Goal: Task Accomplishment & Management: Use online tool/utility

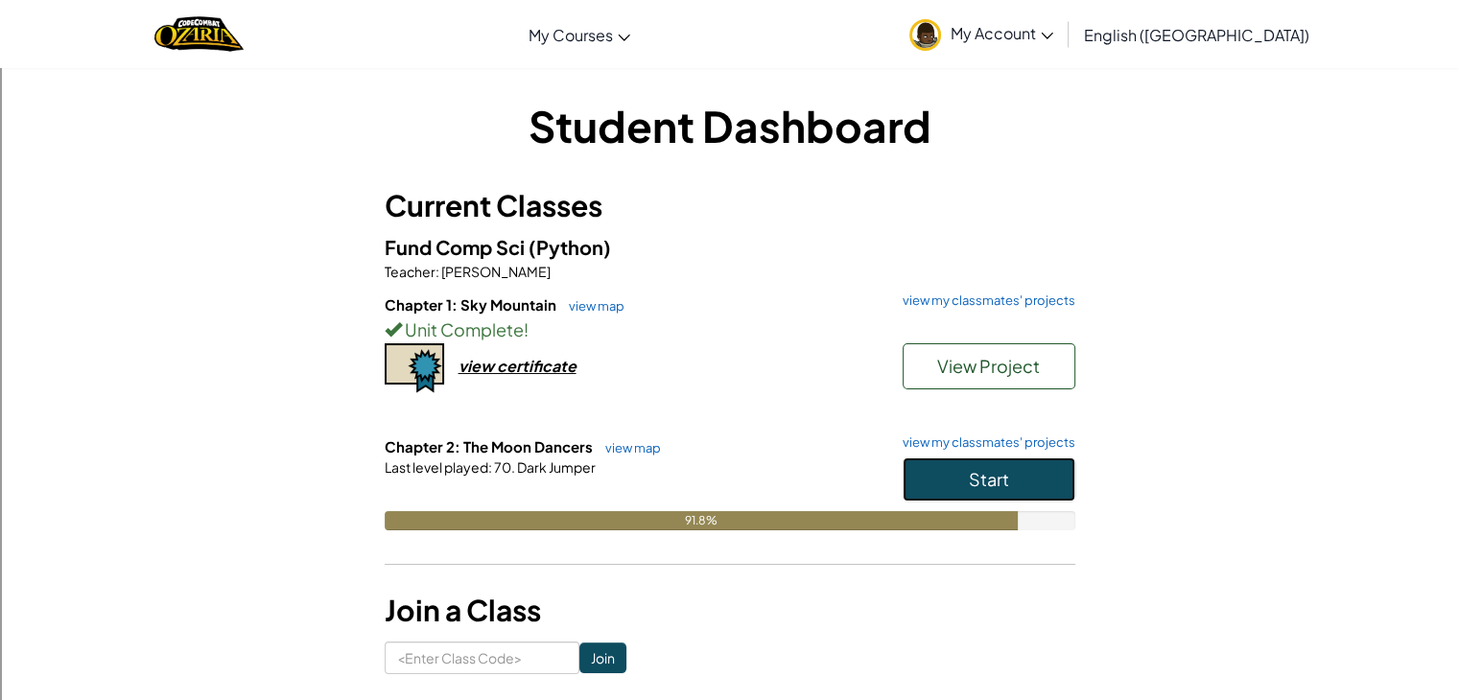
click at [1012, 474] on button "Start" at bounding box center [989, 480] width 173 height 44
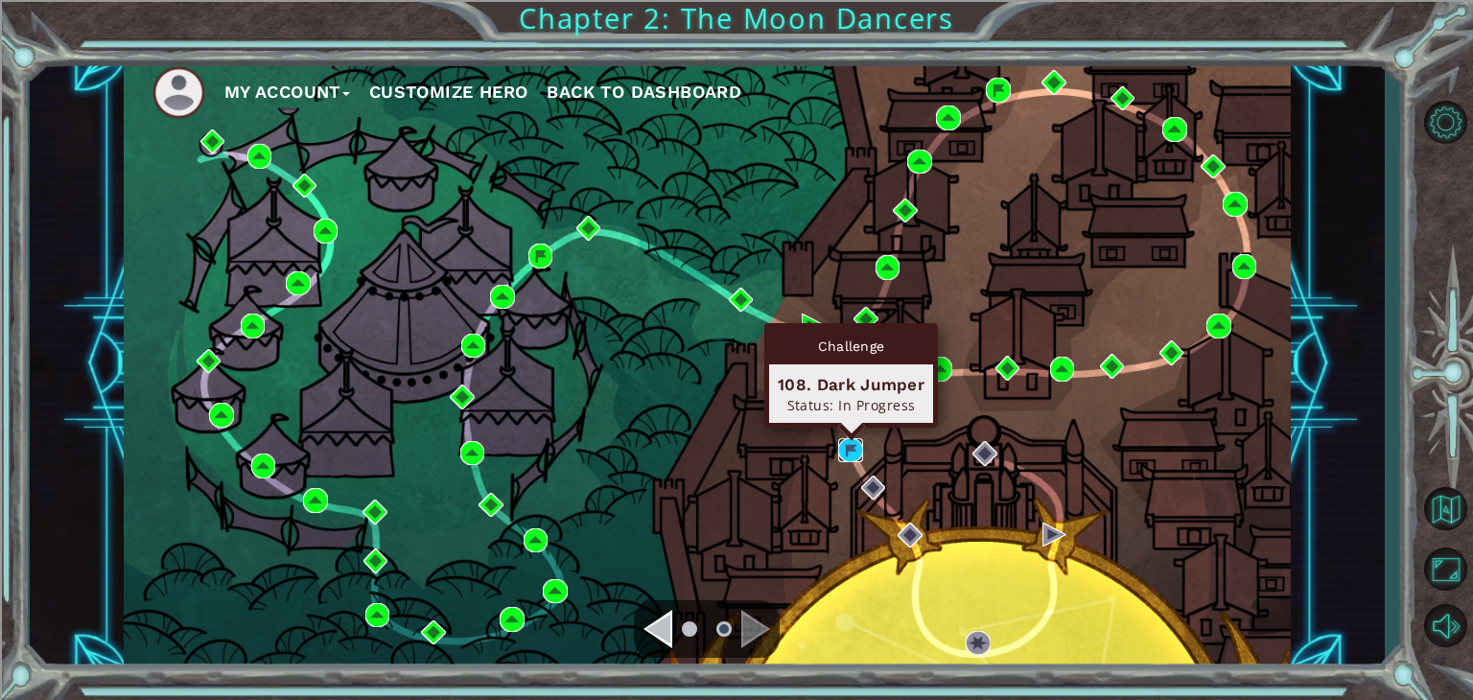
click at [854, 446] on img at bounding box center [850, 450] width 25 height 25
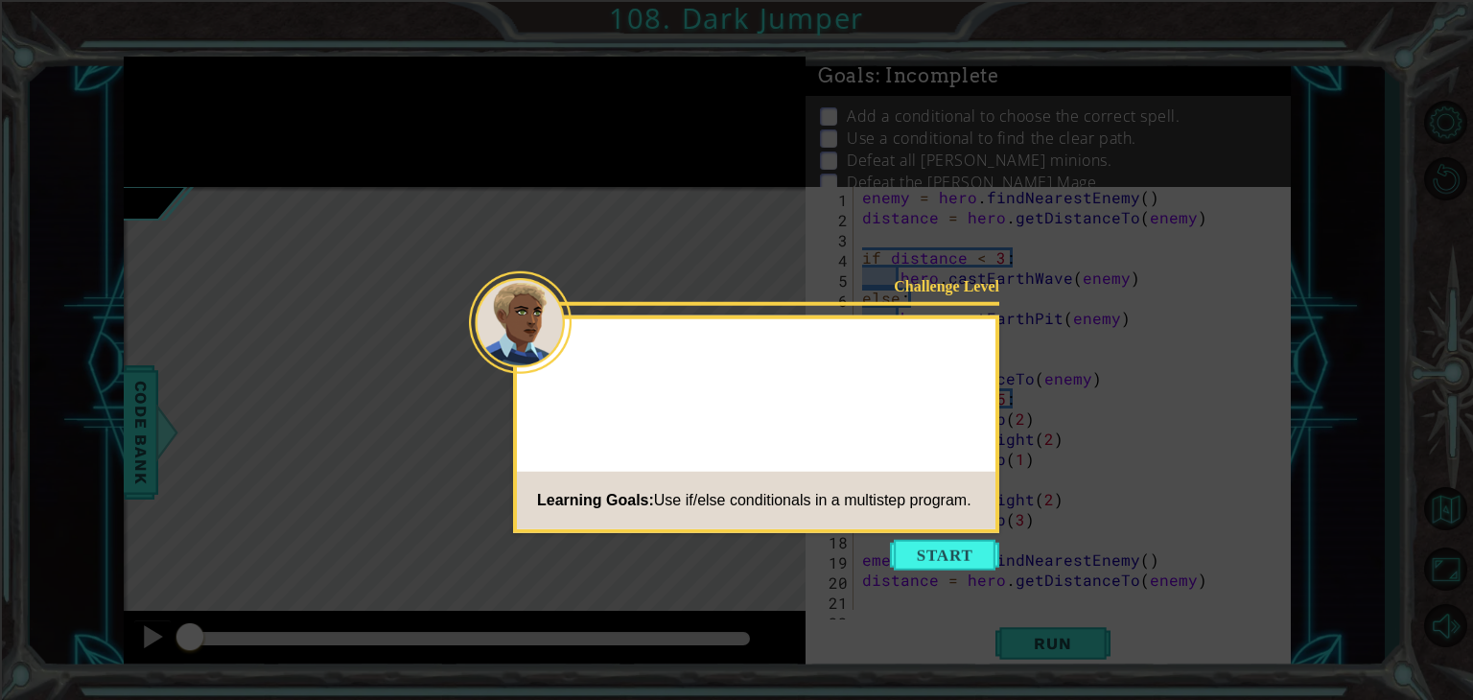
click at [944, 571] on icon at bounding box center [736, 350] width 1473 height 700
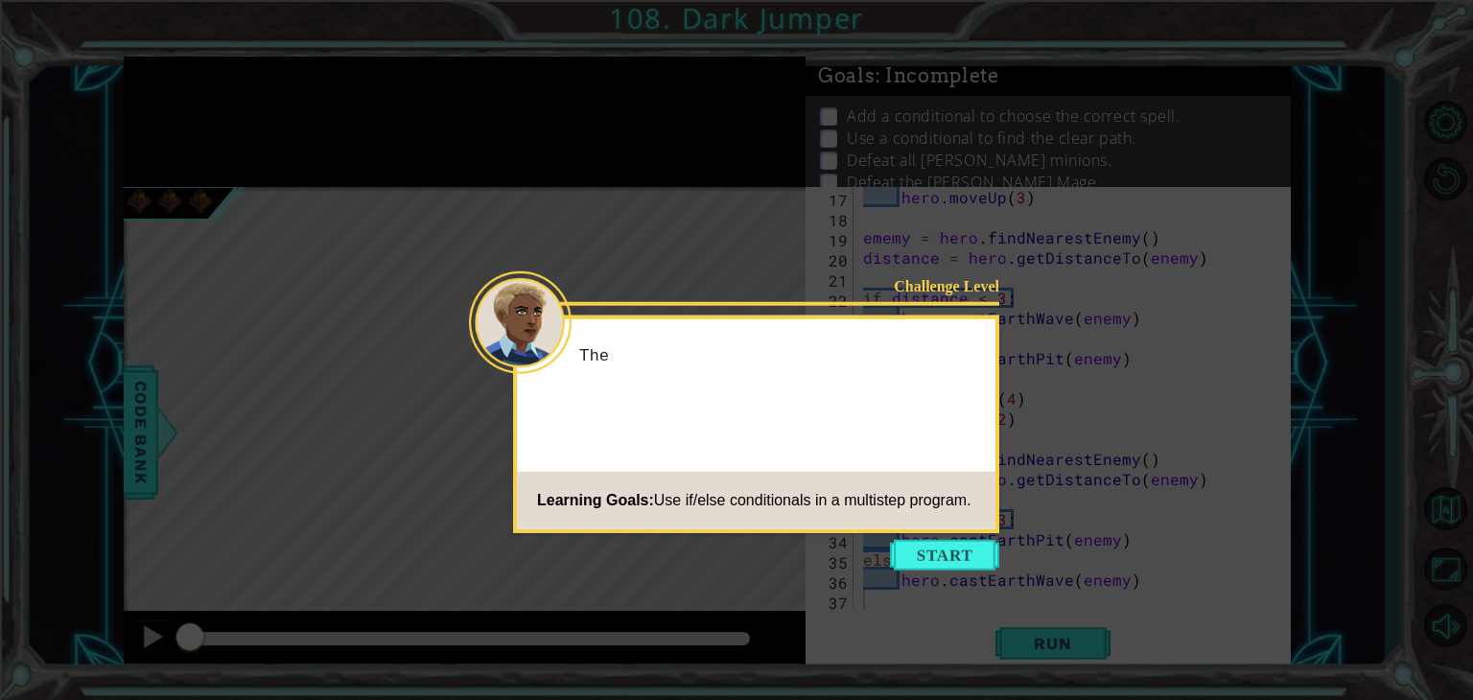
scroll to position [322, 0]
click at [948, 565] on button "Start" at bounding box center [944, 555] width 109 height 31
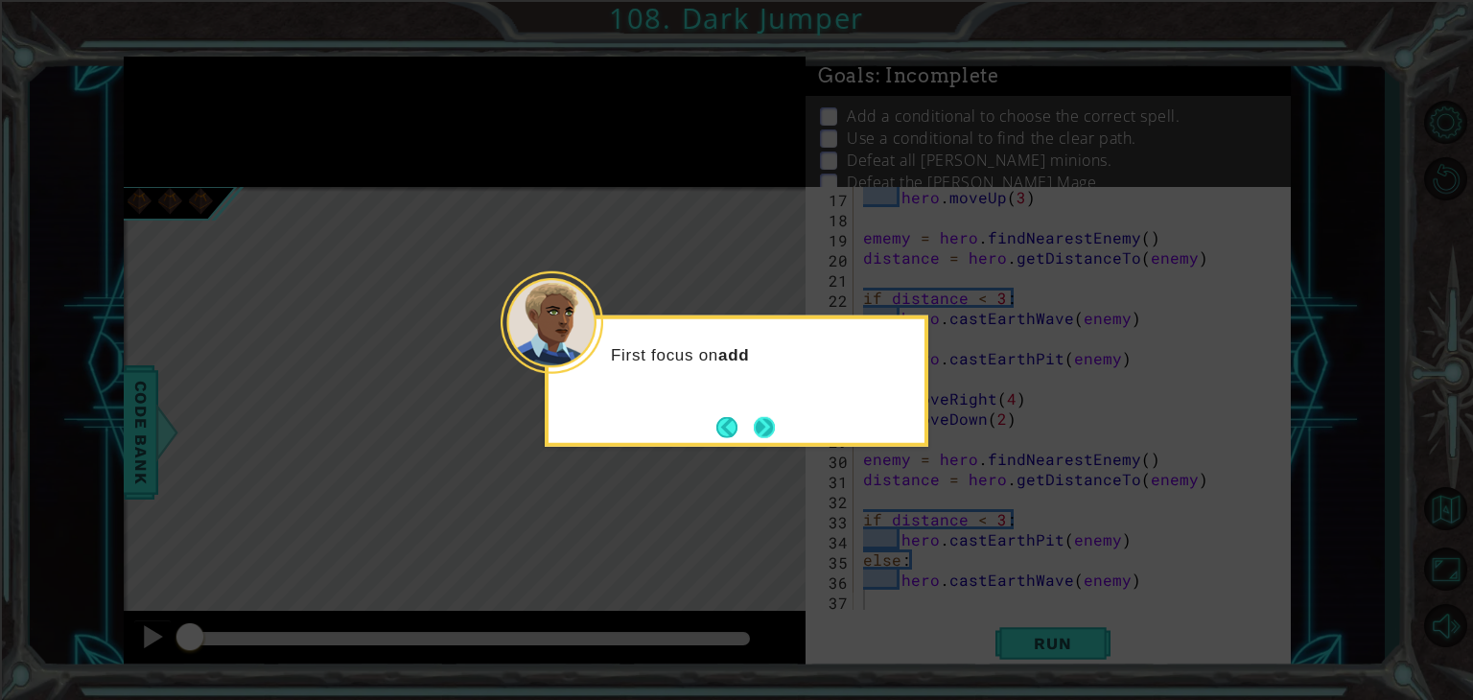
click at [775, 435] on button "Next" at bounding box center [764, 426] width 21 height 21
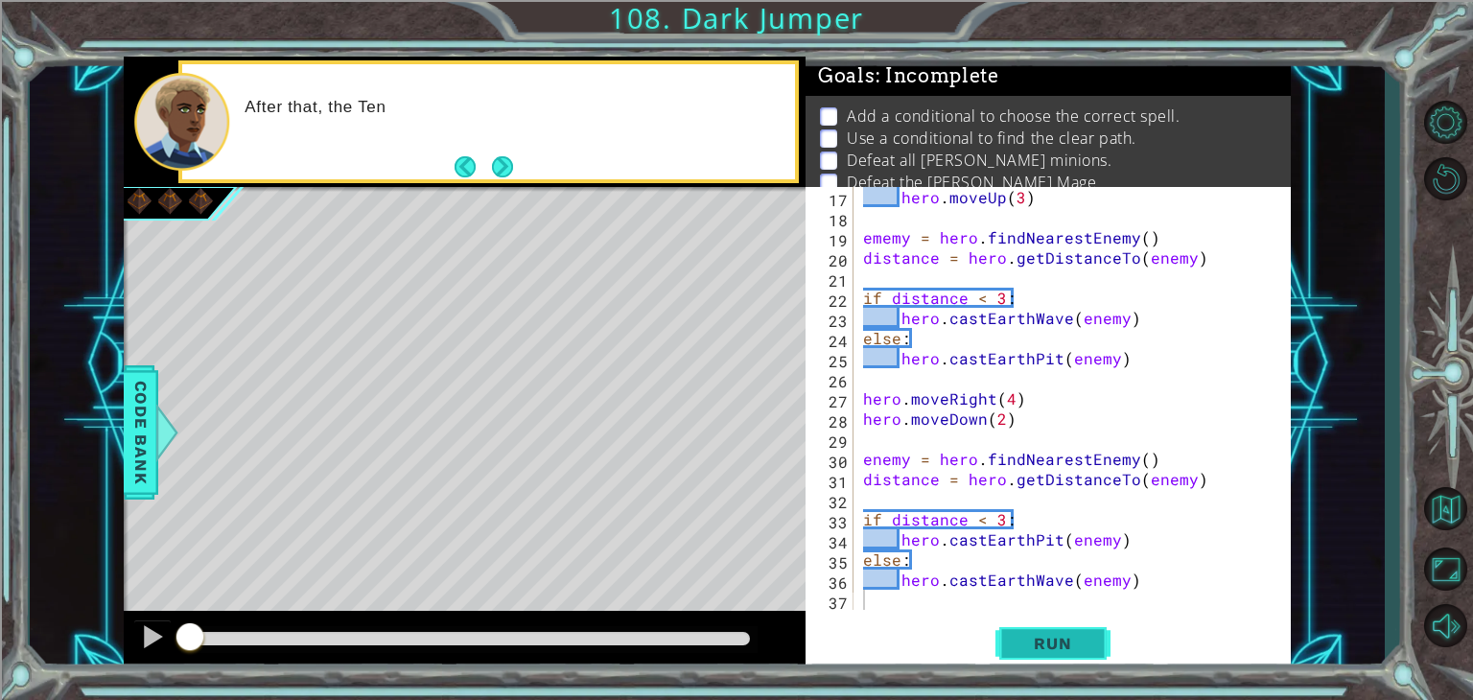
click at [1097, 668] on button "Run" at bounding box center [1053, 644] width 115 height 49
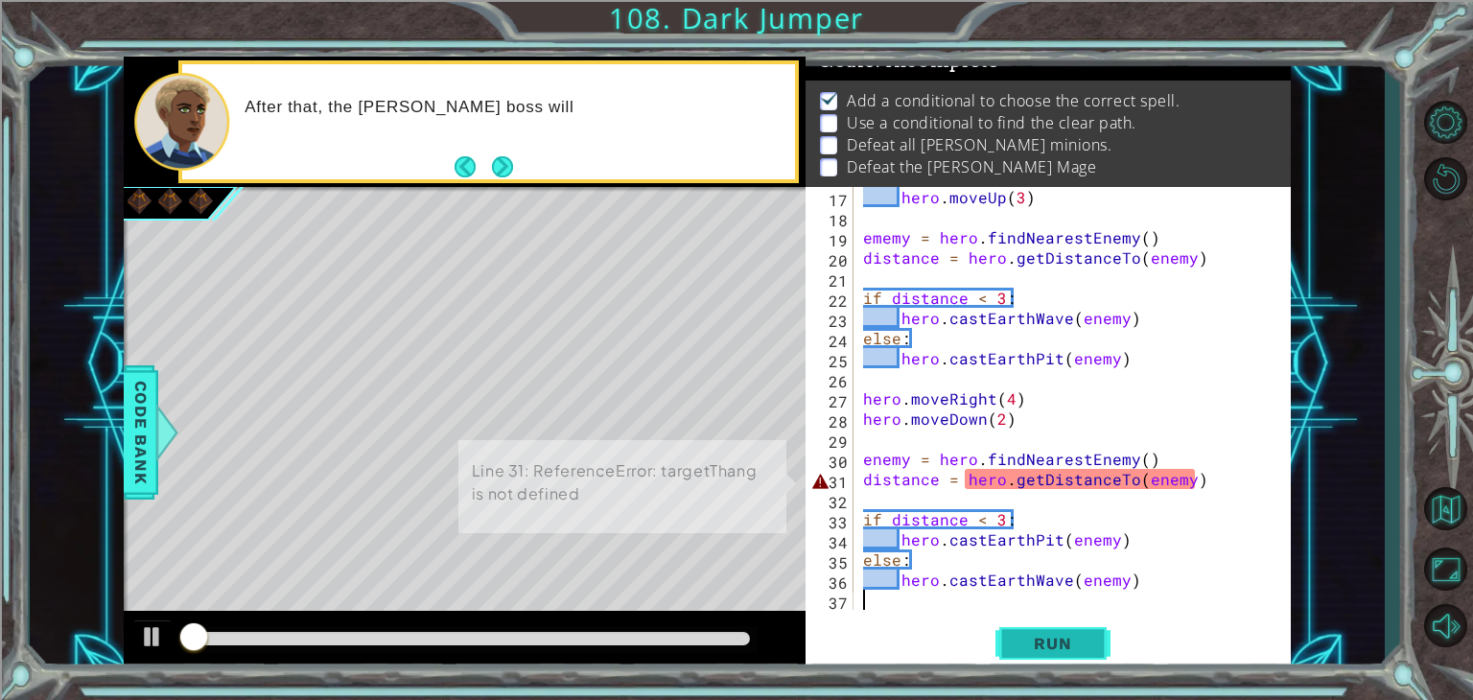
scroll to position [19, 0]
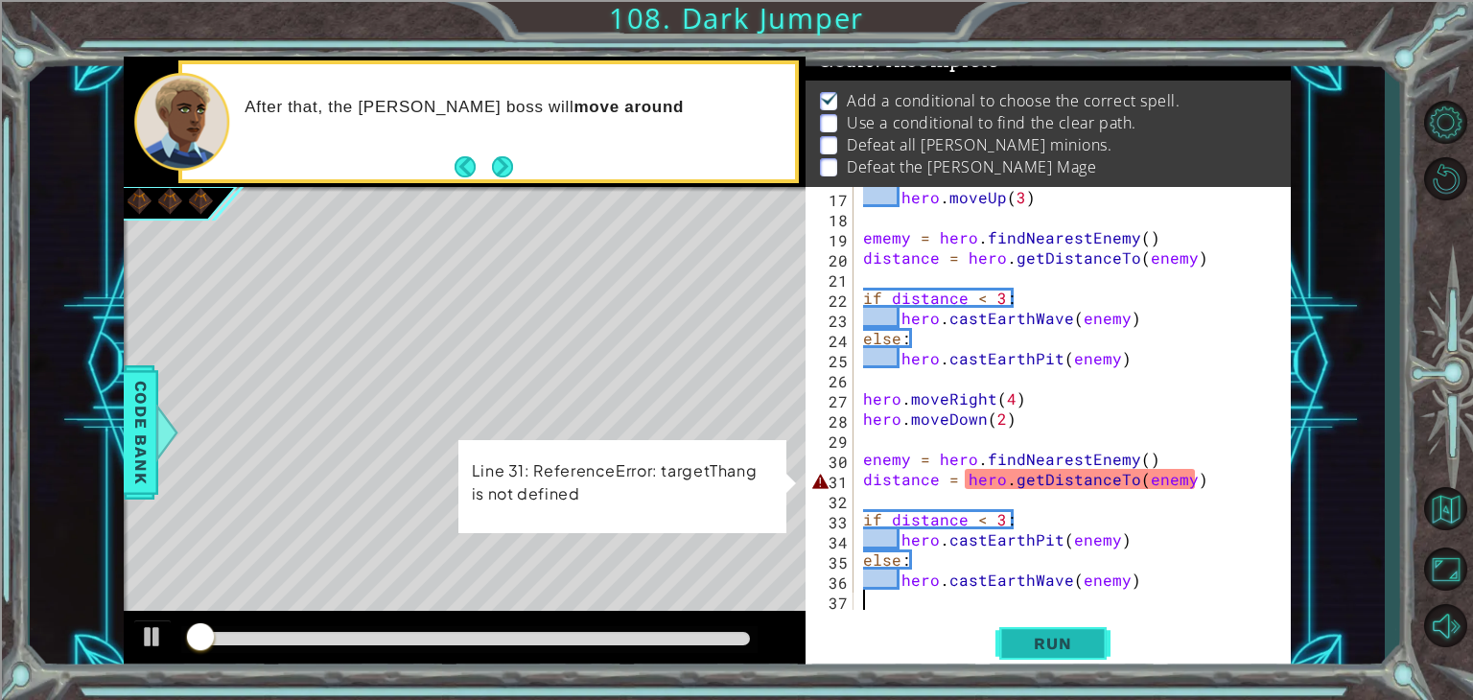
click at [1053, 654] on button "Run" at bounding box center [1053, 644] width 115 height 49
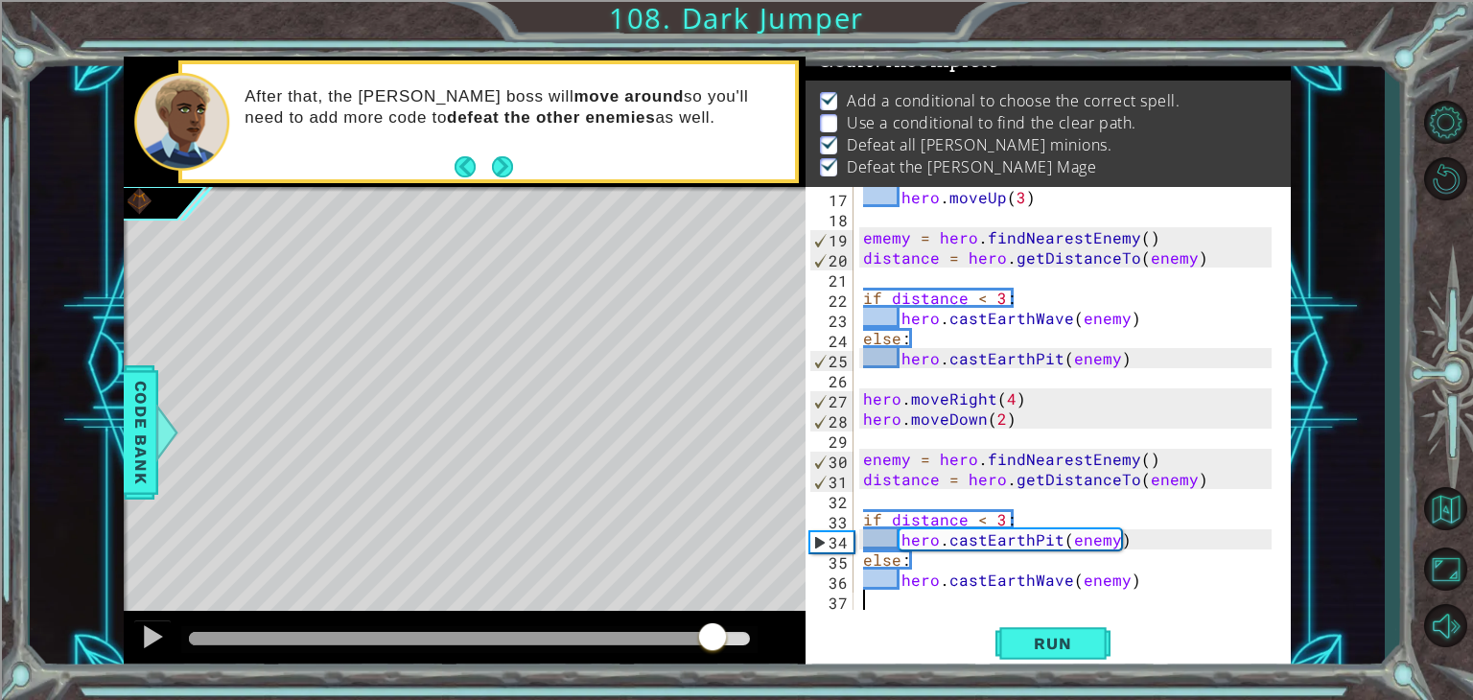
drag, startPoint x: 322, startPoint y: 632, endPoint x: 712, endPoint y: 630, distance: 389.4
click at [712, 630] on div at bounding box center [712, 639] width 35 height 35
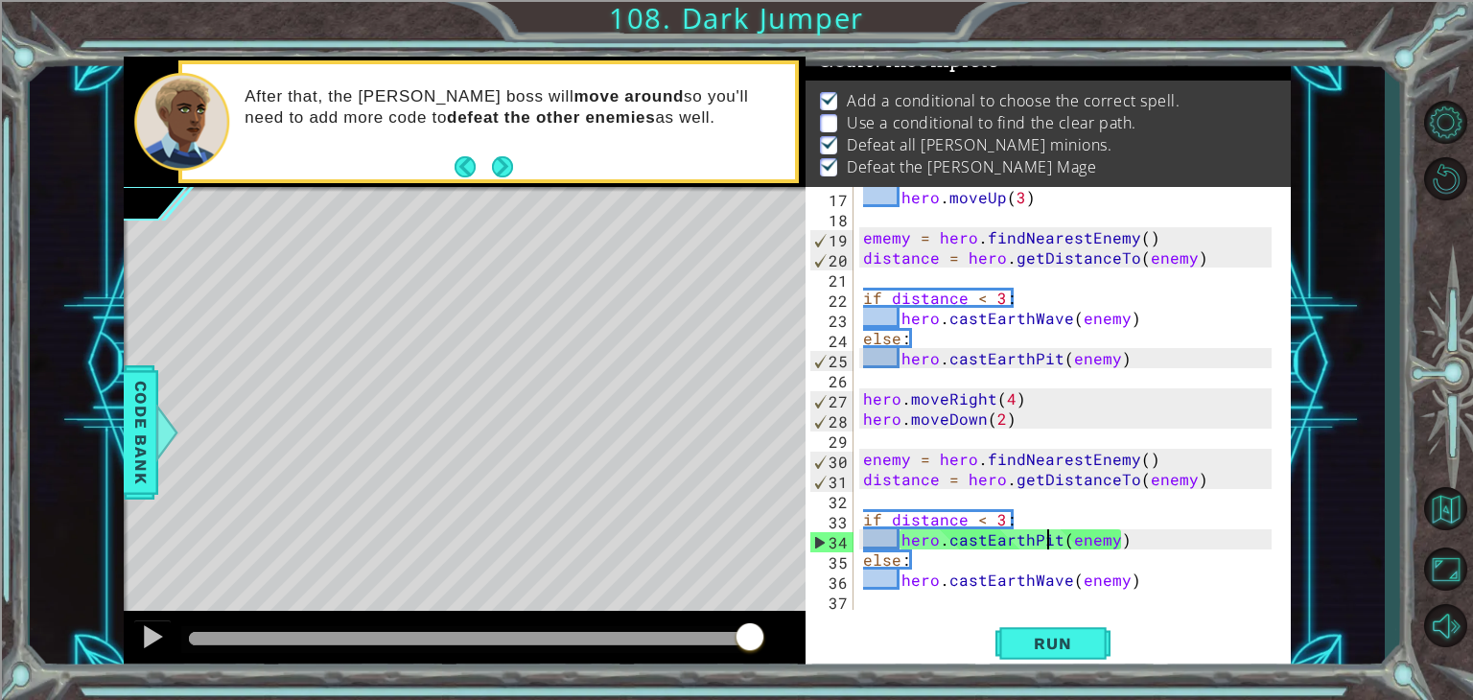
click at [1051, 542] on div "hero . moveUp ( 3 ) ememy = hero . findNearestEnemy ( ) distance = hero . getDi…" at bounding box center [1070, 418] width 422 height 463
click at [1053, 531] on div "hero . moveUp ( 3 ) ememy = hero . findNearestEnemy ( ) distance = hero . getDi…" at bounding box center [1070, 418] width 422 height 463
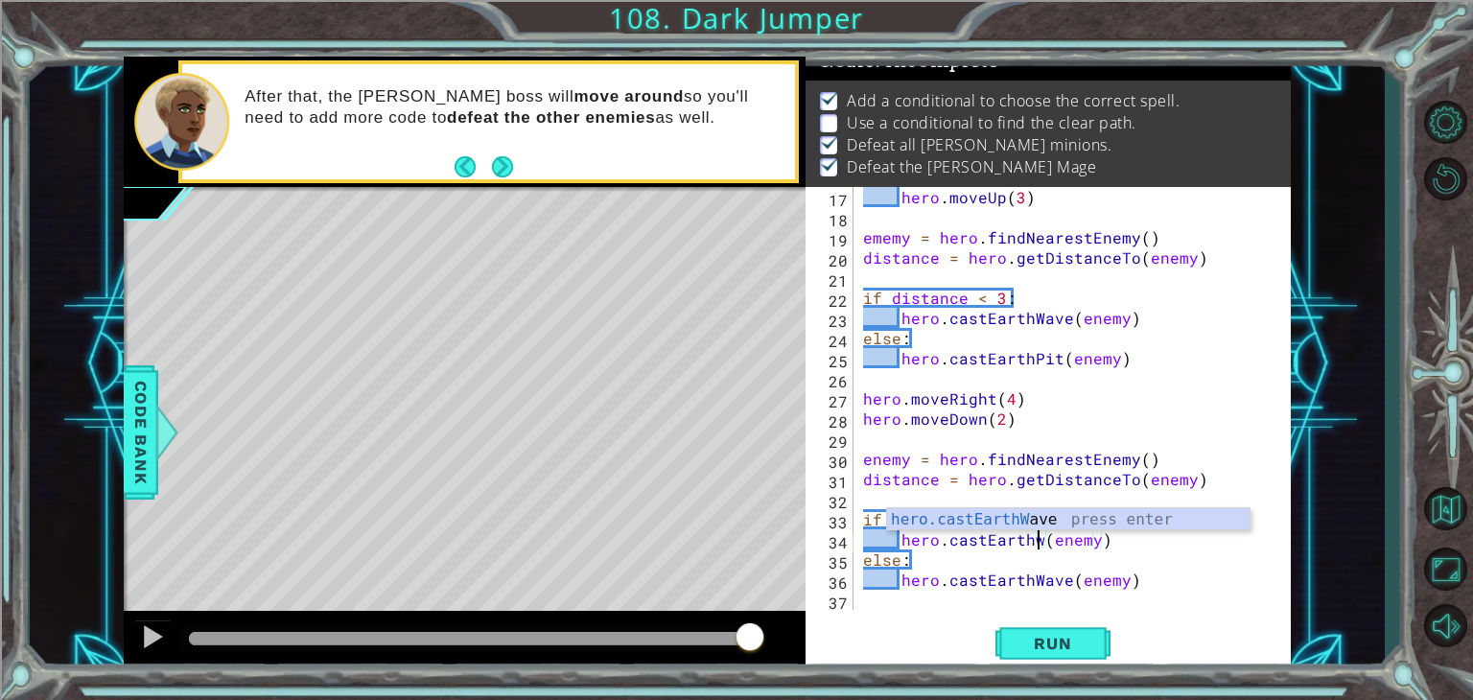
scroll to position [0, 12]
click at [1034, 515] on div "hero.castEarthWa ve press enter" at bounding box center [1068, 542] width 363 height 69
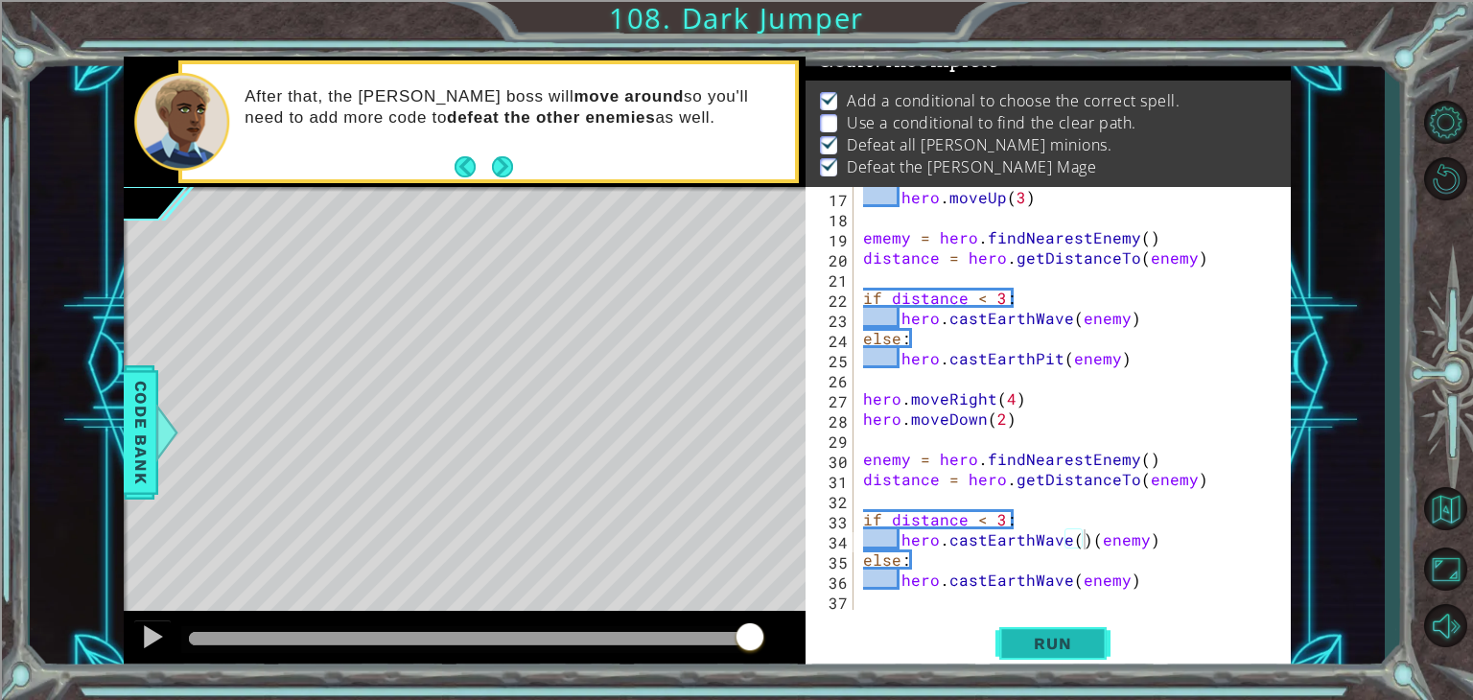
click at [1041, 643] on span "Run" at bounding box center [1053, 643] width 76 height 19
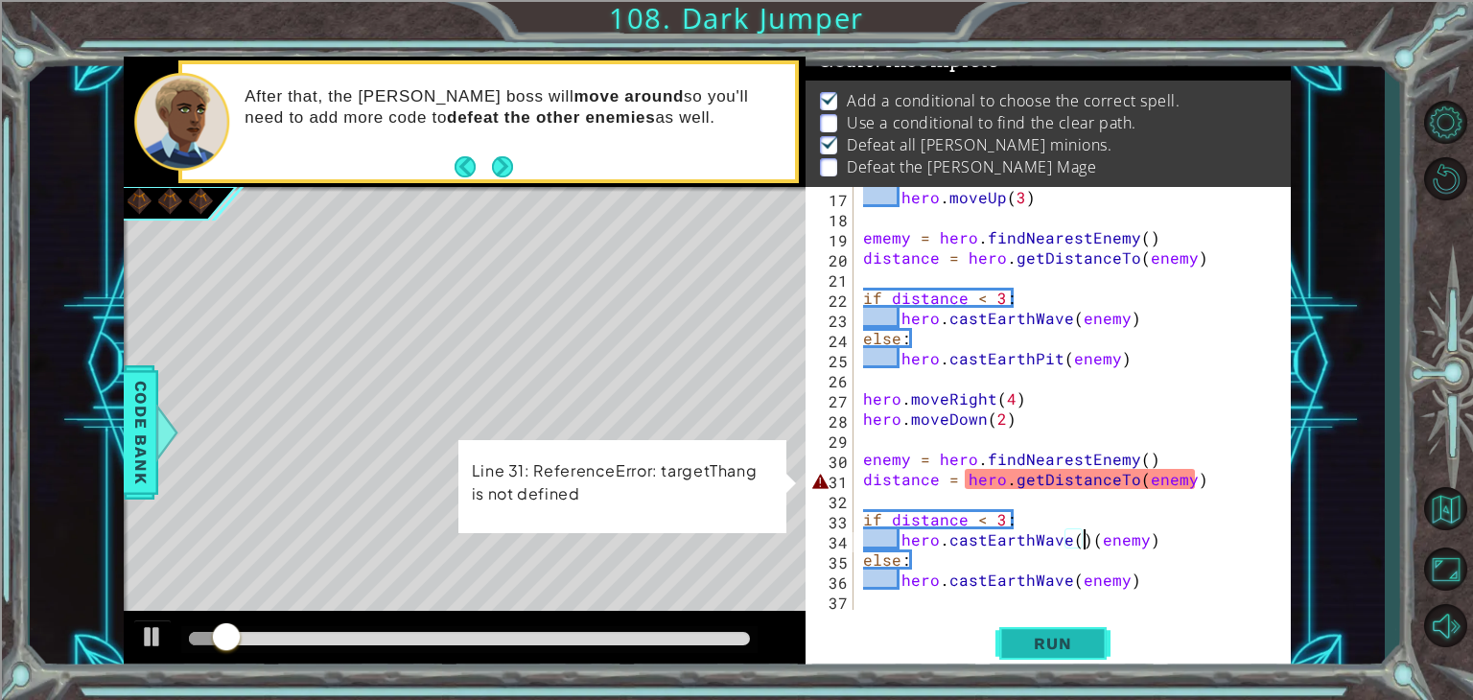
click at [1002, 632] on button "Run" at bounding box center [1053, 644] width 115 height 49
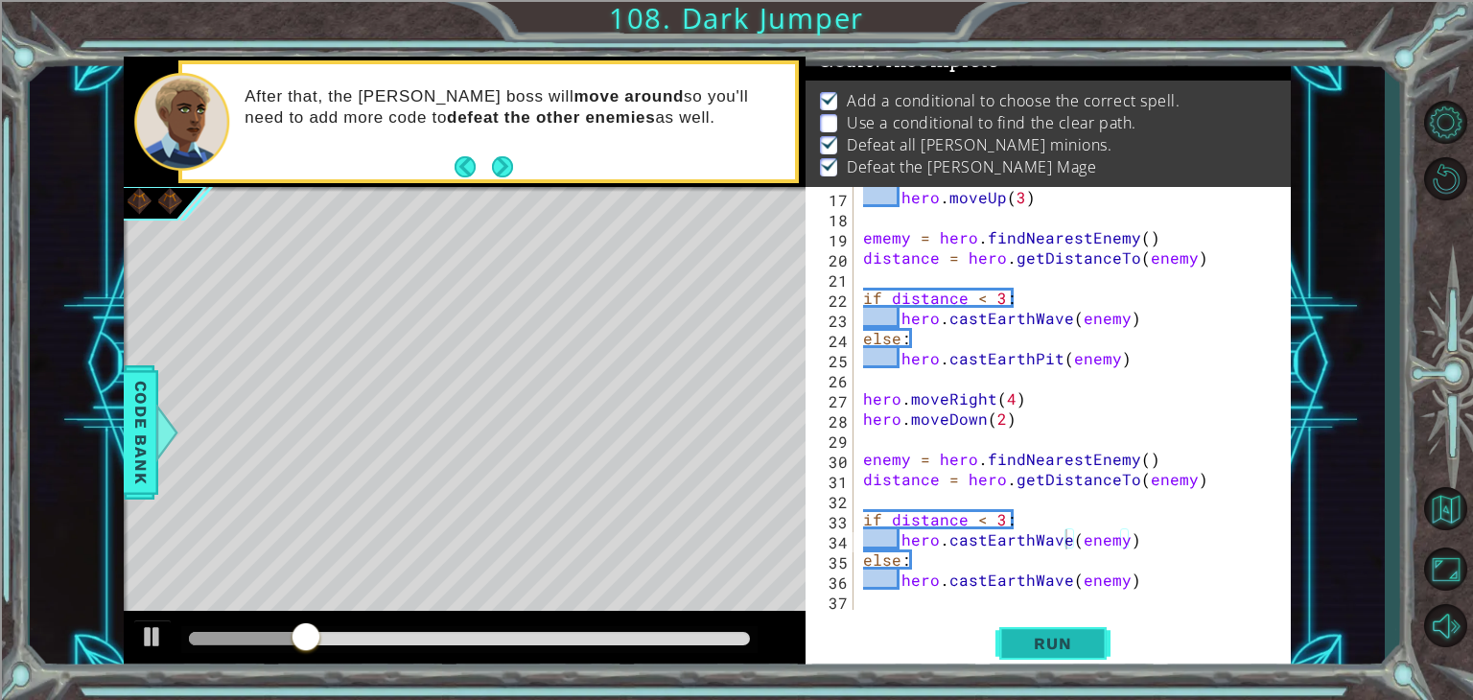
click at [1063, 646] on span "Run" at bounding box center [1053, 643] width 76 height 19
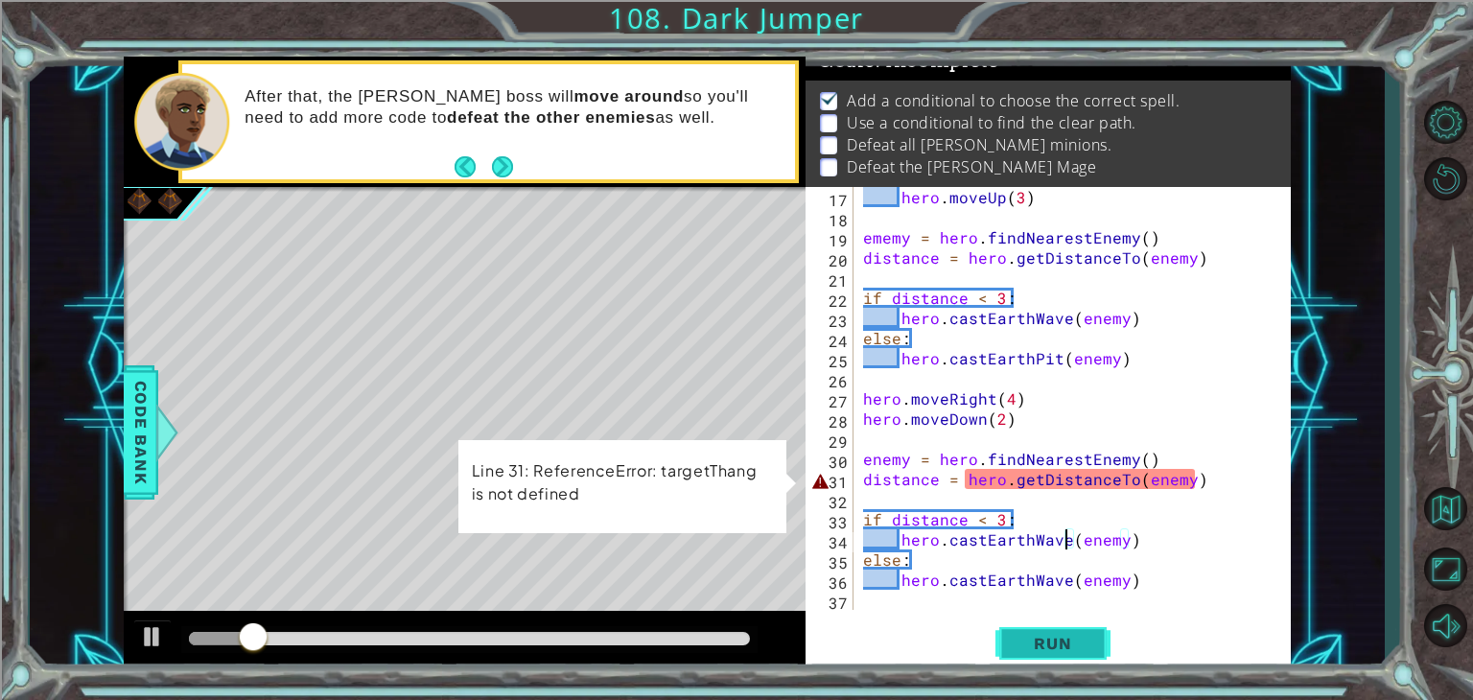
click at [1067, 654] on button "Run" at bounding box center [1053, 644] width 115 height 49
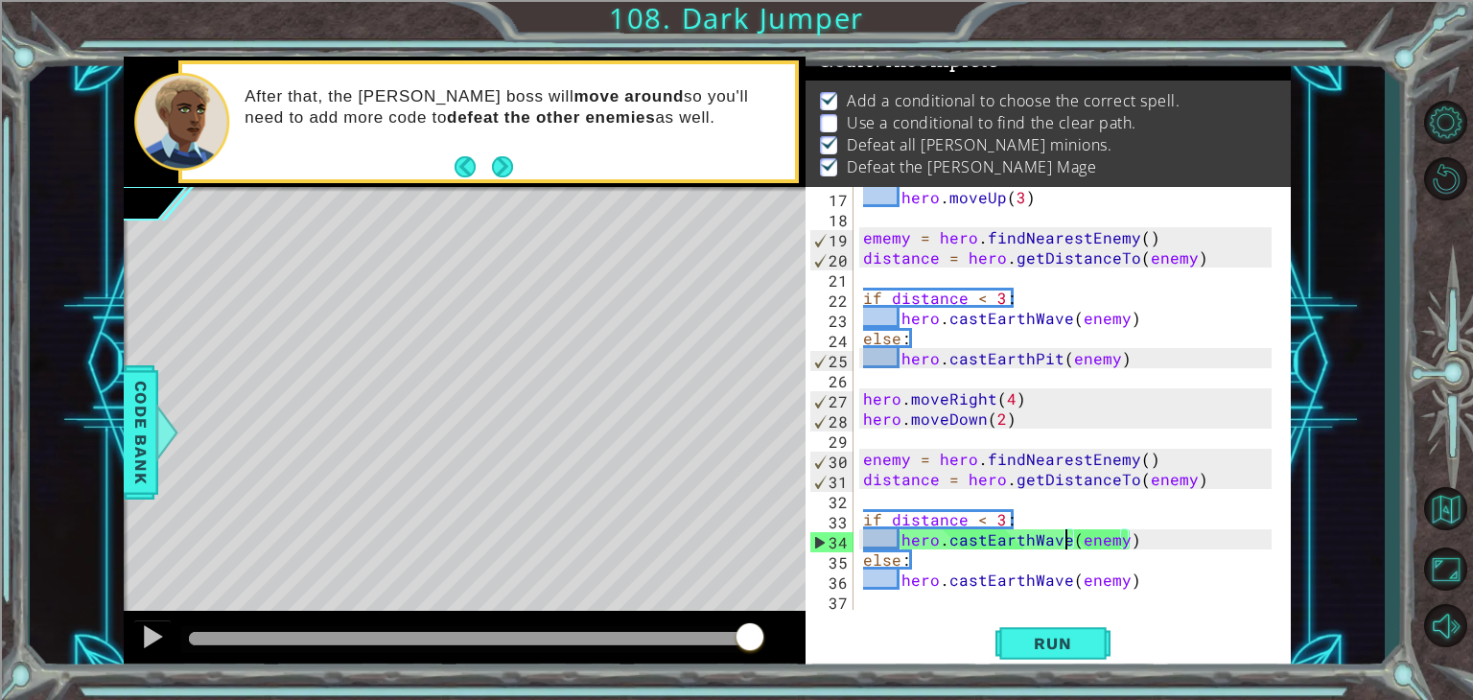
drag, startPoint x: 233, startPoint y: 634, endPoint x: 851, endPoint y: 669, distance: 618.7
click at [851, 669] on div "1 ההההההההההההההההההההההההההההההההההההההההההההההההההההההההההההההההההההההההההההה…" at bounding box center [707, 365] width 1167 height 616
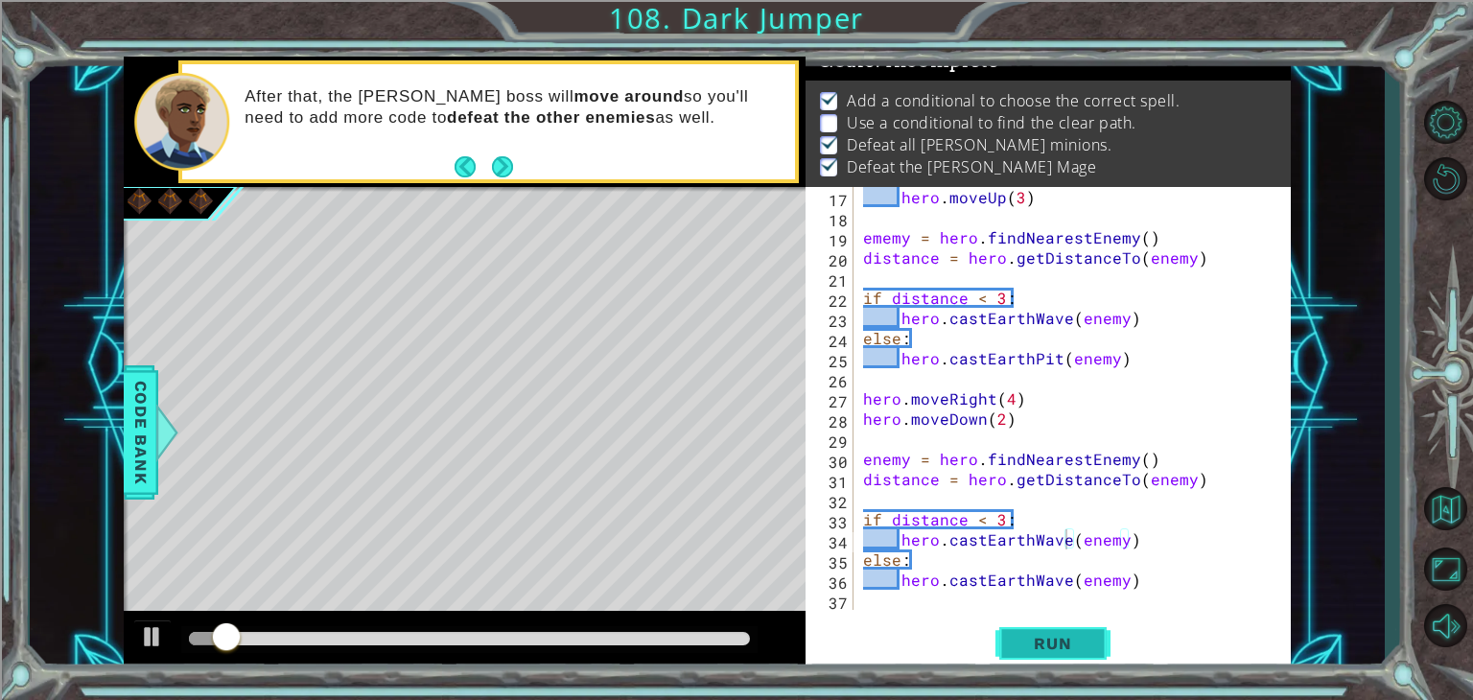
click at [1027, 645] on span "Run" at bounding box center [1053, 643] width 76 height 19
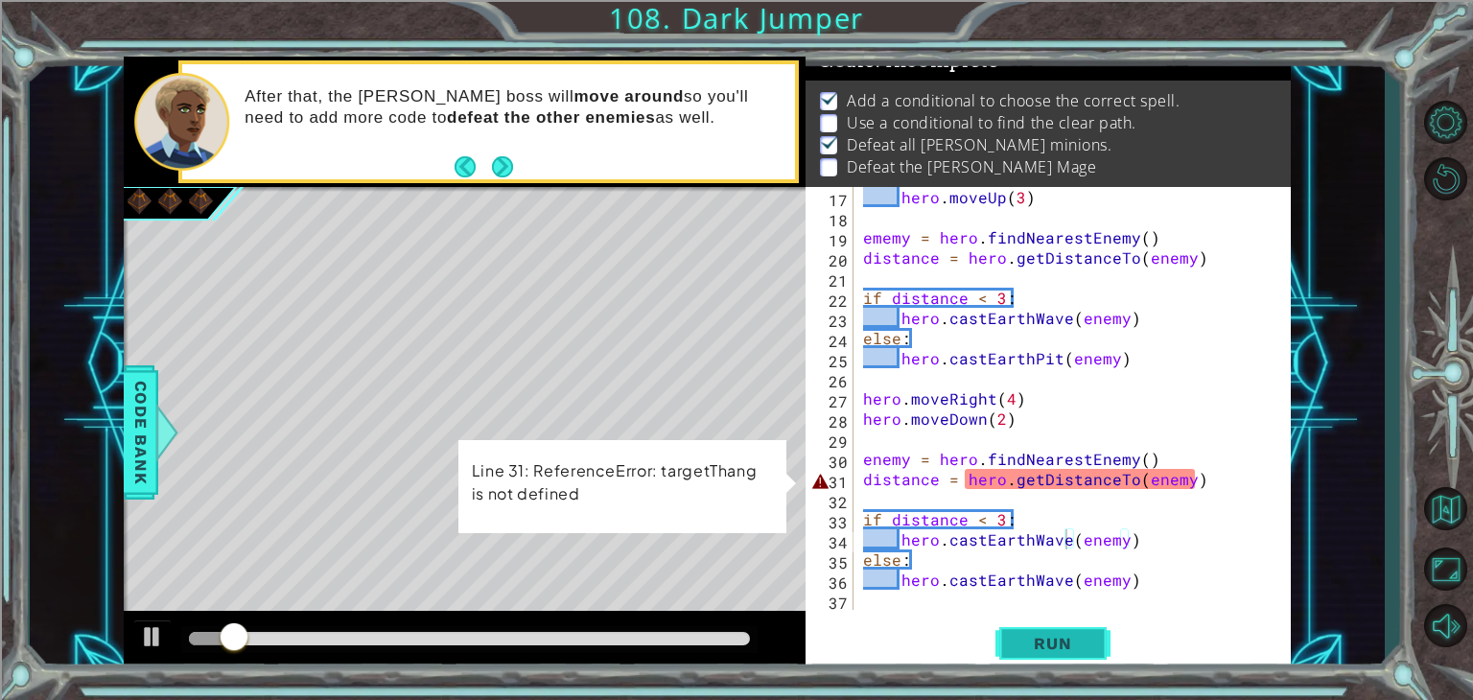
click at [1034, 642] on span "Run" at bounding box center [1053, 643] width 76 height 19
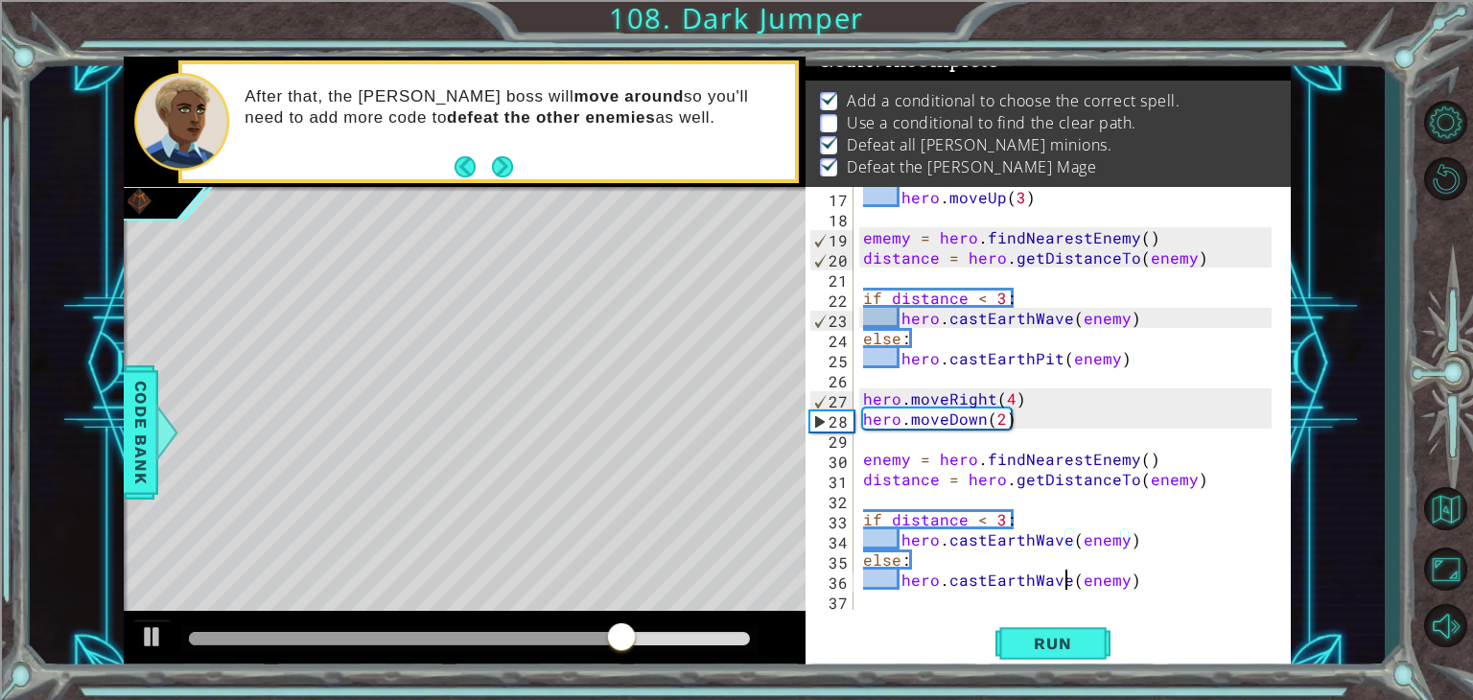
click at [1064, 580] on div "hero . moveUp ( 3 ) ememy = hero . findNearestEnemy ( ) distance = hero . getDi…" at bounding box center [1070, 418] width 422 height 463
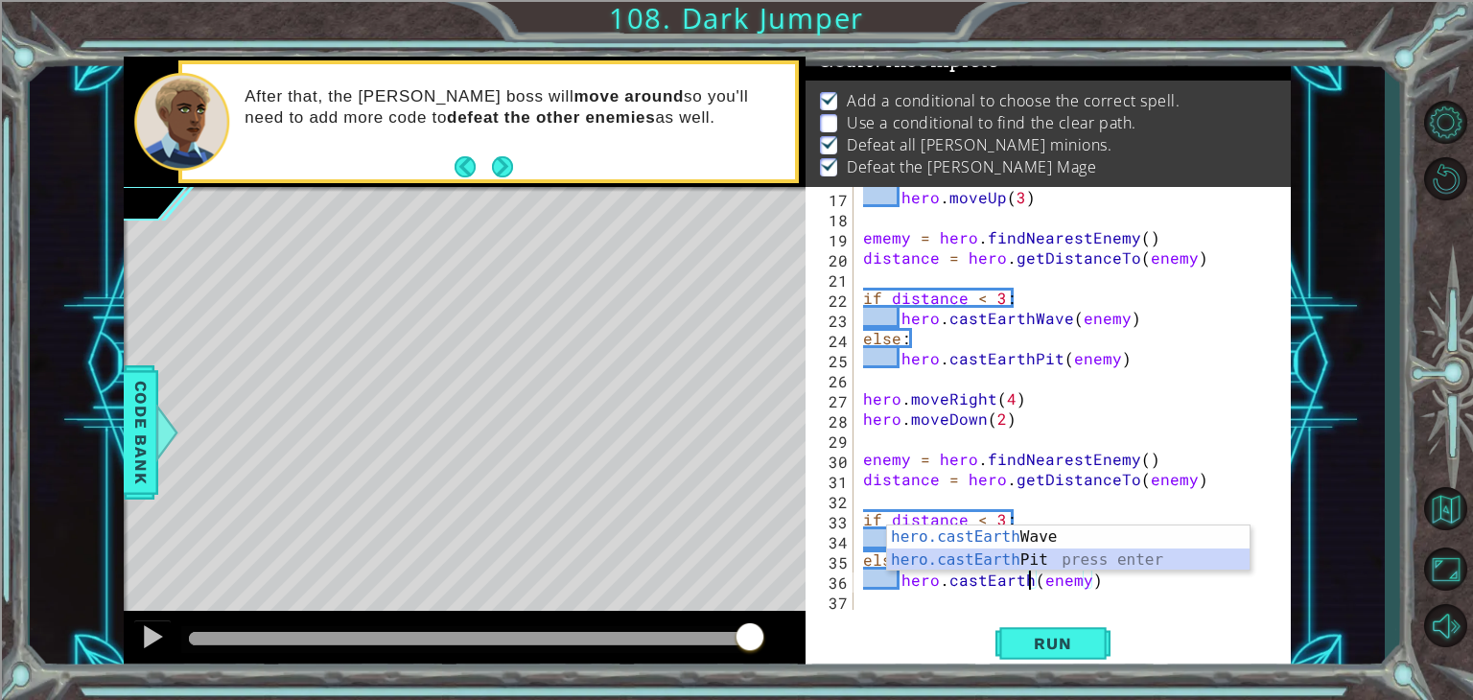
click at [1016, 552] on div "hero.castEarth Wave press enter hero.castEarth Pit press enter" at bounding box center [1068, 572] width 363 height 92
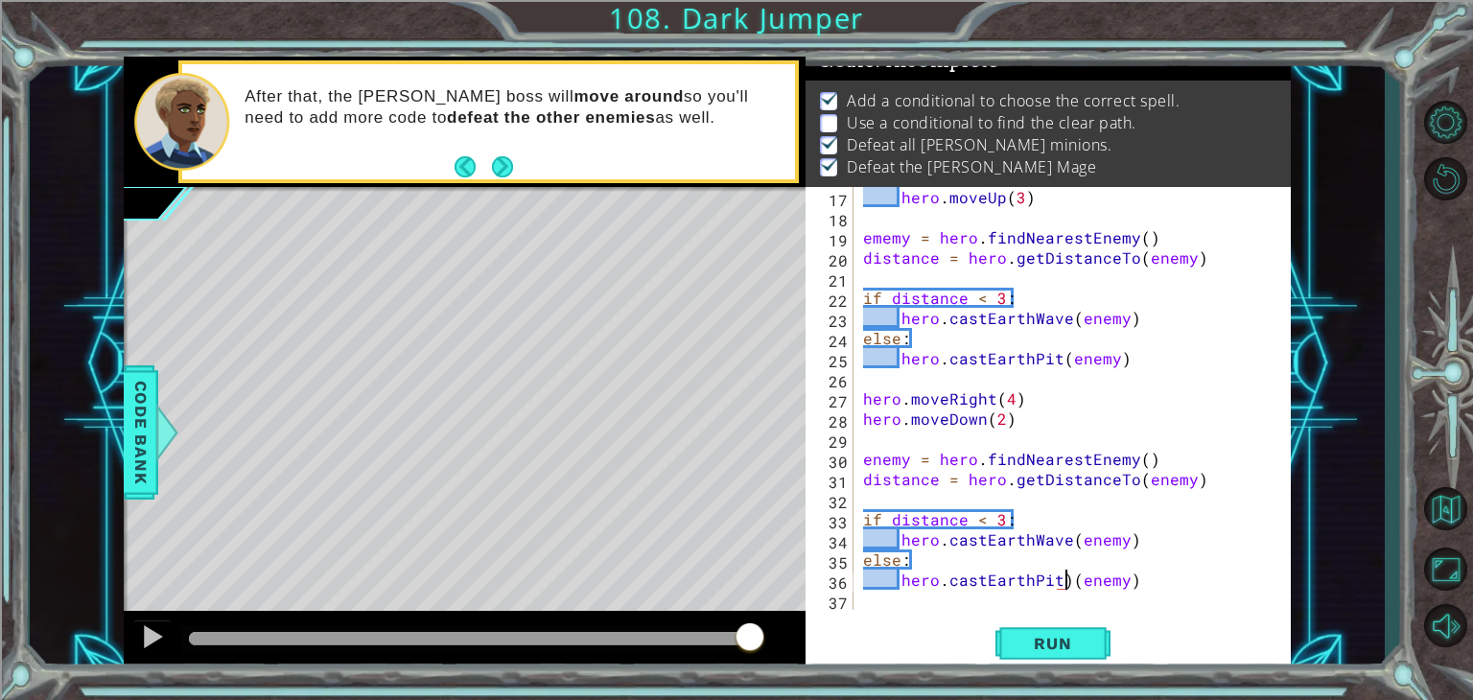
click at [1068, 584] on div "hero . moveUp ( 3 ) ememy = hero . findNearestEnemy ( ) distance = hero . getDi…" at bounding box center [1070, 418] width 422 height 463
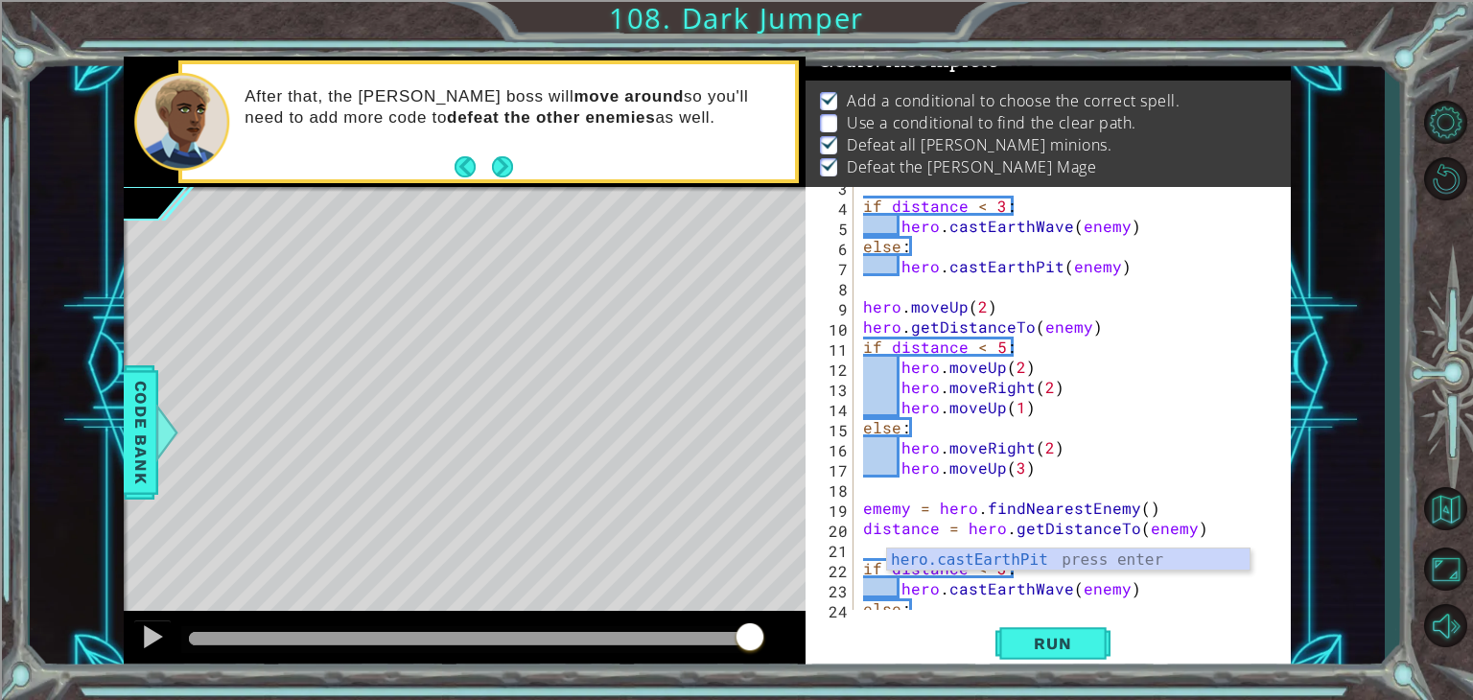
scroll to position [73, 0]
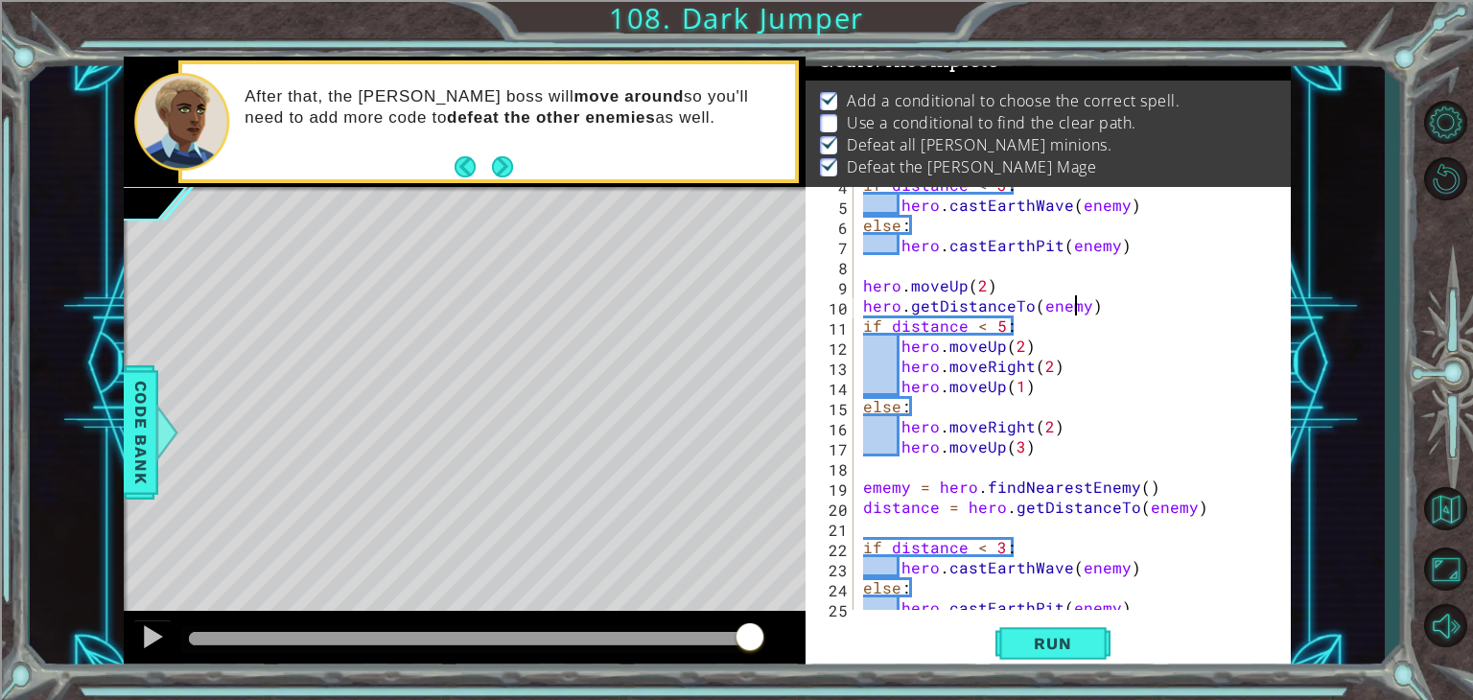
click at [1079, 303] on div "if distance < 3 : hero . [PERSON_NAME] ( enemy ) else : hero . castEarthPit ( e…" at bounding box center [1070, 406] width 422 height 463
click at [1081, 305] on div "if distance < 3 : hero . [PERSON_NAME] ( enemy ) else : hero . castEarthPit ( e…" at bounding box center [1070, 406] width 422 height 463
click at [1045, 640] on span "Run" at bounding box center [1053, 643] width 76 height 19
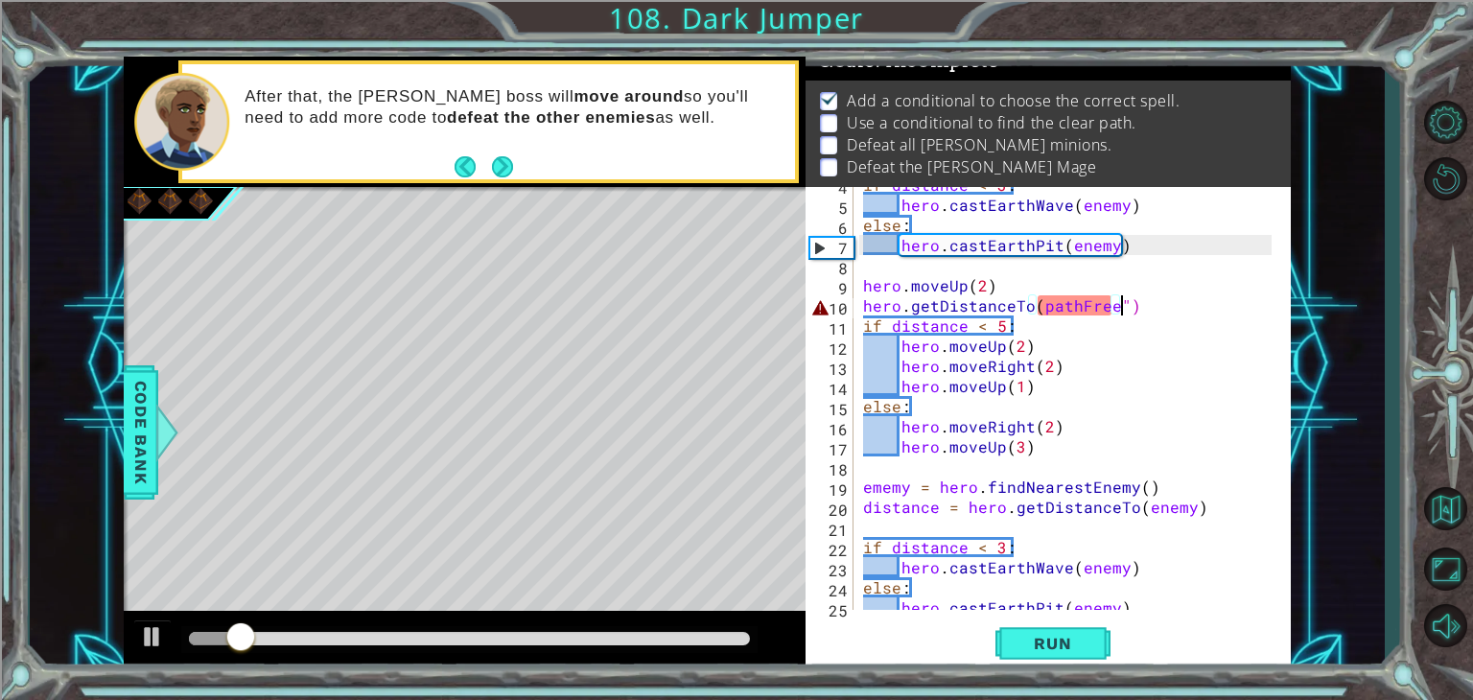
scroll to position [0, 15]
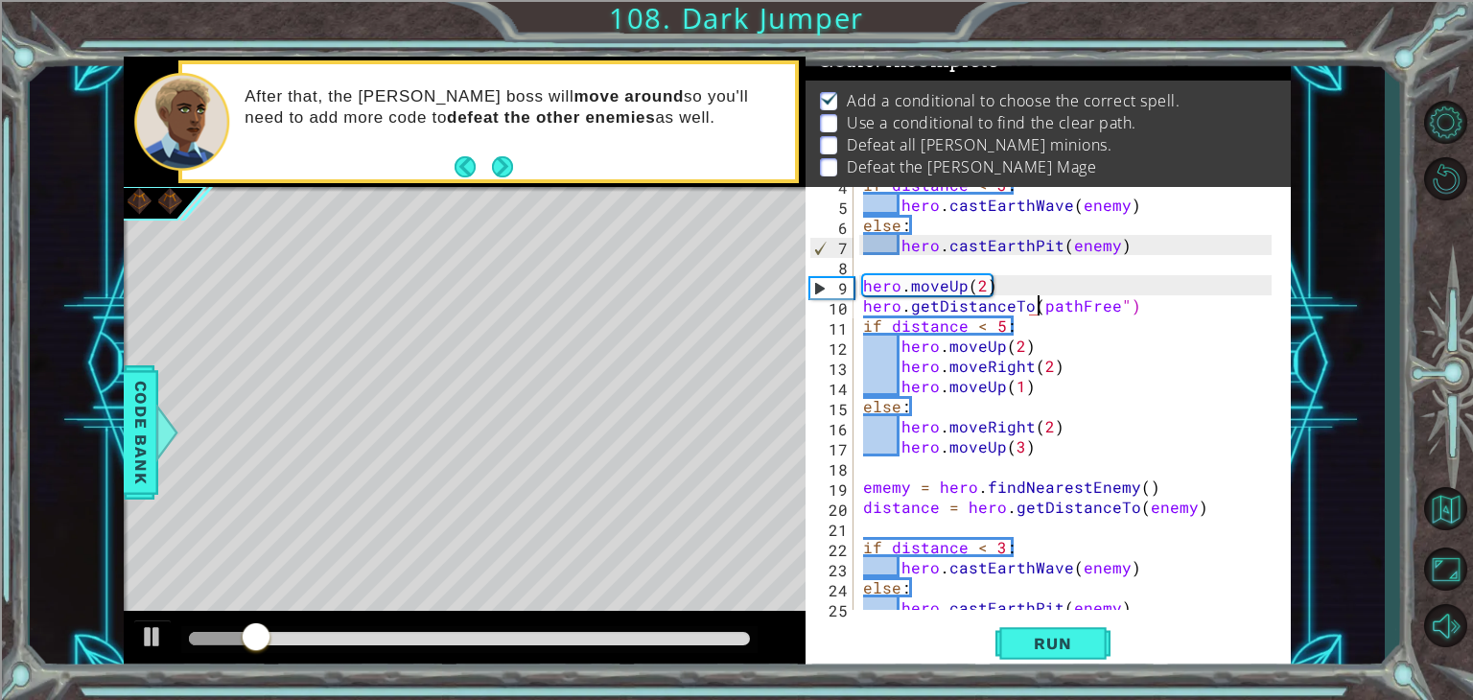
click at [1041, 306] on div "if distance < 3 : hero . [PERSON_NAME] ( enemy ) else : hero . castEarthPit ( e…" at bounding box center [1070, 406] width 422 height 463
click at [1074, 657] on button "Run" at bounding box center [1053, 644] width 115 height 49
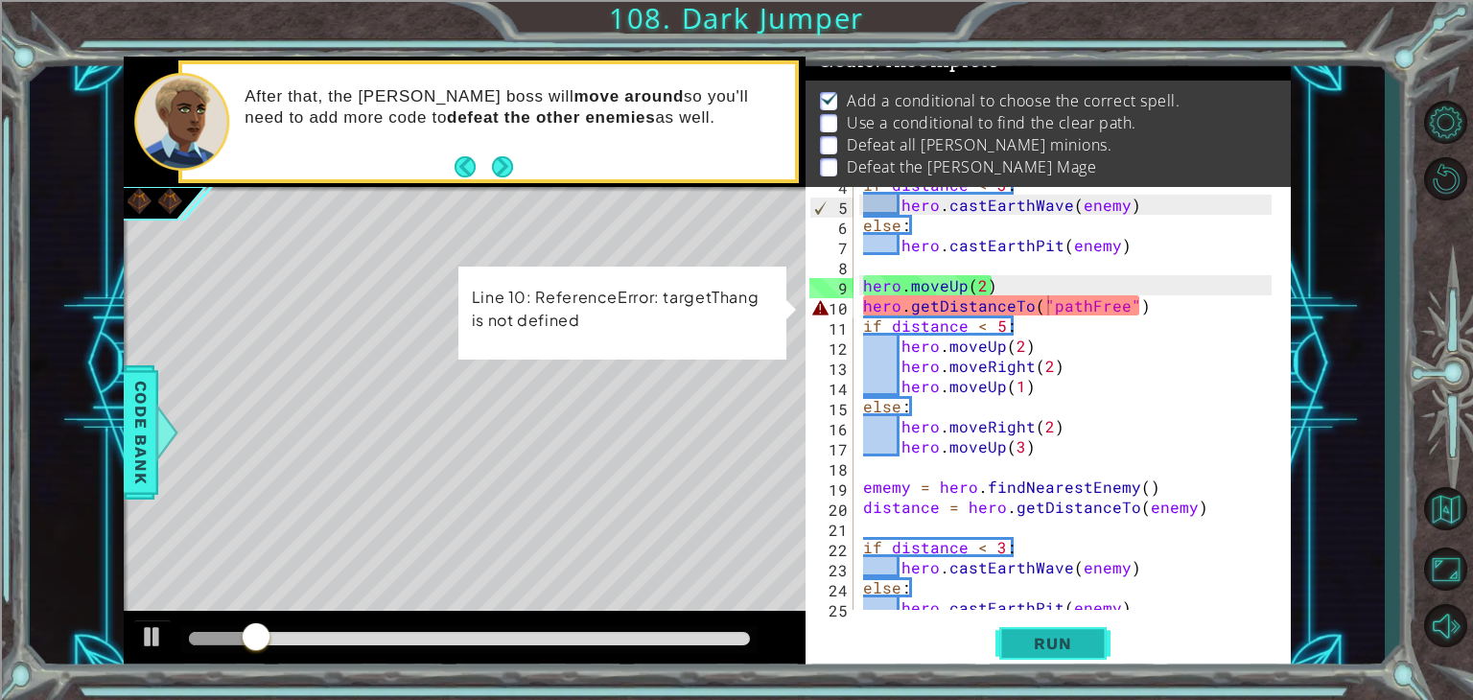
click at [1040, 640] on span "Run" at bounding box center [1053, 643] width 76 height 19
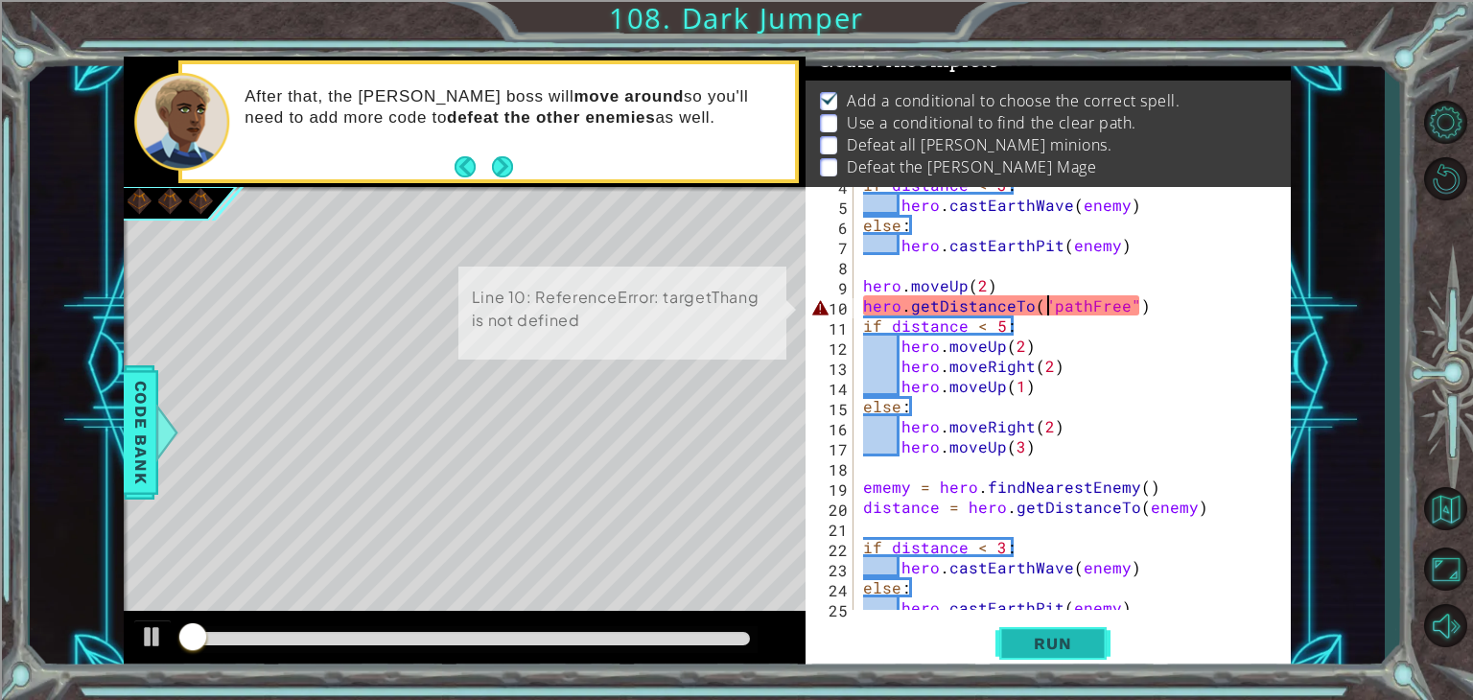
click at [1039, 638] on span "Run" at bounding box center [1053, 643] width 76 height 19
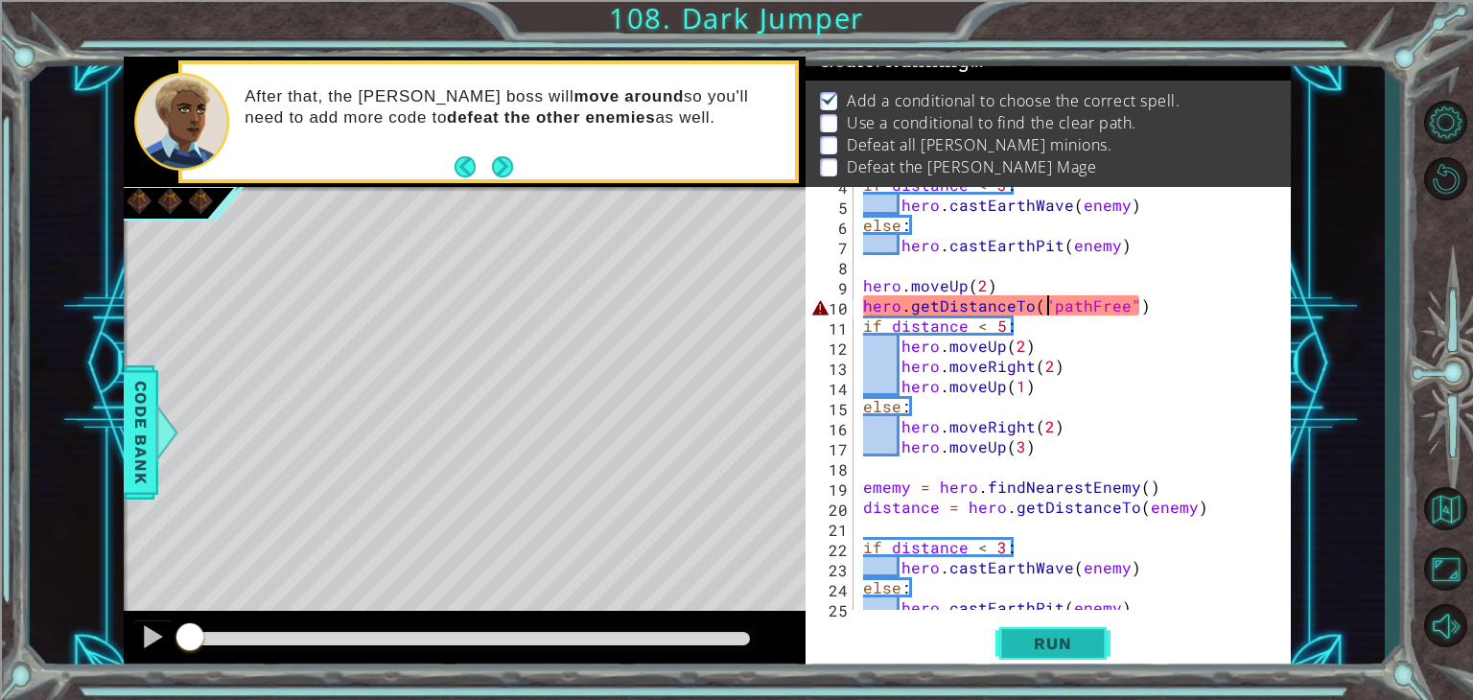
click at [1039, 638] on span "Run" at bounding box center [1053, 643] width 76 height 19
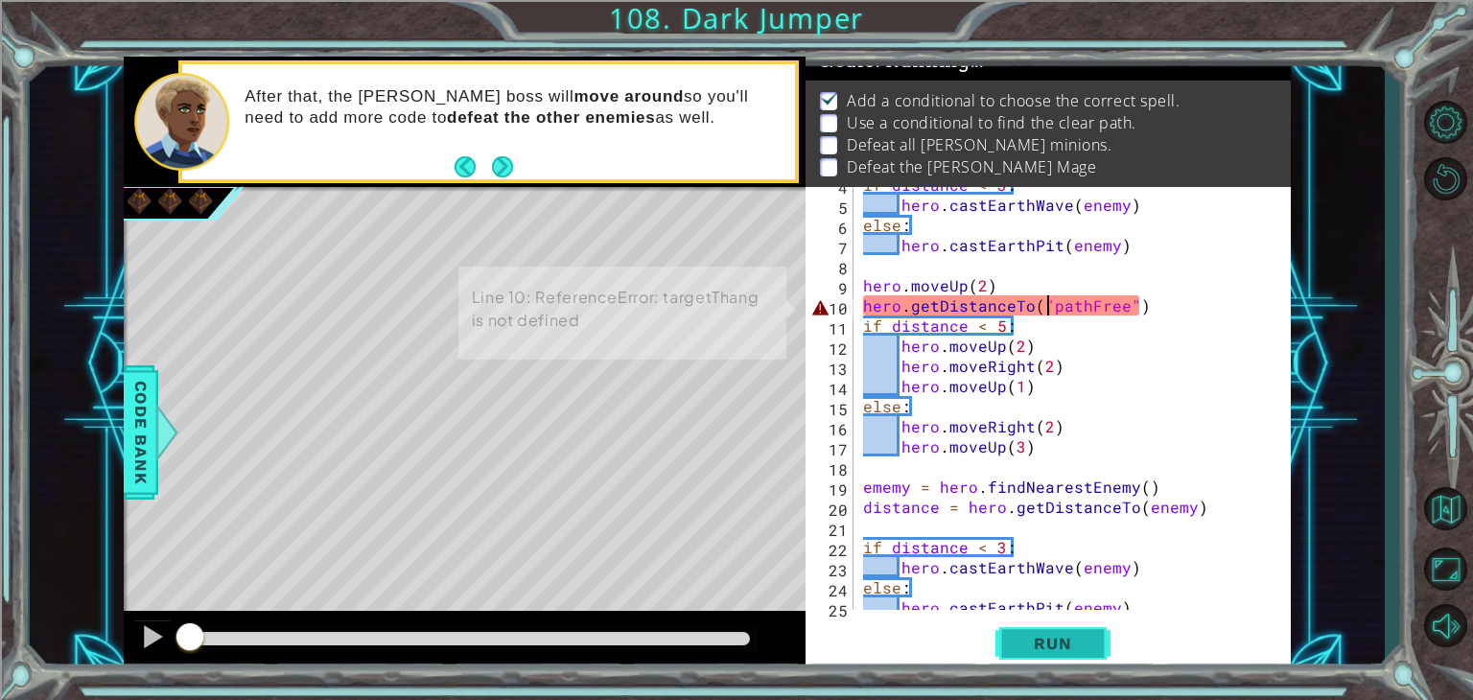
click at [1039, 638] on span "Run" at bounding box center [1053, 643] width 76 height 19
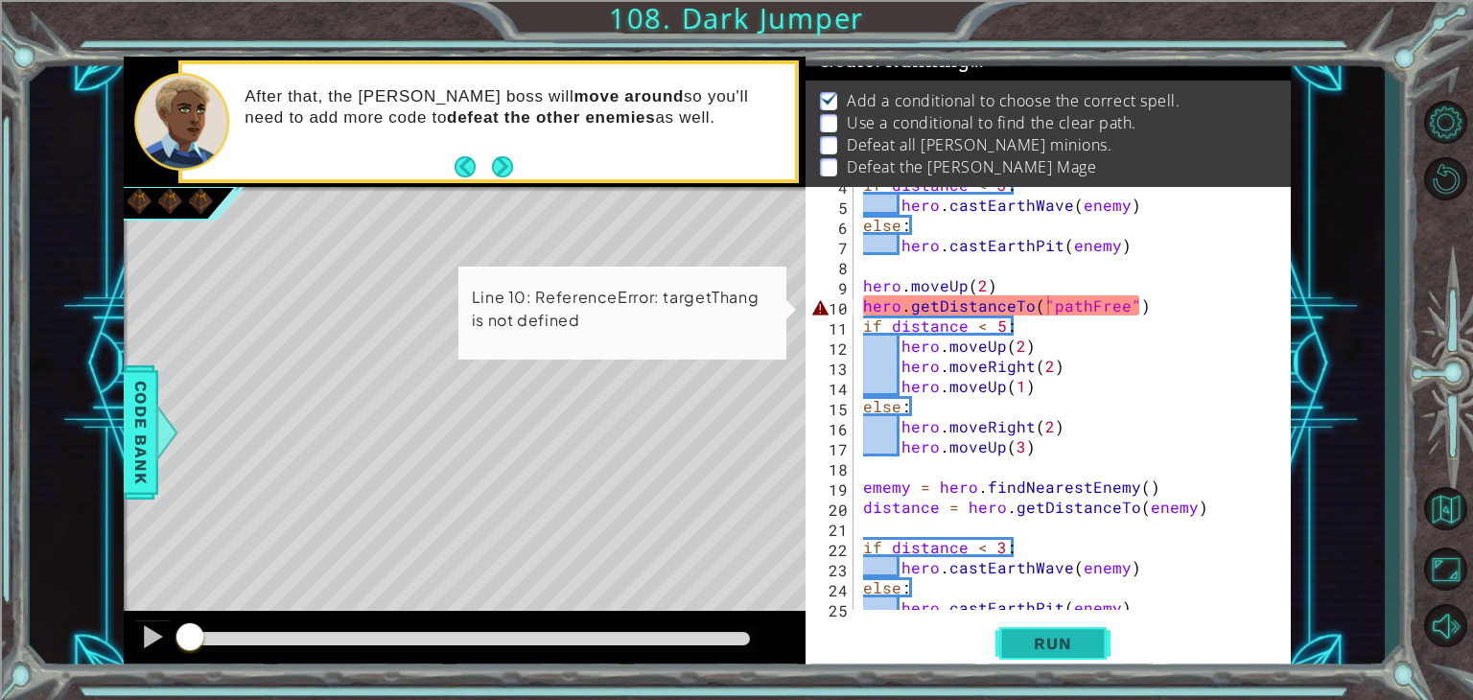
click at [1039, 638] on span "Run" at bounding box center [1053, 643] width 76 height 19
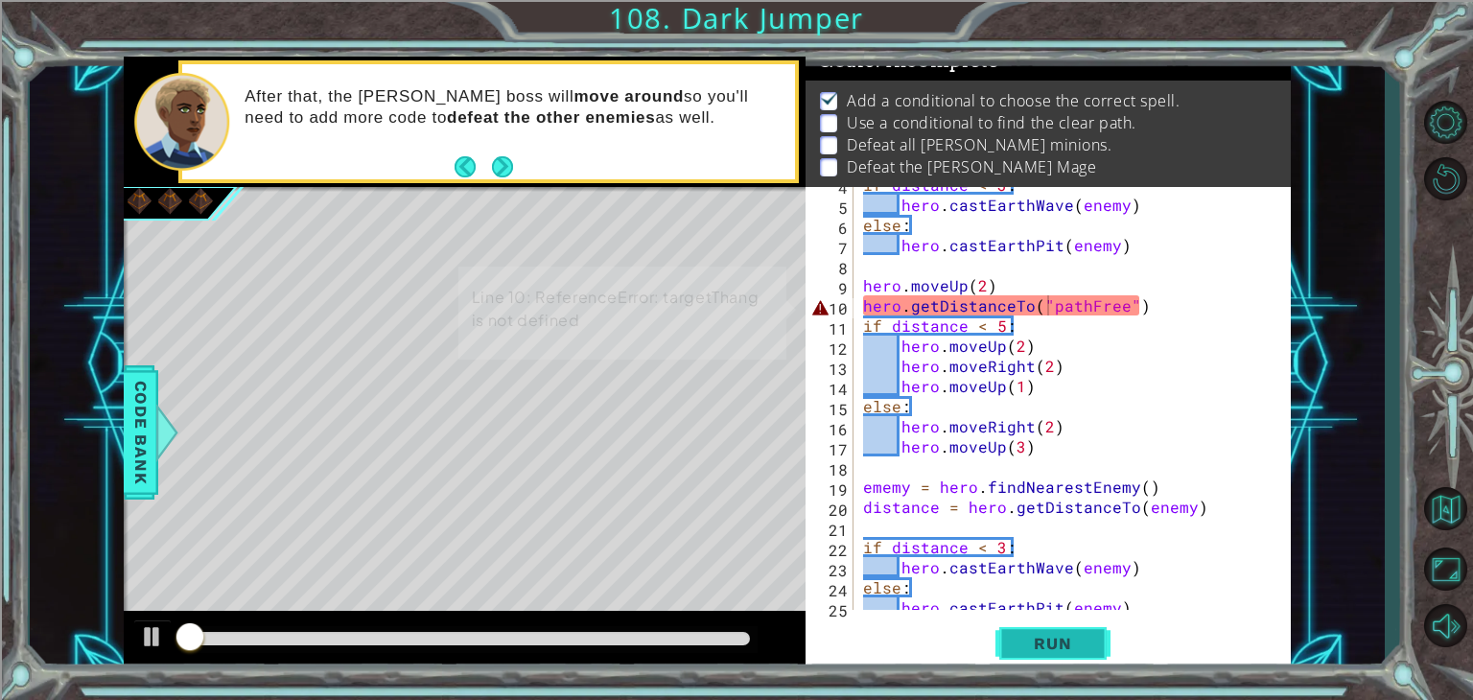
click at [1039, 638] on span "Run" at bounding box center [1053, 643] width 76 height 19
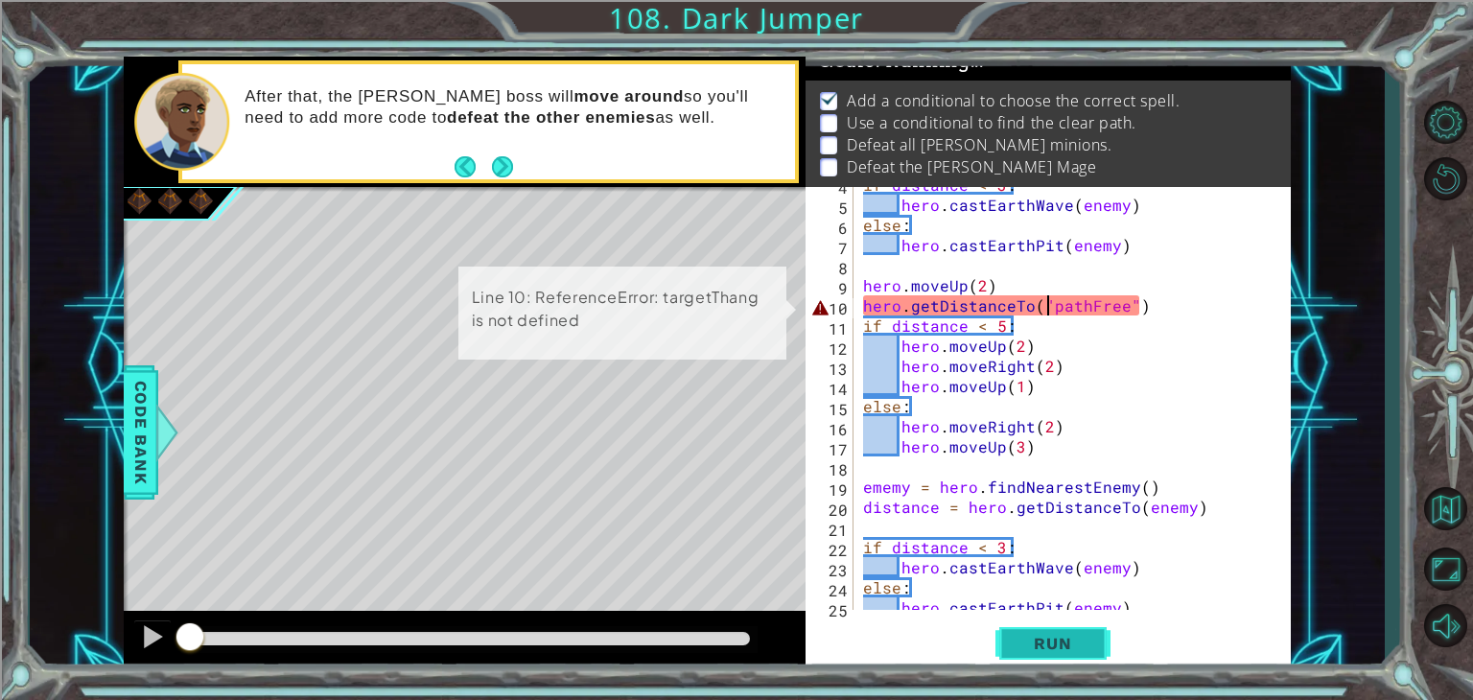
click at [1039, 638] on span "Run" at bounding box center [1053, 643] width 76 height 19
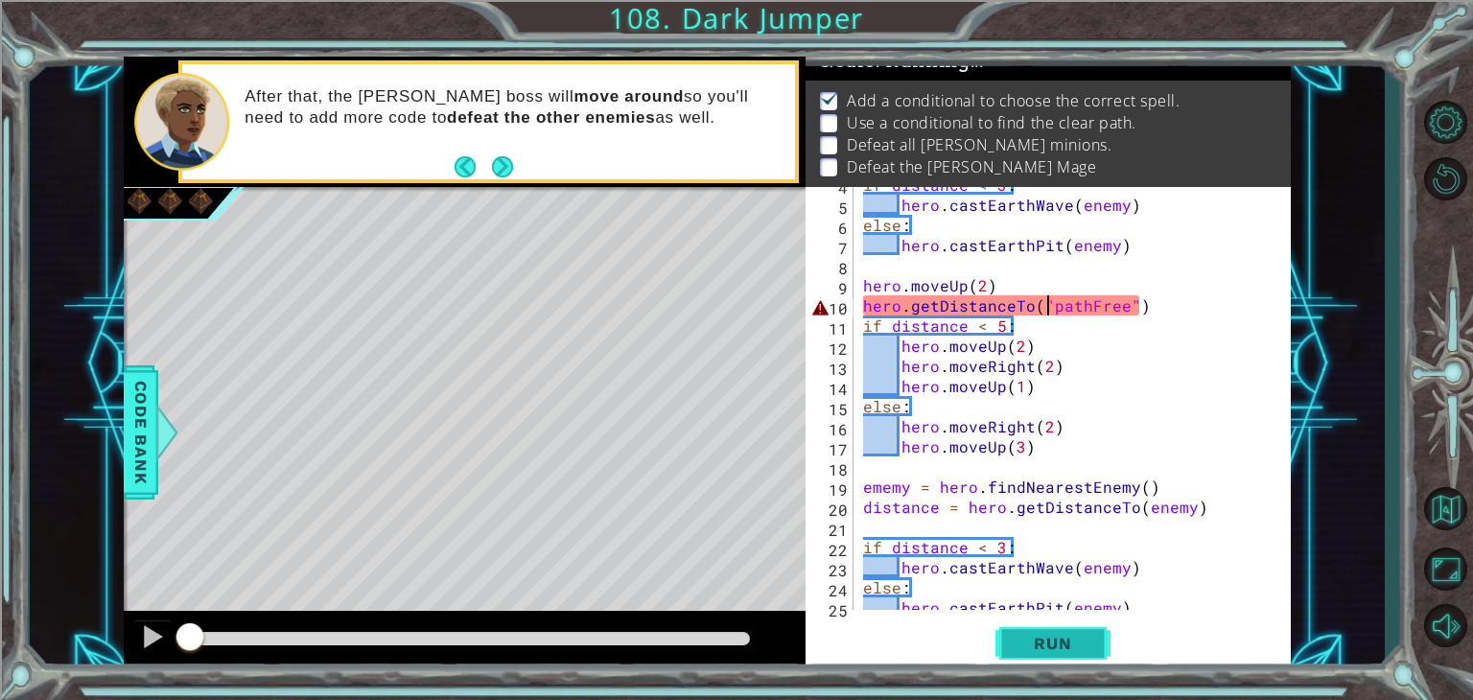
click at [1039, 638] on span "Run" at bounding box center [1053, 643] width 76 height 19
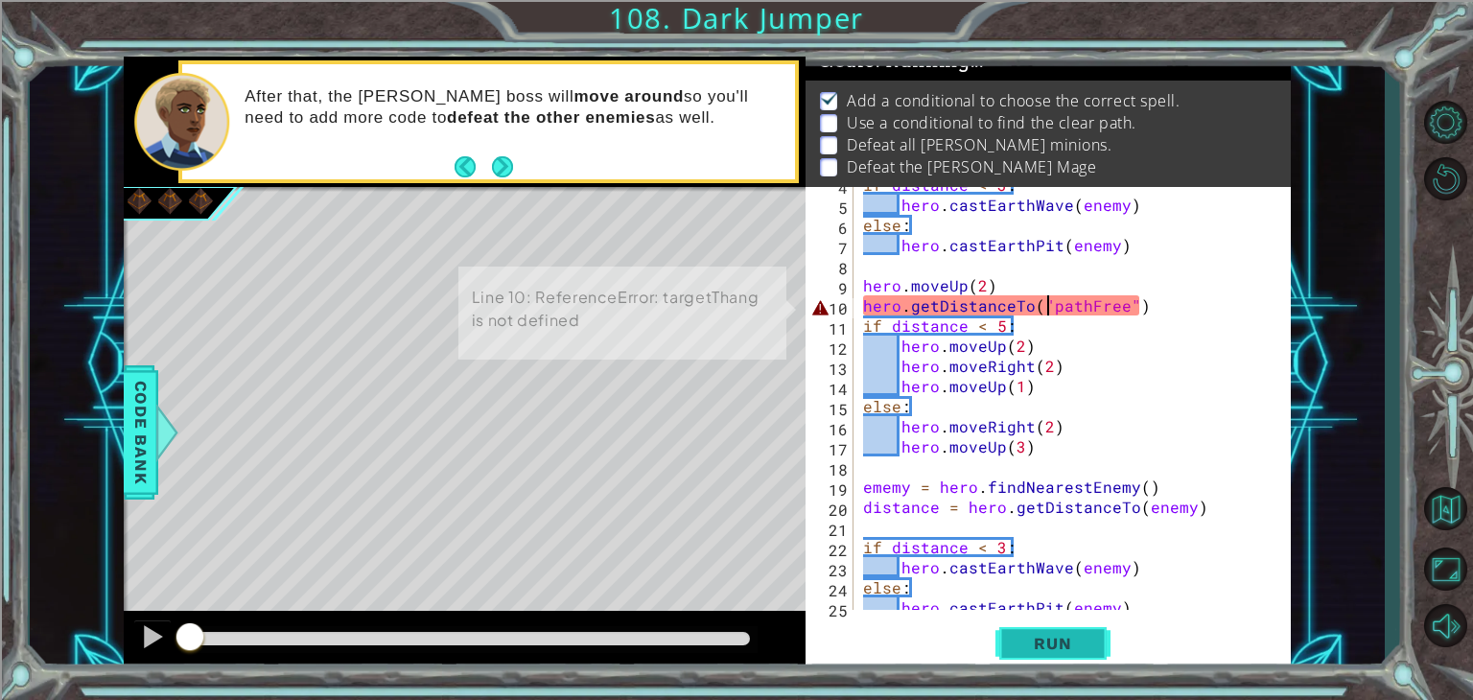
click at [1039, 638] on span "Run" at bounding box center [1053, 643] width 76 height 19
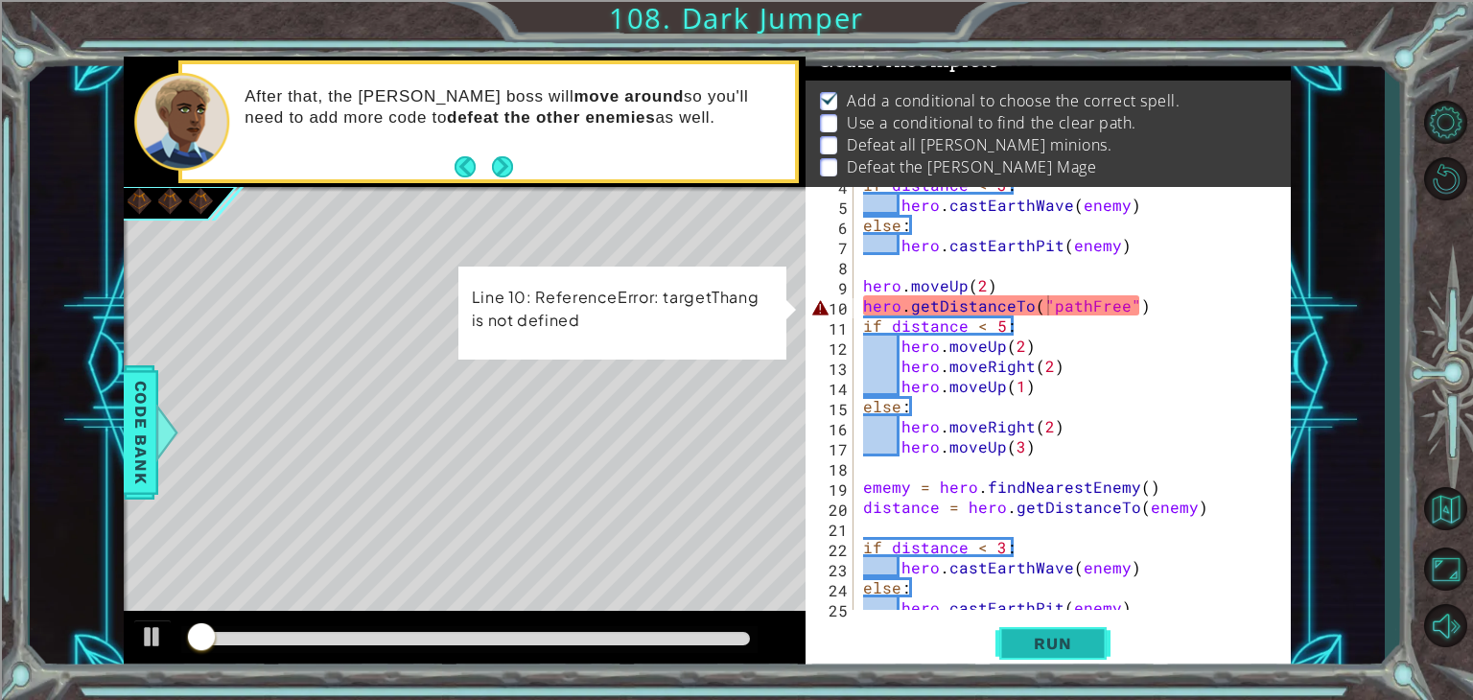
click at [1039, 638] on span "Run" at bounding box center [1053, 643] width 76 height 19
click at [1038, 639] on span "Run" at bounding box center [1053, 643] width 76 height 19
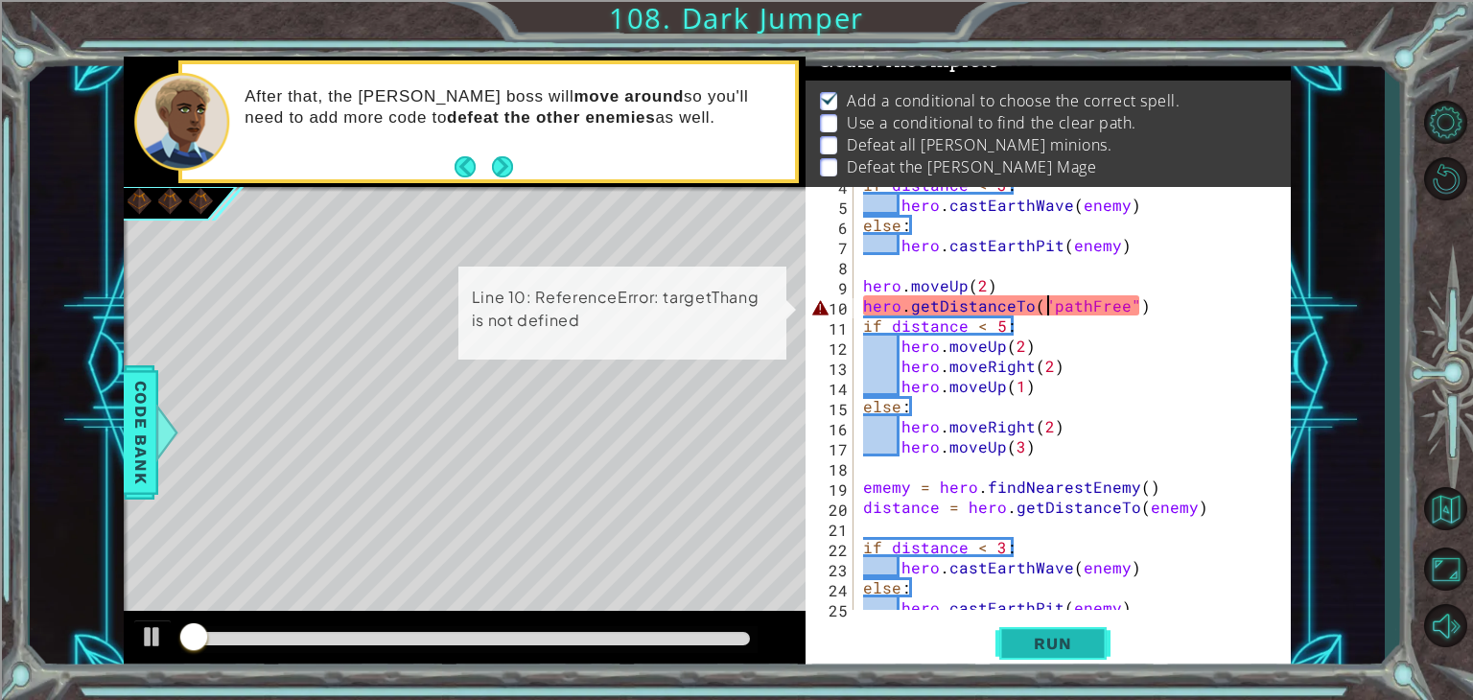
click at [1038, 644] on span "Run" at bounding box center [1053, 643] width 76 height 19
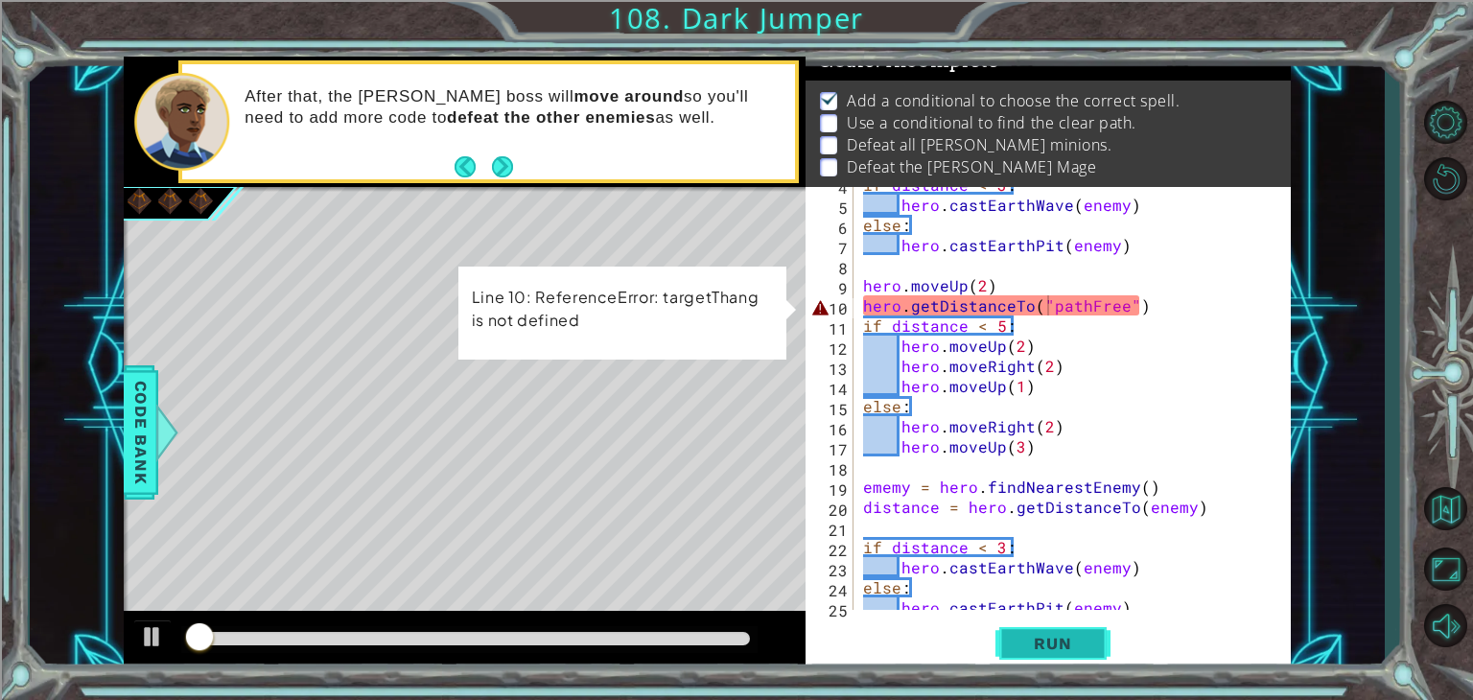
click at [1039, 638] on span "Run" at bounding box center [1053, 643] width 76 height 19
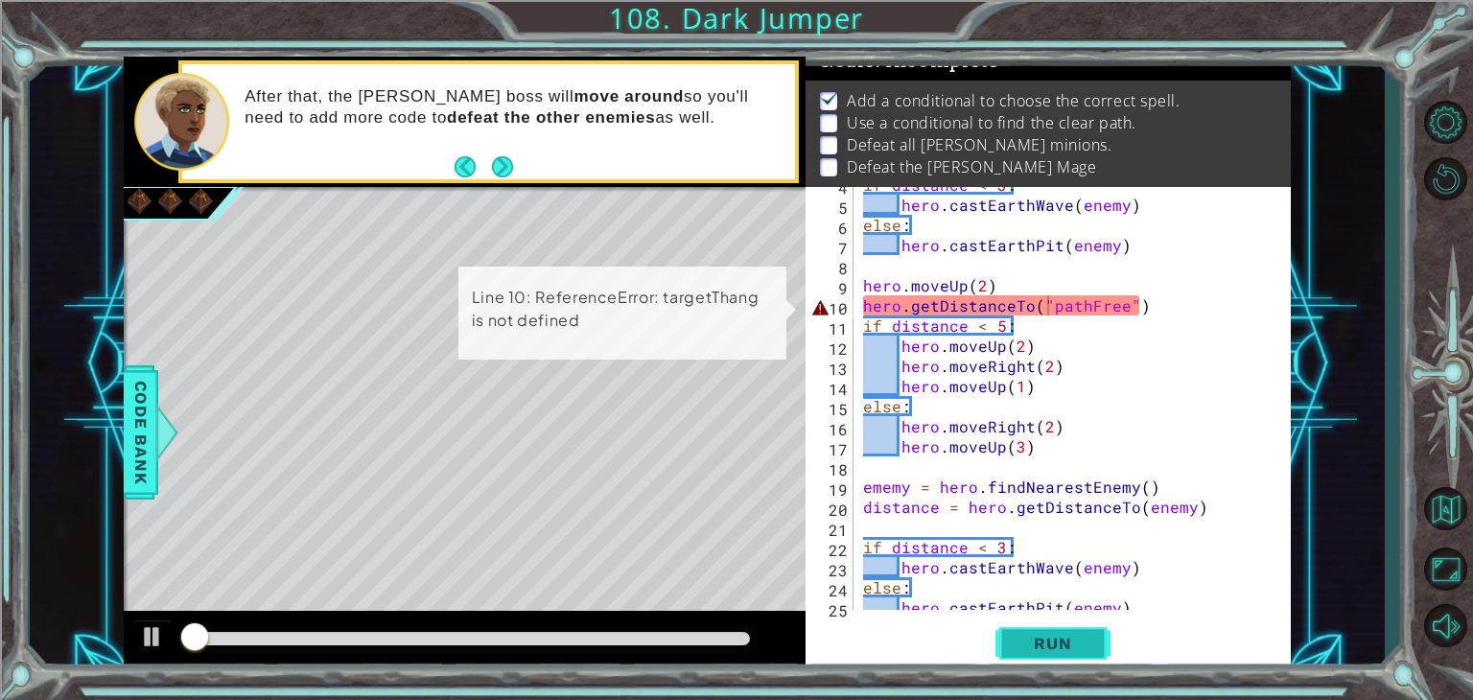
click at [1037, 637] on span "Run" at bounding box center [1053, 643] width 76 height 19
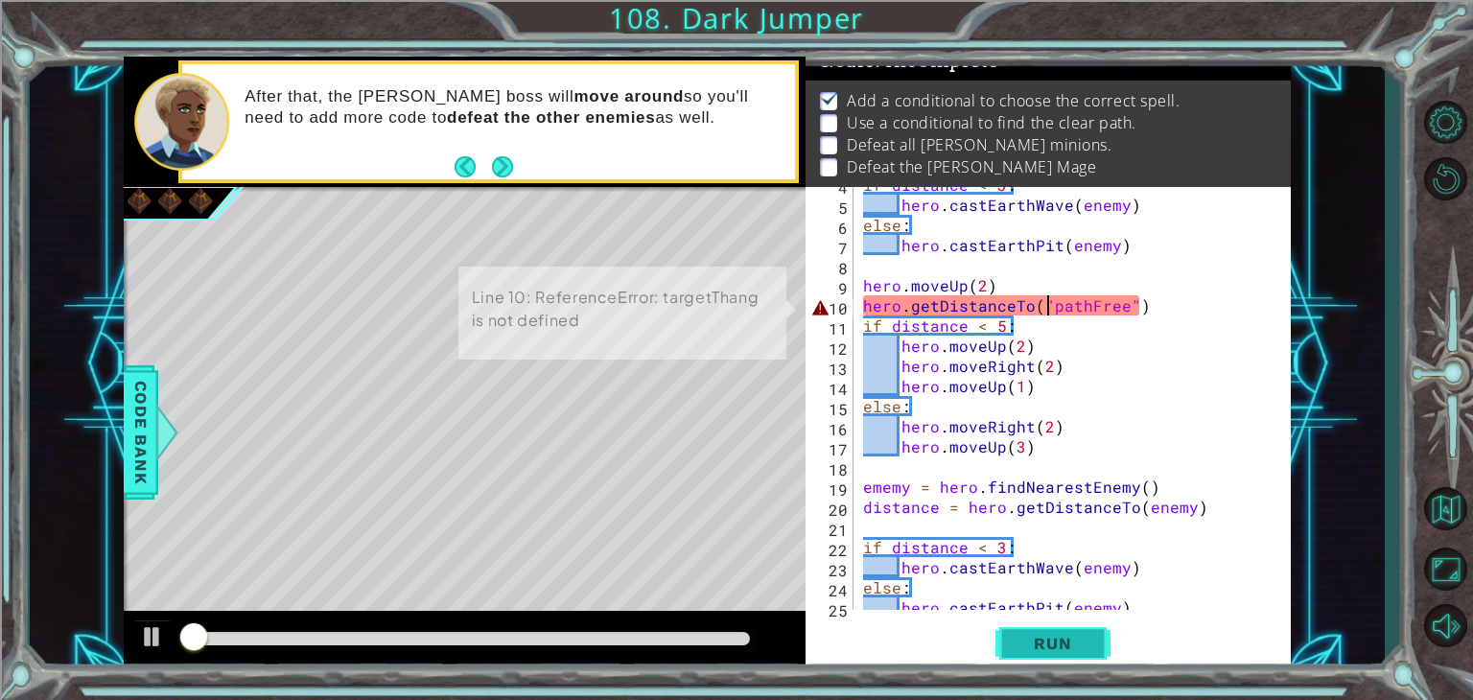
click at [1037, 637] on span "Run" at bounding box center [1053, 643] width 76 height 19
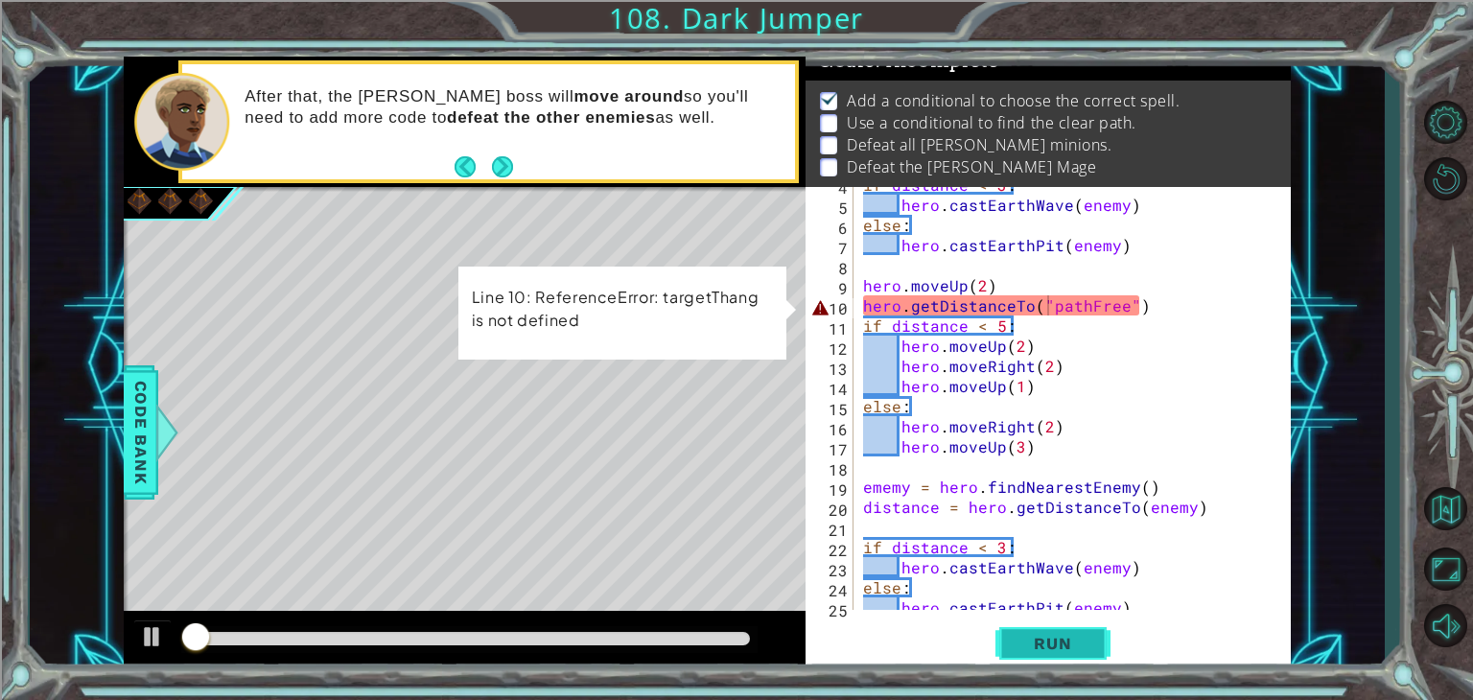
click at [1039, 638] on span "Run" at bounding box center [1053, 643] width 76 height 19
click at [1037, 638] on span "Run" at bounding box center [1053, 643] width 76 height 19
click at [1038, 644] on span "Run" at bounding box center [1053, 643] width 76 height 19
click at [1040, 646] on span "Run" at bounding box center [1053, 643] width 76 height 19
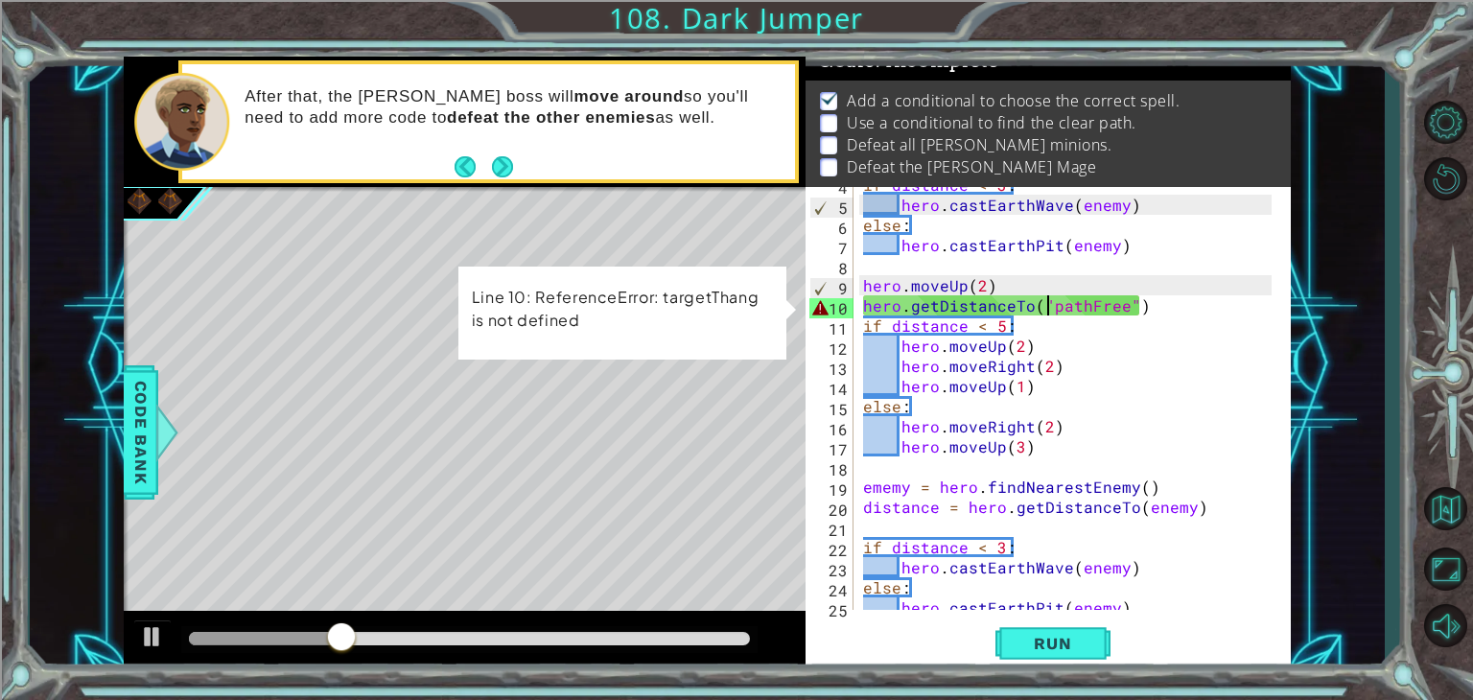
click at [1127, 300] on div "if distance < 3 : hero . [PERSON_NAME] ( enemy ) else : hero . castEarthPit ( e…" at bounding box center [1070, 406] width 422 height 463
click at [1119, 300] on div "if distance < 3 : hero . [PERSON_NAME] ( enemy ) else : hero . castEarthPit ( e…" at bounding box center [1070, 406] width 422 height 463
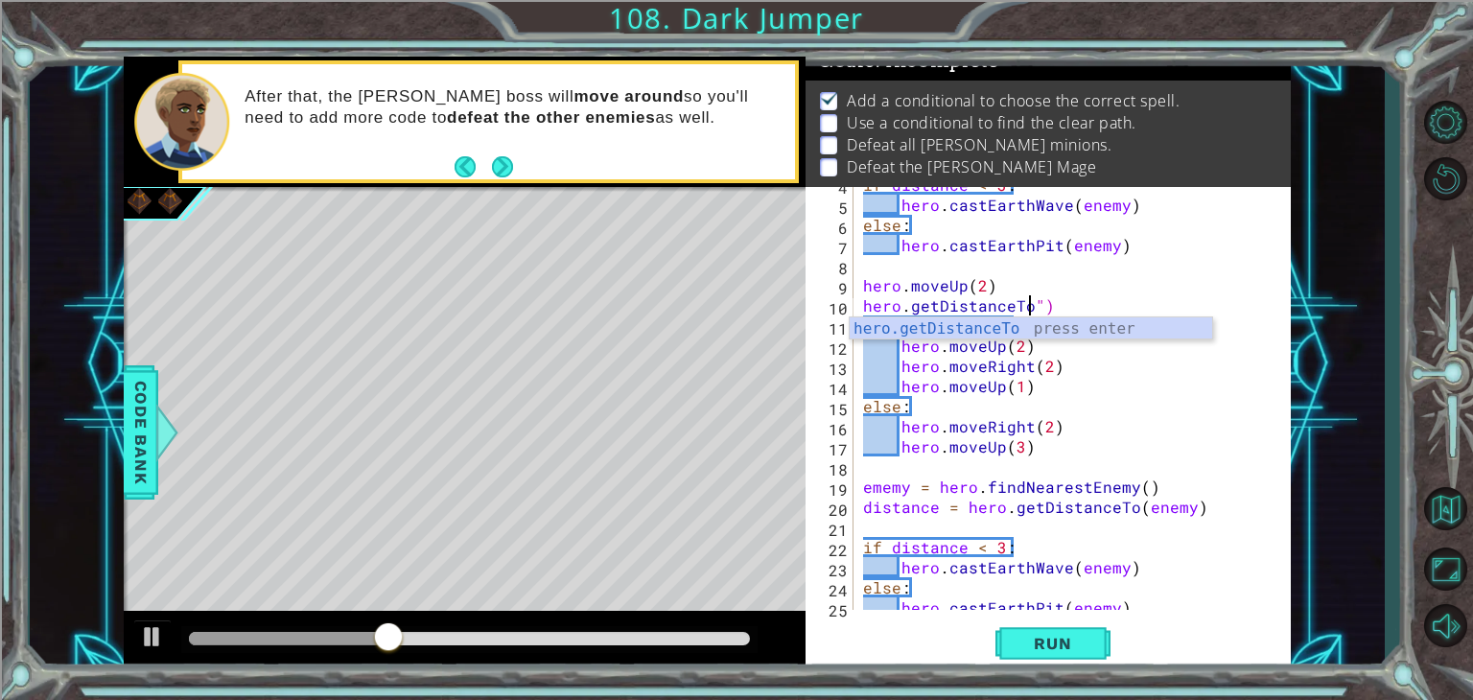
scroll to position [0, 10]
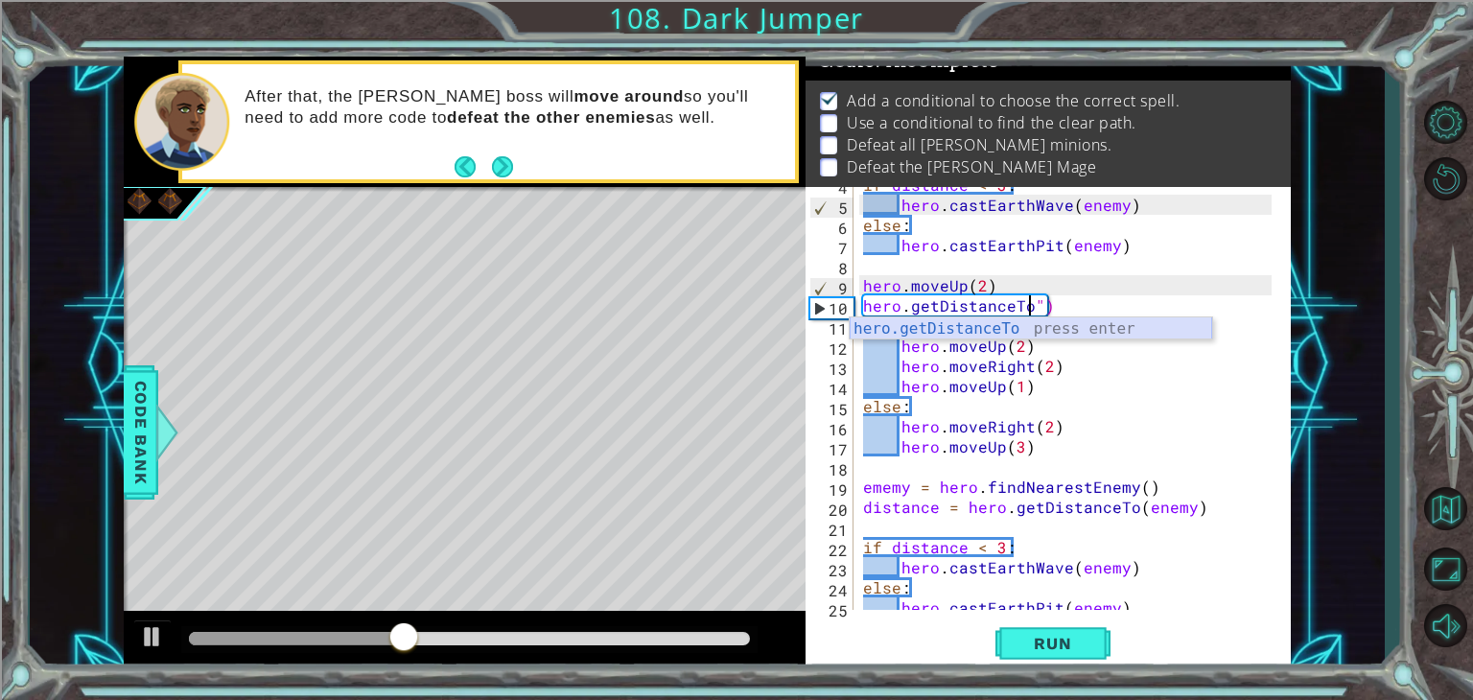
click at [1103, 337] on div "hero.getDistanceTo press enter" at bounding box center [1031, 351] width 363 height 69
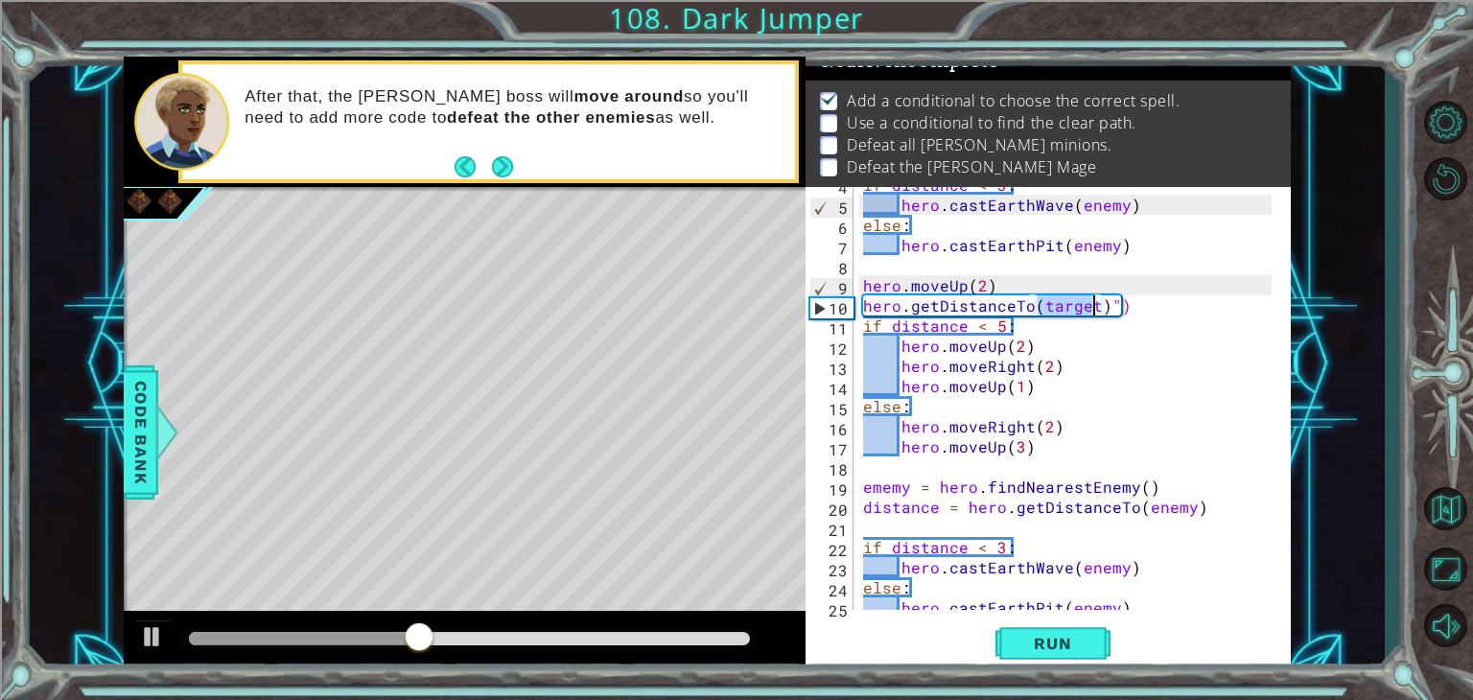
click at [1136, 315] on div "if distance < 3 : hero . [PERSON_NAME] ( enemy ) else : hero . castEarthPit ( e…" at bounding box center [1070, 406] width 422 height 463
click at [1124, 308] on div "if distance < 3 : hero . [PERSON_NAME] ( enemy ) else : hero . castEarthPit ( e…" at bounding box center [1070, 406] width 422 height 463
click at [1030, 629] on button "Run" at bounding box center [1053, 644] width 115 height 49
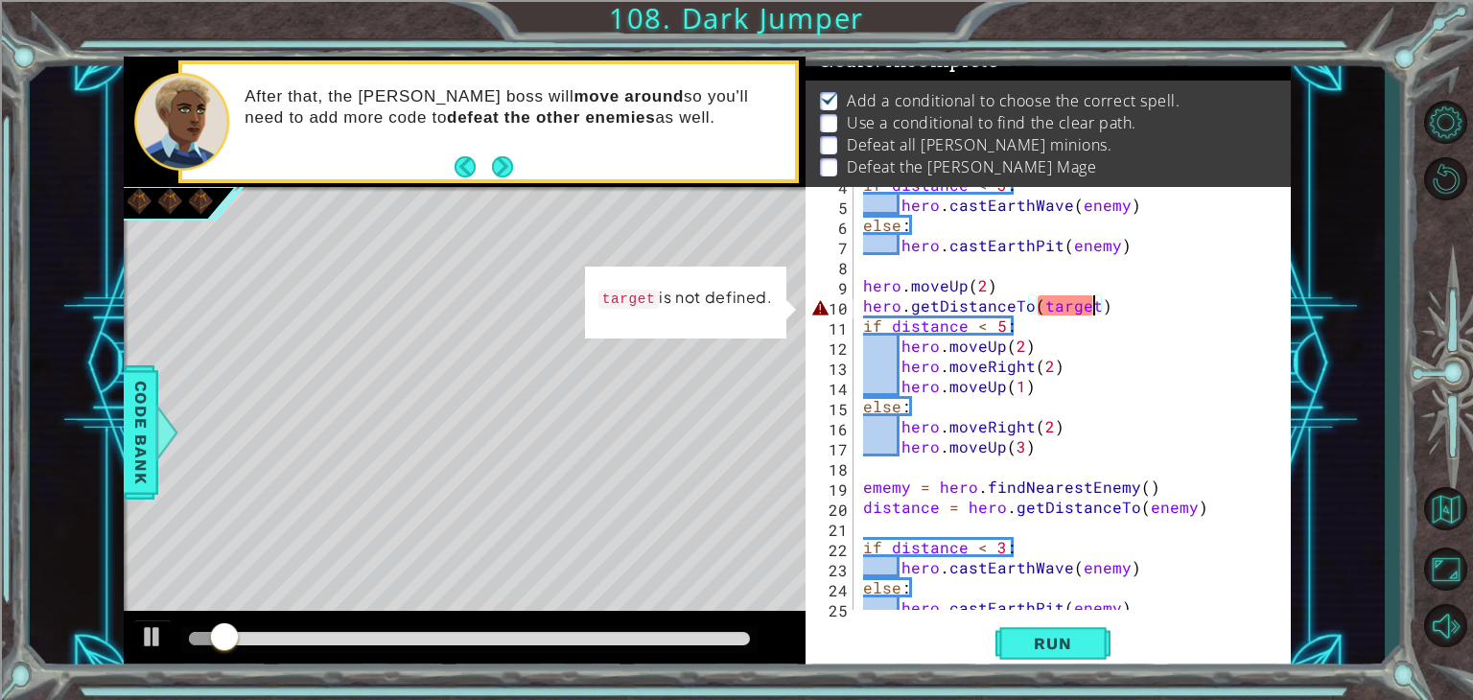
click at [1093, 312] on div "if distance < 3 : hero . [PERSON_NAME] ( enemy ) else : hero . castEarthPit ( e…" at bounding box center [1070, 406] width 422 height 463
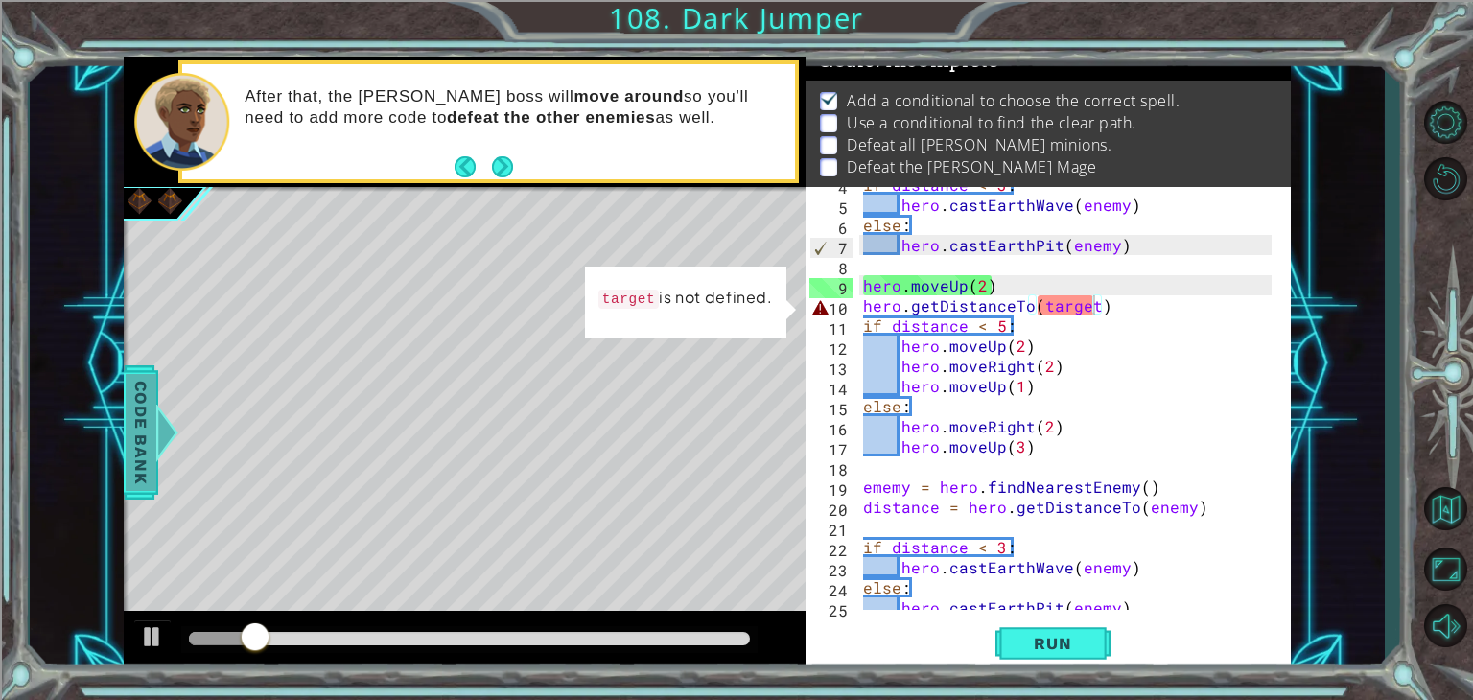
click at [153, 430] on span "Code Bank" at bounding box center [141, 432] width 31 height 117
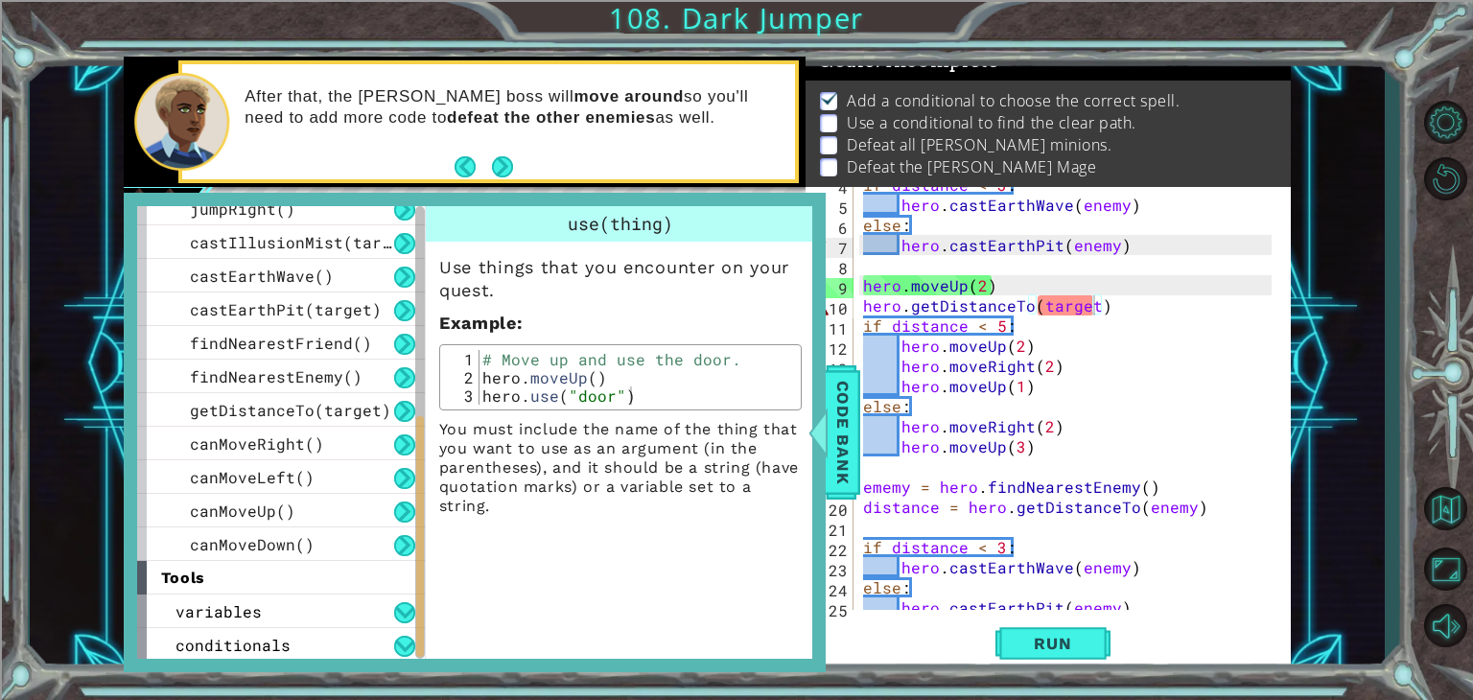
scroll to position [486, 0]
drag, startPoint x: 419, startPoint y: 408, endPoint x: 480, endPoint y: 675, distance: 274.3
click at [480, 675] on div "1 ההההההההההההההההההההההההההההההההההההההההההההההההההההההההההההההההההההההההההההה…" at bounding box center [736, 350] width 1473 height 700
click at [325, 606] on div "variables" at bounding box center [281, 610] width 288 height 34
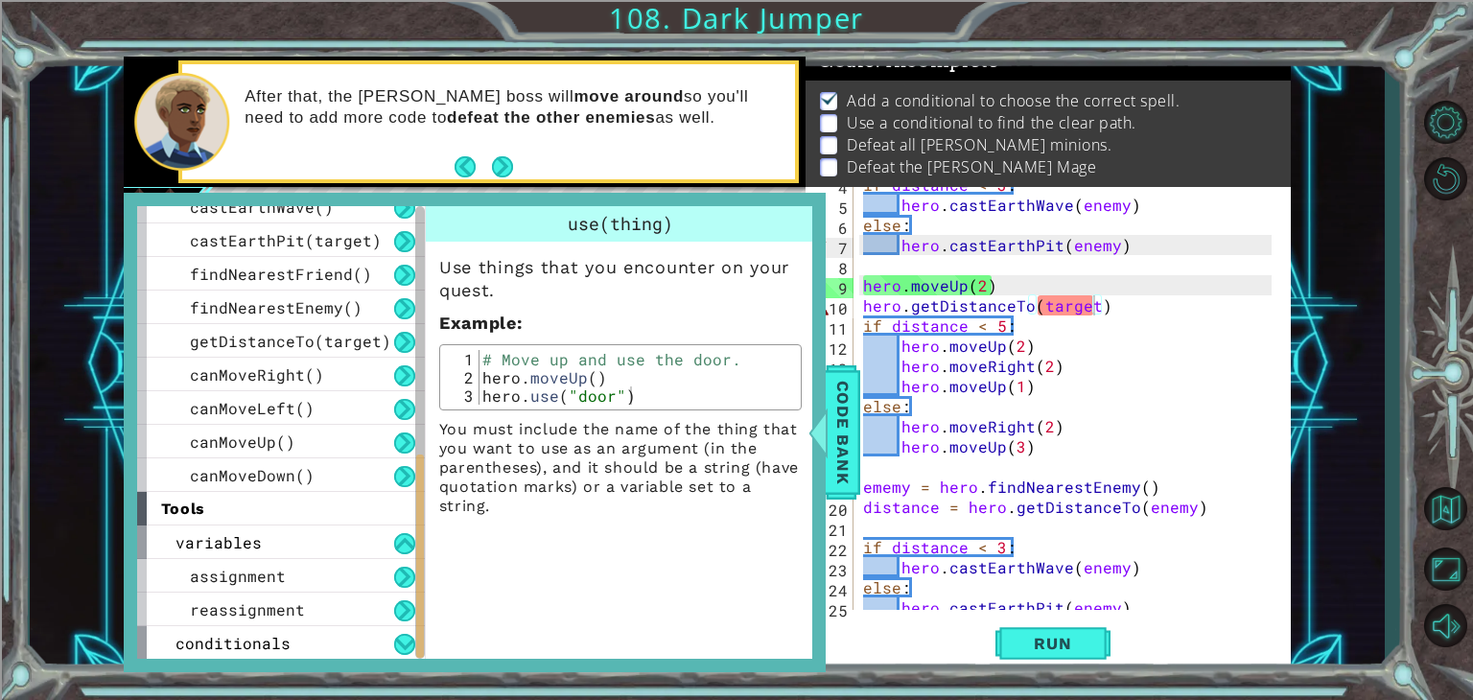
drag, startPoint x: 418, startPoint y: 580, endPoint x: 444, endPoint y: 703, distance: 125.5
click at [444, 699] on html "1 ההההההההההההההההההההההההההההההההההההההההההההההההההההההההההההההההההההההההההההה…" at bounding box center [736, 423] width 1473 height 846
click at [292, 618] on div "reassignment" at bounding box center [281, 610] width 288 height 34
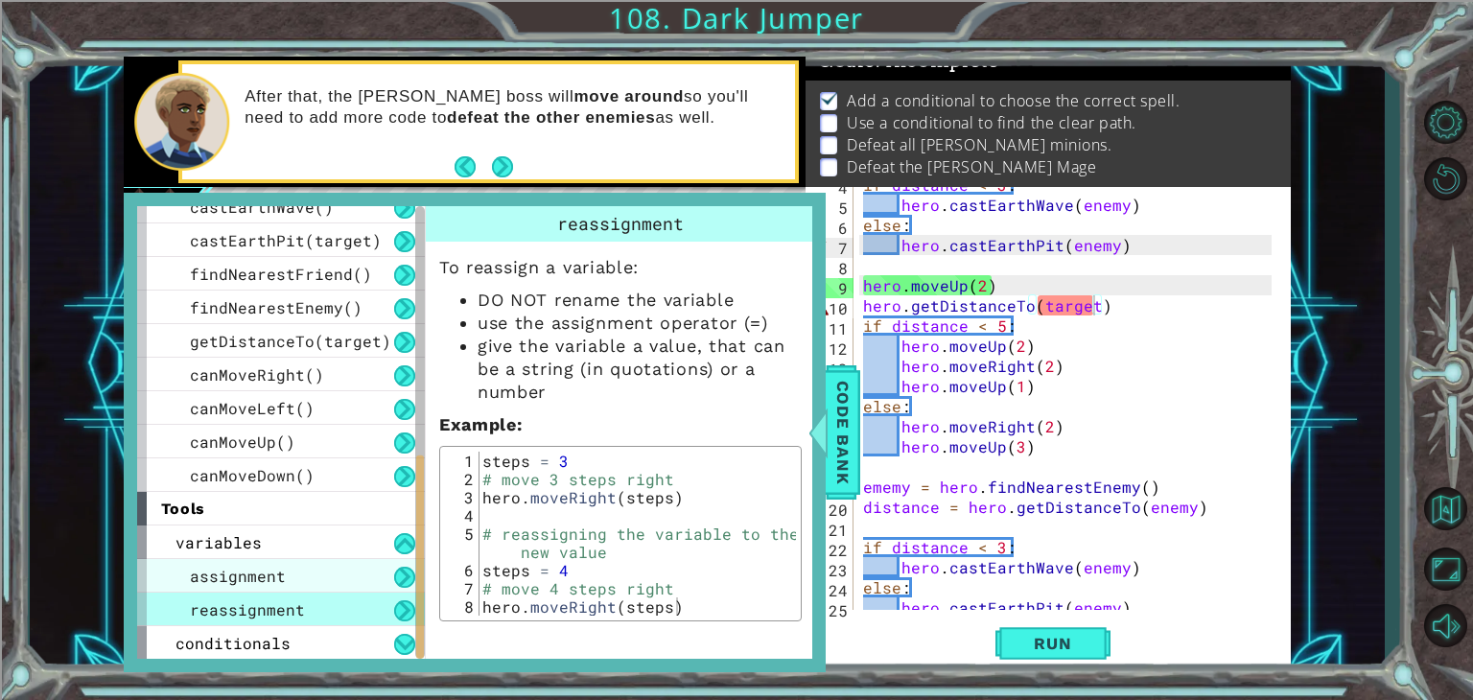
click at [282, 587] on div "assignment" at bounding box center [281, 576] width 288 height 34
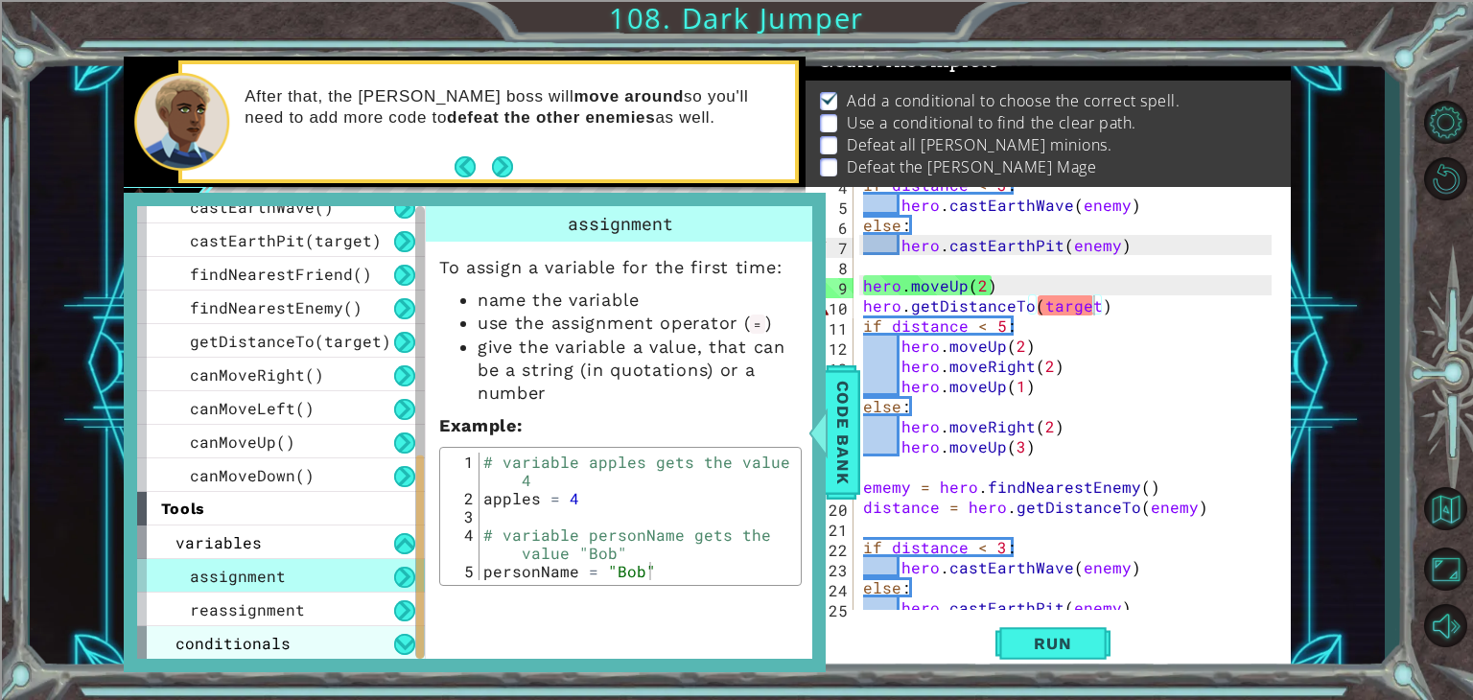
click at [309, 633] on div "conditionals" at bounding box center [281, 643] width 288 height 34
drag, startPoint x: 426, startPoint y: 581, endPoint x: 430, endPoint y: 672, distance: 91.2
click at [430, 672] on div "1 ההההההההההההההההההההההההההההההההההההההההההההההההההההההההההההההההההההההההההההה…" at bounding box center [736, 350] width 1473 height 700
drag, startPoint x: 417, startPoint y: 599, endPoint x: 418, endPoint y: 705, distance: 105.5
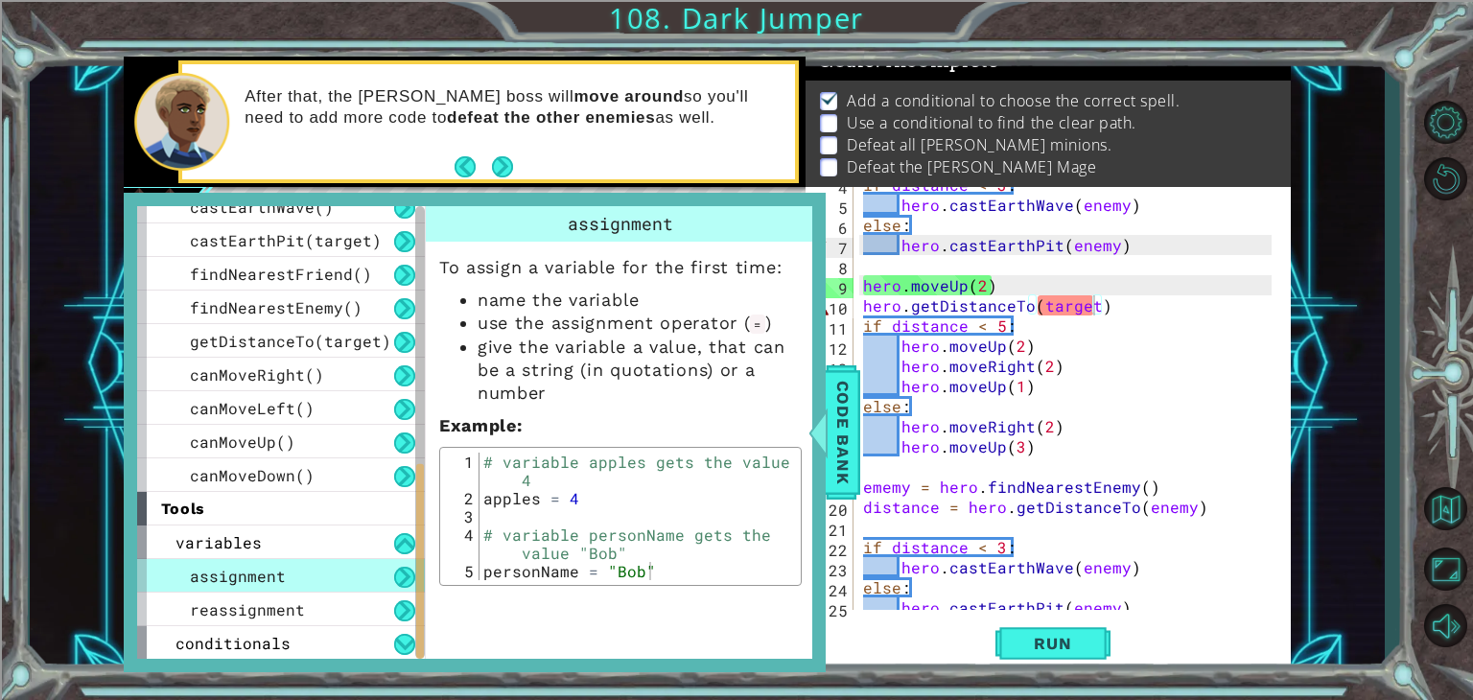
click at [418, 699] on html "1 ההההההההההההההההההההההההההההההההההההההההההההההההההההההההההההההההההההההההההההה…" at bounding box center [736, 423] width 1473 height 846
click at [311, 642] on div "conditionals" at bounding box center [281, 643] width 288 height 34
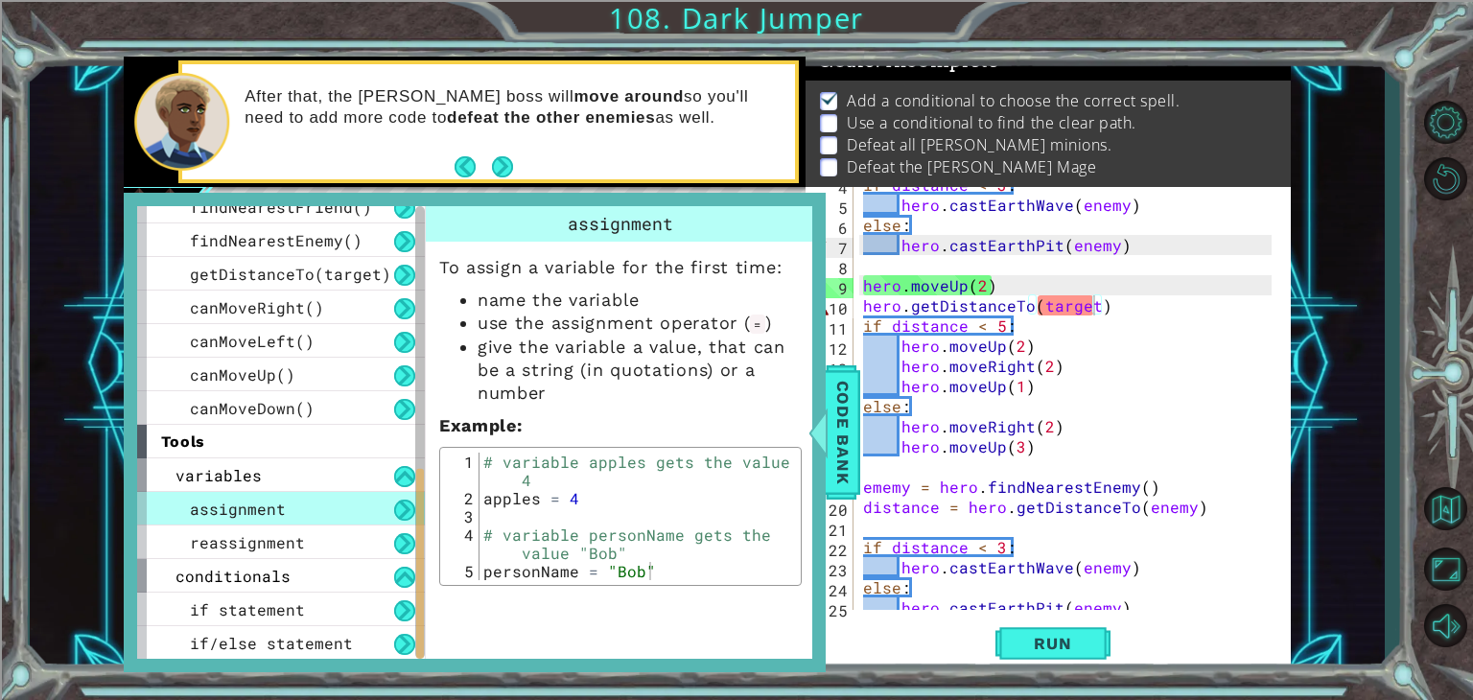
drag, startPoint x: 420, startPoint y: 583, endPoint x: 426, endPoint y: 701, distance: 118.1
click at [426, 699] on html "1 ההההההההההההההההההההההההההההההההההההההההההההההההההההההההההההההההההההההההההההה…" at bounding box center [736, 423] width 1473 height 846
click at [334, 641] on span "if/else statement" at bounding box center [271, 643] width 163 height 20
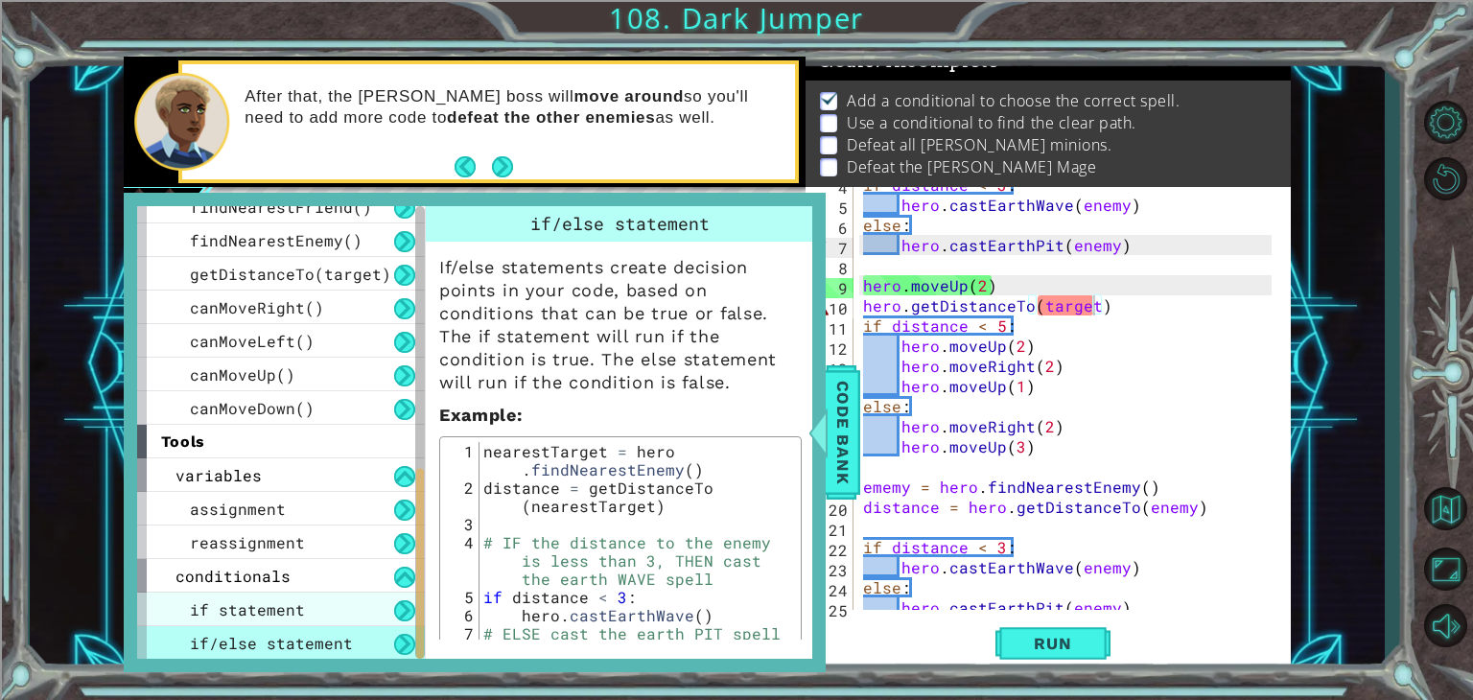
drag, startPoint x: 341, startPoint y: 484, endPoint x: 388, endPoint y: 592, distance: 116.9
click at [388, 592] on div "variables assignment reassignment conditionals if statement if/else statement" at bounding box center [281, 558] width 288 height 201
click at [391, 612] on div "if statement" at bounding box center [281, 610] width 288 height 34
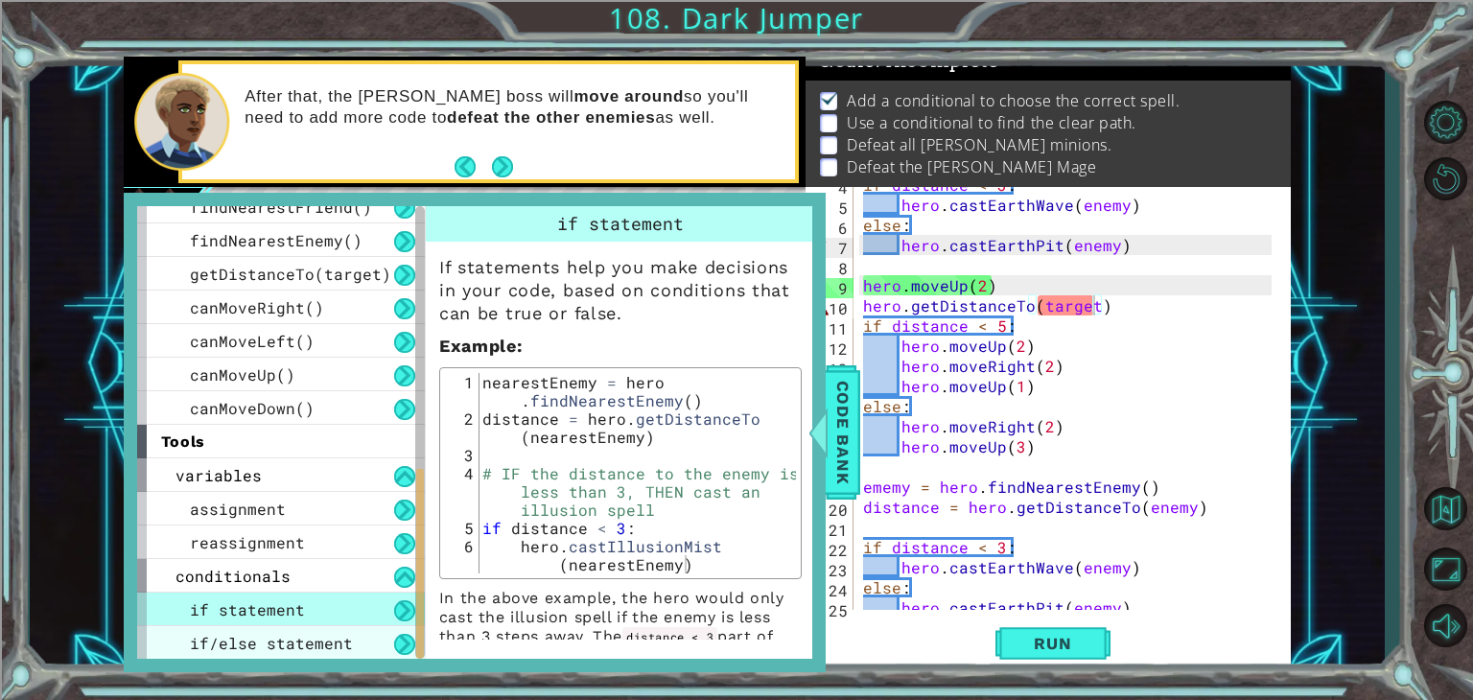
click at [338, 640] on span "if/else statement" at bounding box center [271, 643] width 163 height 20
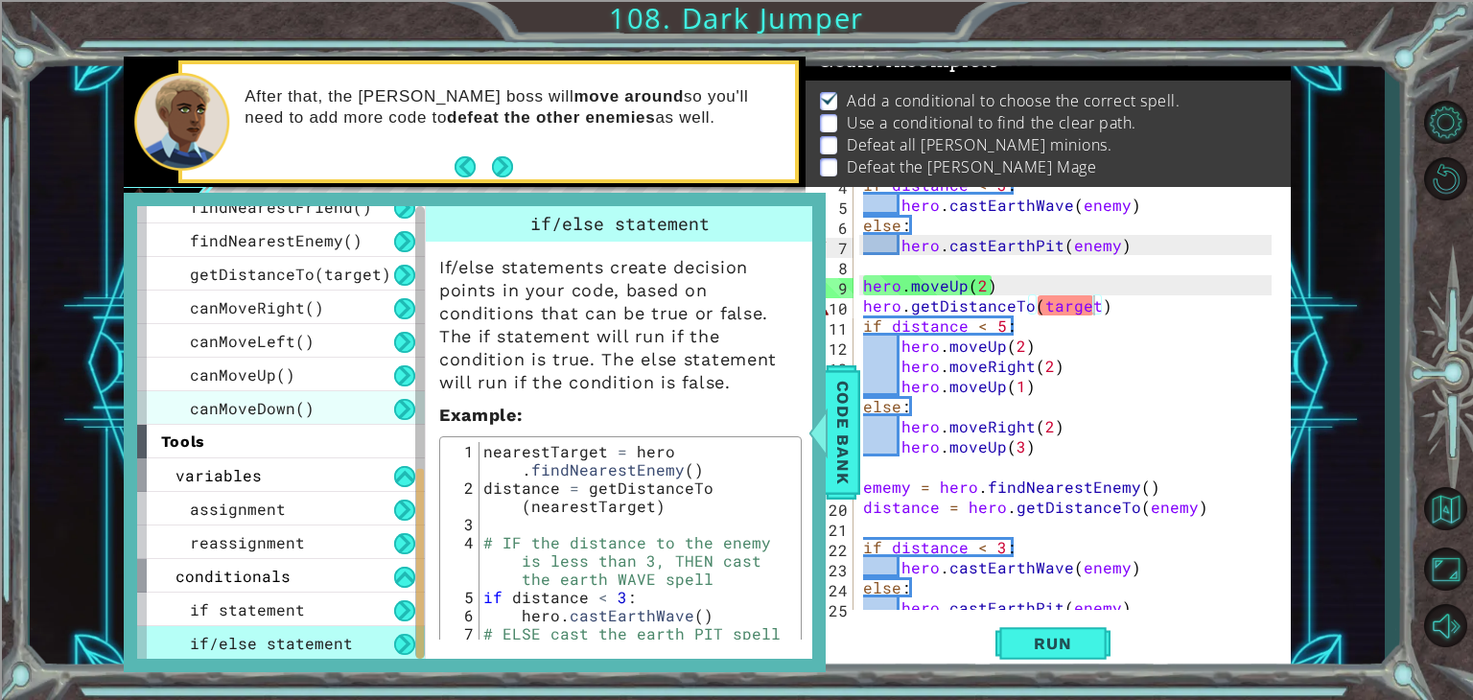
click at [334, 398] on div "canMoveDown()" at bounding box center [281, 408] width 288 height 34
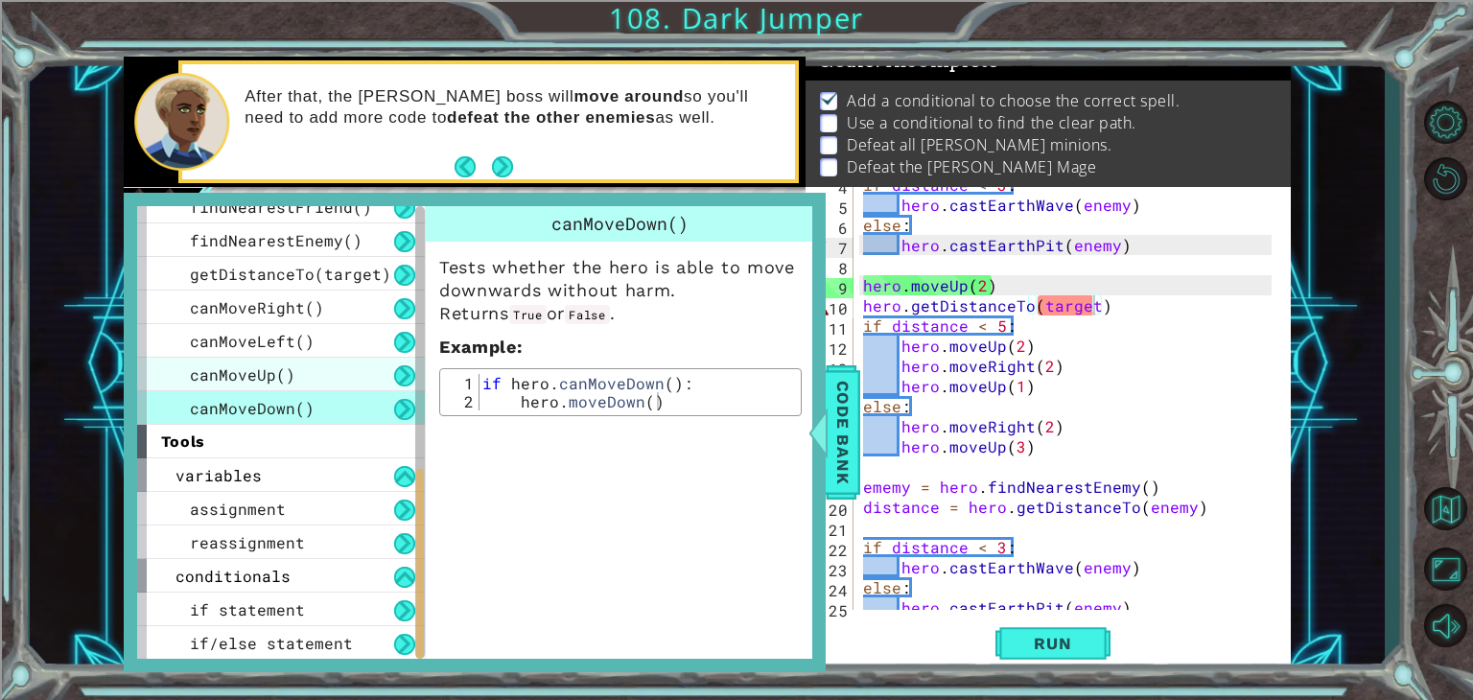
click at [342, 364] on div "canMoveUp()" at bounding box center [281, 375] width 288 height 34
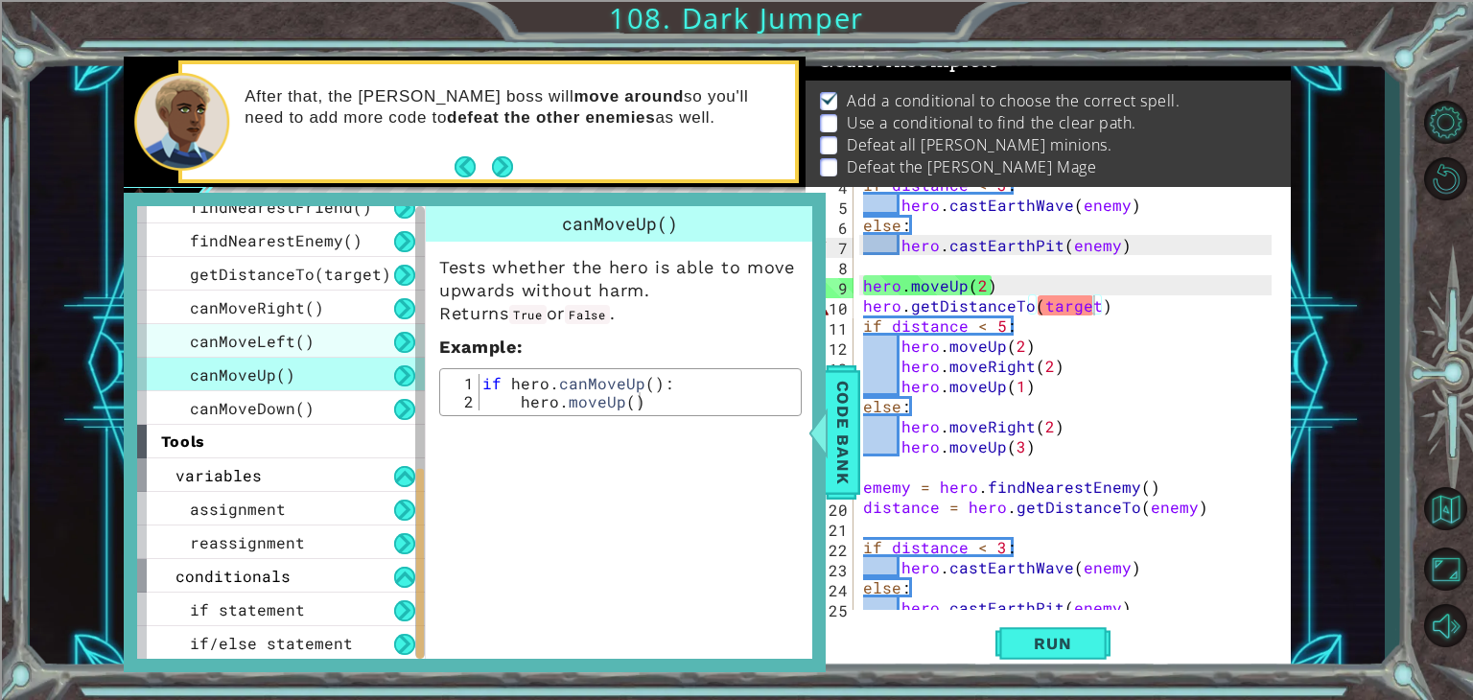
click at [319, 341] on div "canMoveLeft()" at bounding box center [281, 341] width 288 height 34
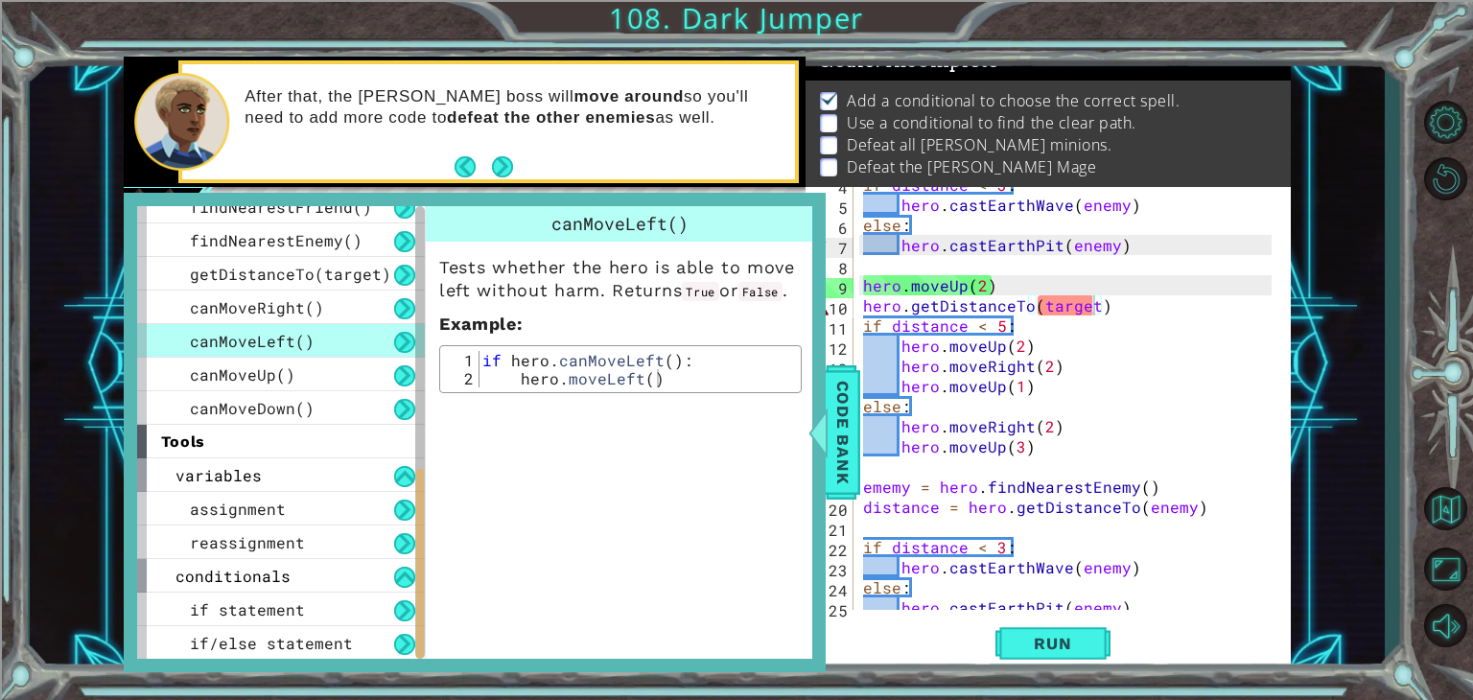
scroll to position [0, 9]
click at [1182, 439] on div "if distance < 3 : hero . [PERSON_NAME] ( enemy ) else : hero . castEarthPit ( e…" at bounding box center [1070, 406] width 422 height 463
click at [1162, 427] on div "if distance < 3 : hero . [PERSON_NAME] ( enemy ) else : hero . castEarthPit ( e…" at bounding box center [1070, 406] width 422 height 463
click at [832, 419] on span "Code Bank" at bounding box center [843, 432] width 31 height 117
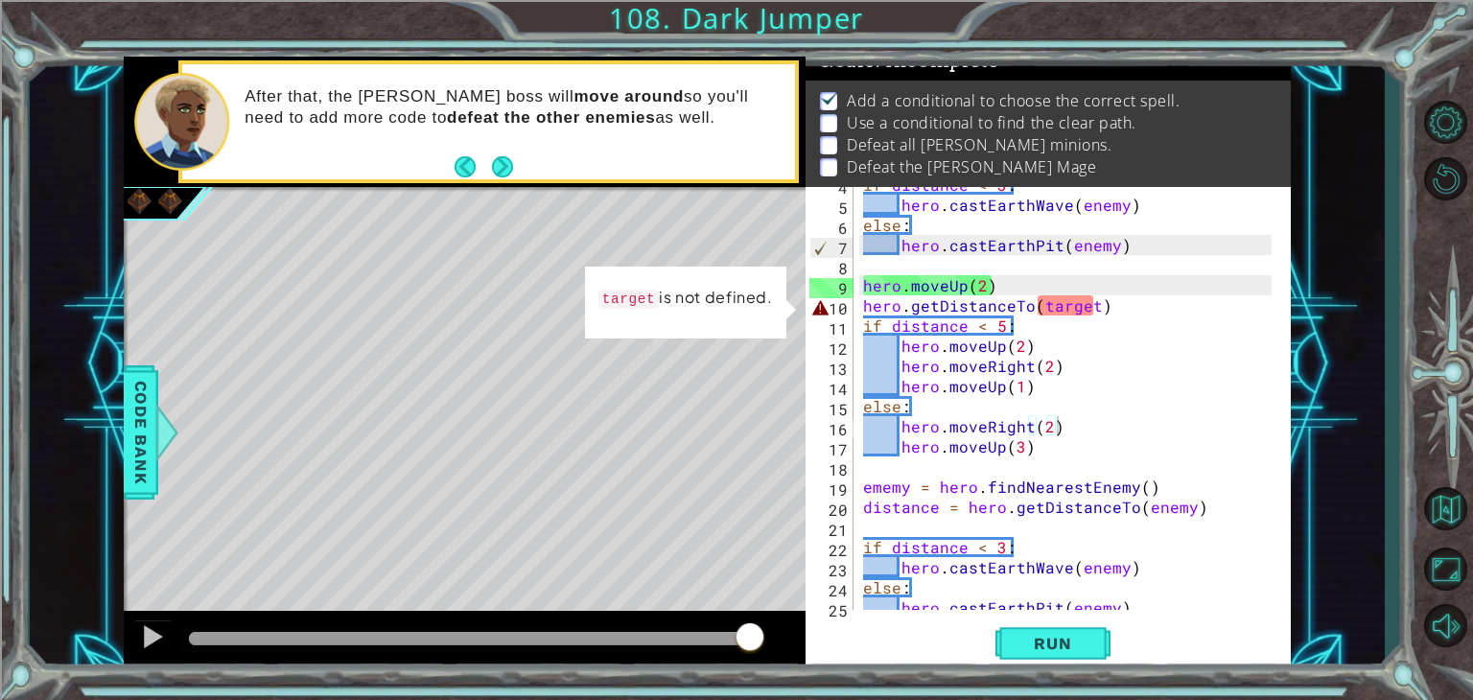
scroll to position [0, 8]
click at [1079, 322] on div "if distance < 3 : hero . [PERSON_NAME] ( enemy ) else : hero . castEarthPit ( e…" at bounding box center [1070, 406] width 422 height 463
click at [935, 350] on div "if distance < 3 : hero . [PERSON_NAME] ( enemy ) else : hero . castEarthPit ( e…" at bounding box center [1070, 406] width 422 height 463
click at [905, 347] on div "if distance < 3 : hero . [PERSON_NAME] ( enemy ) else : hero . castEarthPit ( e…" at bounding box center [1070, 406] width 422 height 463
click at [895, 345] on div "if distance < 3 : hero . [PERSON_NAME] ( enemy ) else : hero . castEarthPit ( e…" at bounding box center [1070, 406] width 422 height 463
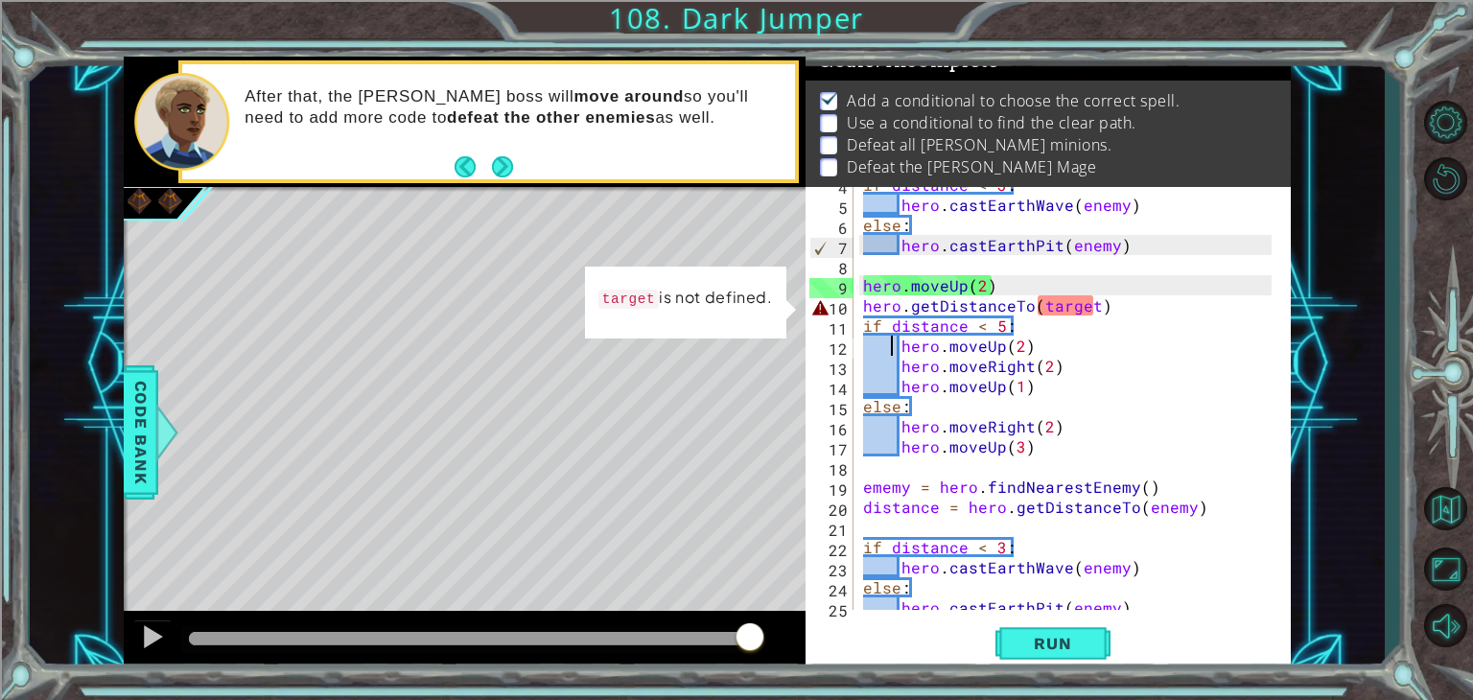
click at [909, 346] on div "if distance < 3 : hero . [PERSON_NAME] ( enemy ) else : hero . castEarthPit ( e…" at bounding box center [1070, 406] width 422 height 463
click at [898, 343] on div "if distance < 3 : hero . [PERSON_NAME] ( enemy ) else : hero . castEarthPit ( e…" at bounding box center [1070, 406] width 422 height 463
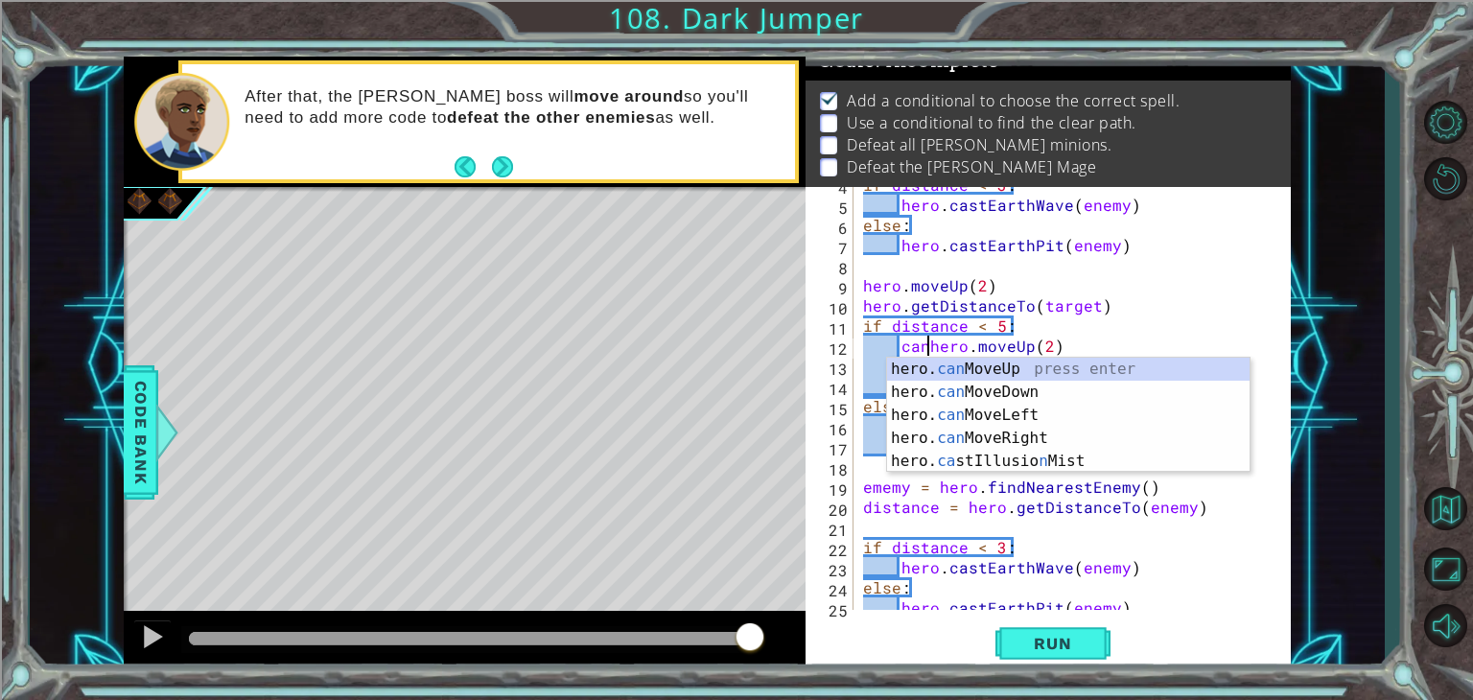
scroll to position [0, 4]
click at [932, 366] on div "hero. can MoveUp press enter hero. can MoveDown press enter hero. can MoveLeft …" at bounding box center [1068, 438] width 363 height 161
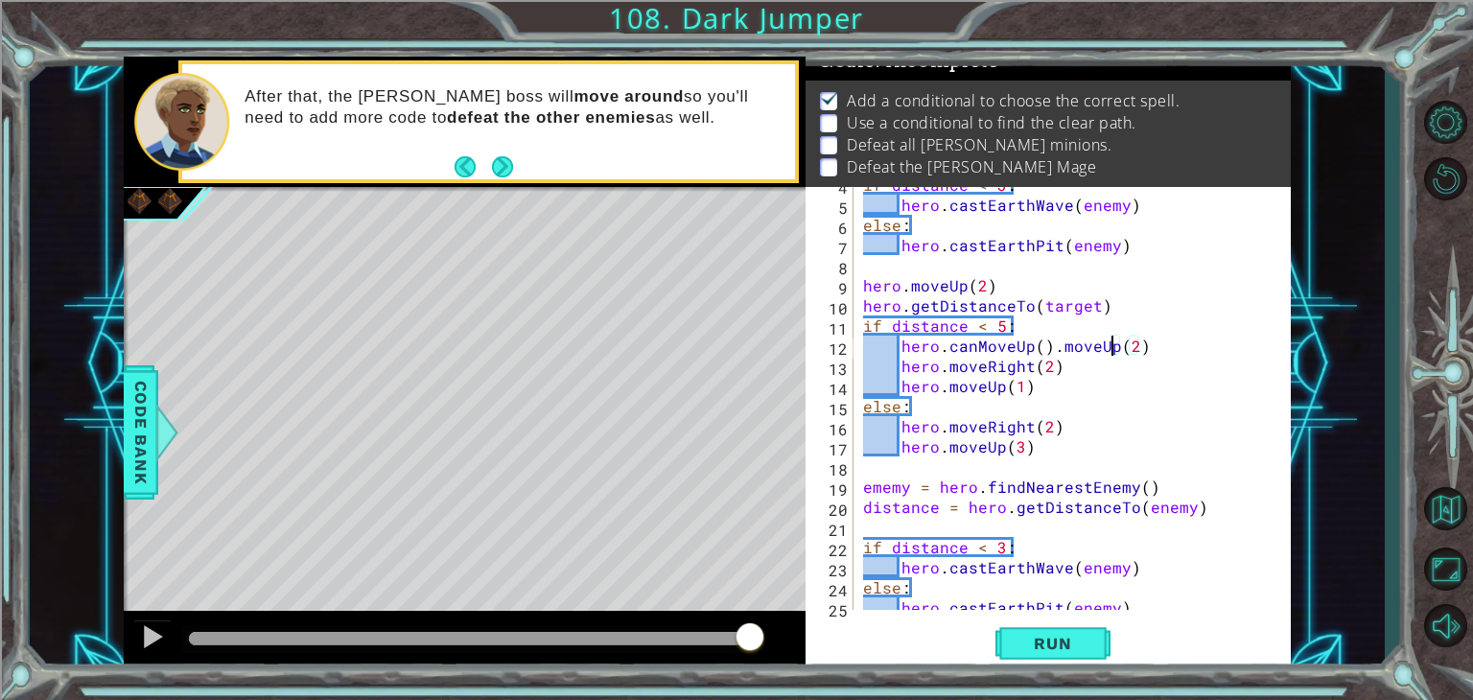
click at [1113, 350] on div "if distance < 3 : hero . [PERSON_NAME] ( enemy ) else : hero . castEarthPit ( e…" at bounding box center [1070, 406] width 422 height 463
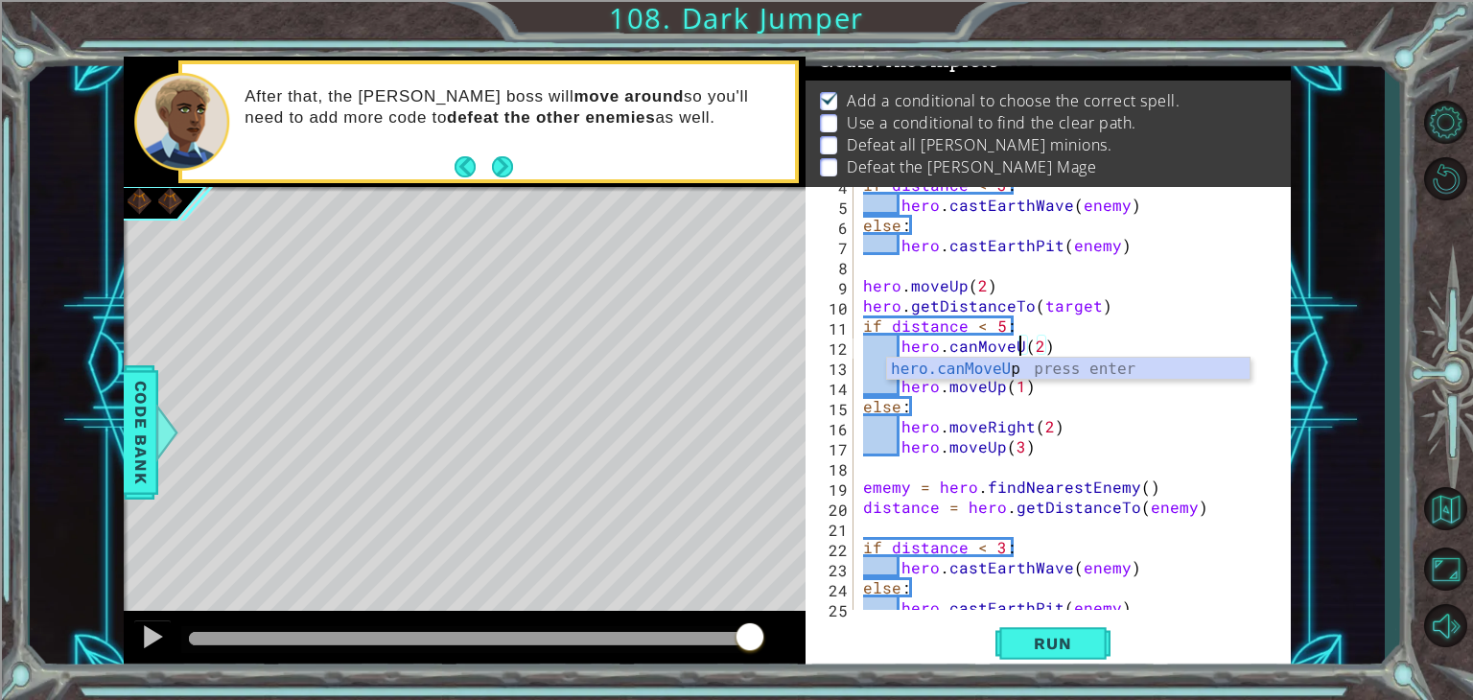
scroll to position [0, 10]
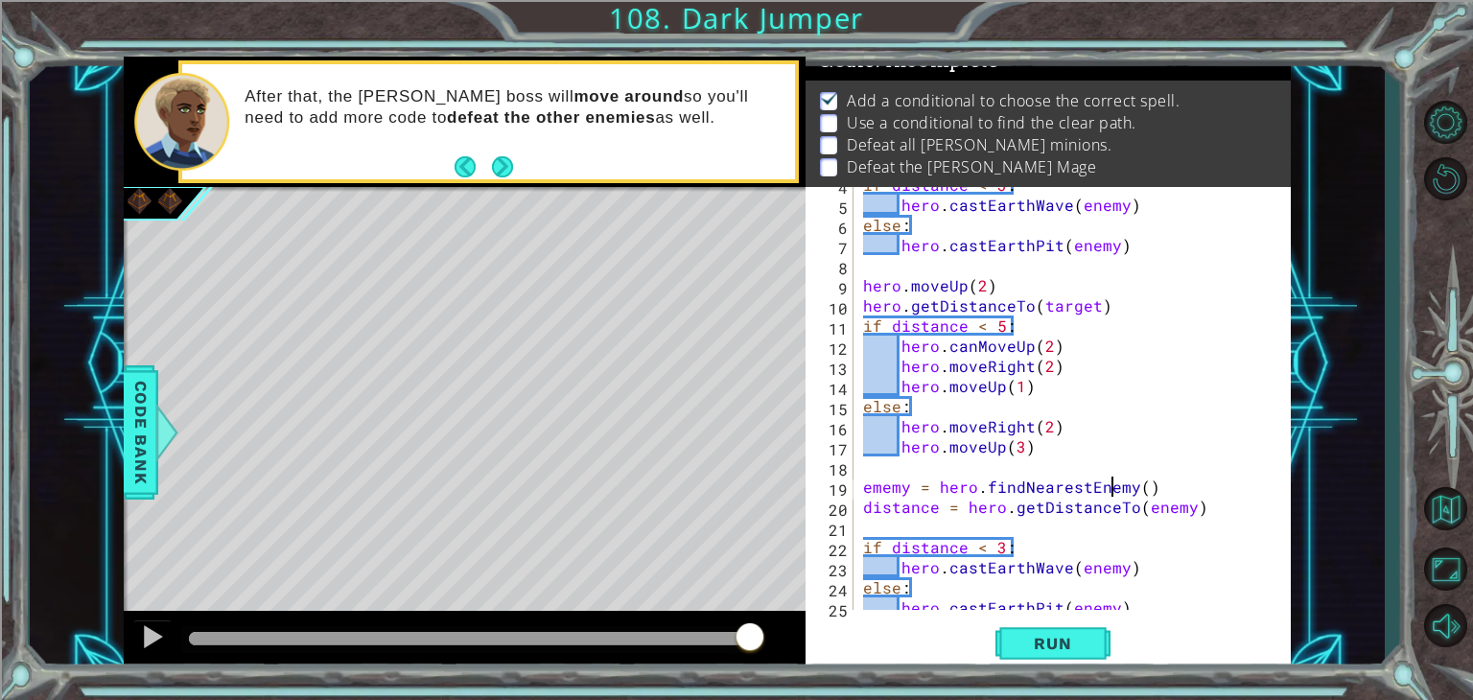
click at [1116, 483] on div "if distance < 3 : hero . [PERSON_NAME] ( enemy ) else : hero . castEarthPit ( e…" at bounding box center [1070, 406] width 422 height 463
click at [948, 365] on div "if distance < 3 : hero . [PERSON_NAME] ( enemy ) else : hero . castEarthPit ( e…" at bounding box center [1070, 406] width 422 height 463
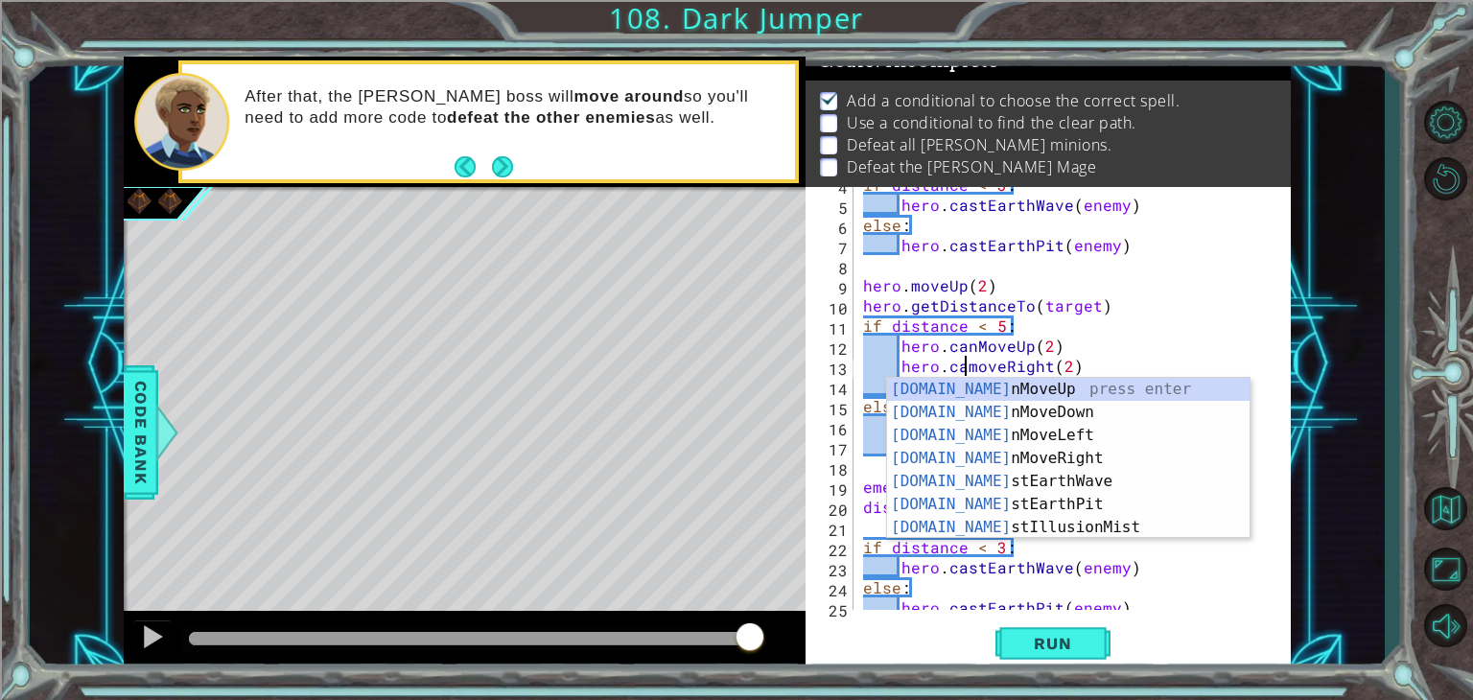
scroll to position [0, 7]
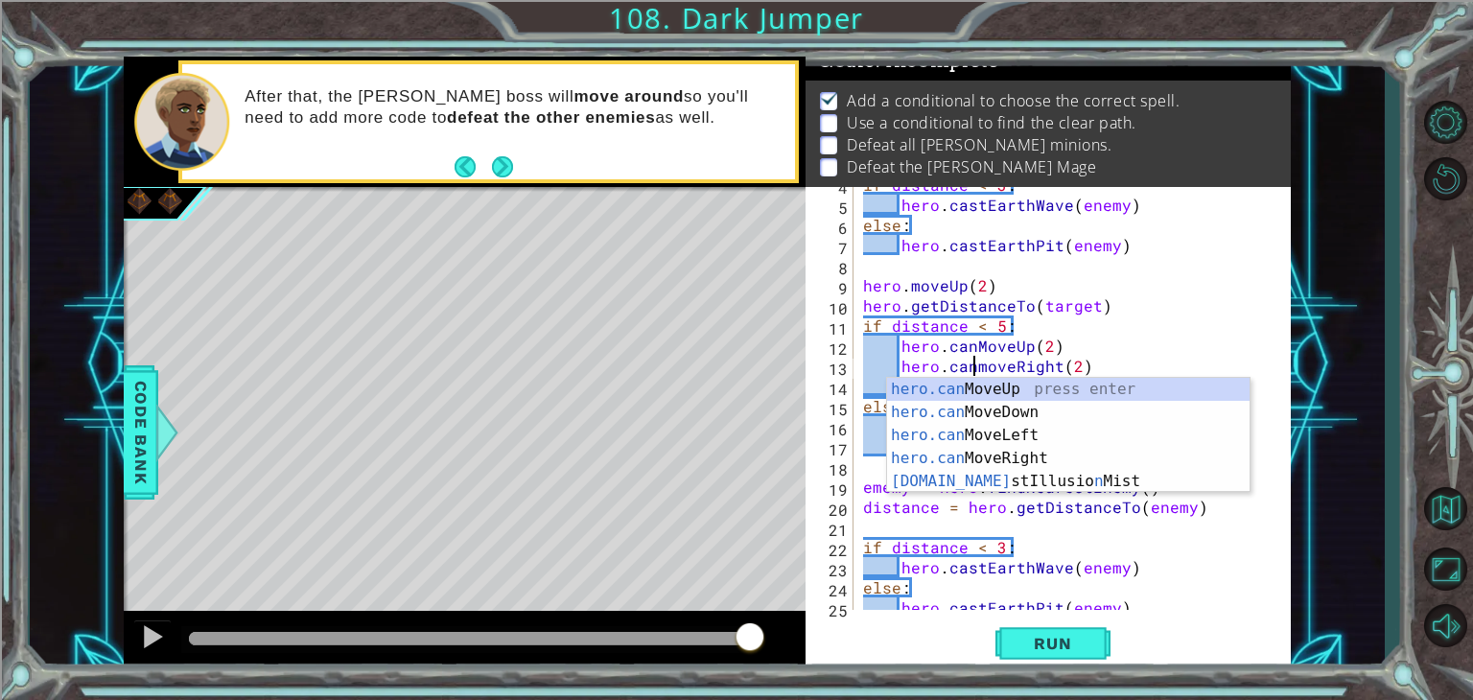
click at [975, 366] on div "if distance < 3 : hero . [PERSON_NAME] ( enemy ) else : hero . castEarthPit ( e…" at bounding box center [1070, 406] width 422 height 463
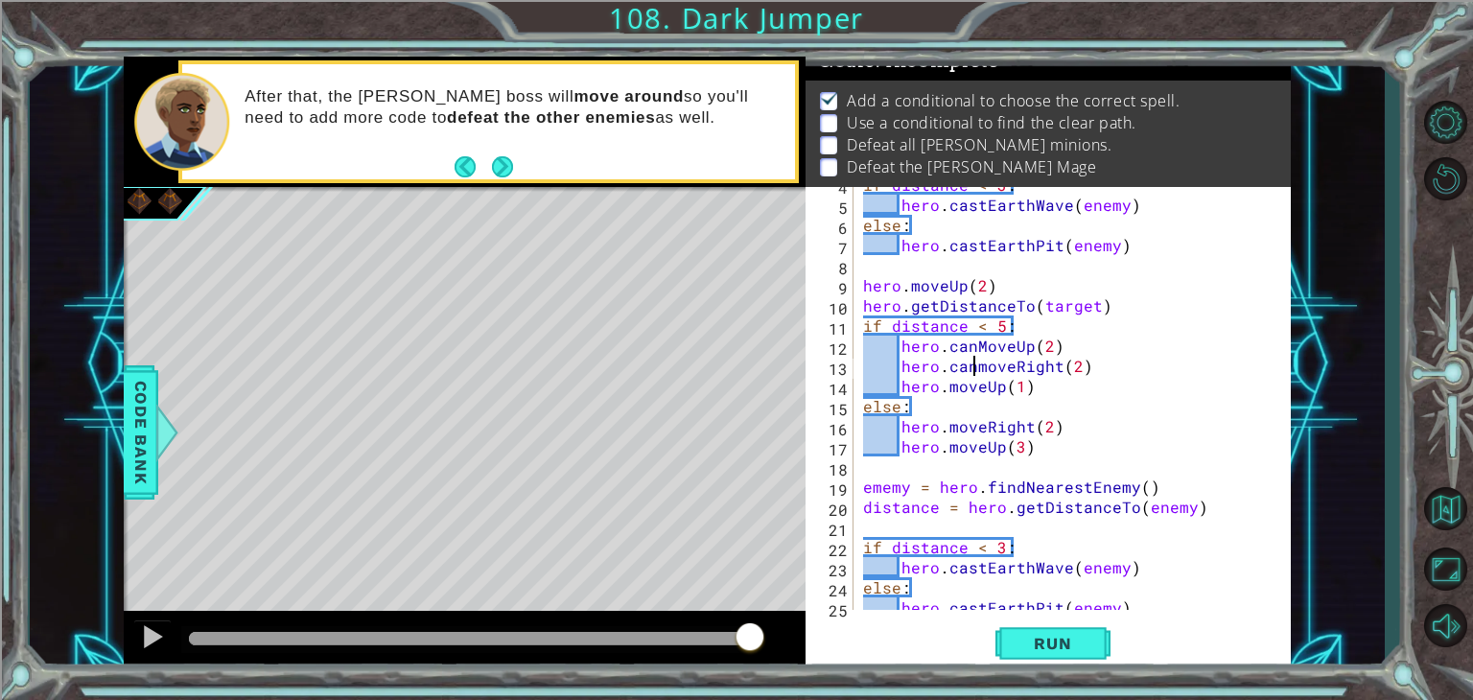
click at [979, 370] on div "if distance < 3 : hero . [PERSON_NAME] ( enemy ) else : hero . castEarthPit ( e…" at bounding box center [1070, 406] width 422 height 463
click at [1186, 351] on div "if distance < 3 : hero . [PERSON_NAME] ( enemy ) else : hero . castEarthPit ( e…" at bounding box center [1070, 406] width 422 height 463
click at [945, 388] on div "if distance < 3 : hero . [PERSON_NAME] ( enemy ) else : hero . castEarthPit ( e…" at bounding box center [1070, 406] width 422 height 463
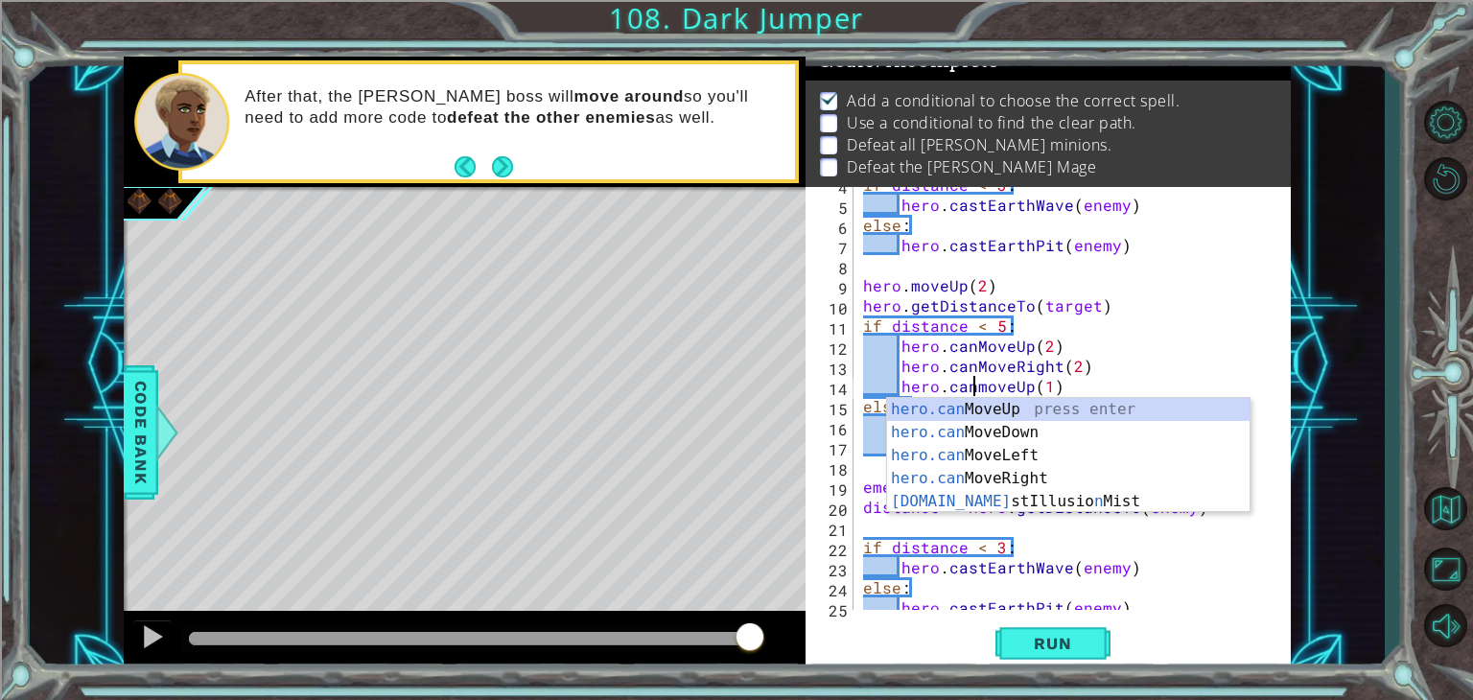
click at [1044, 337] on div "if distance < 3 : hero . [PERSON_NAME] ( enemy ) else : hero . castEarthPit ( e…" at bounding box center [1070, 406] width 422 height 463
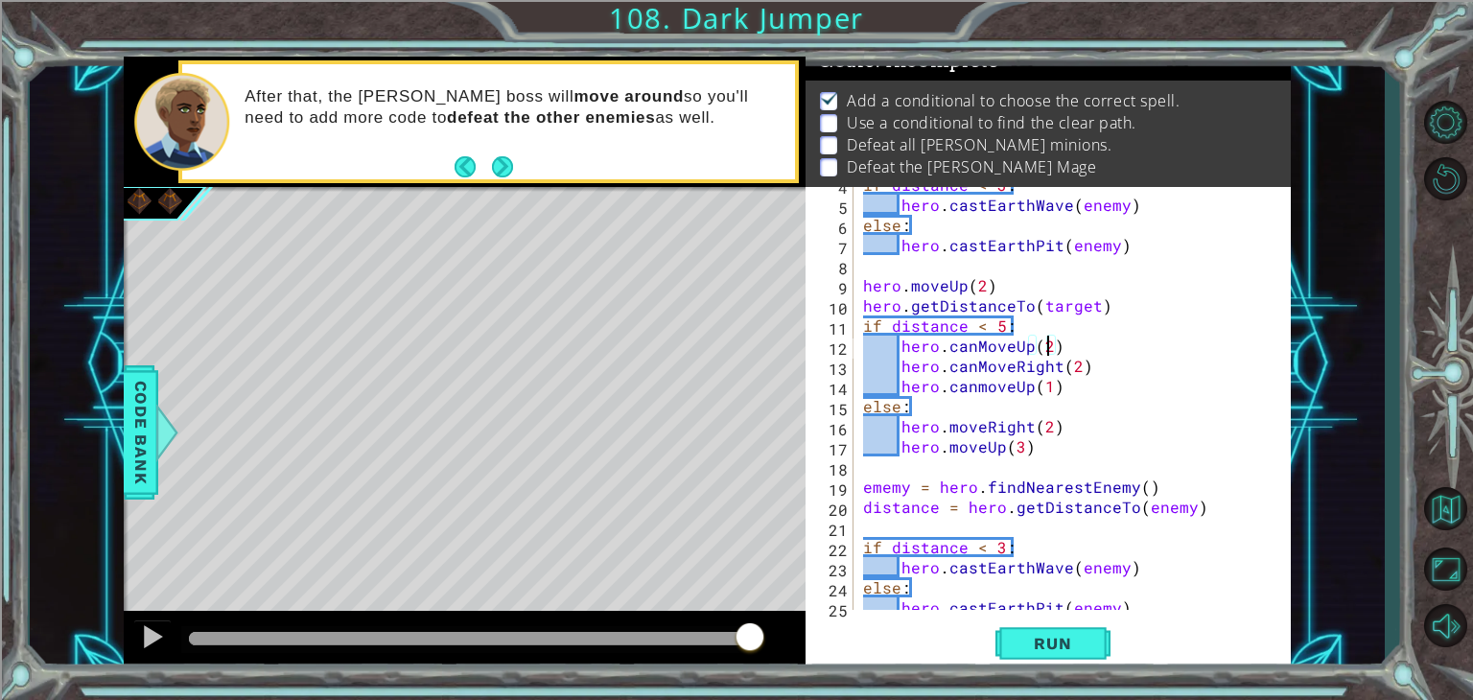
click at [956, 423] on div "if distance < 3 : hero . [PERSON_NAME] ( enemy ) else : hero . castEarthPit ( e…" at bounding box center [1070, 406] width 422 height 463
click at [948, 423] on div "if distance < 3 : hero . [PERSON_NAME] ( enemy ) else : hero . castEarthPit ( e…" at bounding box center [1070, 406] width 422 height 463
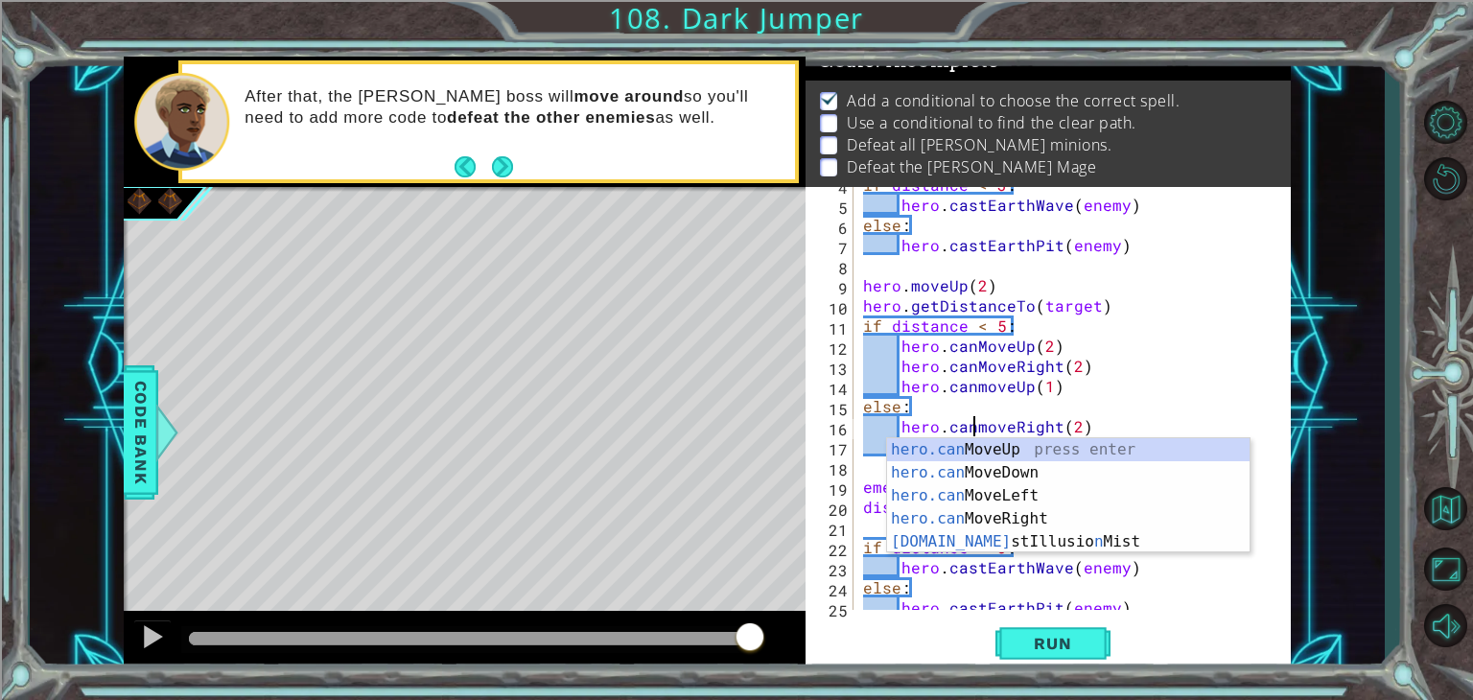
click at [984, 421] on div "if distance < 3 : hero . [PERSON_NAME] ( enemy ) else : hero . castEarthPit ( e…" at bounding box center [1070, 406] width 422 height 463
click at [1139, 417] on div "if distance < 3 : hero . [PERSON_NAME] ( enemy ) else : hero . castEarthPit ( e…" at bounding box center [1070, 406] width 422 height 463
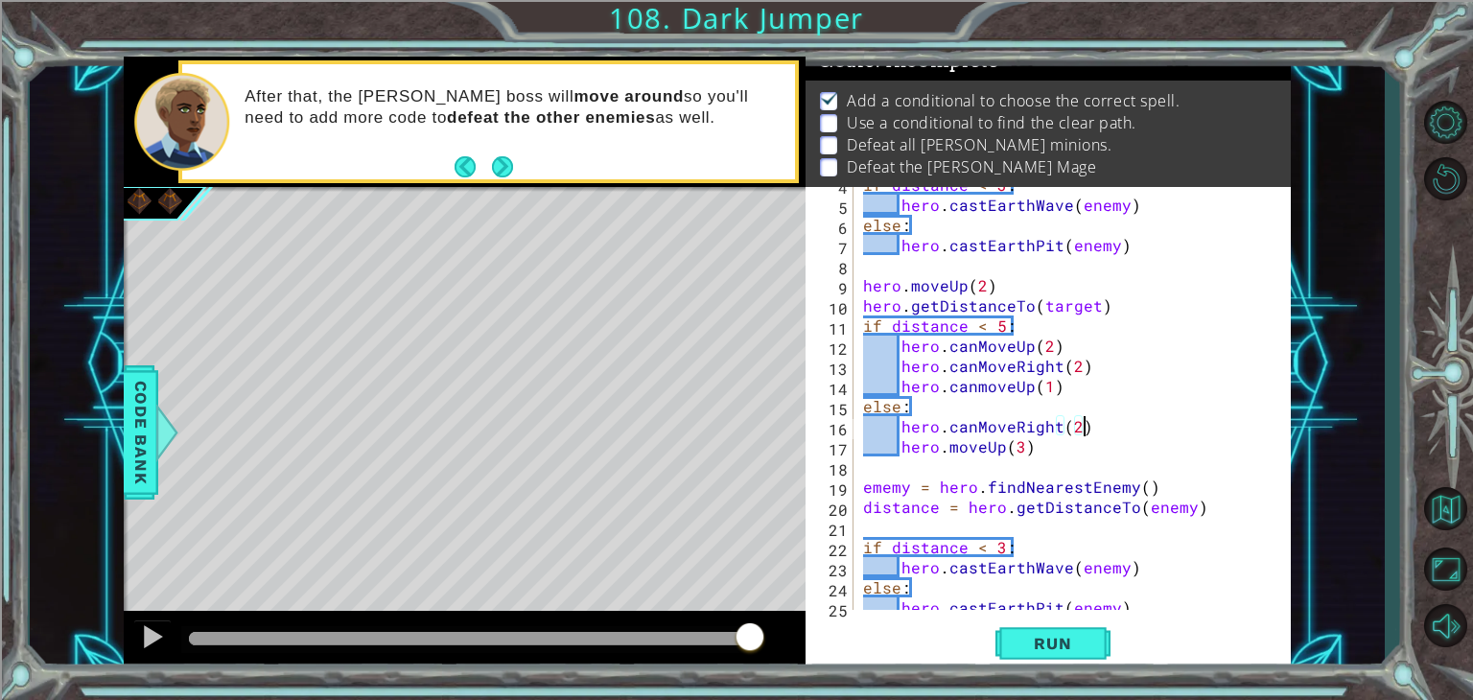
click at [948, 450] on div "if distance < 3 : hero . [PERSON_NAME] ( enemy ) else : hero . castEarthPit ( e…" at bounding box center [1070, 406] width 422 height 463
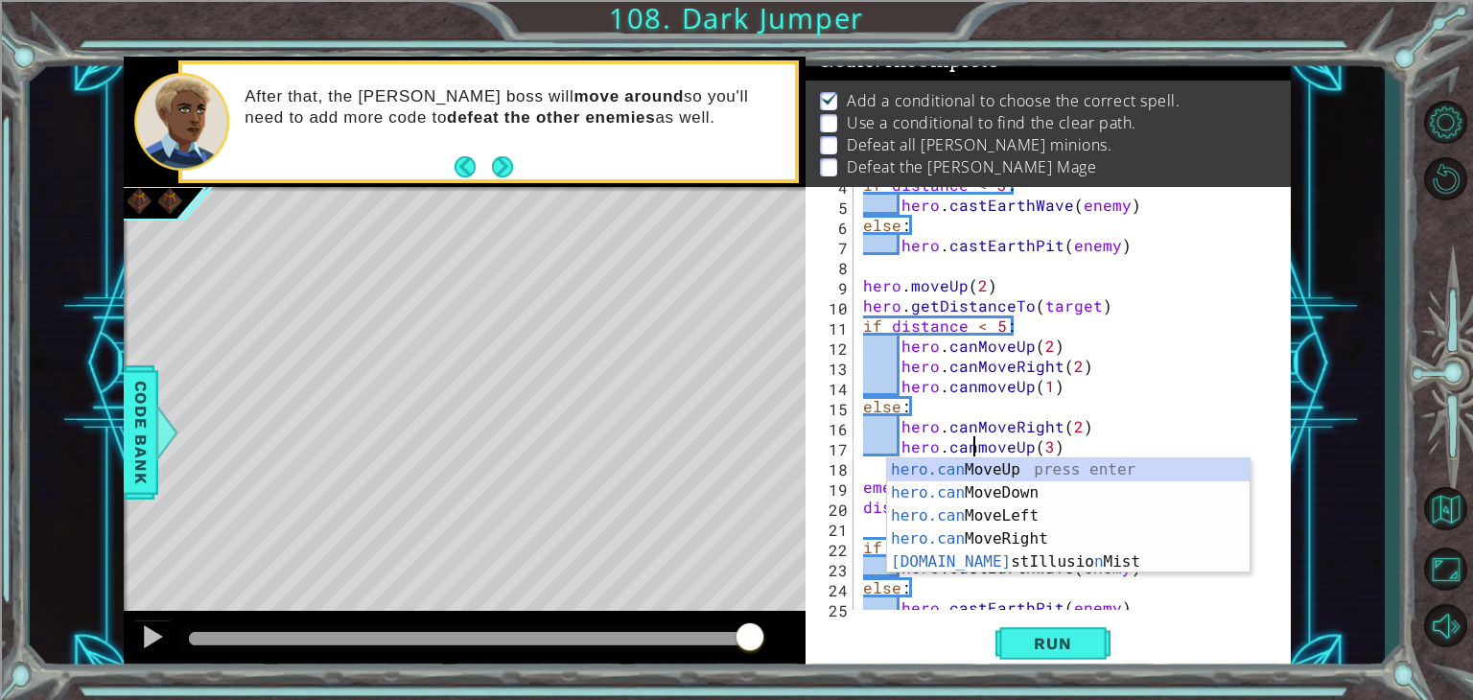
click at [977, 450] on div "if distance < 3 : hero . [PERSON_NAME] ( enemy ) else : hero . castEarthPit ( e…" at bounding box center [1070, 406] width 422 height 463
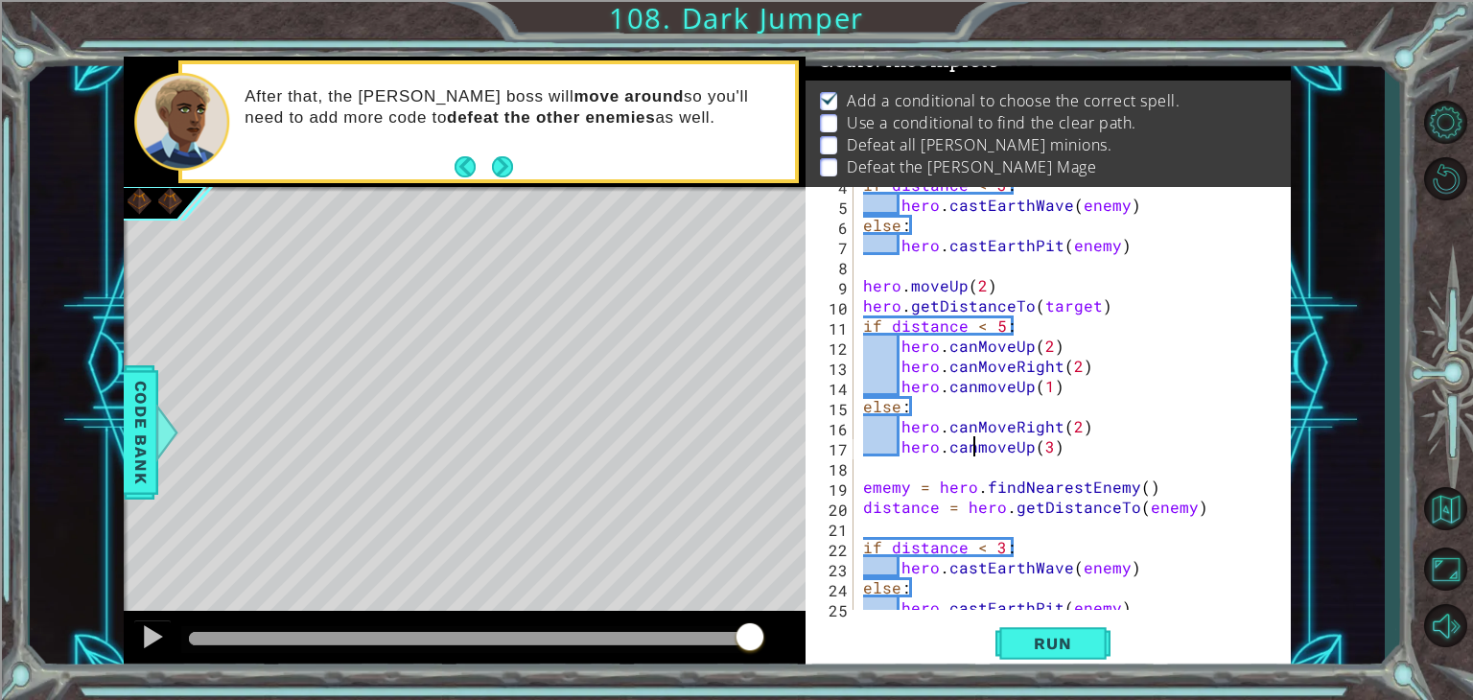
click at [984, 451] on div "if distance < 3 : hero . [PERSON_NAME] ( enemy ) else : hero . castEarthPit ( e…" at bounding box center [1070, 406] width 422 height 463
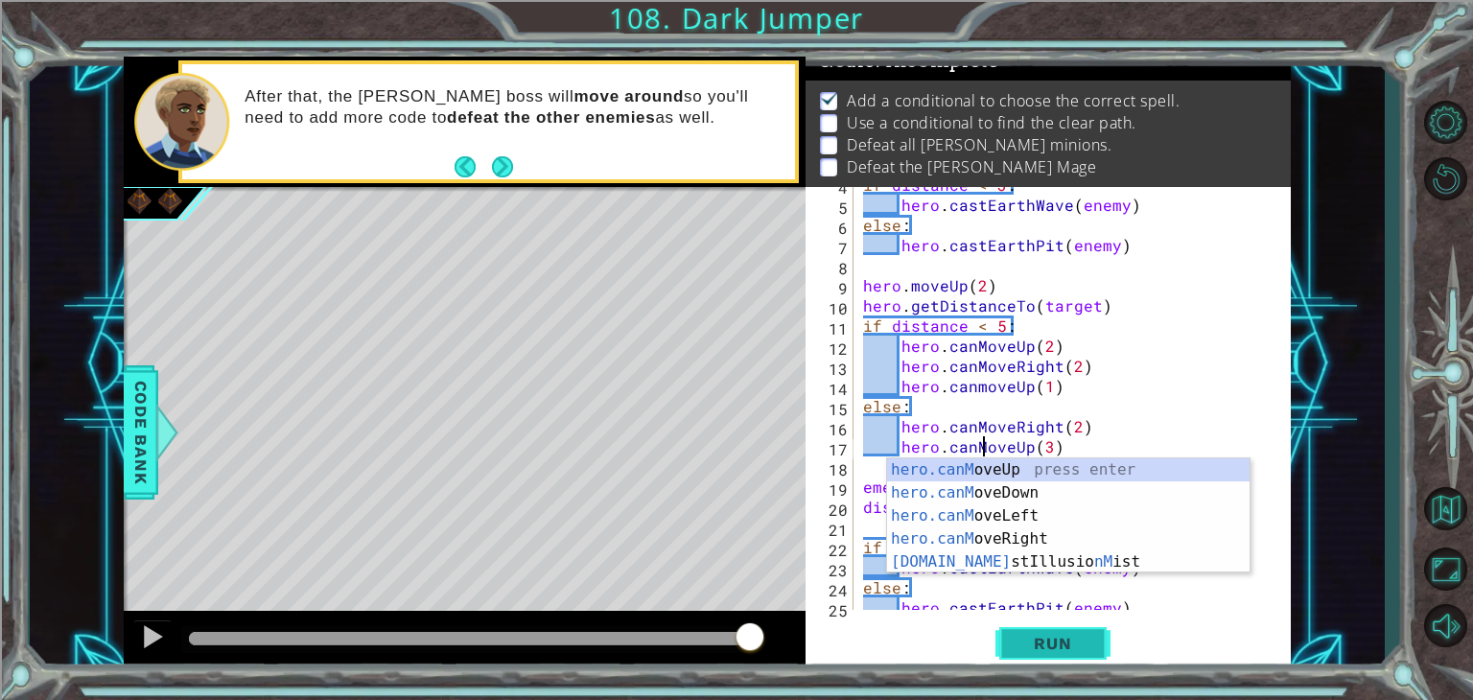
click at [1034, 654] on button "Run" at bounding box center [1053, 644] width 115 height 49
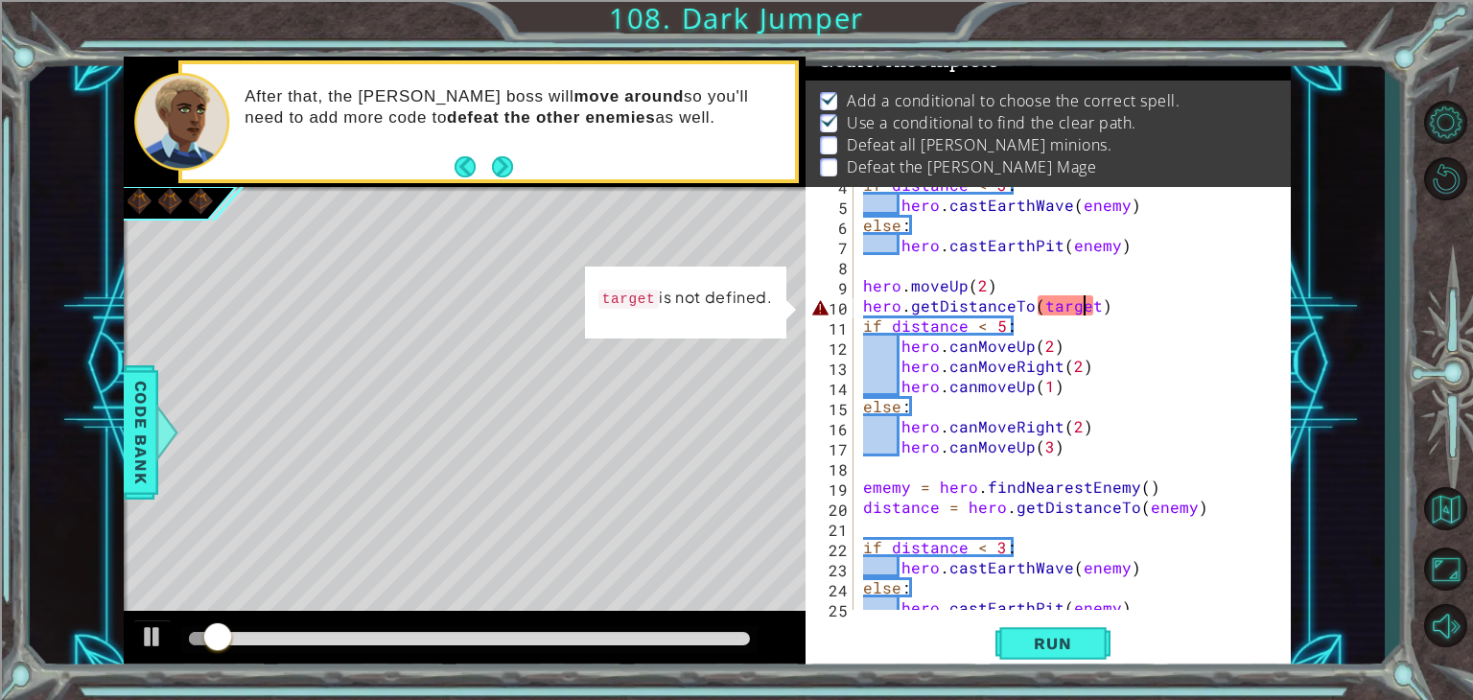
click at [1089, 307] on div "if distance < 3 : hero . [PERSON_NAME] ( enemy ) else : hero . castEarthPit ( e…" at bounding box center [1070, 406] width 422 height 463
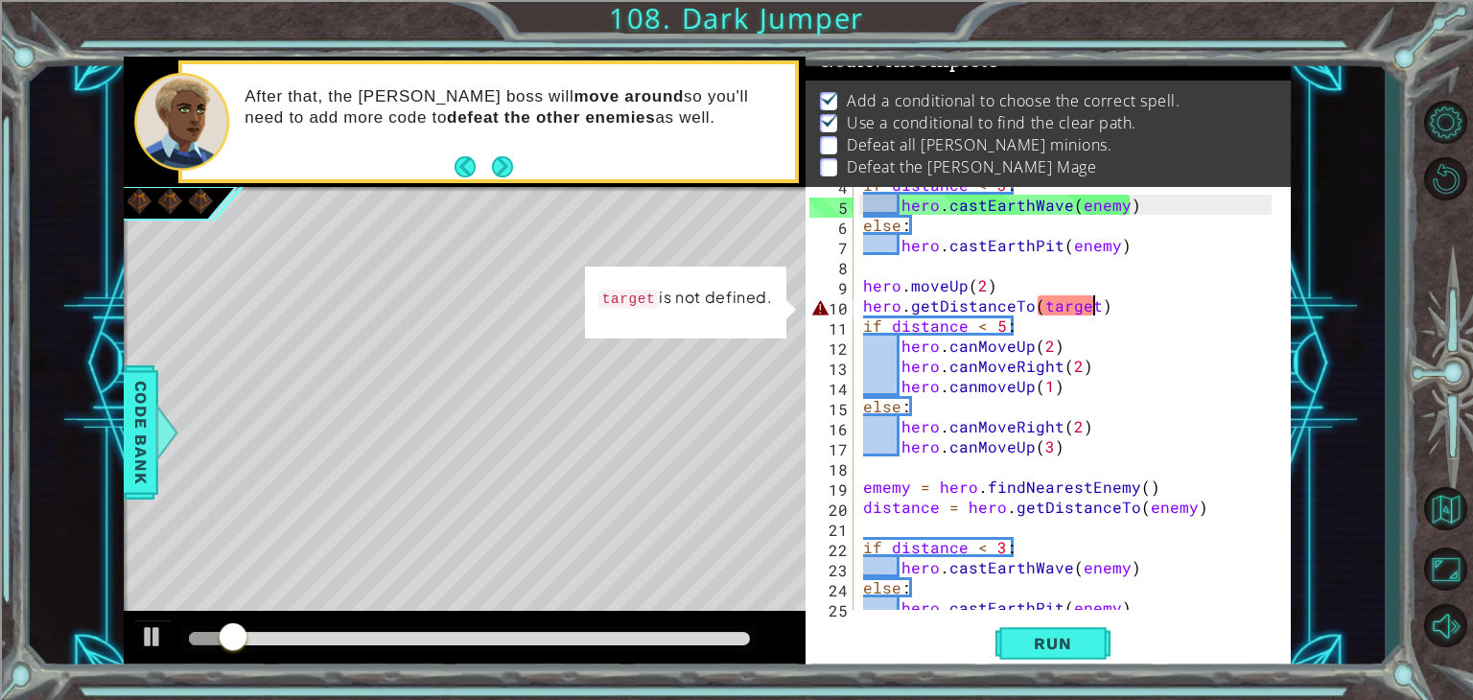
click at [1095, 310] on div "if distance < 3 : hero . [PERSON_NAME] ( enemy ) else : hero . castEarthPit ( e…" at bounding box center [1070, 406] width 422 height 463
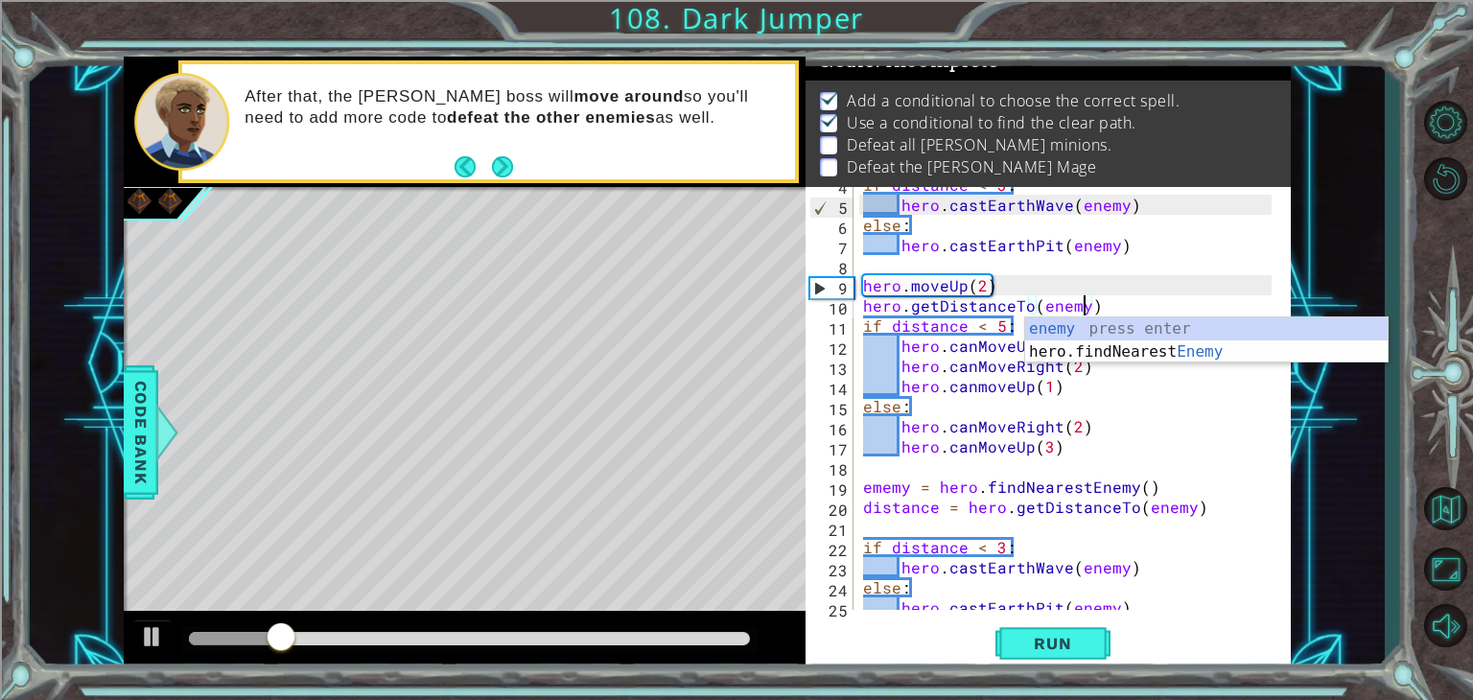
click at [1183, 446] on div "if distance < 3 : hero . [PERSON_NAME] ( enemy ) else : hero . castEarthPit ( e…" at bounding box center [1070, 406] width 422 height 463
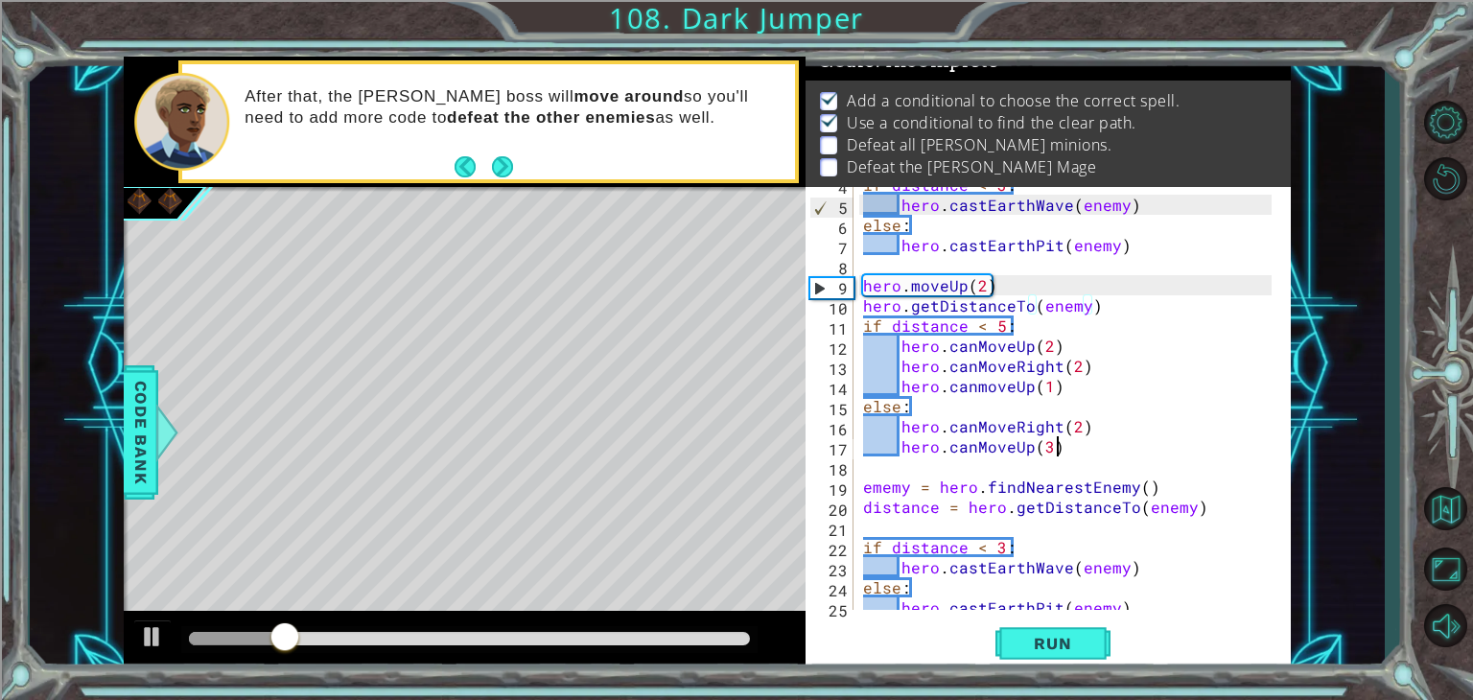
scroll to position [0, 11]
click at [1026, 684] on div "1 ההההההההההההההההההההההההההההההההההההההההההההההההההההההההההההההההההההההההההההה…" at bounding box center [736, 350] width 1473 height 700
click at [1024, 668] on button "Run" at bounding box center [1053, 644] width 115 height 49
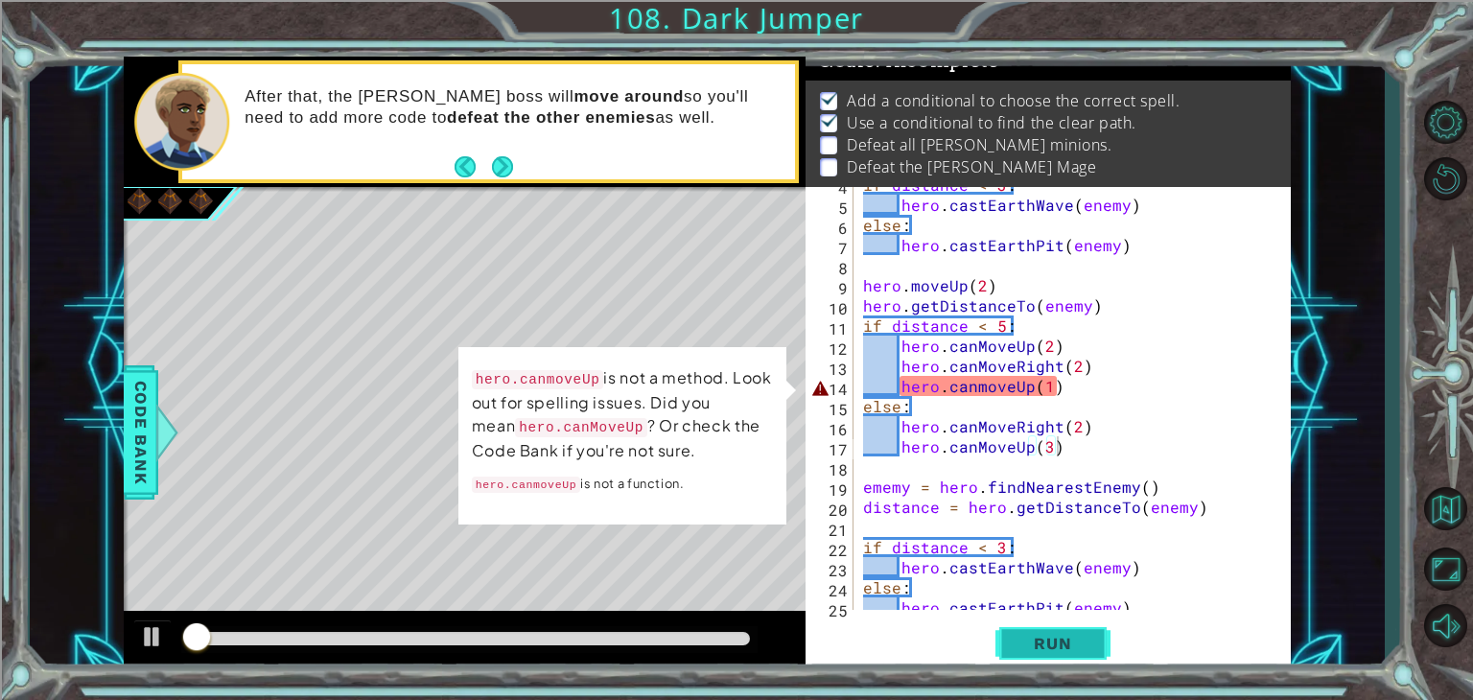
click at [1017, 651] on span "Run" at bounding box center [1053, 643] width 76 height 19
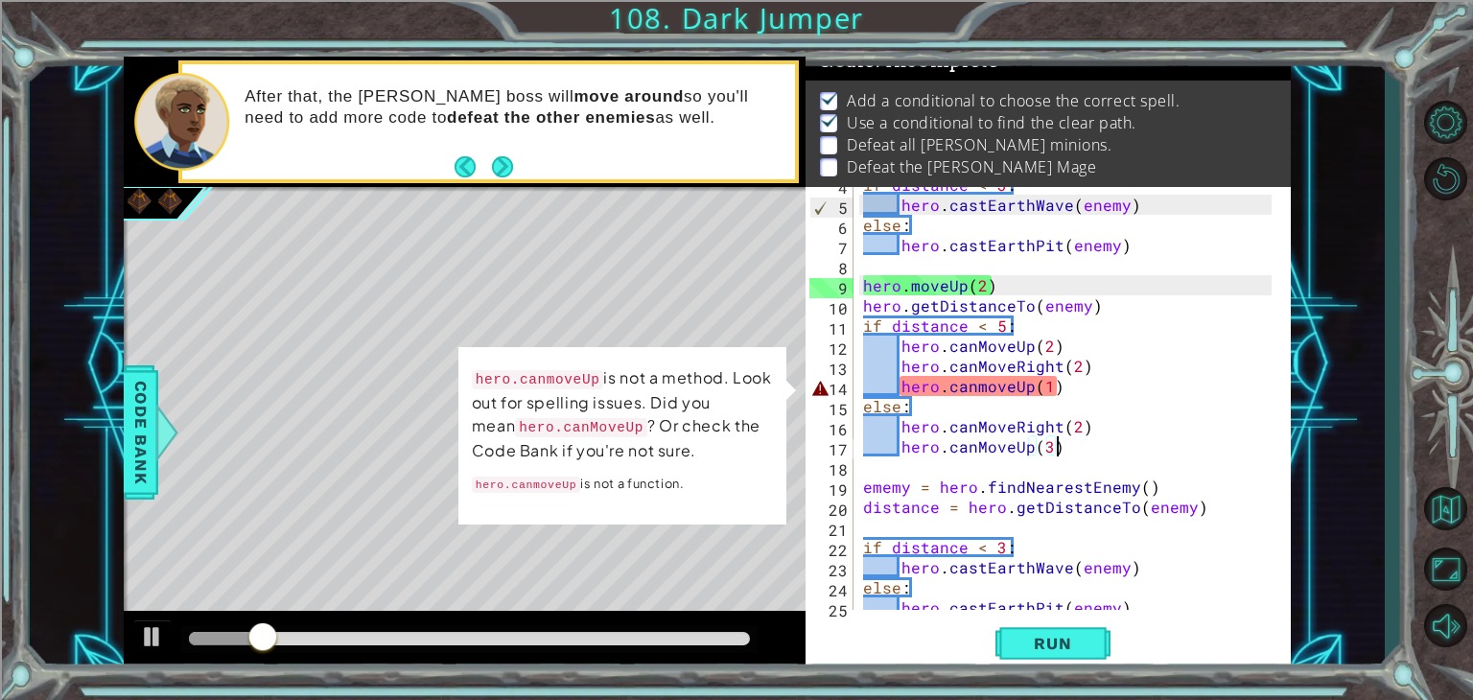
click at [987, 390] on div "if distance < 3 : hero . [PERSON_NAME] ( enemy ) else : hero . castEarthPit ( e…" at bounding box center [1070, 406] width 422 height 463
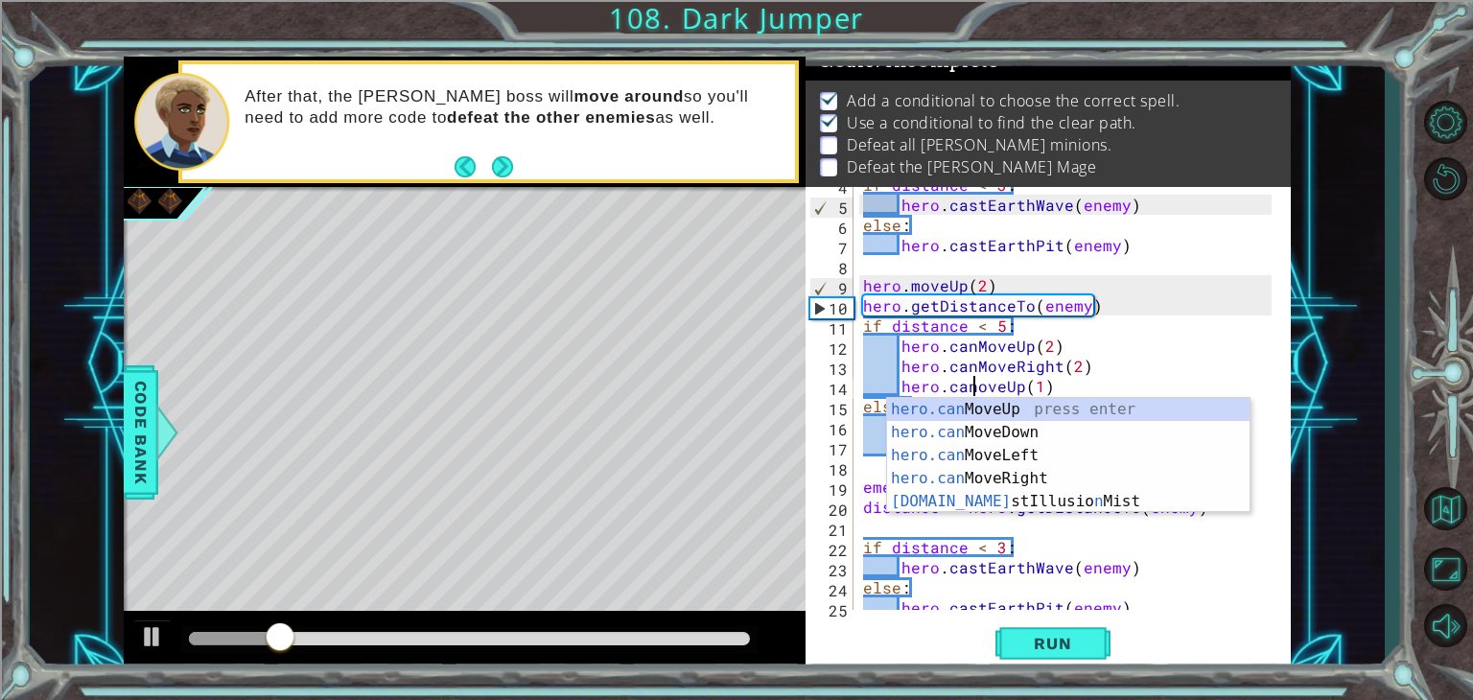
scroll to position [0, 8]
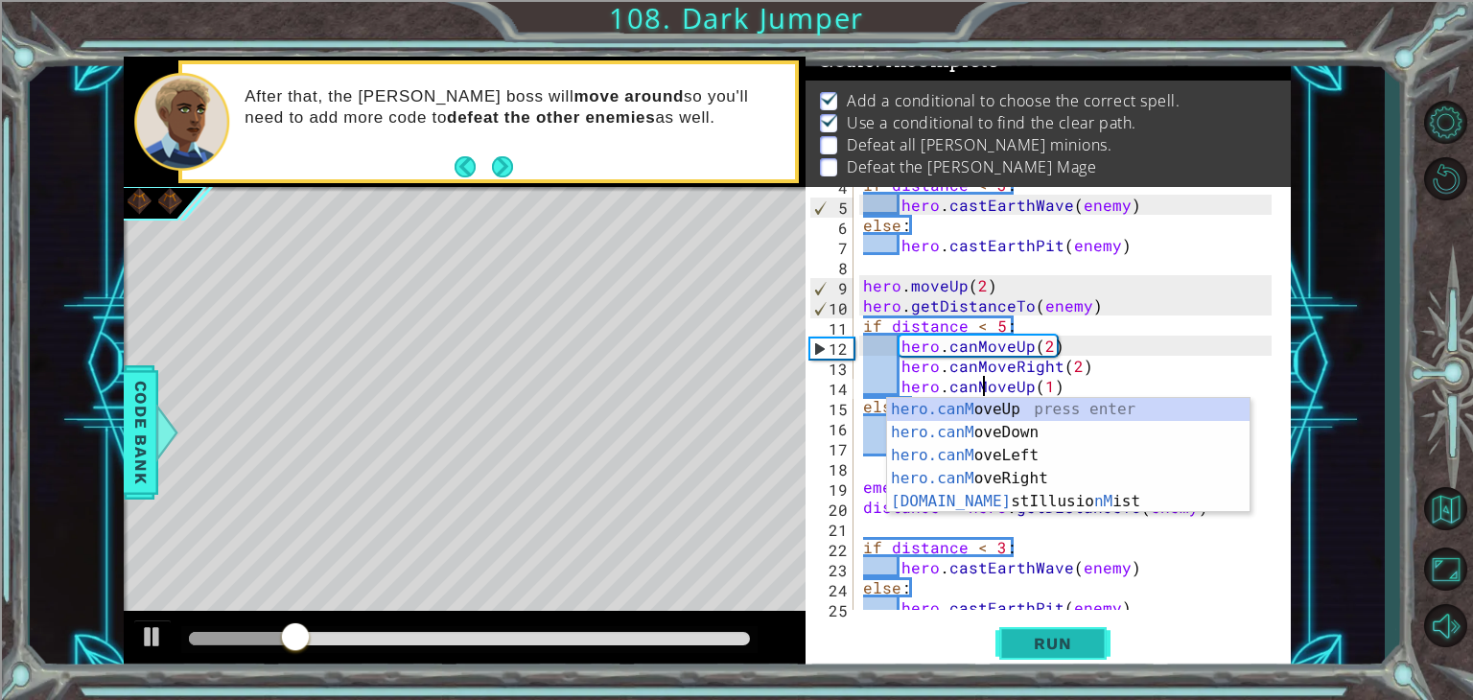
click at [1040, 631] on button "Run" at bounding box center [1053, 644] width 115 height 49
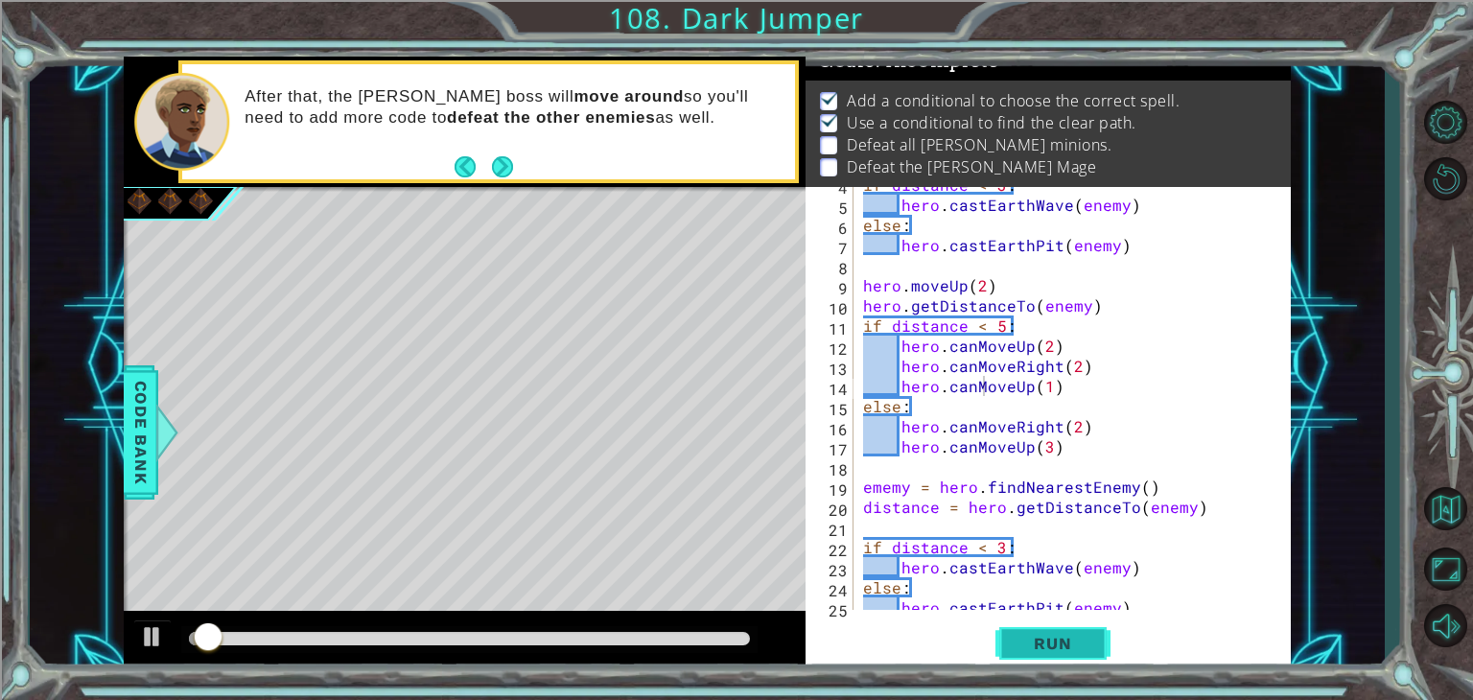
click at [1044, 651] on span "Run" at bounding box center [1053, 643] width 76 height 19
click at [1044, 652] on span "Run" at bounding box center [1053, 643] width 76 height 19
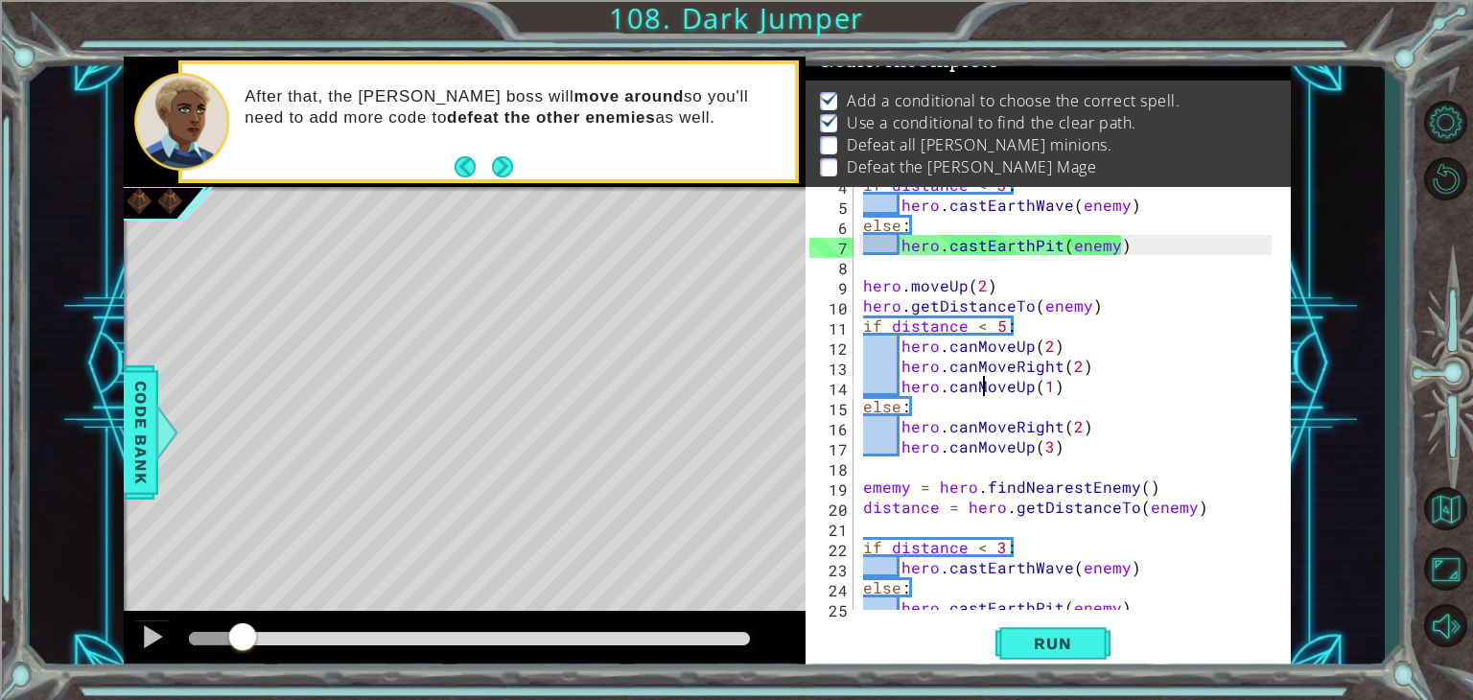
drag, startPoint x: 230, startPoint y: 640, endPoint x: 241, endPoint y: 637, distance: 10.9
click at [241, 637] on div at bounding box center [242, 639] width 35 height 35
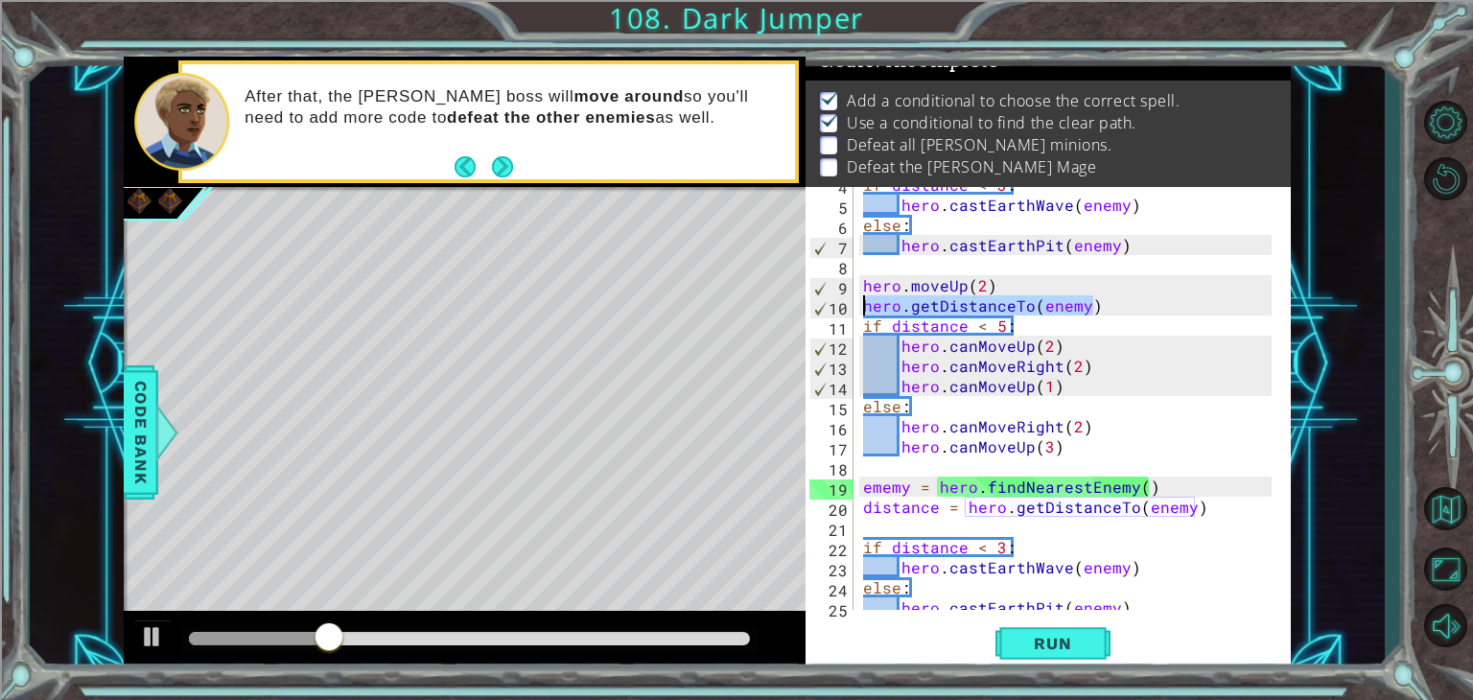
drag, startPoint x: 1092, startPoint y: 308, endPoint x: 862, endPoint y: 308, distance: 230.2
click at [862, 308] on div "if distance < 3 : hero . [PERSON_NAME] ( enemy ) else : hero . castEarthPit ( e…" at bounding box center [1070, 406] width 422 height 463
type textarea "hero.getDistanceTo(enemy)"
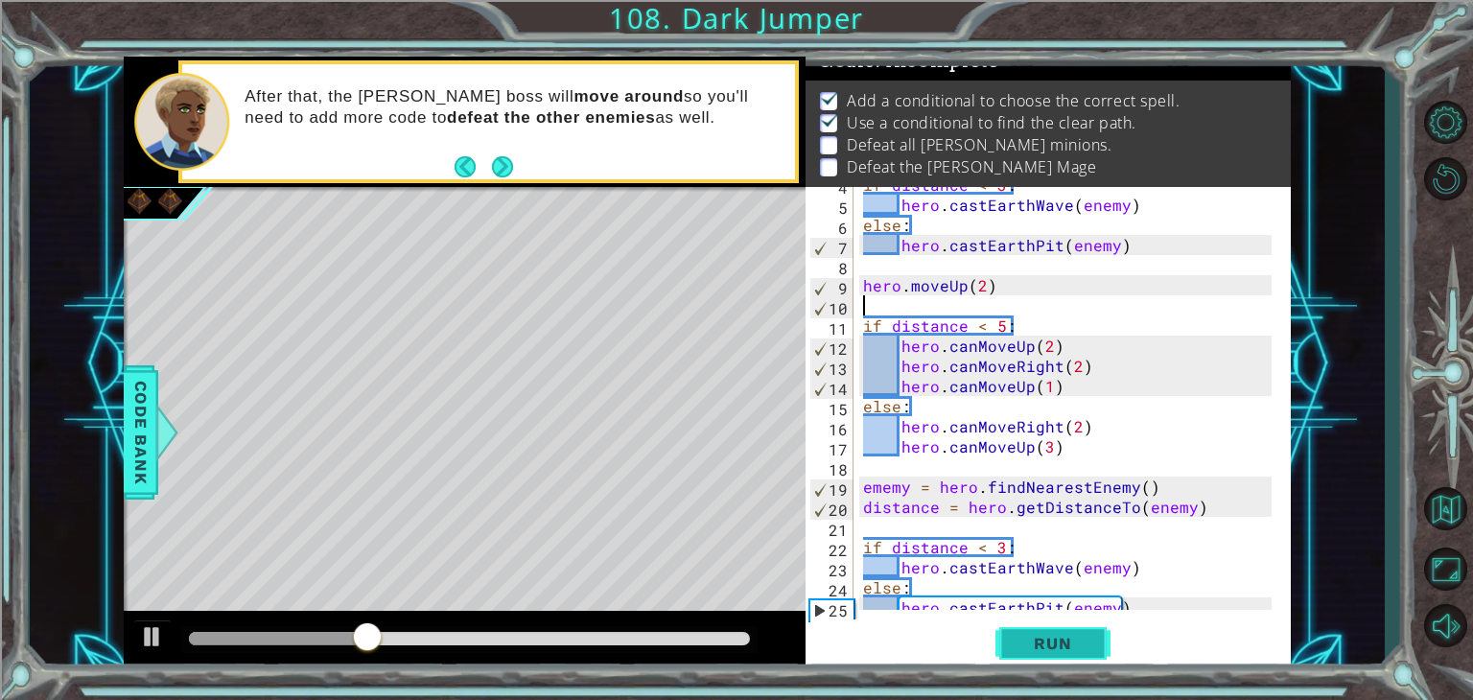
click at [1080, 641] on span "Run" at bounding box center [1053, 643] width 76 height 19
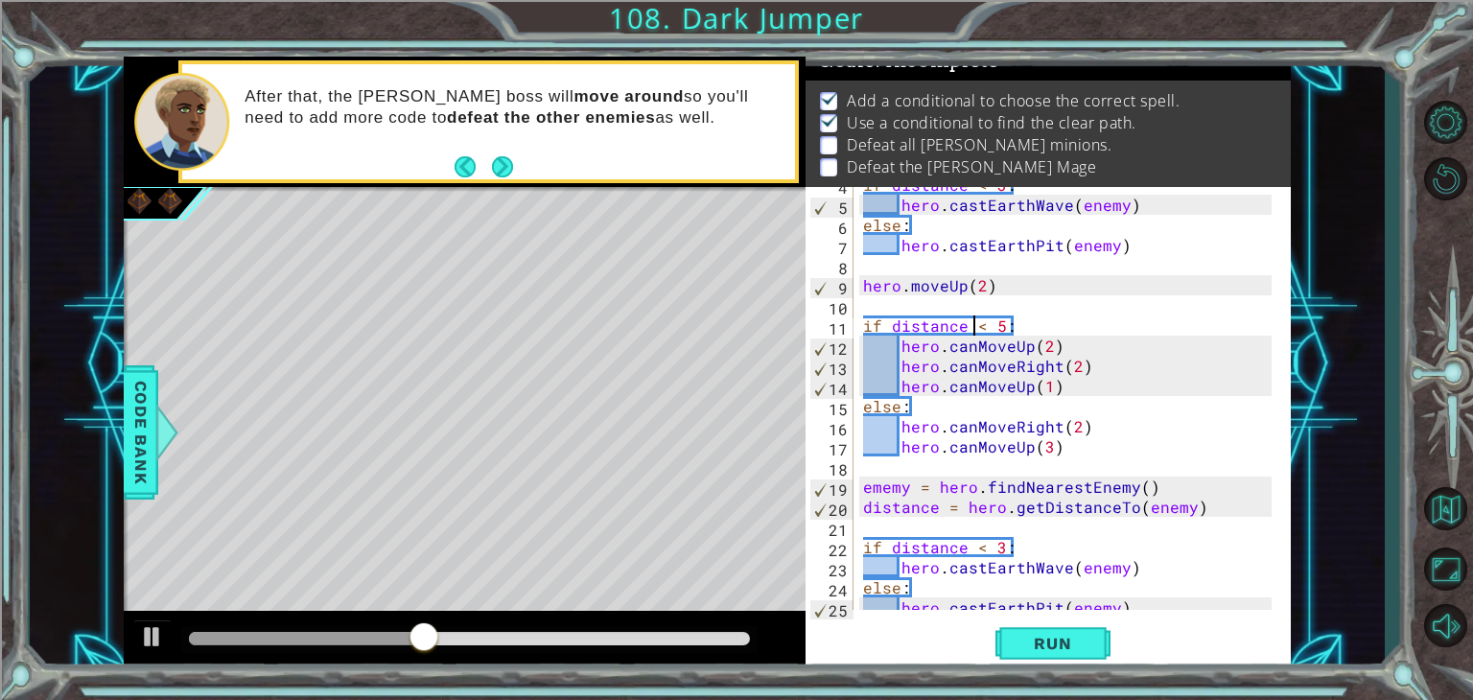
click at [970, 324] on div "if distance < 3 : hero . [PERSON_NAME] ( enemy ) else : hero . castEarthPit ( e…" at bounding box center [1070, 406] width 422 height 463
click at [963, 324] on div "if distance < 3 : hero . [PERSON_NAME] ( enemy ) else : hero . castEarthPit ( e…" at bounding box center [1070, 406] width 422 height 463
click at [987, 327] on div "if distance < 3 : hero . [PERSON_NAME] ( enemy ) else : hero . castEarthPit ( e…" at bounding box center [1070, 406] width 422 height 463
click at [994, 319] on div "if distance < 3 : hero . [PERSON_NAME] ( enemy ) else : hero . castEarthPit ( e…" at bounding box center [1070, 406] width 422 height 463
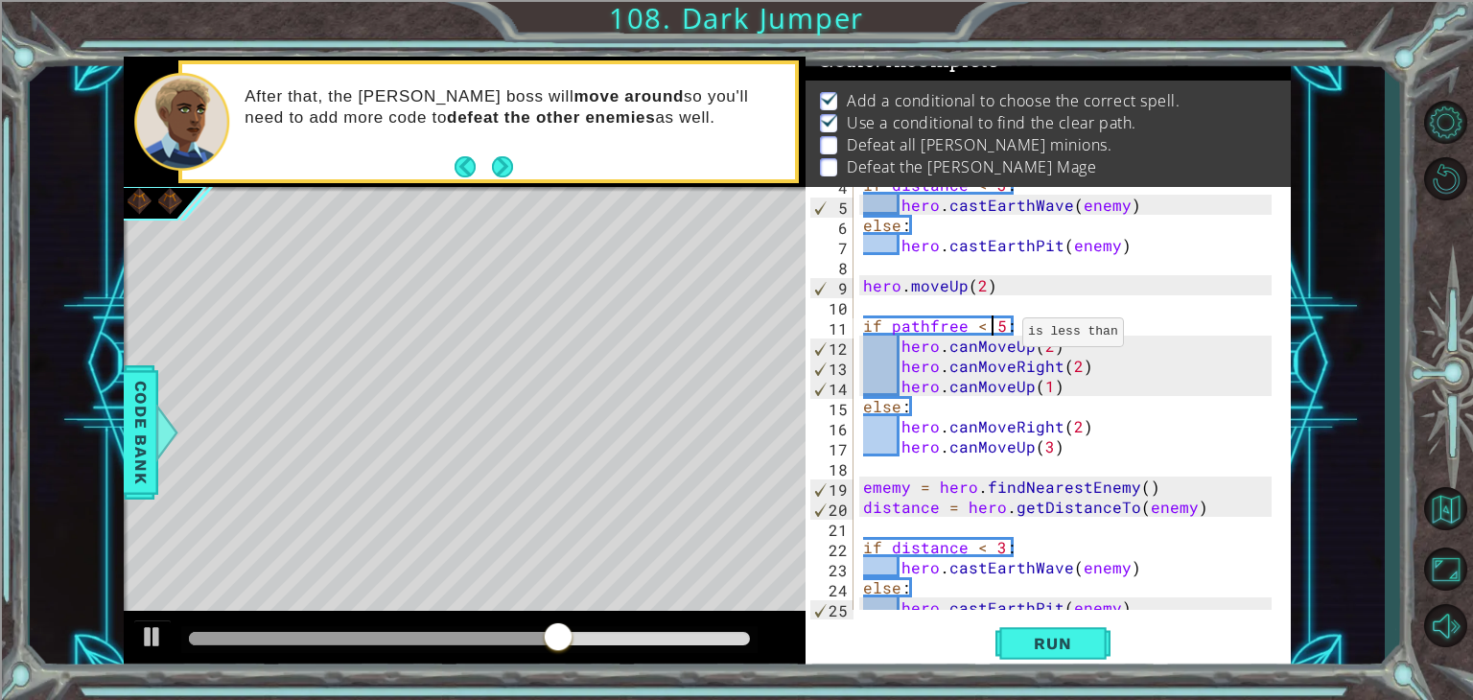
click at [1001, 327] on div "if distance < 3 : hero . [PERSON_NAME] ( enemy ) else : hero . castEarthPit ( e…" at bounding box center [1070, 406] width 422 height 463
type textarea "if pathfree ==:"
click at [1025, 660] on button "Run" at bounding box center [1053, 644] width 115 height 49
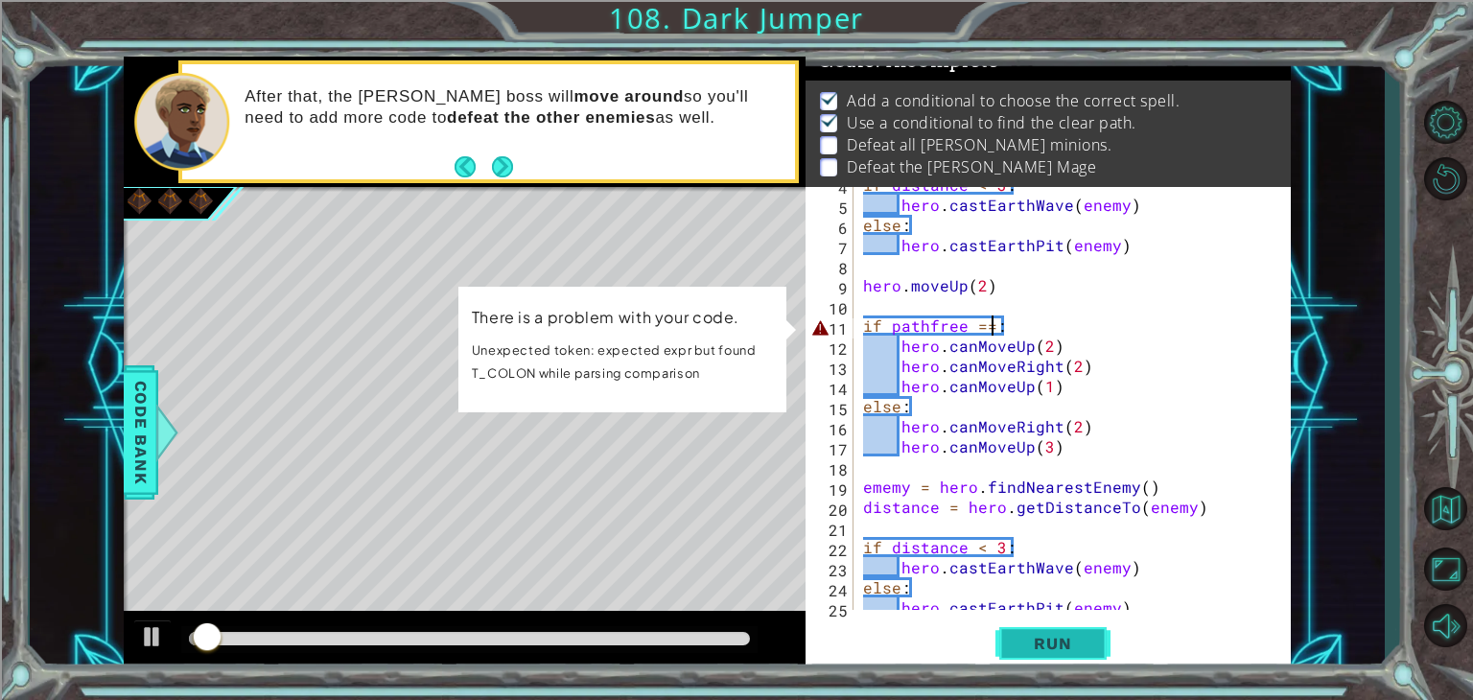
click at [1025, 659] on button "Run" at bounding box center [1053, 644] width 115 height 49
click at [154, 419] on div at bounding box center [166, 433] width 24 height 58
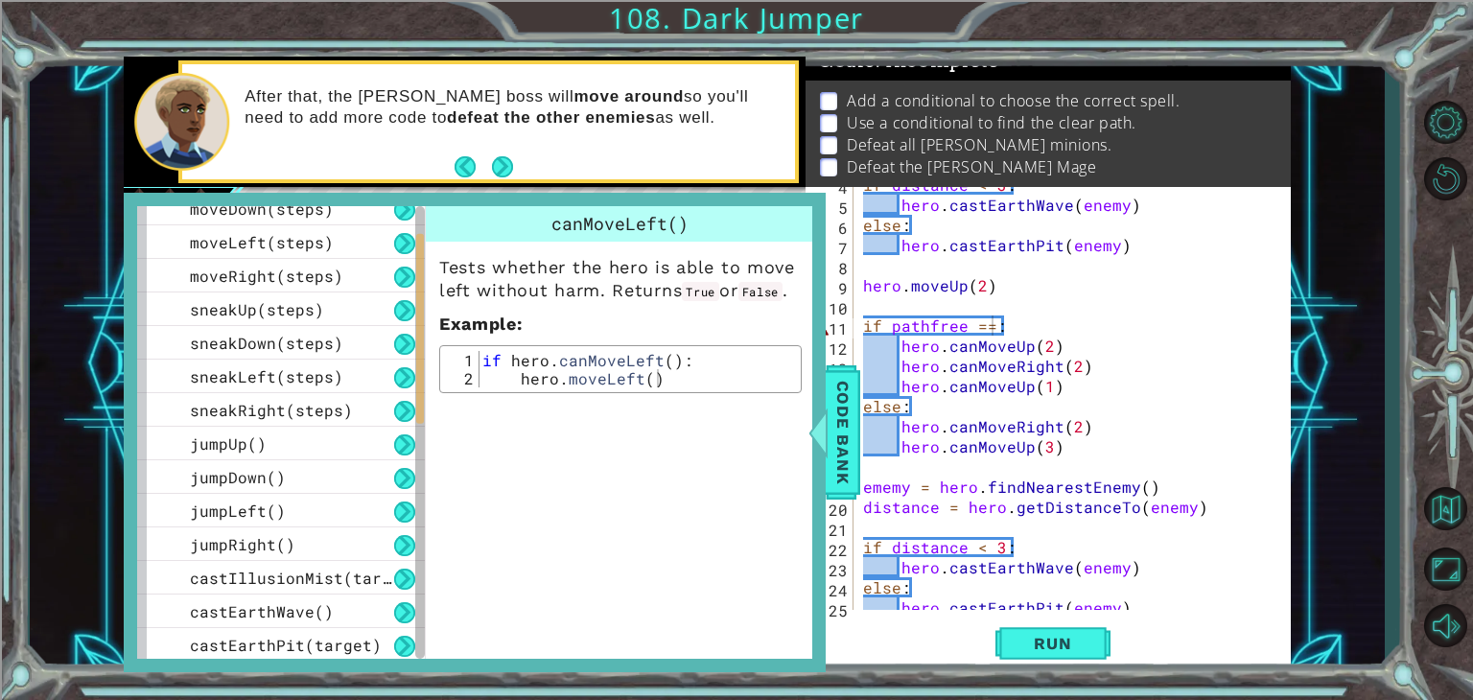
scroll to position [621, 0]
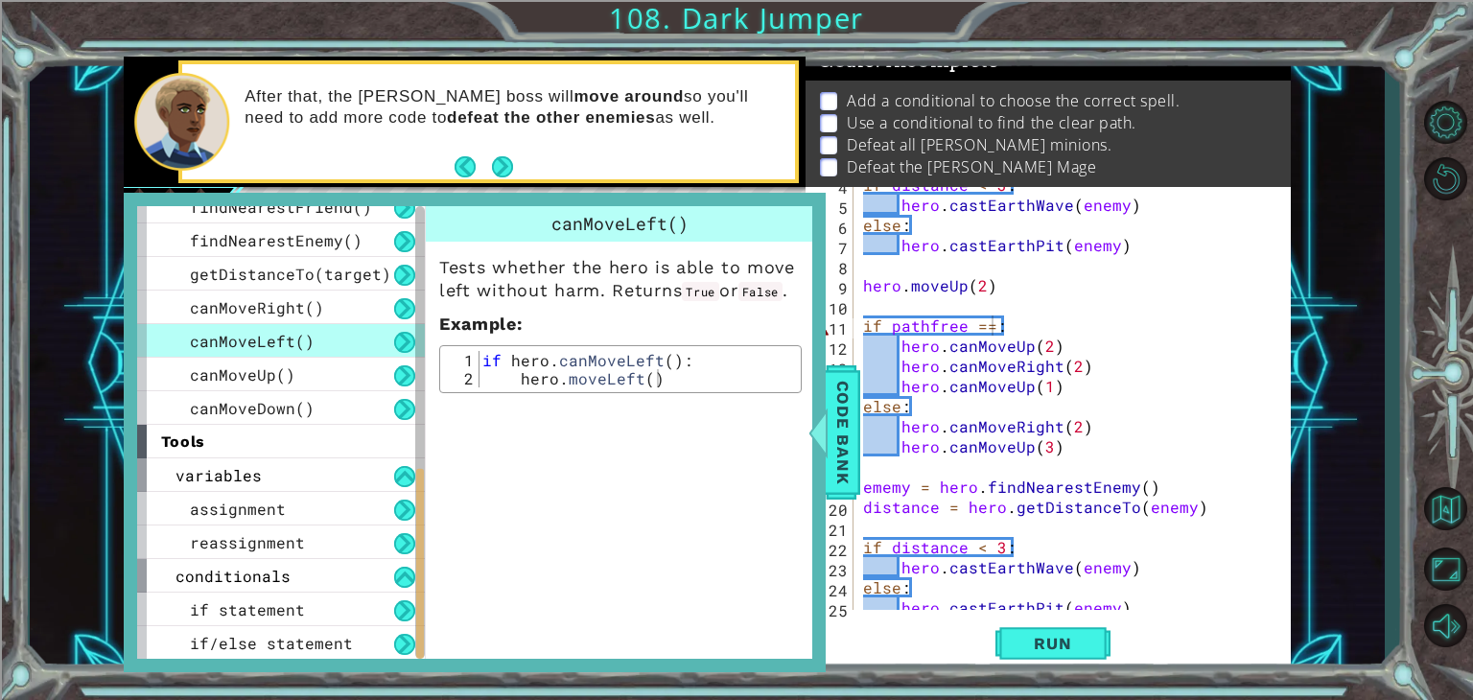
drag, startPoint x: 417, startPoint y: 538, endPoint x: 463, endPoint y: 738, distance: 204.8
click at [463, 699] on html "1 ההההההההההההההההההההההההההההההההההההההההההההההההההההההההההההההההההההההההההההה…" at bounding box center [736, 423] width 1473 height 846
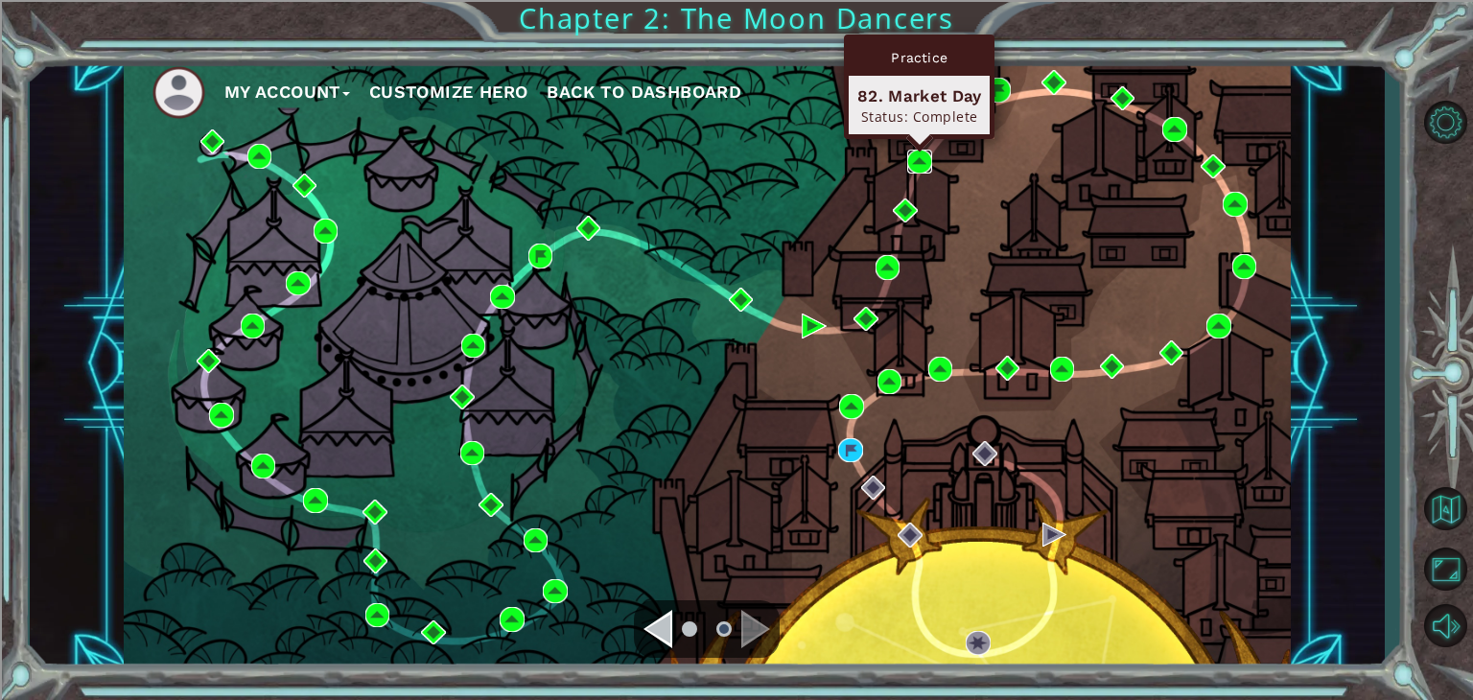
click at [921, 170] on img at bounding box center [919, 162] width 25 height 25
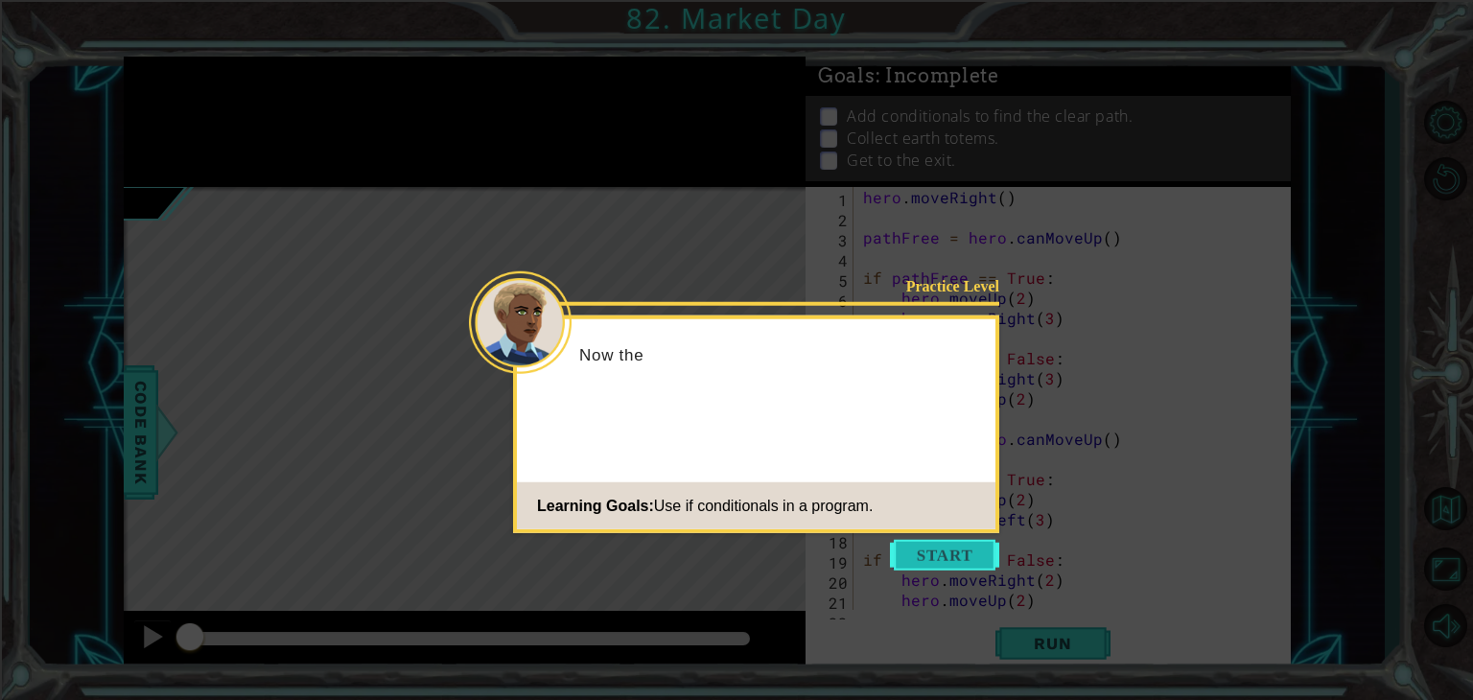
click at [972, 567] on button "Start" at bounding box center [944, 555] width 109 height 31
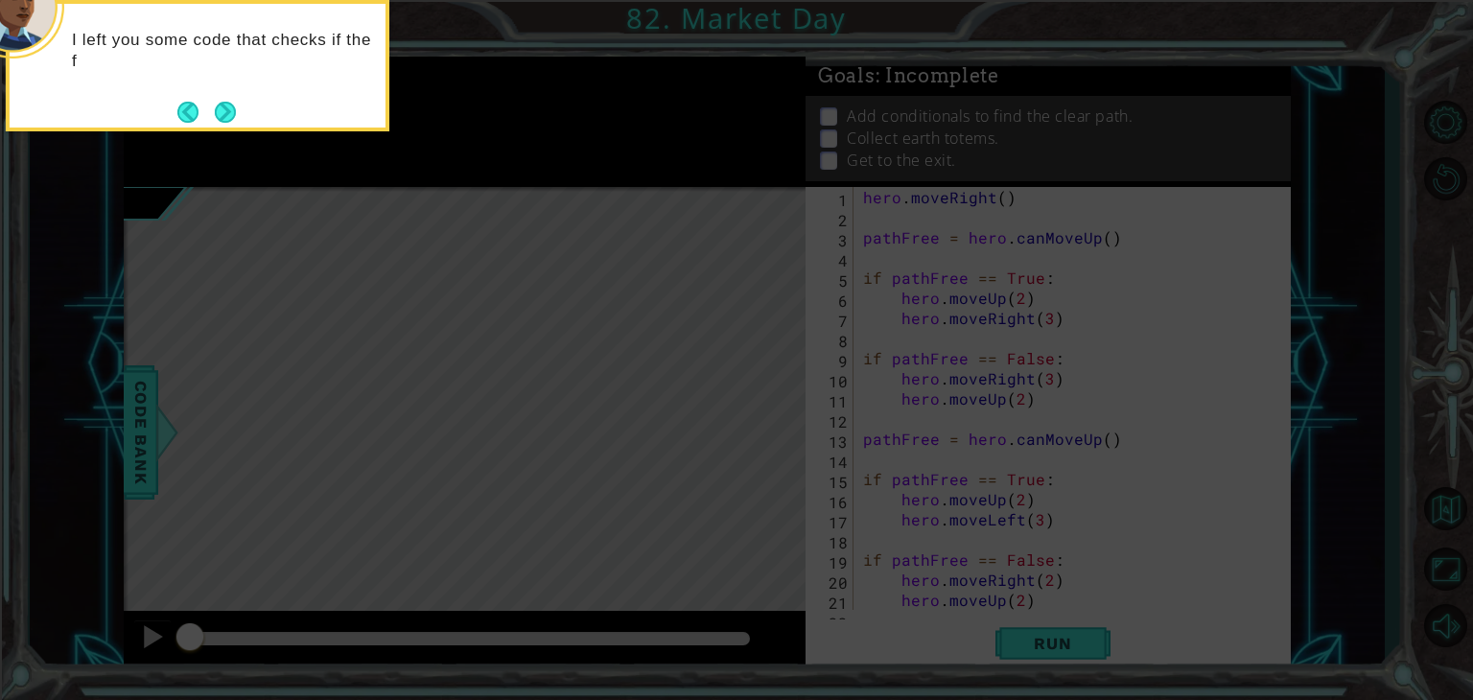
click at [252, 106] on div "I left you some code that checks if the f" at bounding box center [198, 65] width 384 height 131
click at [232, 124] on footer at bounding box center [206, 112] width 59 height 29
click at [223, 108] on button "Next" at bounding box center [225, 112] width 21 height 21
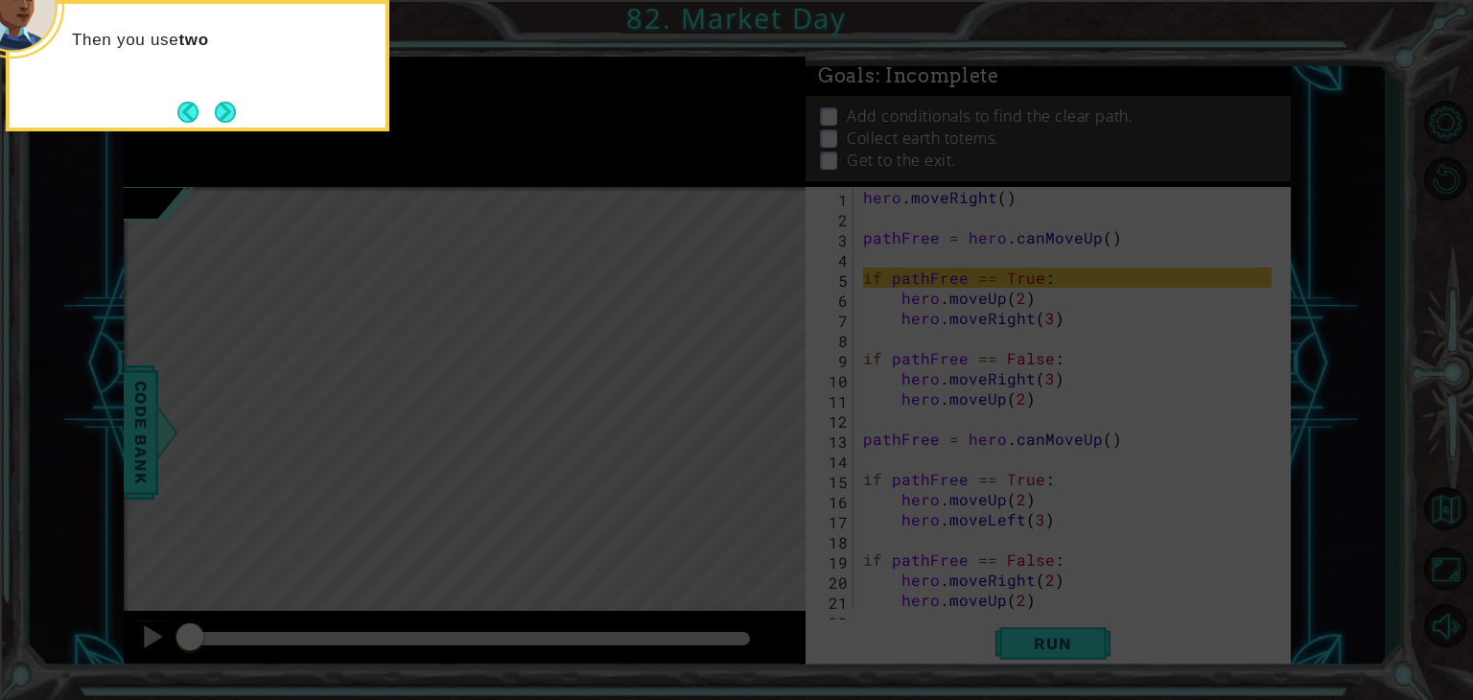
click at [223, 108] on button "Next" at bounding box center [225, 112] width 21 height 21
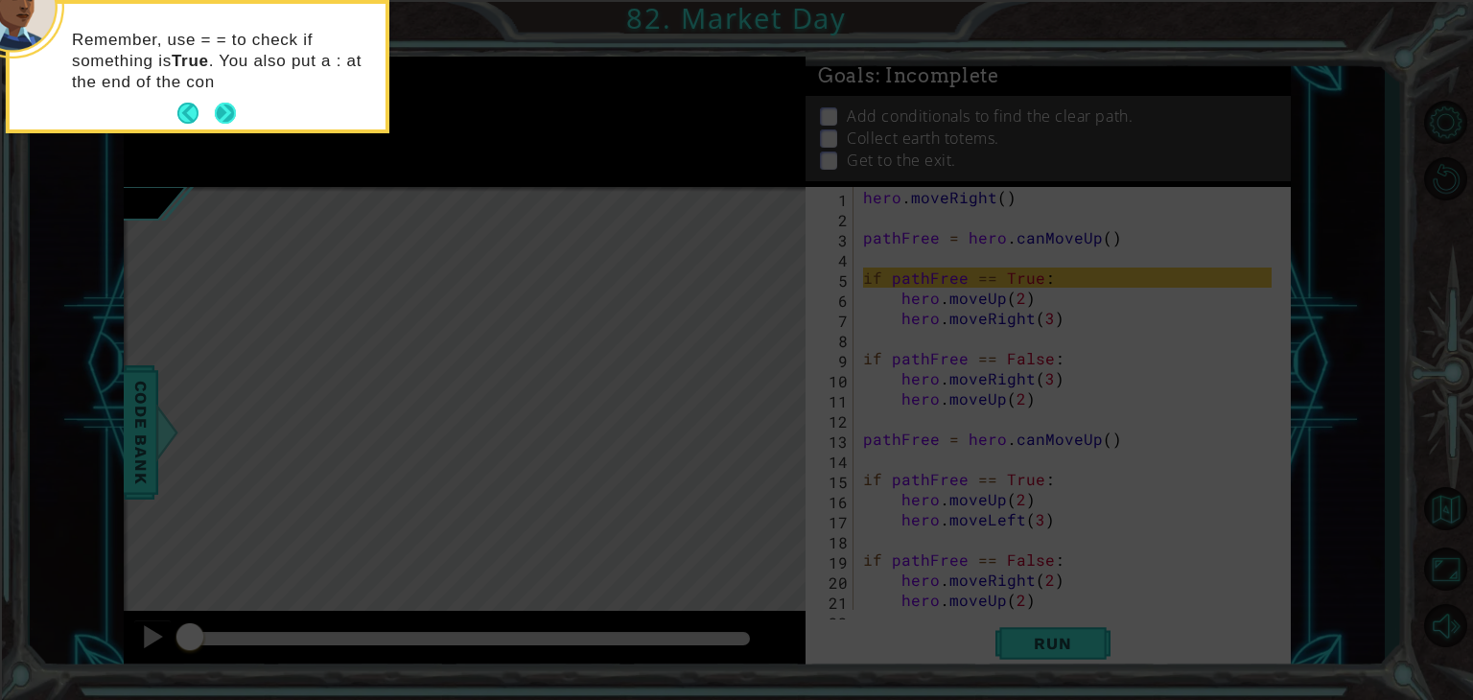
click at [225, 116] on button "Next" at bounding box center [225, 113] width 21 height 21
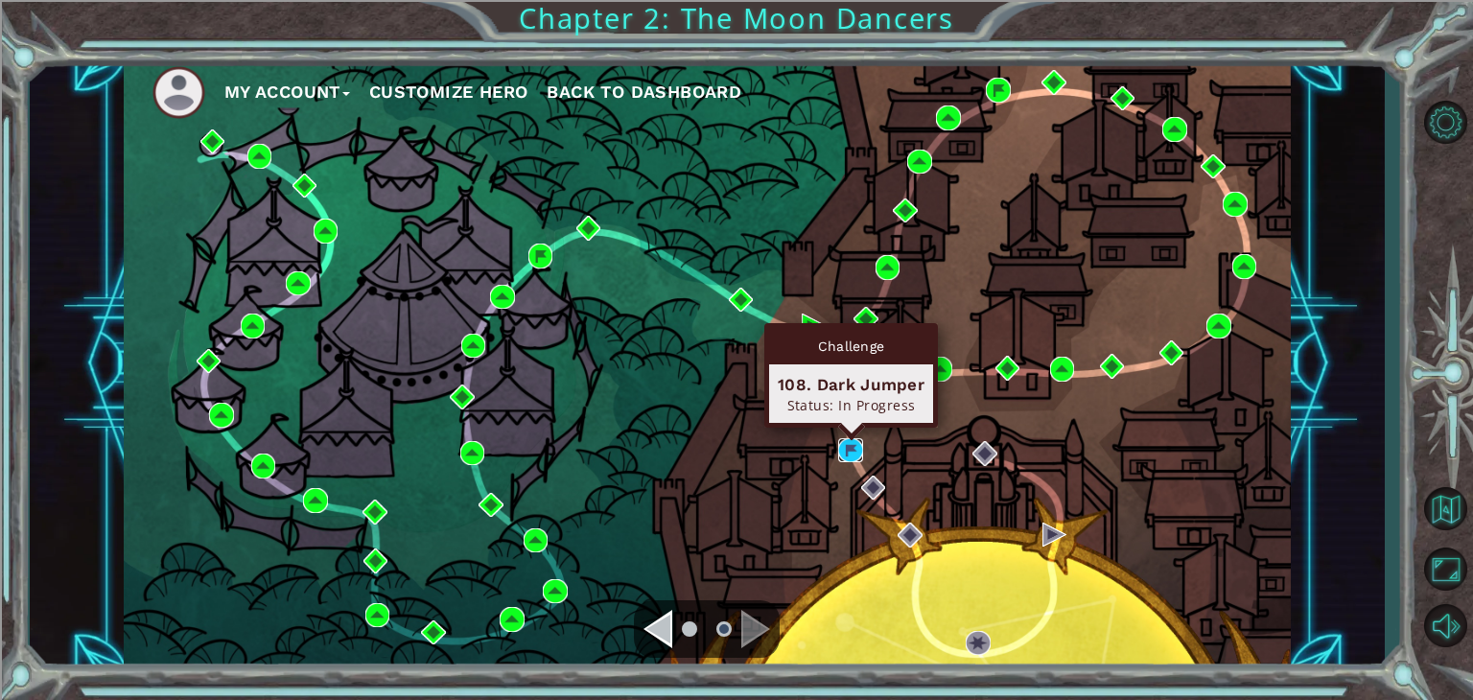
click at [854, 448] on img at bounding box center [850, 450] width 25 height 25
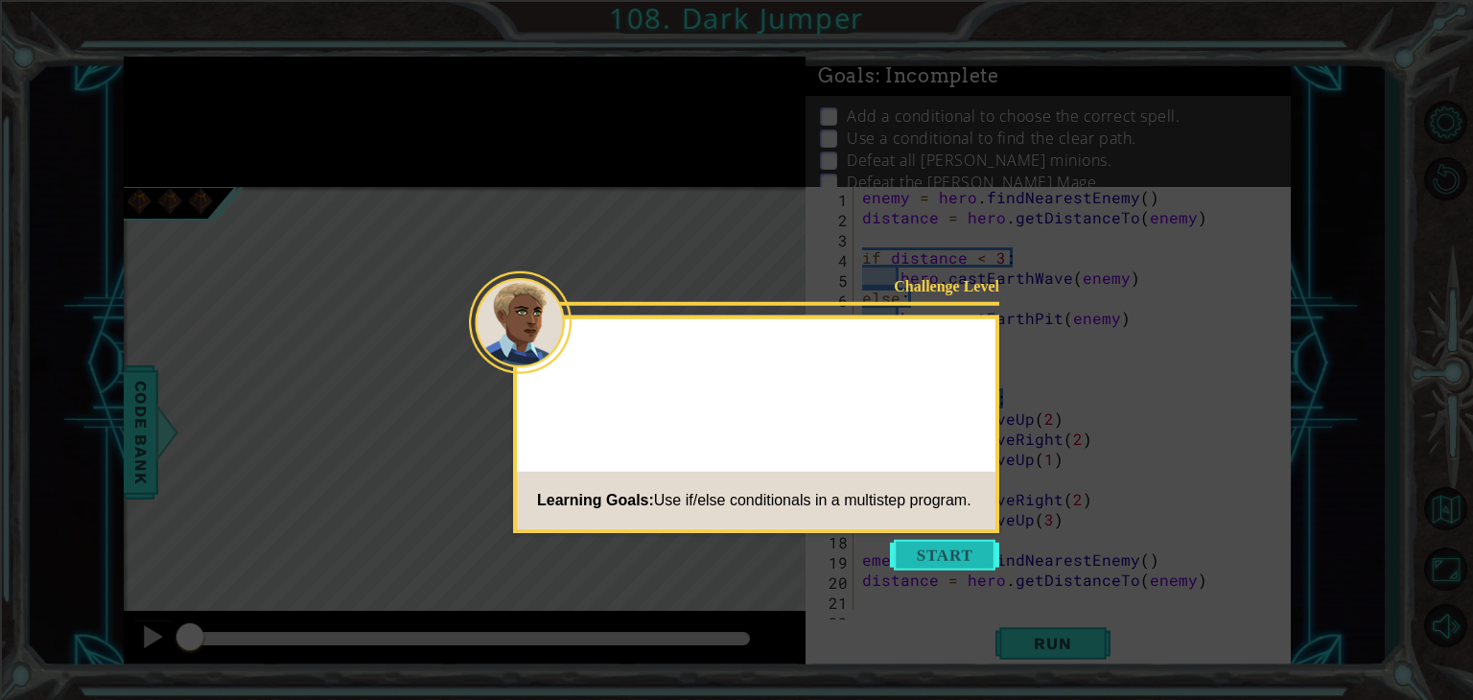
click at [933, 564] on button "Start" at bounding box center [944, 555] width 109 height 31
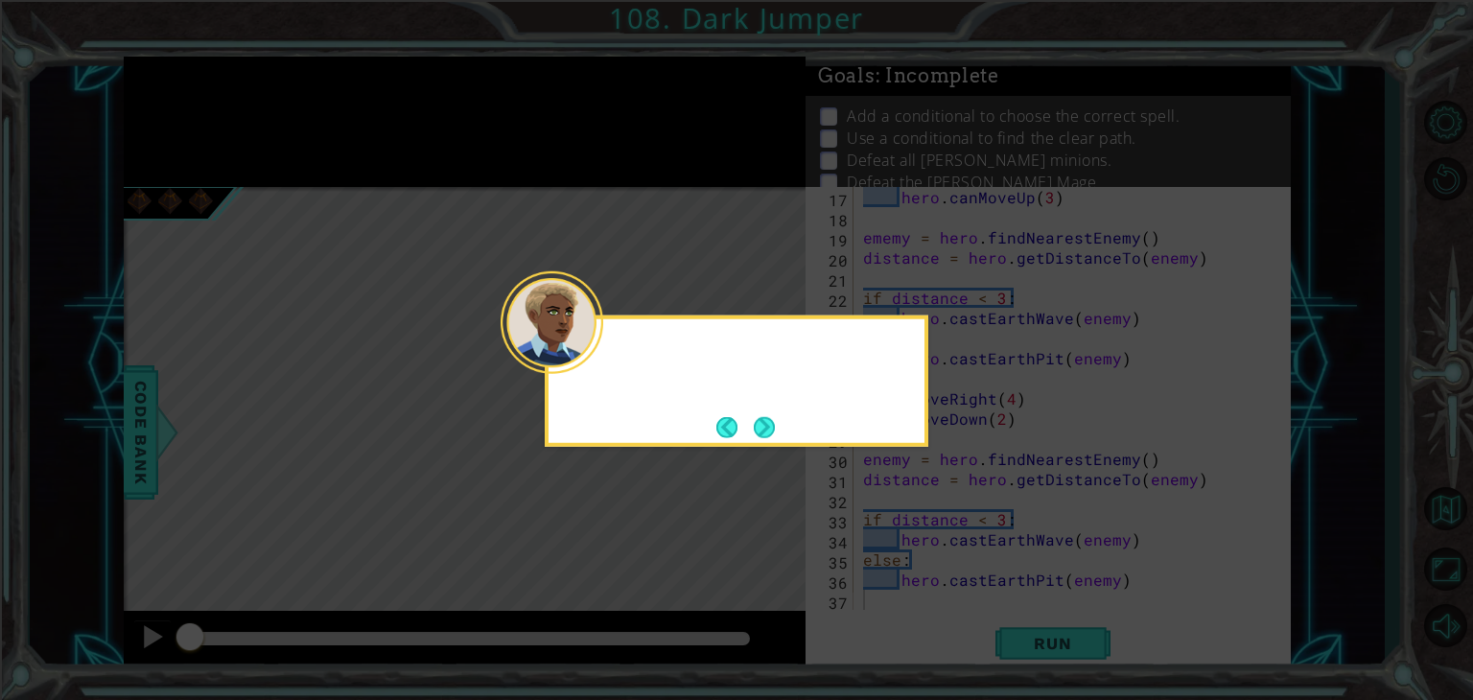
scroll to position [322, 0]
click at [756, 449] on icon at bounding box center [736, 350] width 1473 height 700
click at [787, 425] on div "First focus on adding cod" at bounding box center [737, 381] width 384 height 131
click at [771, 429] on button "Next" at bounding box center [764, 426] width 21 height 21
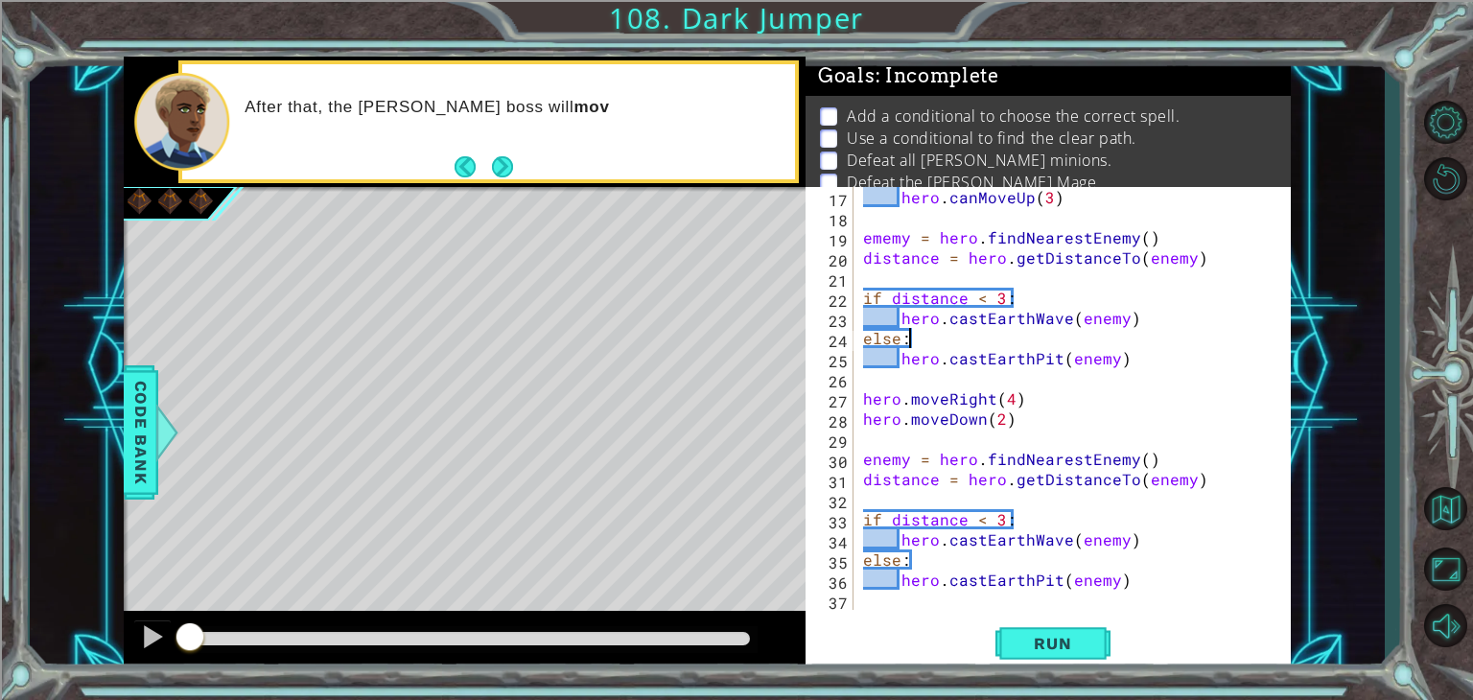
click at [1064, 329] on div "hero . canMoveUp ( 3 ) ememy = hero . findNearestEnemy ( ) distance = hero . ge…" at bounding box center [1070, 418] width 422 height 463
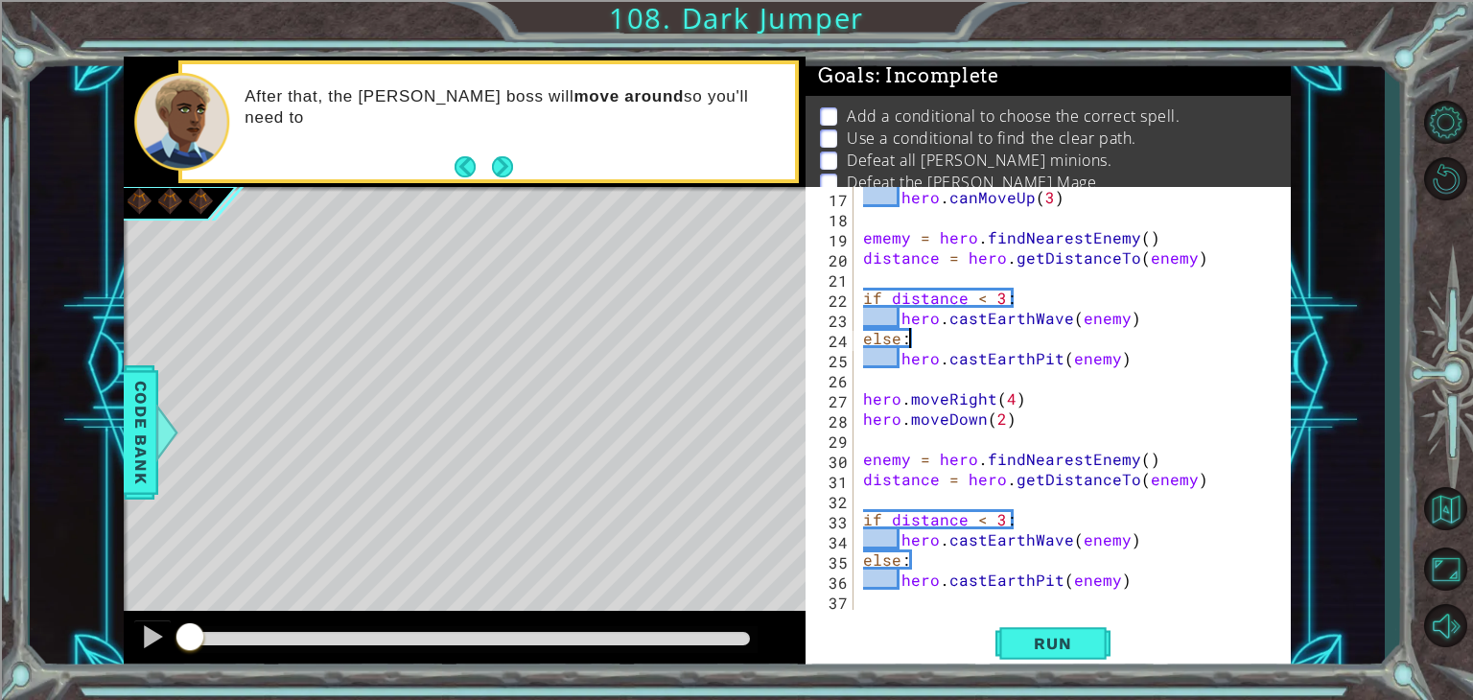
click at [1017, 296] on div "hero . canMoveUp ( 3 ) ememy = hero . findNearestEnemy ( ) distance = hero . ge…" at bounding box center [1070, 418] width 422 height 463
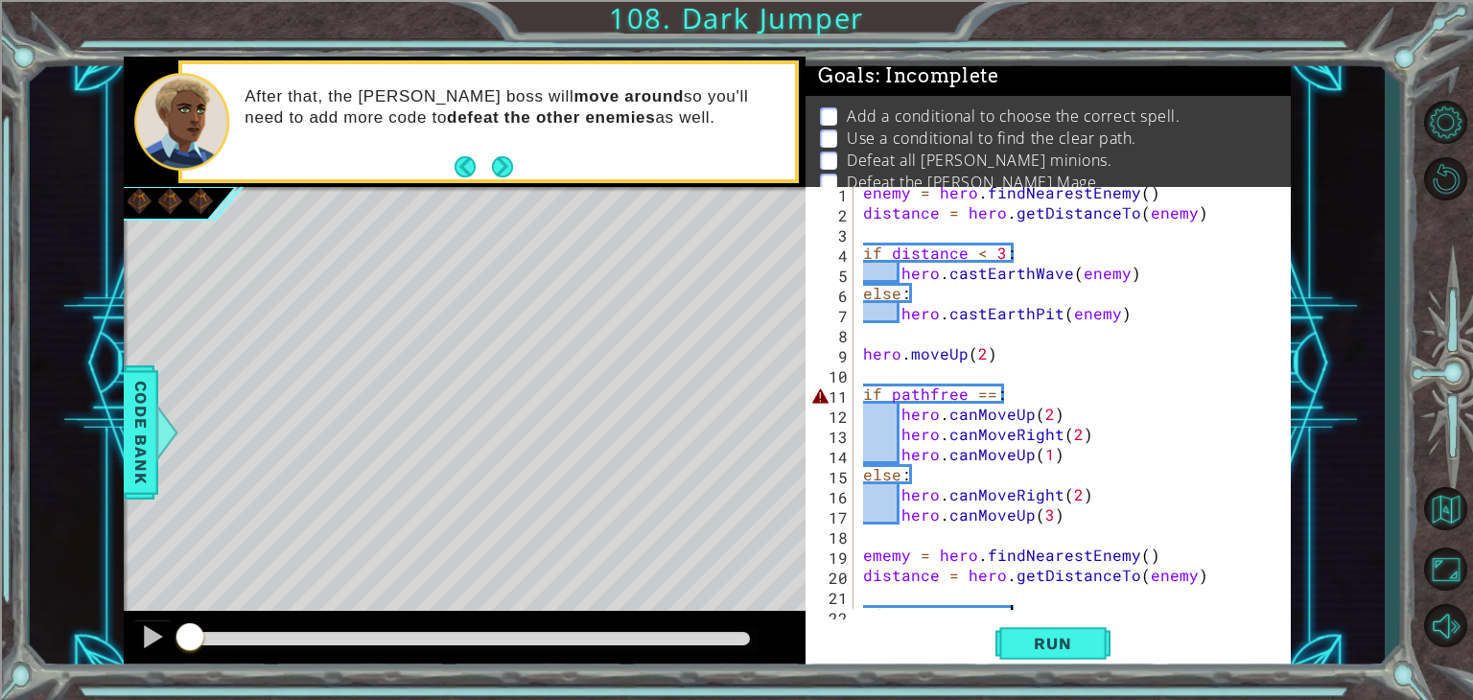
scroll to position [0, 0]
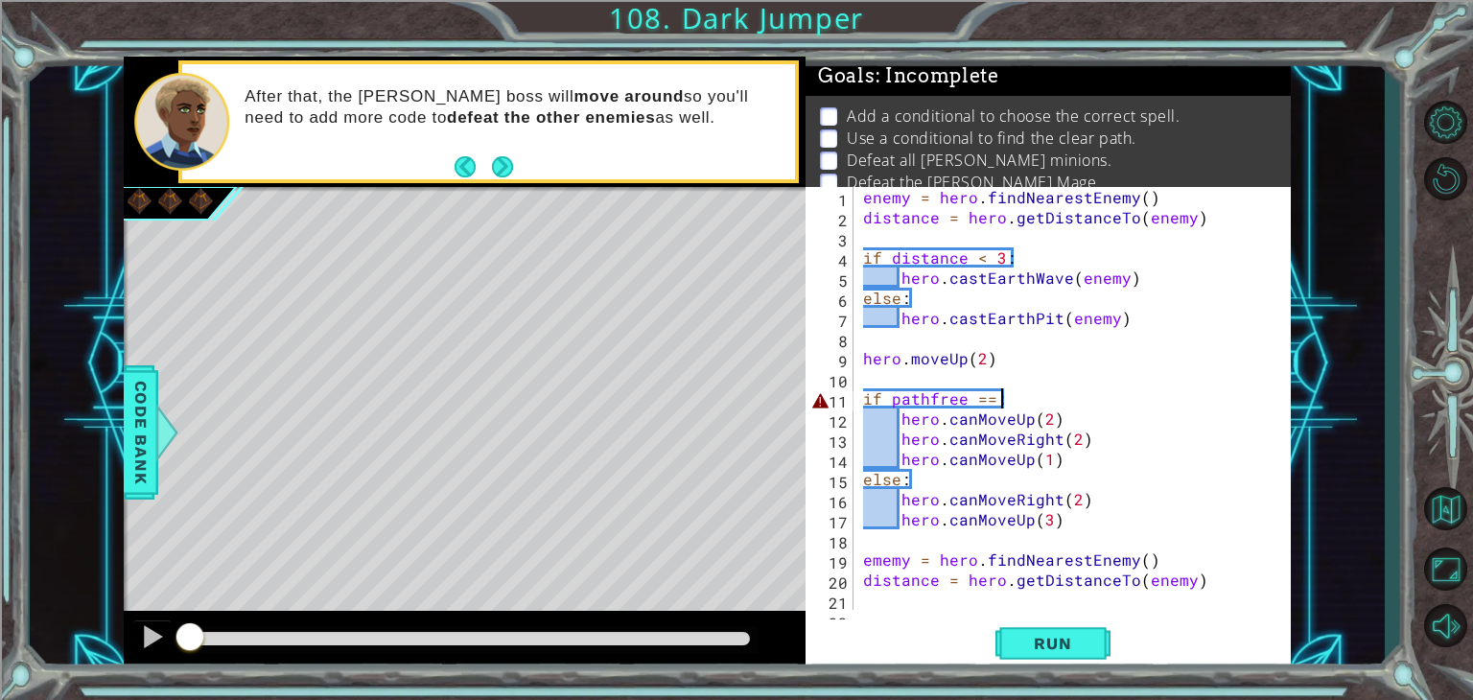
click at [1017, 403] on div "enemy = hero . findNearestEnemy ( ) distance = hero . getDistanceTo ( enemy ) i…" at bounding box center [1070, 418] width 422 height 463
click at [928, 485] on div "enemy = hero . findNearestEnemy ( ) distance = hero . getDistanceTo ( enemy ) i…" at bounding box center [1070, 418] width 422 height 463
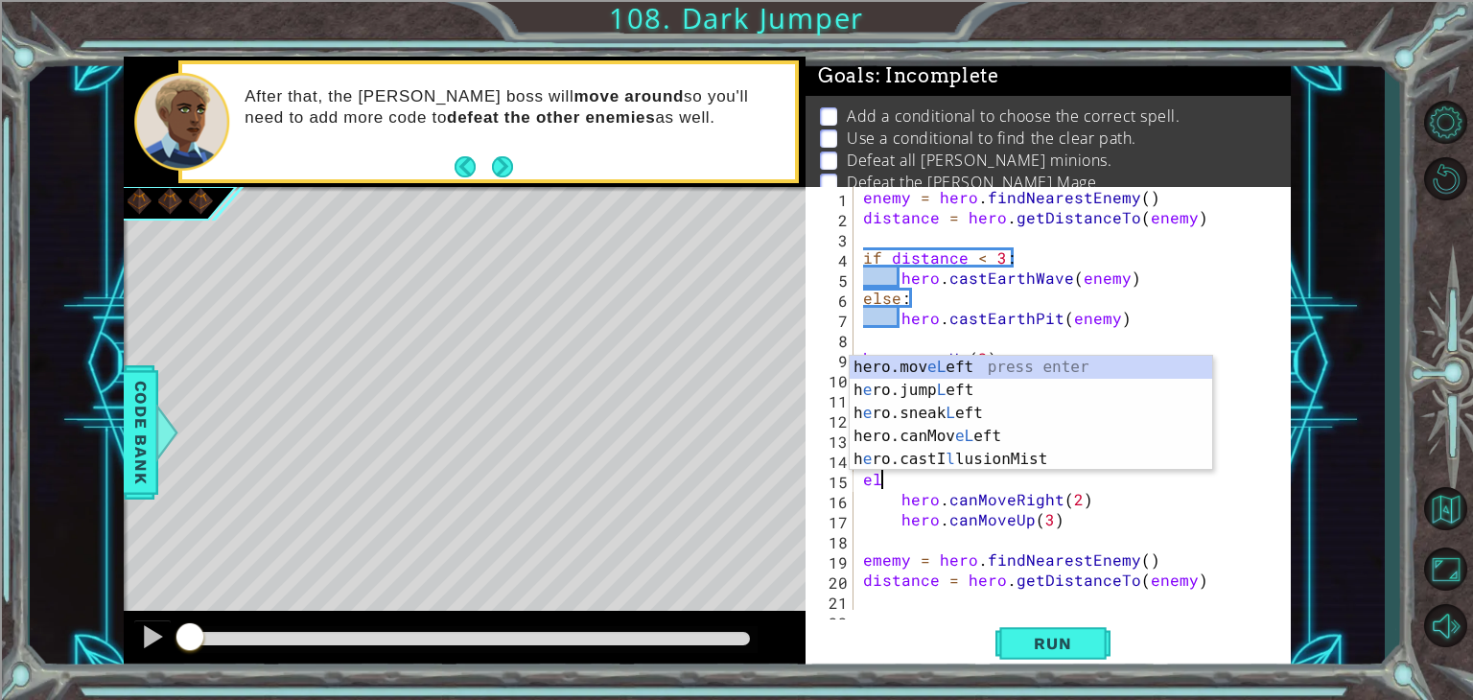
scroll to position [0, 0]
type textarea "e"
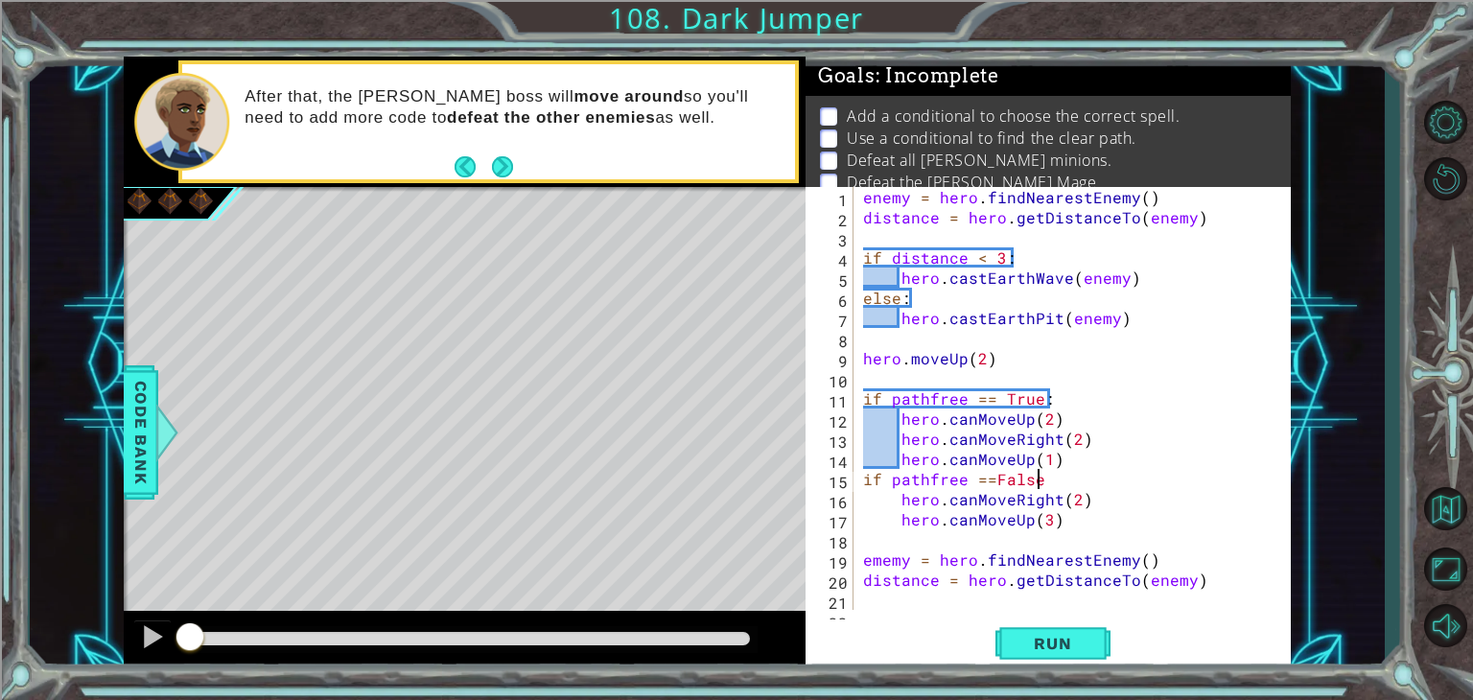
scroll to position [0, 10]
click at [990, 477] on div "enemy = hero . findNearestEnemy ( ) distance = hero . getDistanceTo ( enemy ) i…" at bounding box center [1070, 418] width 422 height 463
click at [1068, 485] on div "enemy = hero . findNearestEnemy ( ) distance = hero . getDistanceTo ( enemy ) i…" at bounding box center [1070, 418] width 422 height 463
click at [876, 519] on div "enemy = hero . findNearestEnemy ( ) distance = hero . getDistanceTo ( enemy ) i…" at bounding box center [1070, 418] width 422 height 463
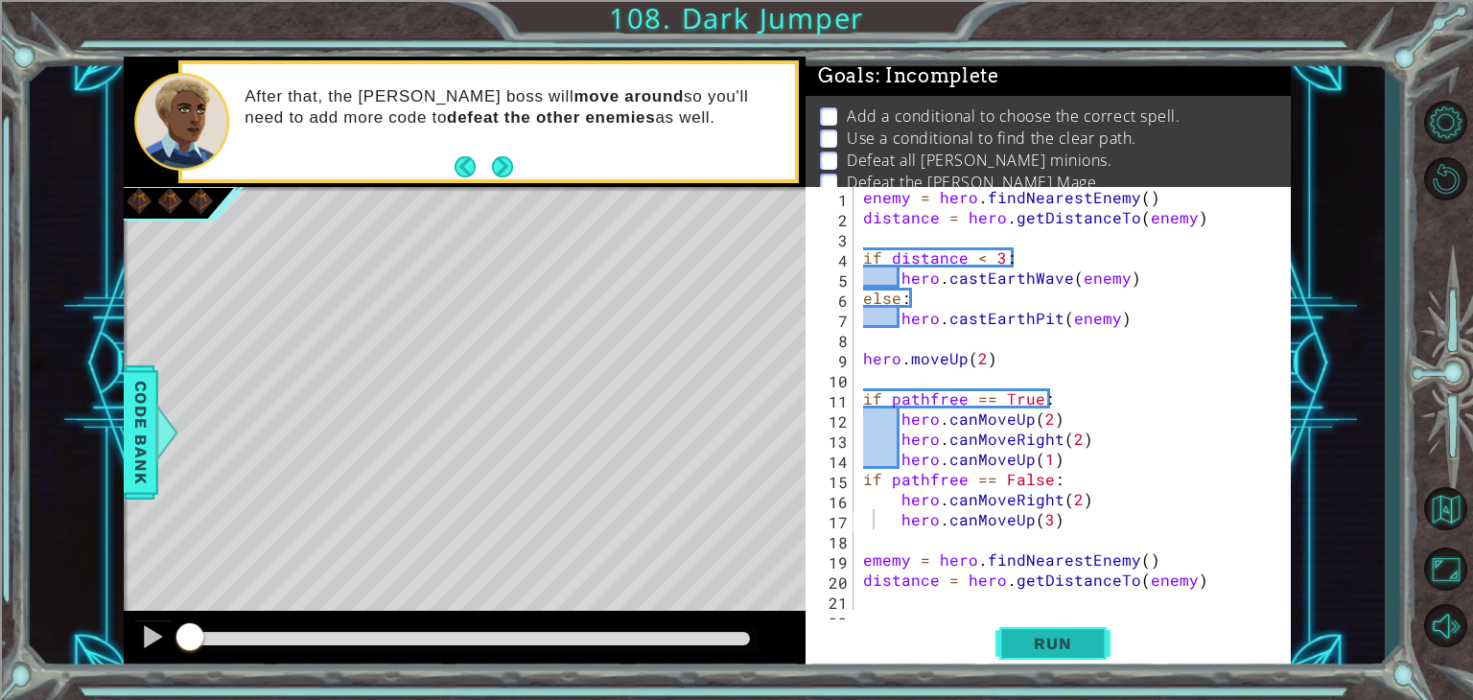
click at [1078, 642] on span "Run" at bounding box center [1053, 643] width 76 height 19
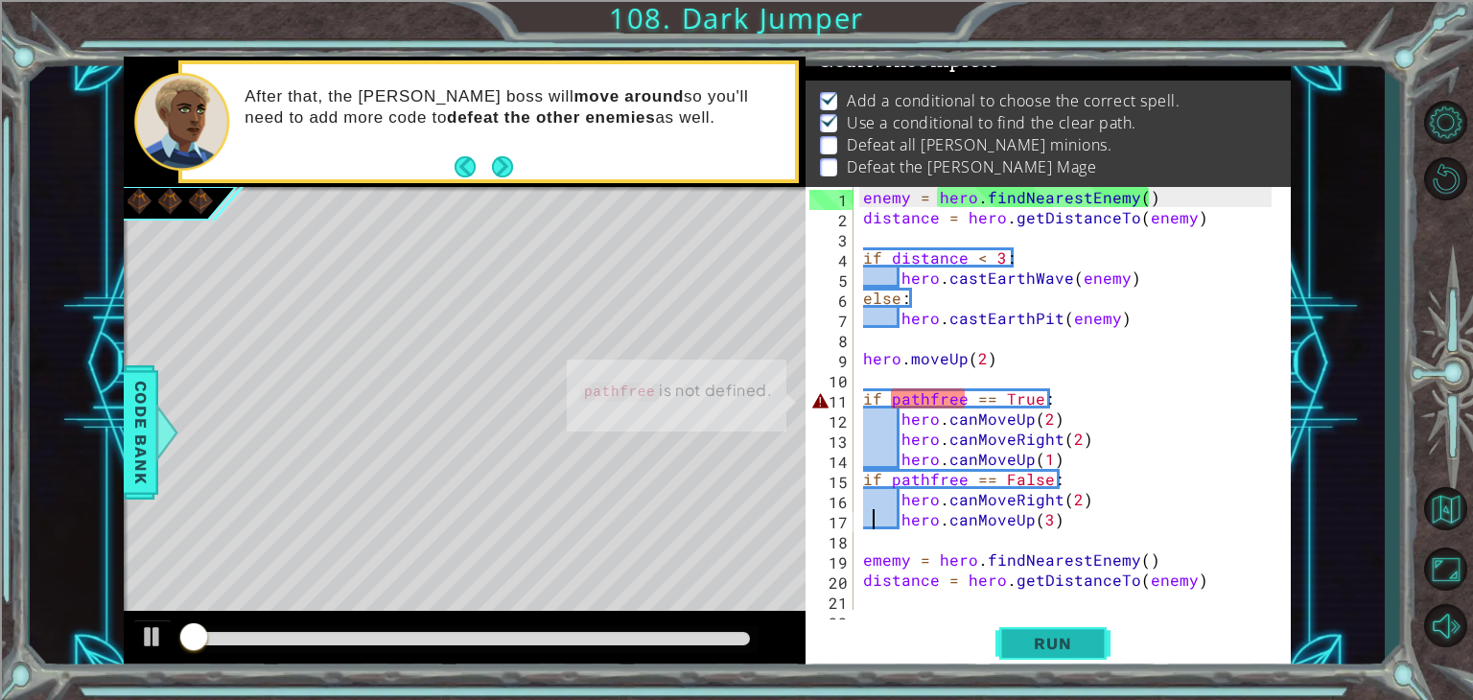
scroll to position [19, 0]
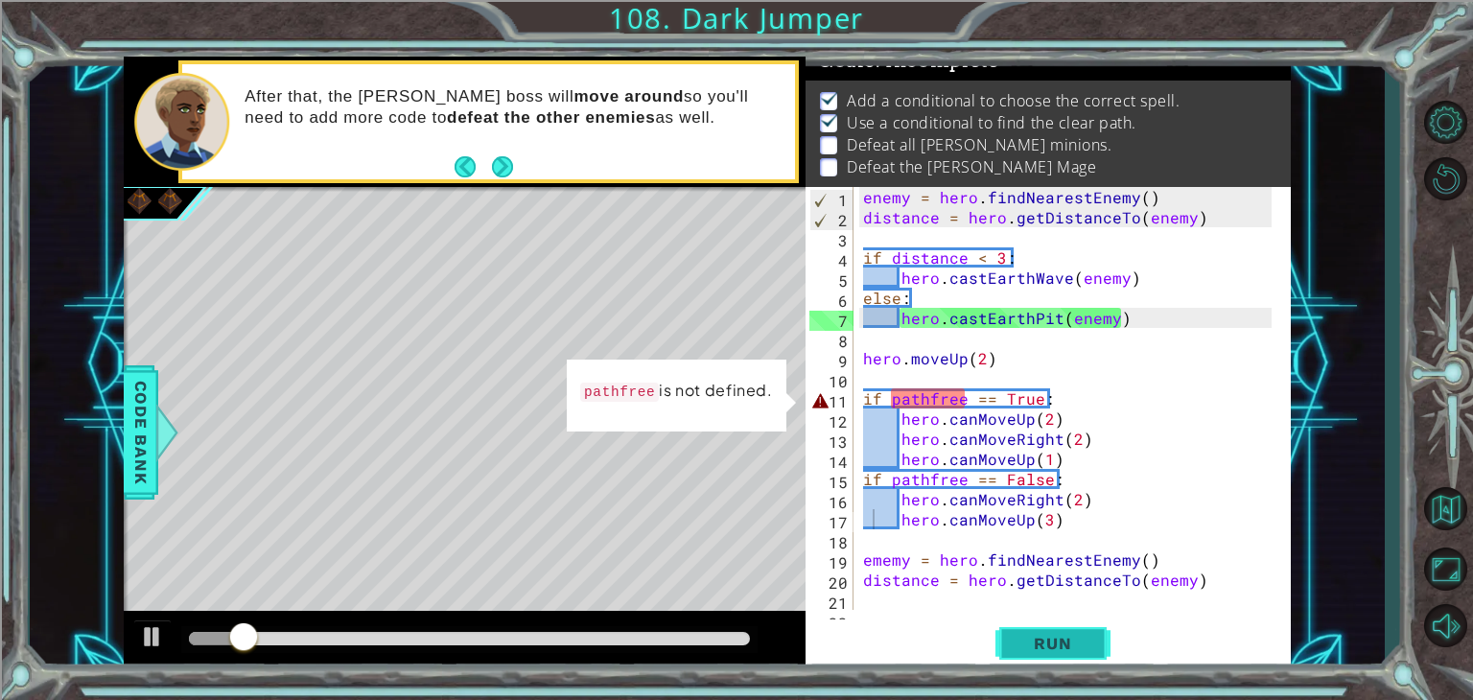
click at [1026, 646] on span "Run" at bounding box center [1053, 643] width 76 height 19
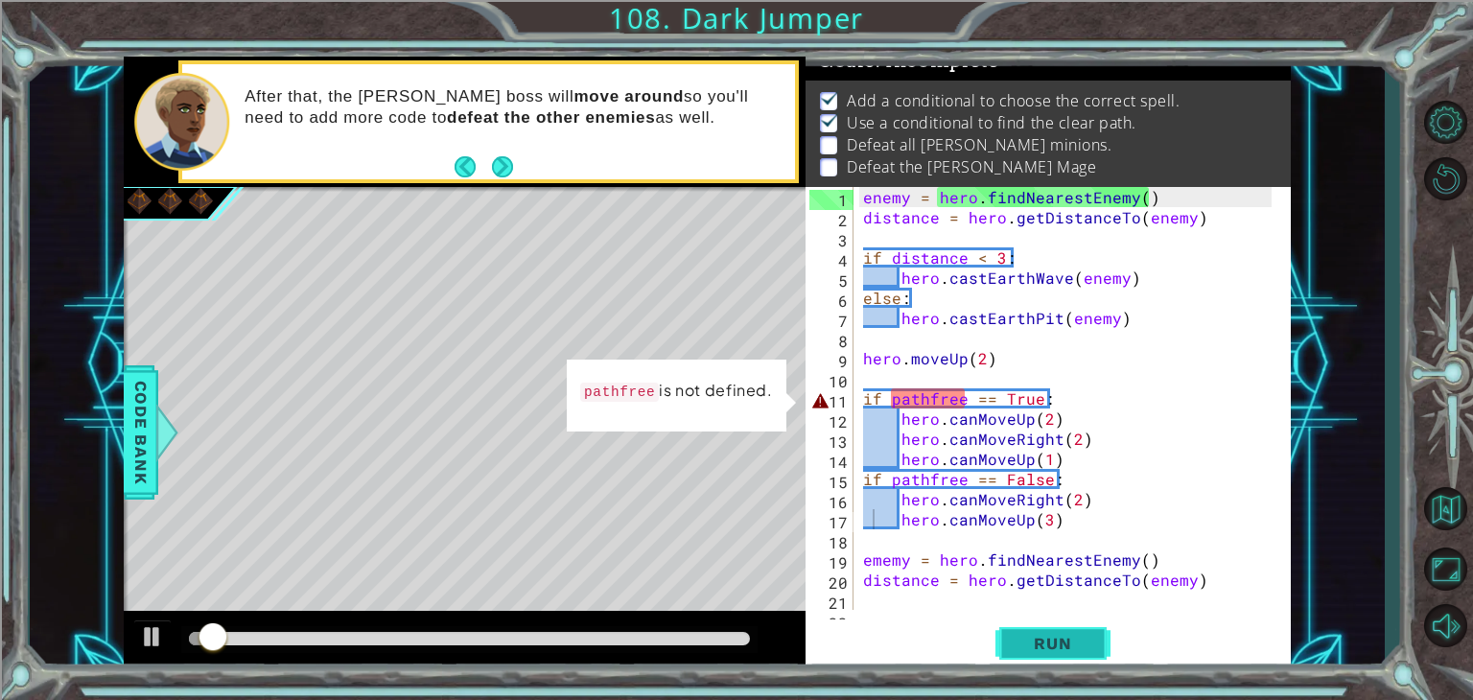
click at [1034, 659] on button "Run" at bounding box center [1053, 644] width 115 height 49
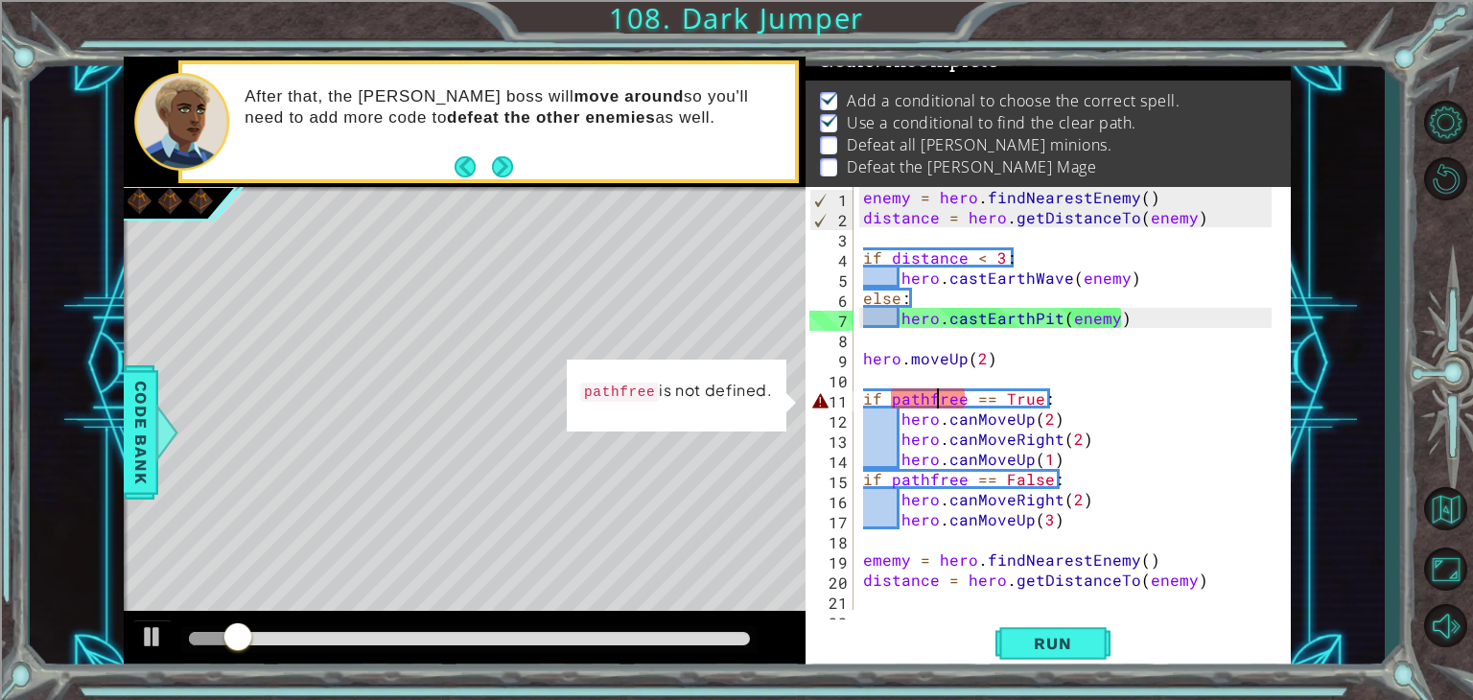
click at [934, 395] on div "enemy = hero . findNearestEnemy ( ) distance = hero . getDistanceTo ( enemy ) i…" at bounding box center [1070, 418] width 422 height 463
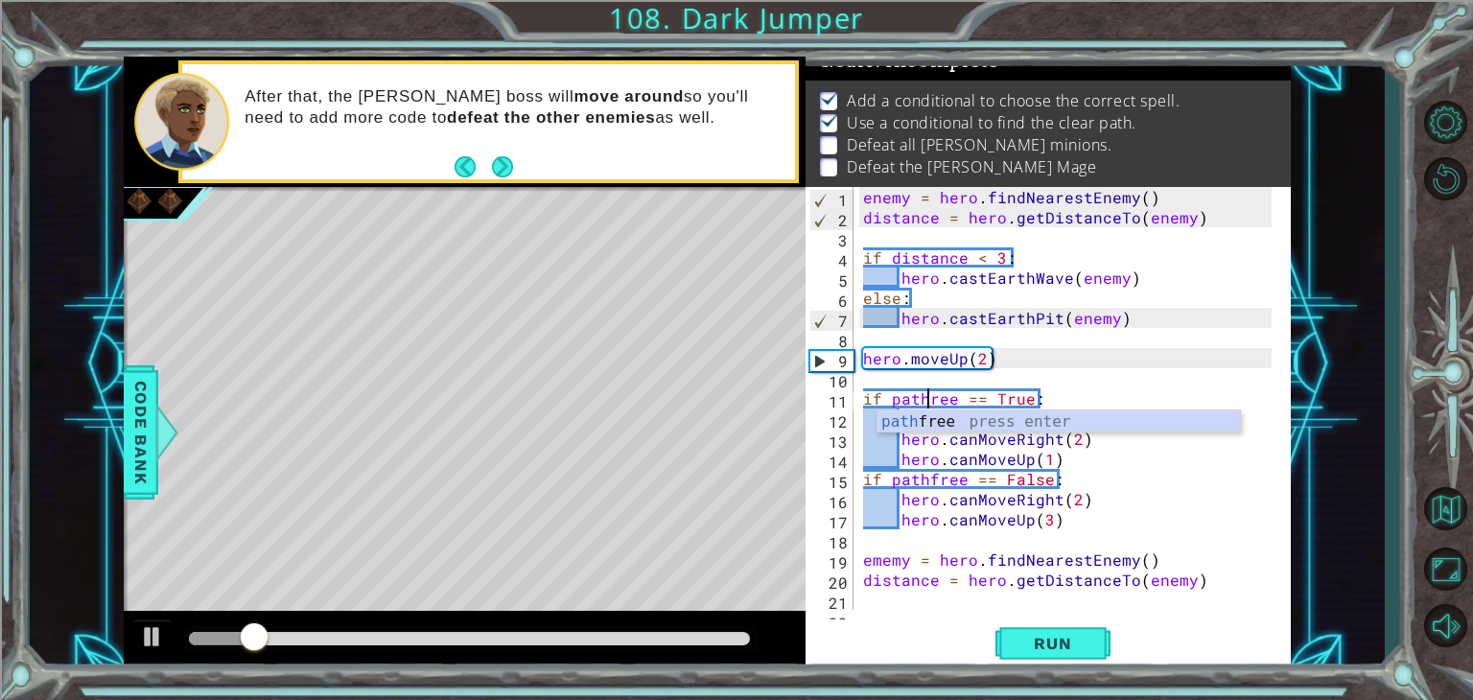
scroll to position [0, 4]
click at [965, 479] on div "enemy = hero . findNearestEnemy ( ) distance = hero . getDistanceTo ( enemy ) i…" at bounding box center [1070, 418] width 422 height 463
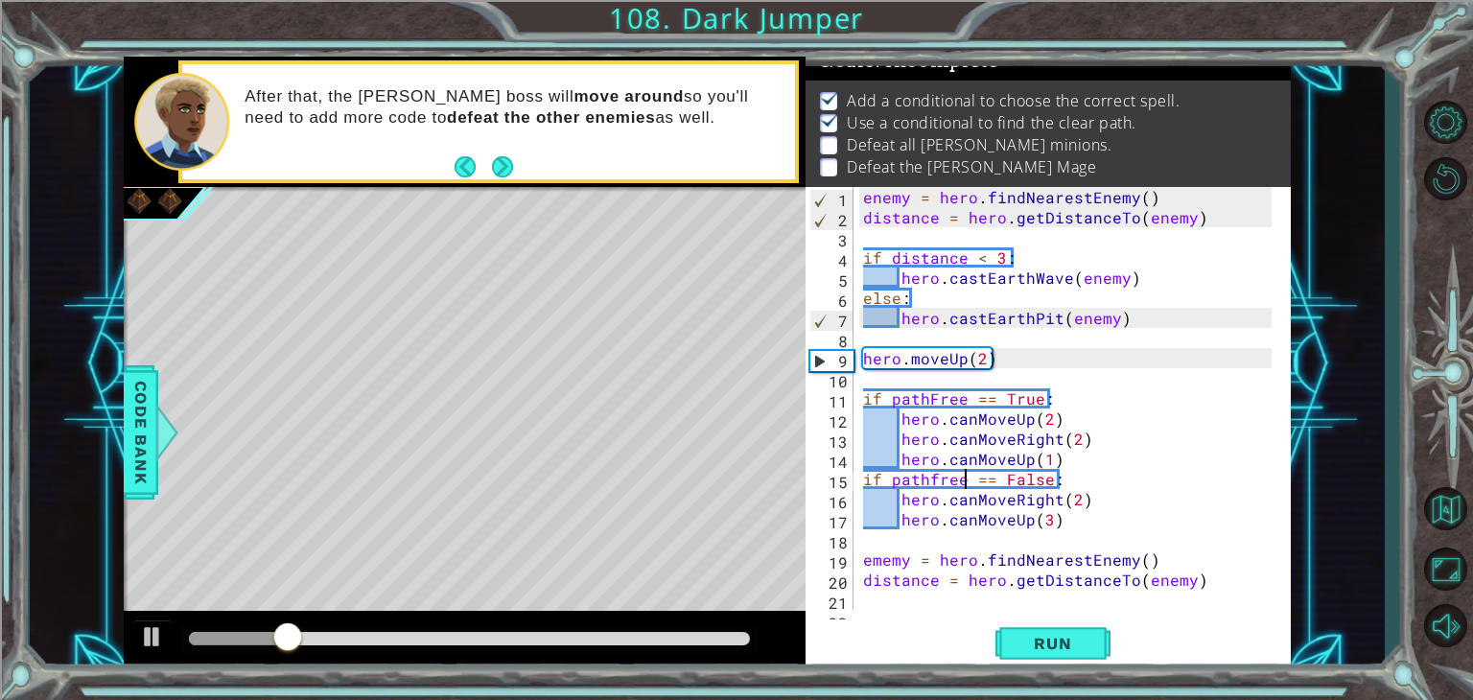
click at [933, 482] on div "enemy = hero . findNearestEnemy ( ) distance = hero . getDistanceTo ( enemy ) i…" at bounding box center [1070, 418] width 422 height 463
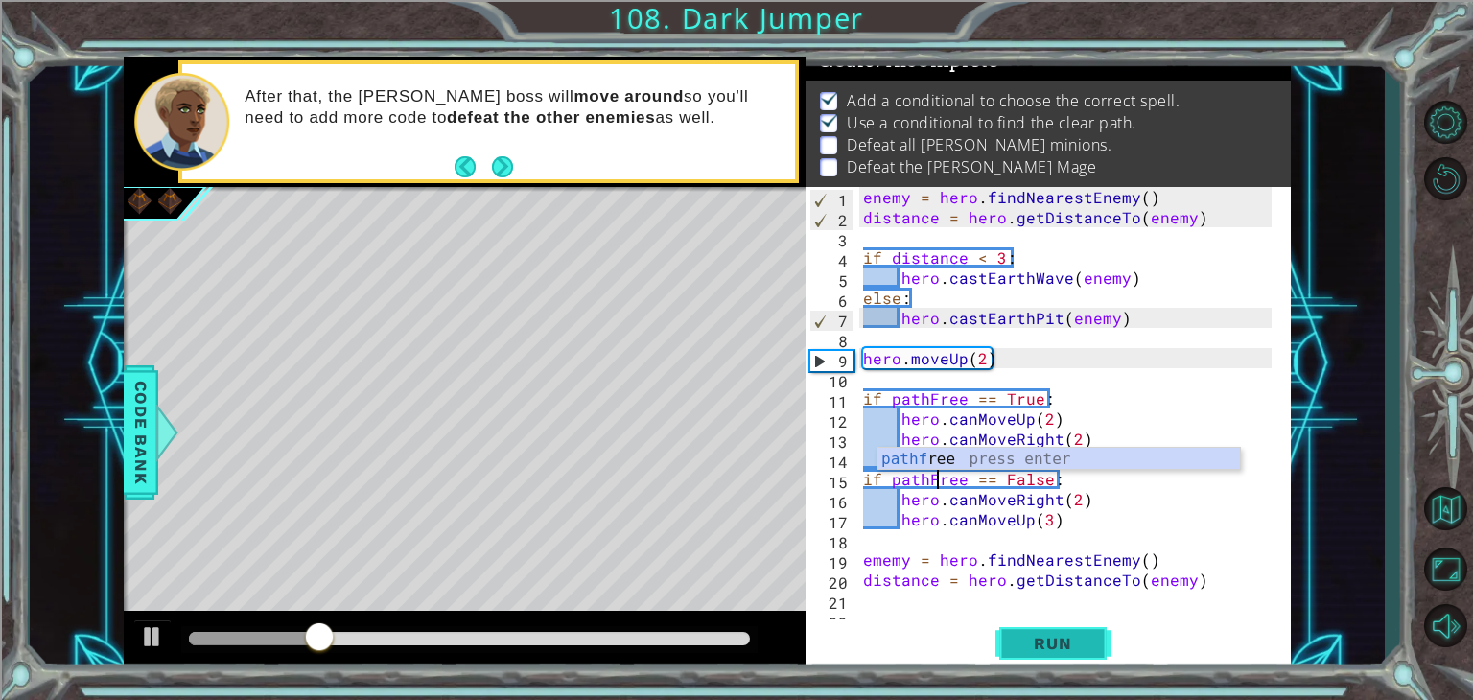
type textarea "if pathFree == False:"
click at [1063, 635] on span "Run" at bounding box center [1053, 643] width 76 height 19
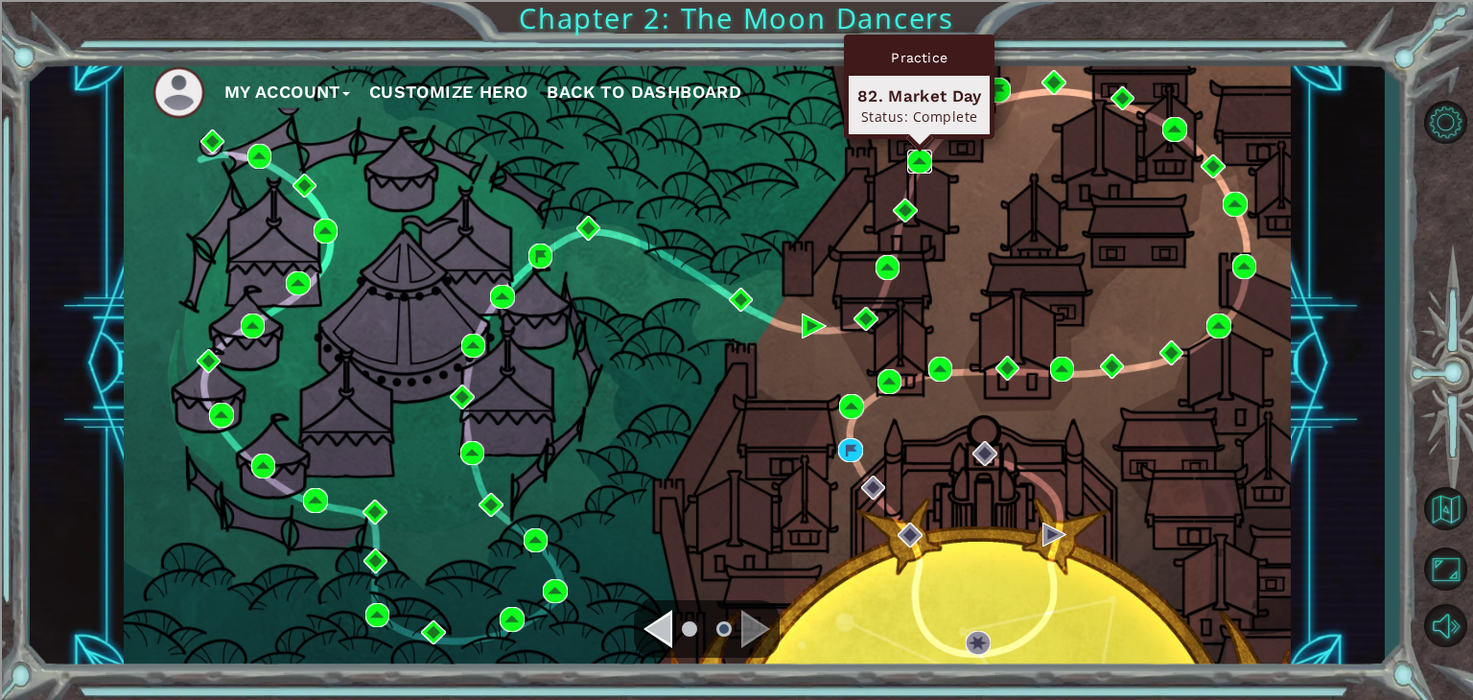
click at [919, 165] on img at bounding box center [919, 162] width 25 height 25
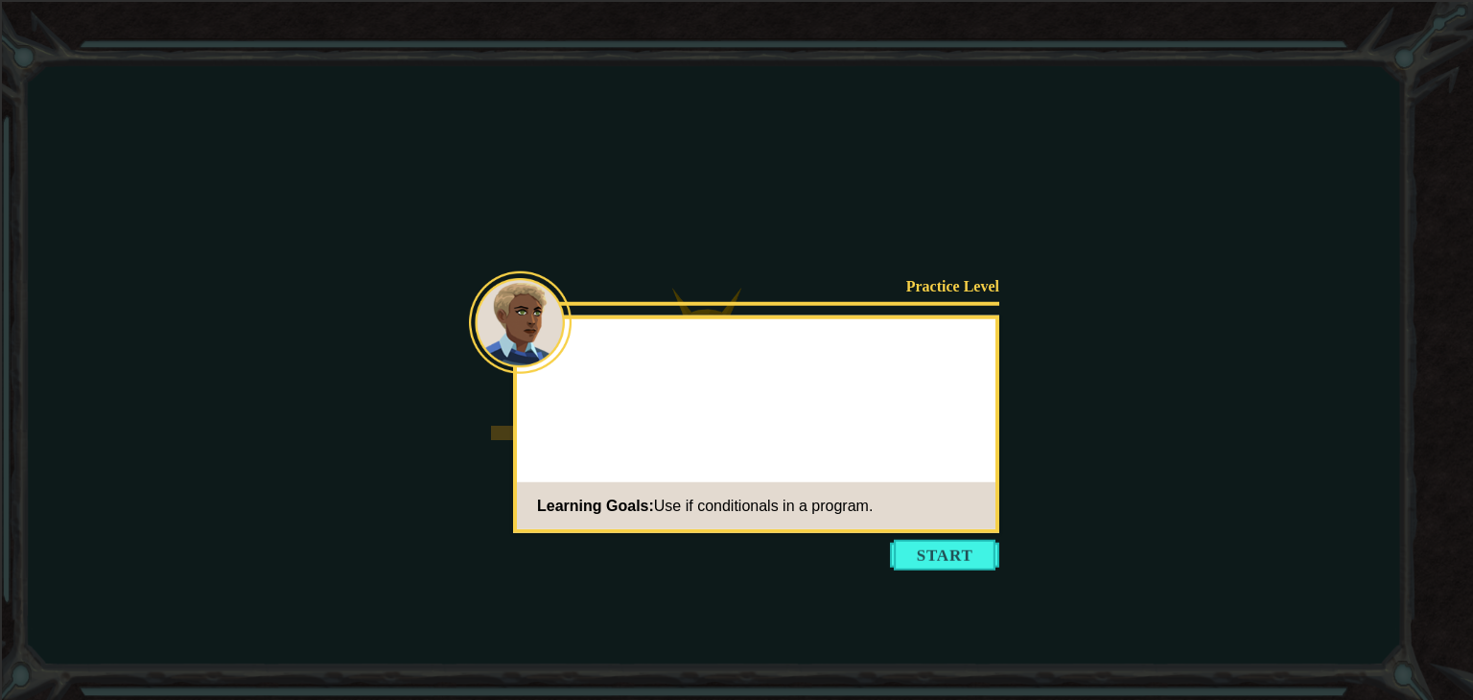
click at [967, 458] on div "Practice Level Learning Goals: Use if conditionals in a program." at bounding box center [756, 425] width 486 height 218
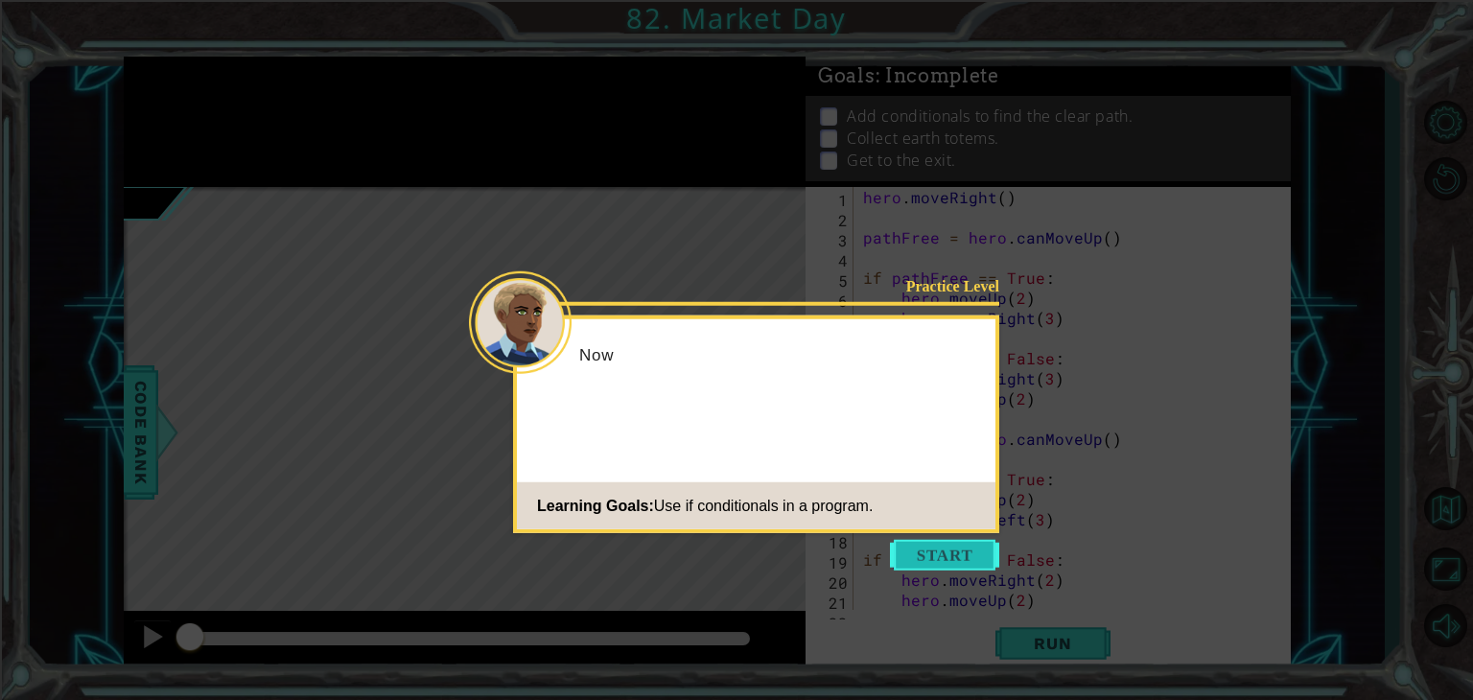
click at [952, 555] on button "Start" at bounding box center [944, 555] width 109 height 31
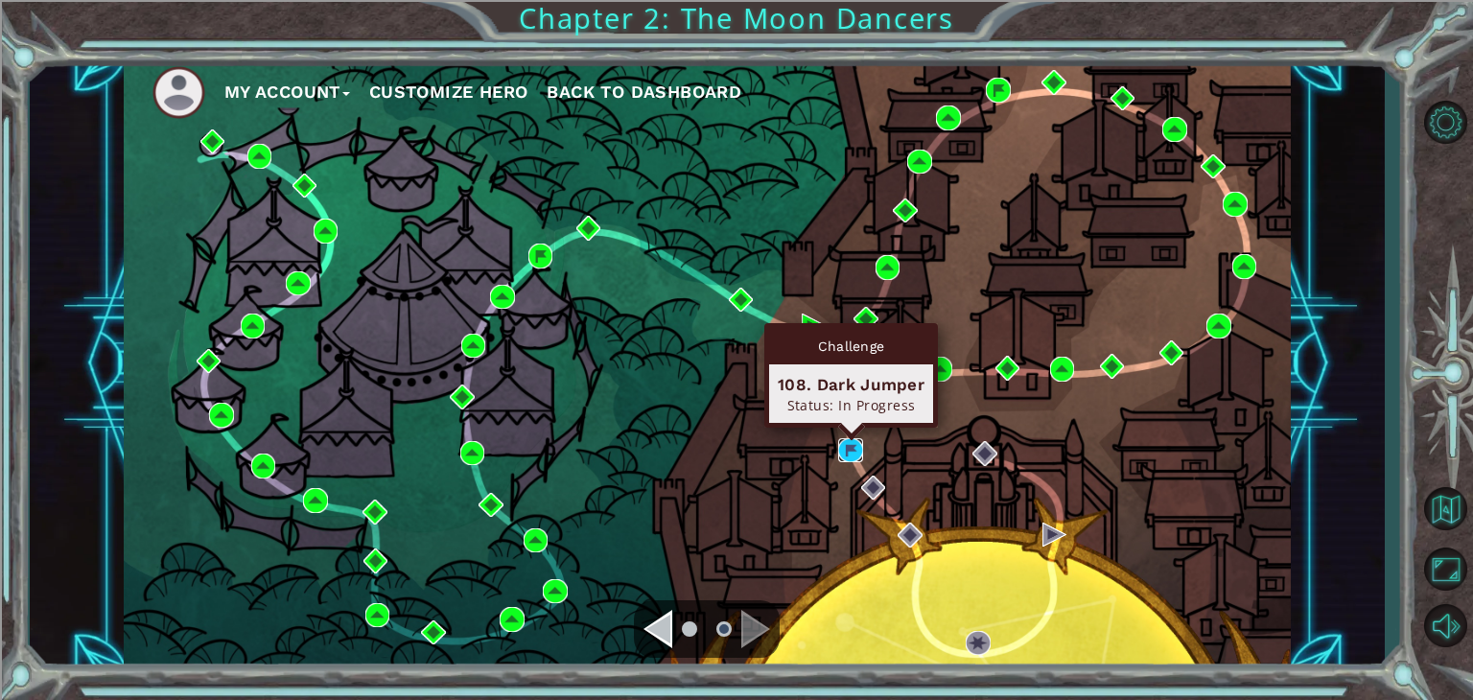
click at [855, 455] on img at bounding box center [850, 450] width 25 height 25
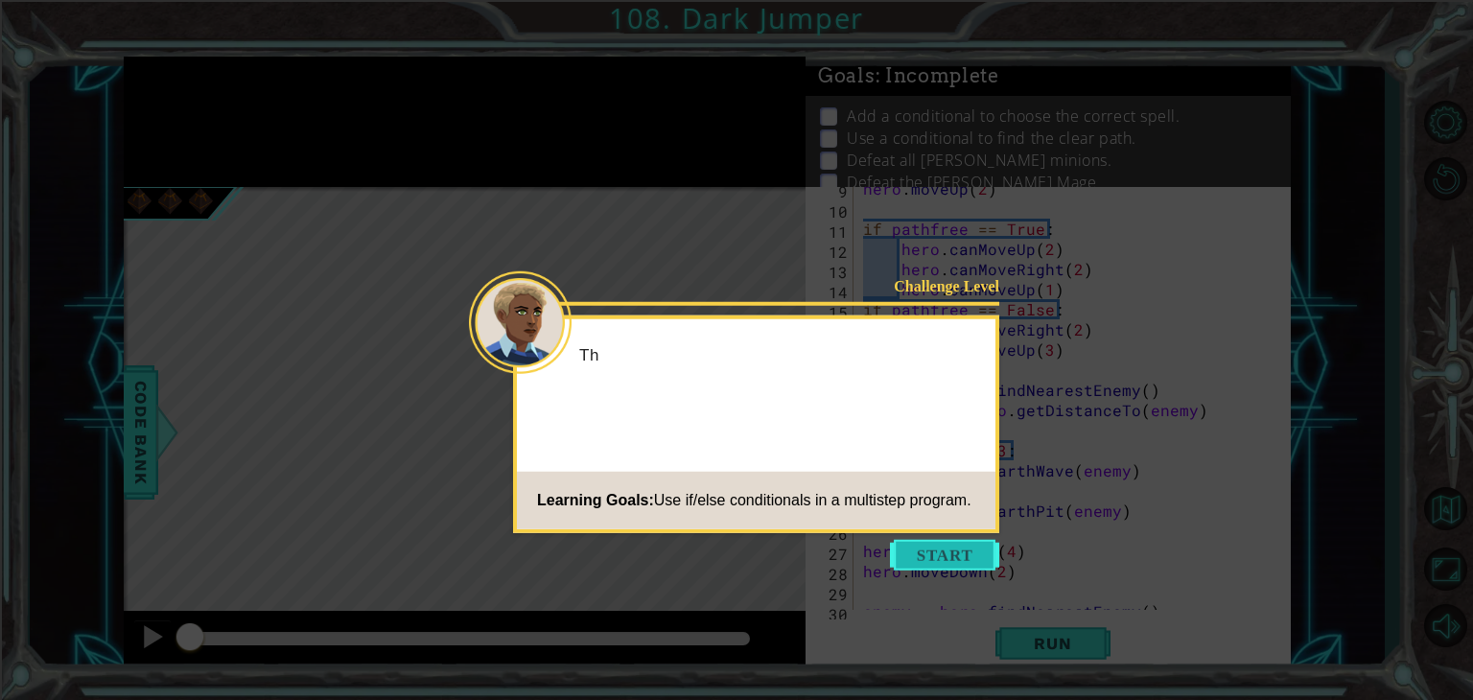
click at [955, 566] on button "Start" at bounding box center [944, 555] width 109 height 31
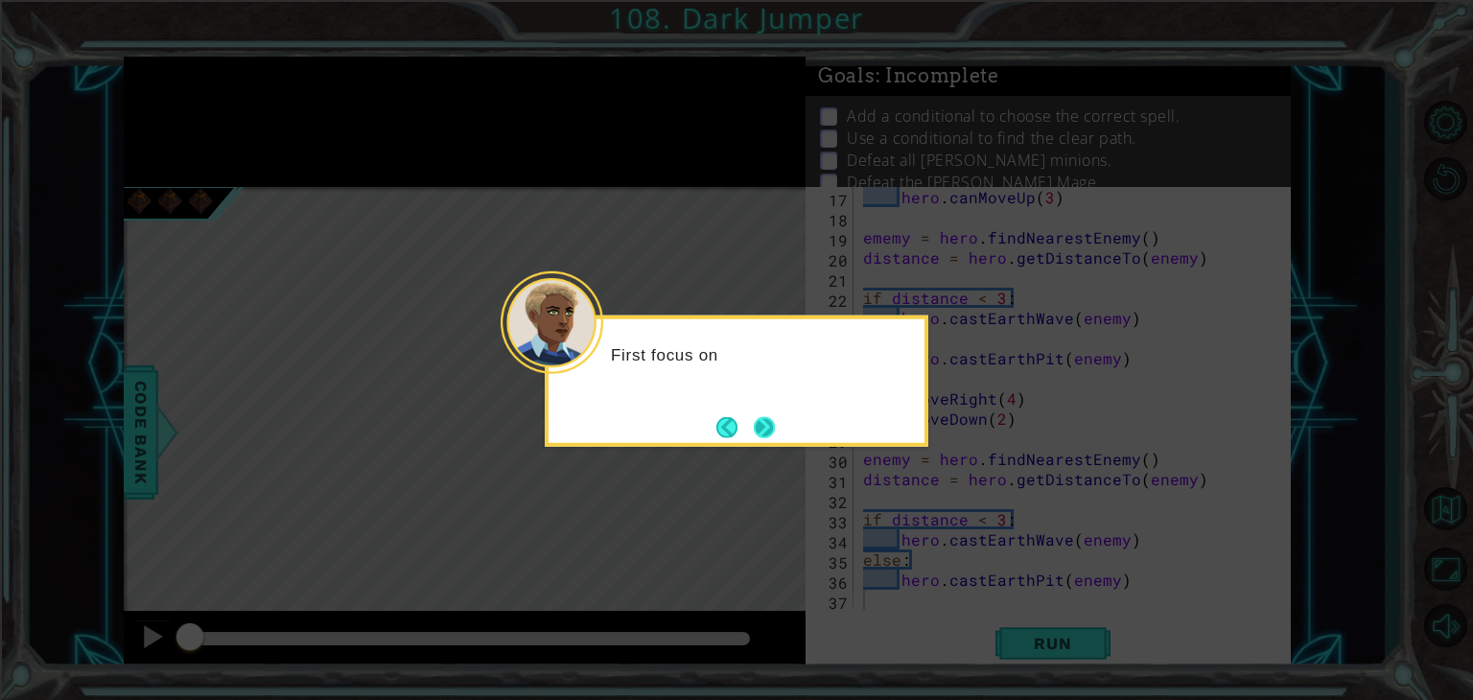
click at [761, 433] on button "Next" at bounding box center [764, 426] width 21 height 21
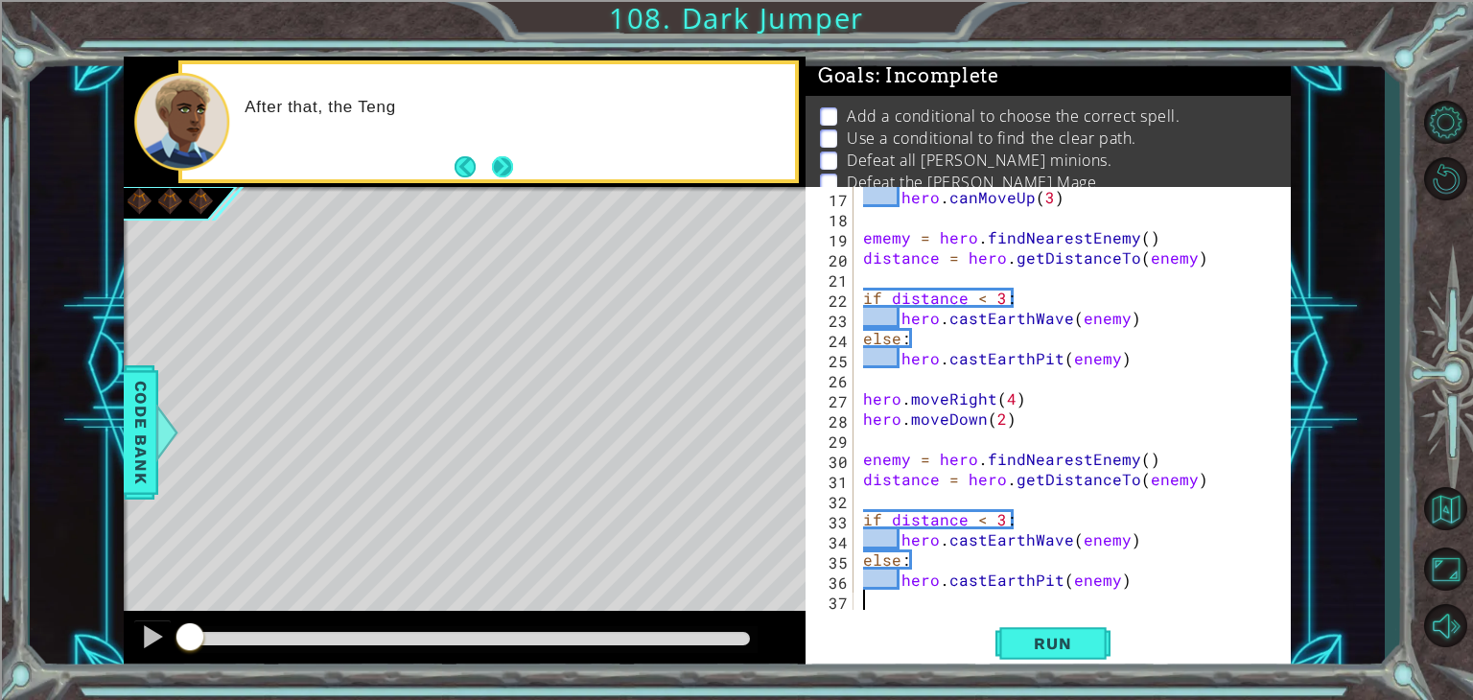
click at [506, 174] on button "Next" at bounding box center [502, 165] width 21 height 21
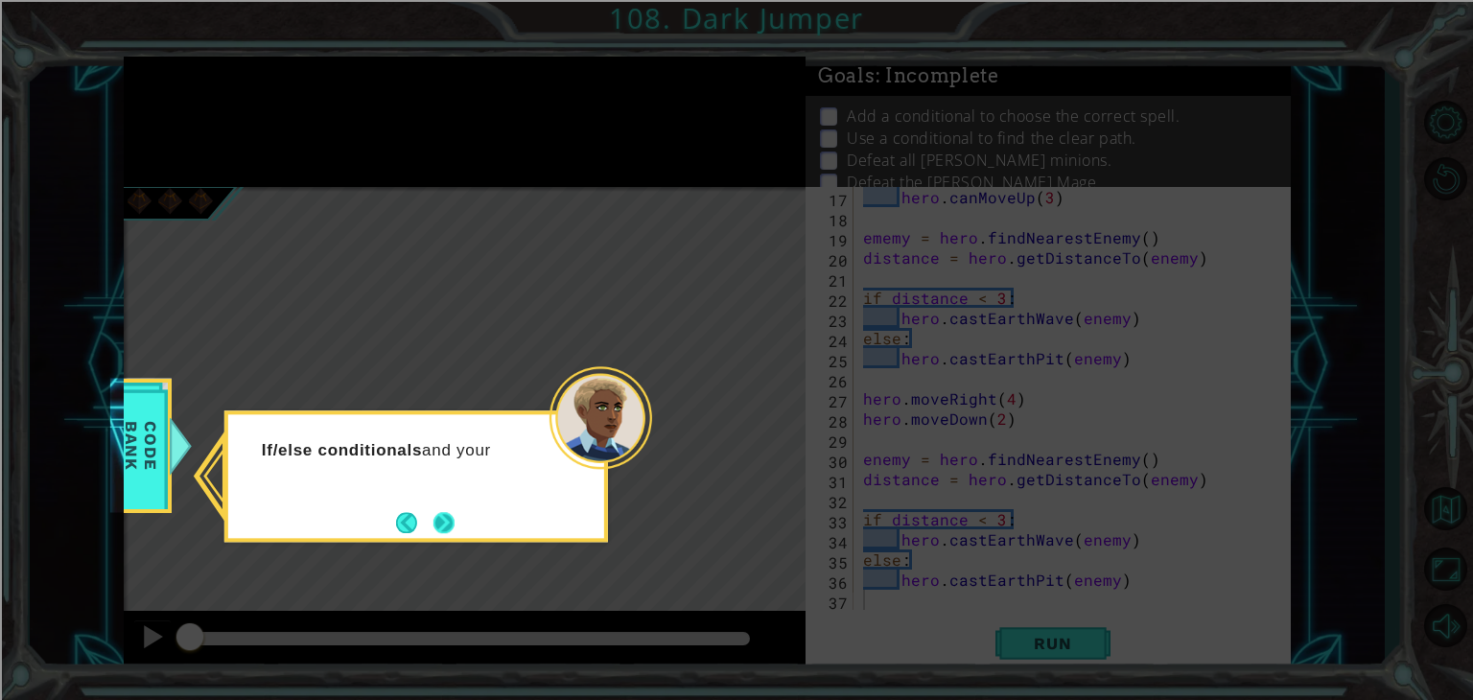
click at [452, 527] on button "Next" at bounding box center [444, 522] width 21 height 21
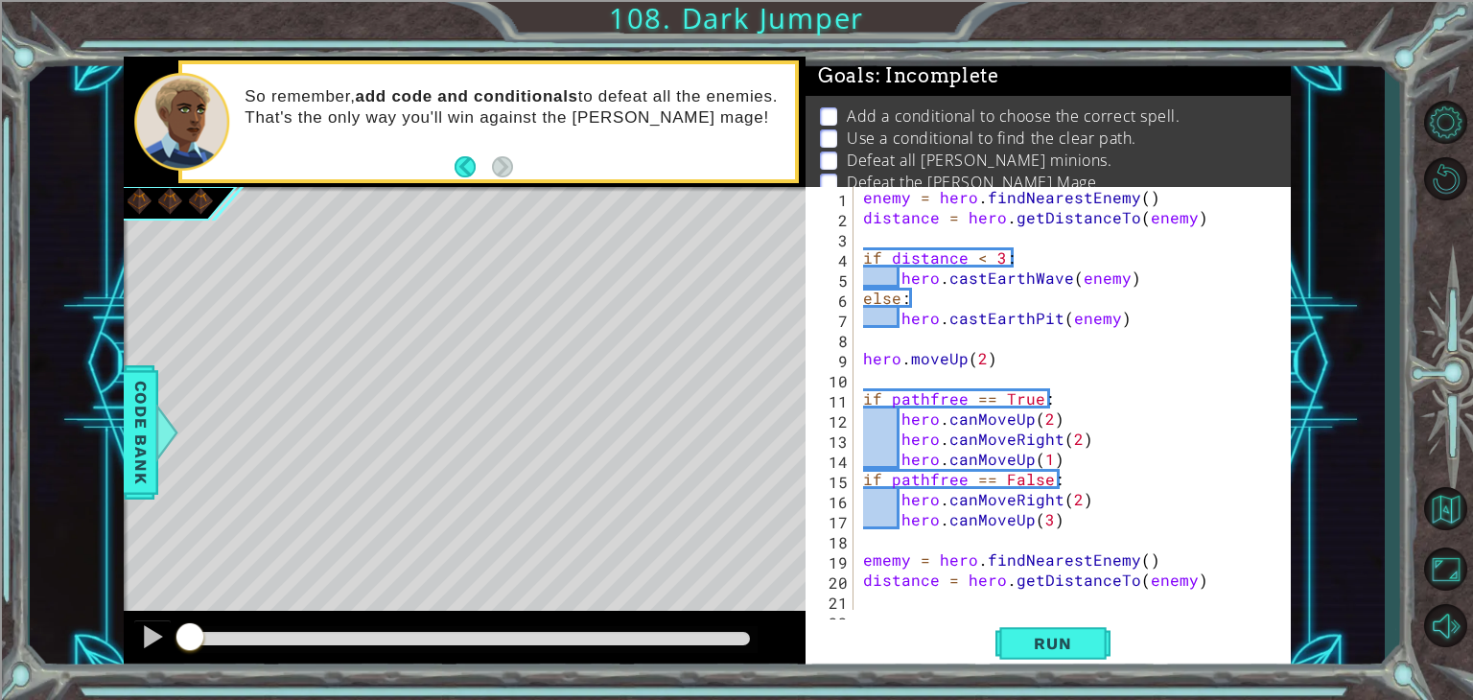
scroll to position [0, 0]
click at [1050, 642] on span "Run" at bounding box center [1053, 643] width 76 height 19
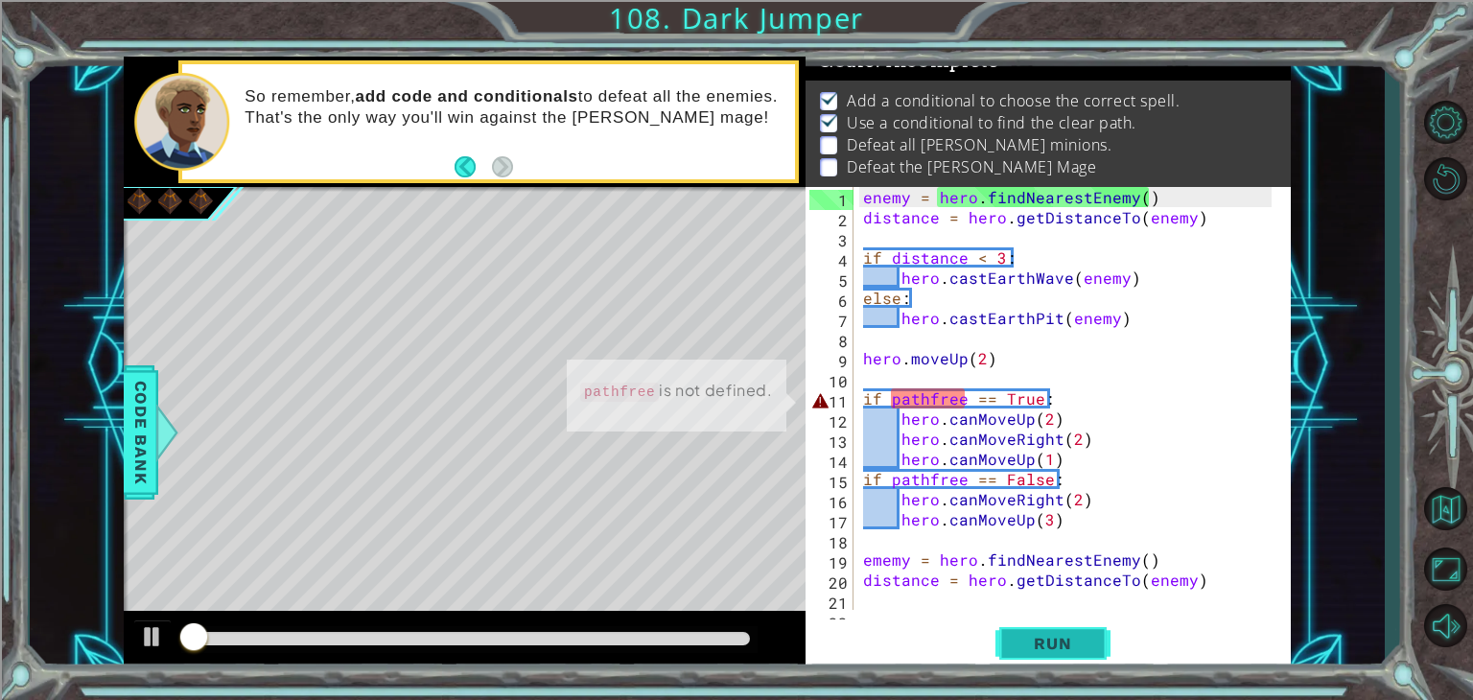
scroll to position [19, 0]
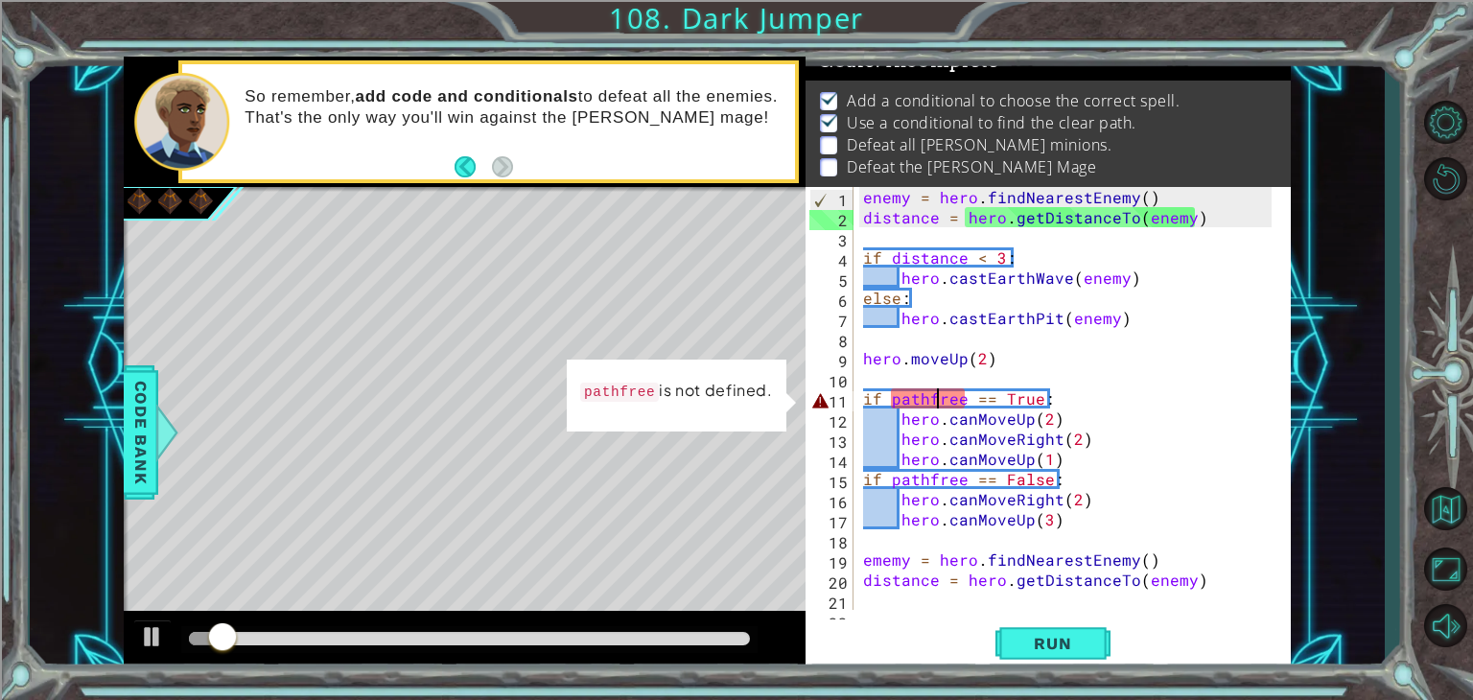
click at [935, 398] on div "enemy = hero . findNearestEnemy ( ) distance = hero . getDistanceTo ( enemy ) i…" at bounding box center [1070, 418] width 422 height 463
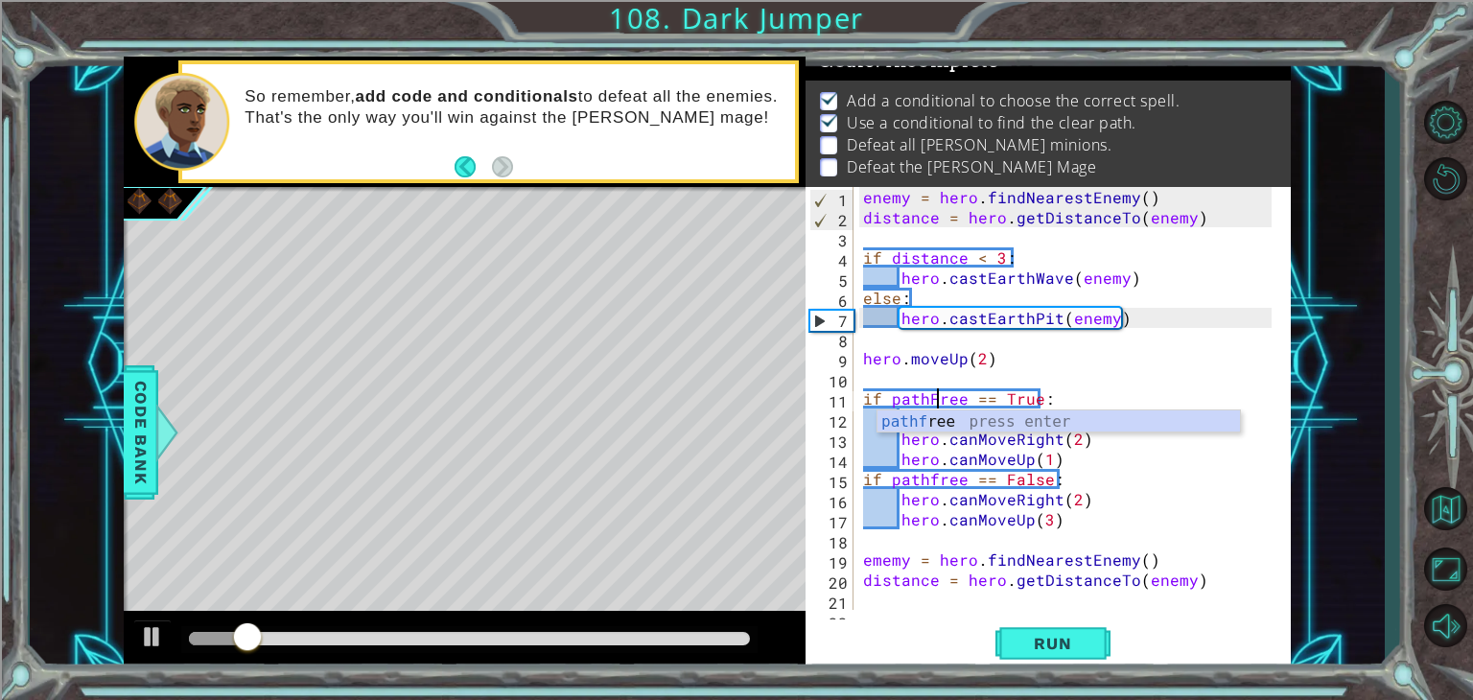
scroll to position [0, 4]
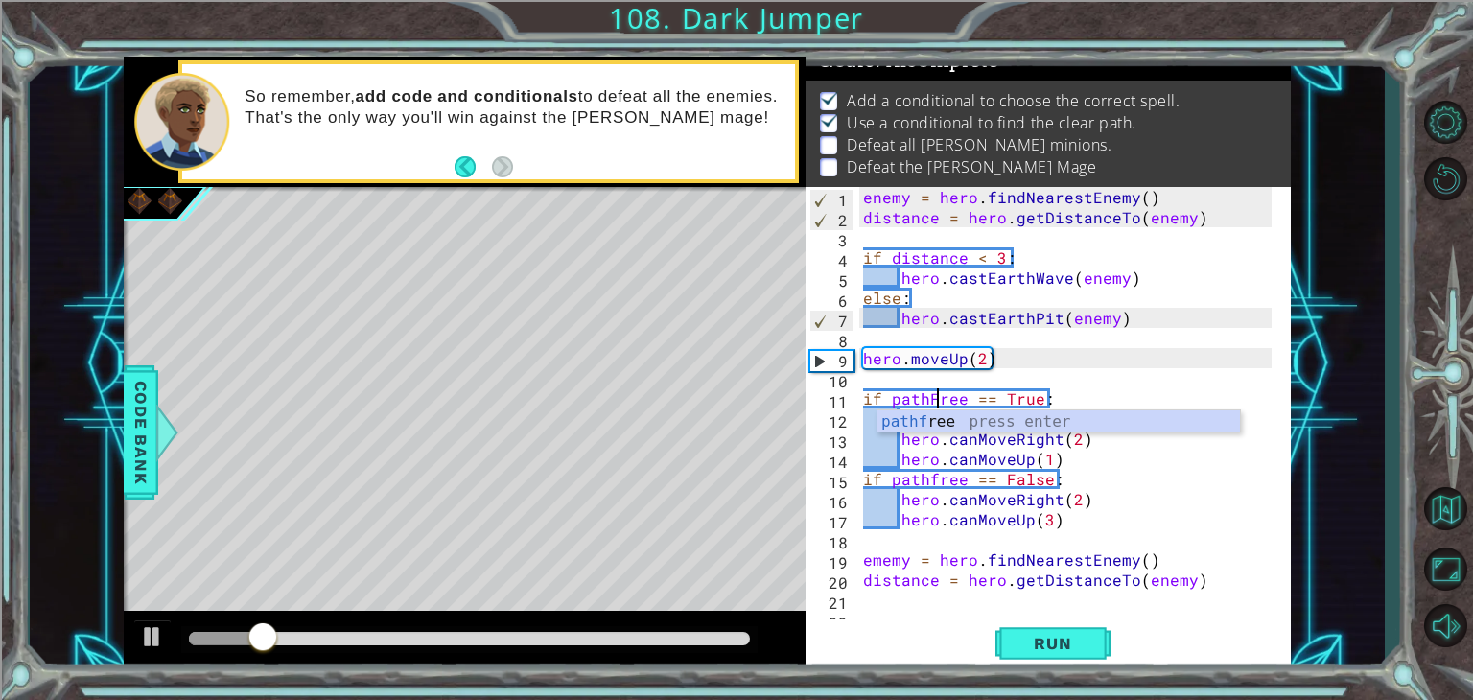
click at [934, 480] on div "enemy = hero . findNearestEnemy ( ) distance = hero . getDistanceTo ( enemy ) i…" at bounding box center [1070, 418] width 422 height 463
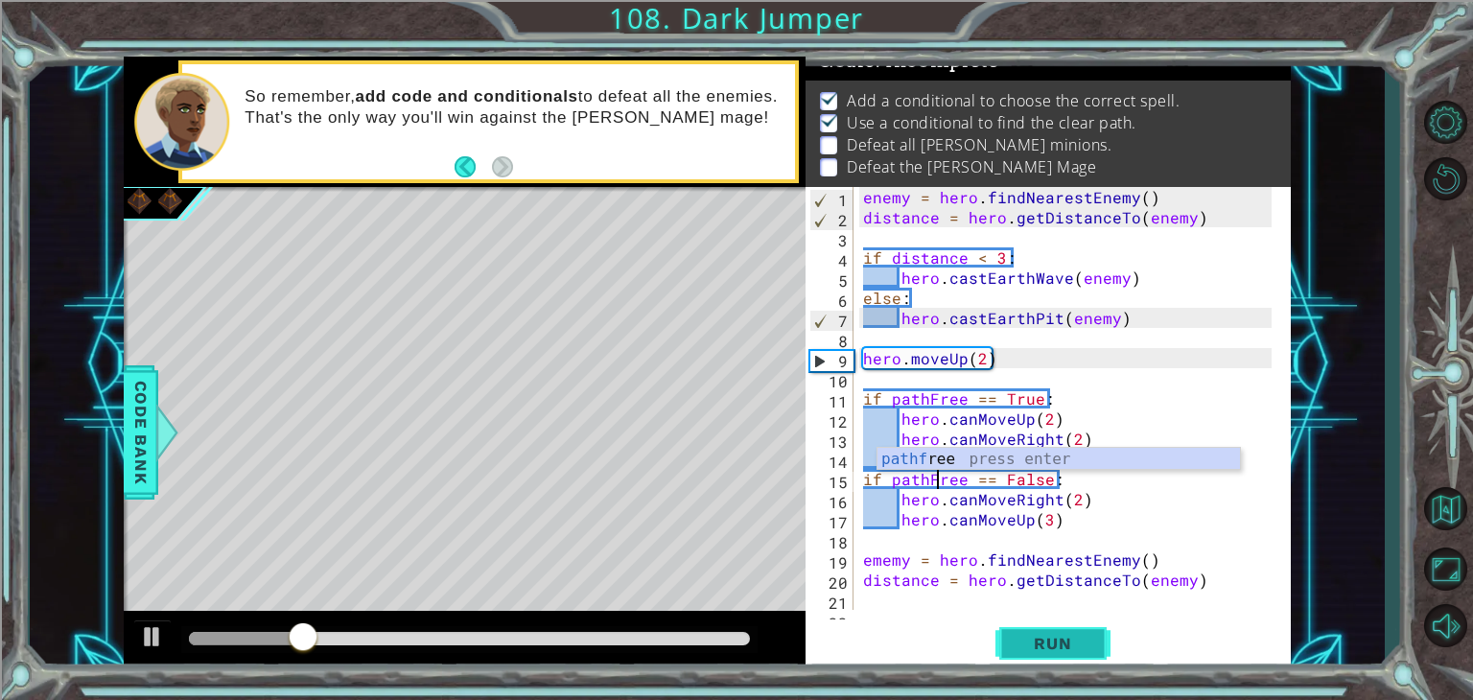
click at [1027, 648] on span "Run" at bounding box center [1053, 643] width 76 height 19
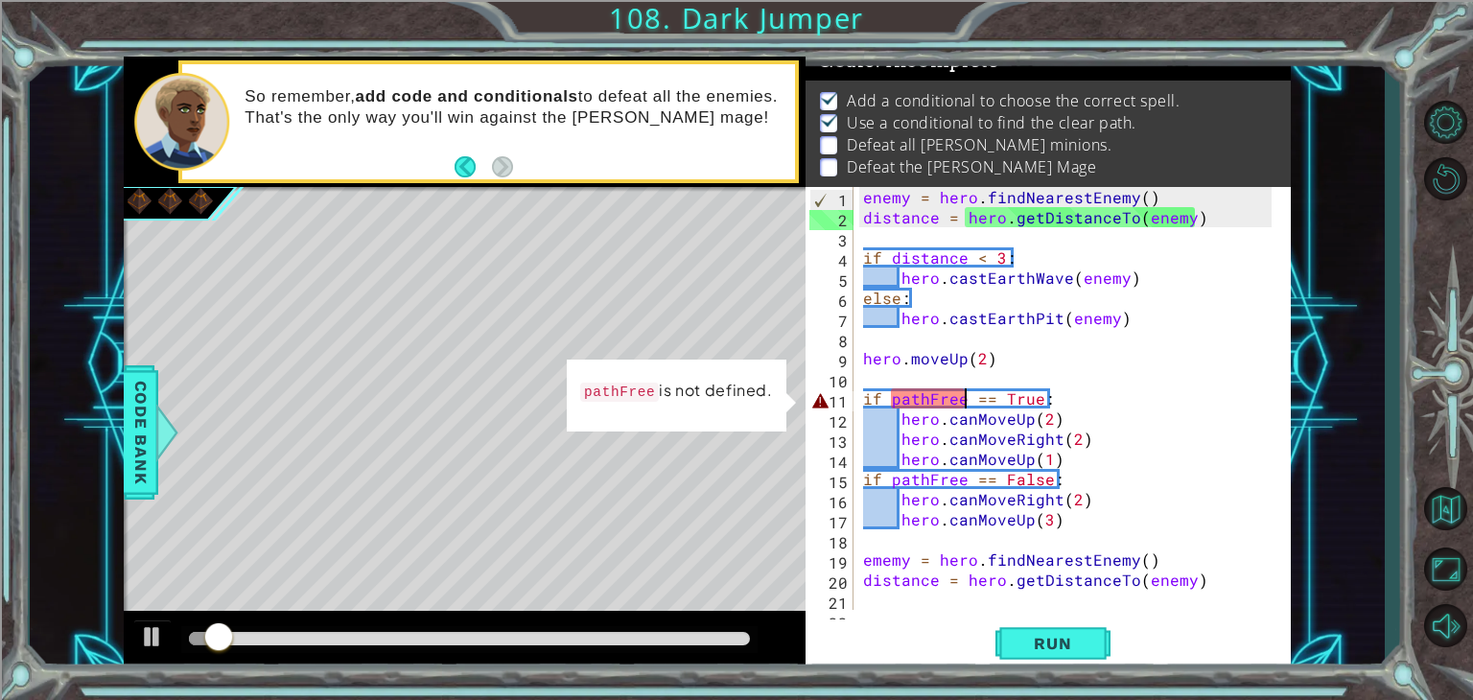
click at [967, 396] on div "enemy = hero . findNearestEnemy ( ) distance = hero . getDistanceTo ( enemy ) i…" at bounding box center [1070, 418] width 422 height 463
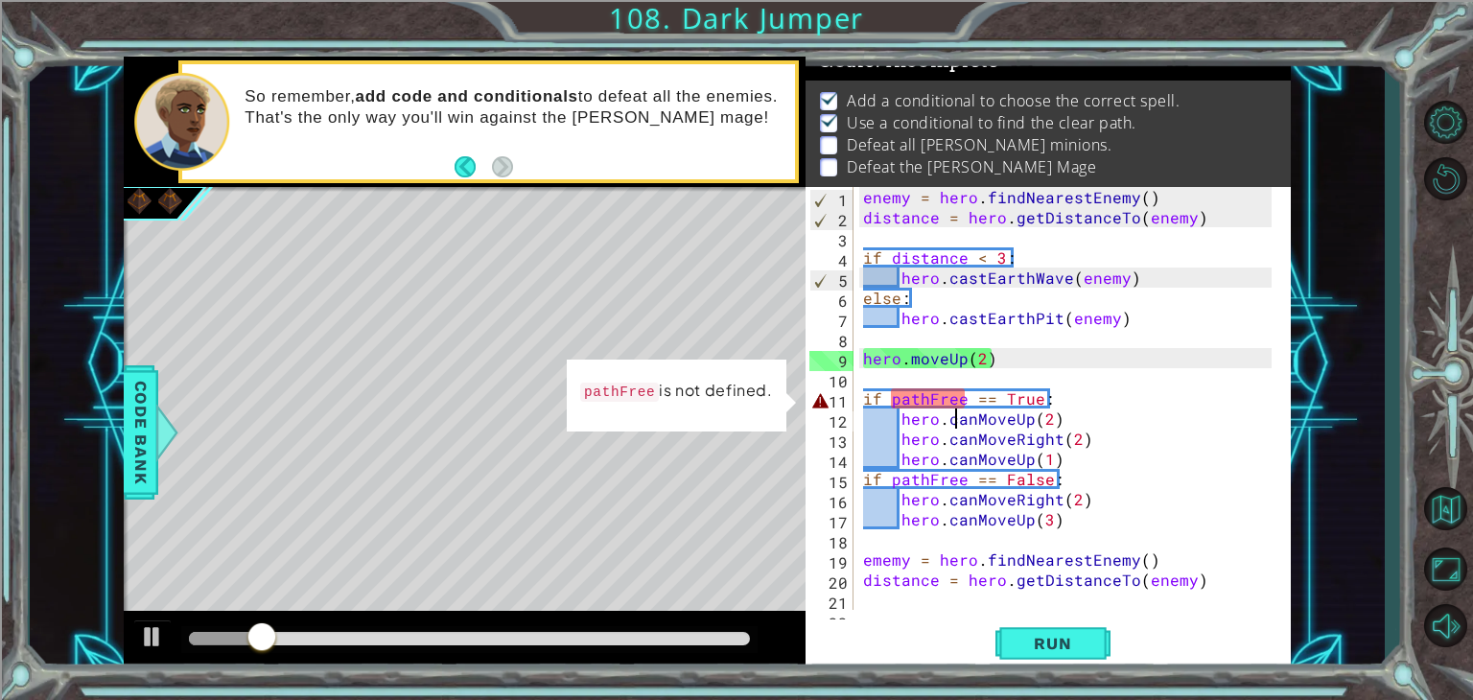
click at [959, 419] on div "enemy = hero . findNearestEnemy ( ) distance = hero . getDistanceTo ( enemy ) i…" at bounding box center [1070, 418] width 422 height 463
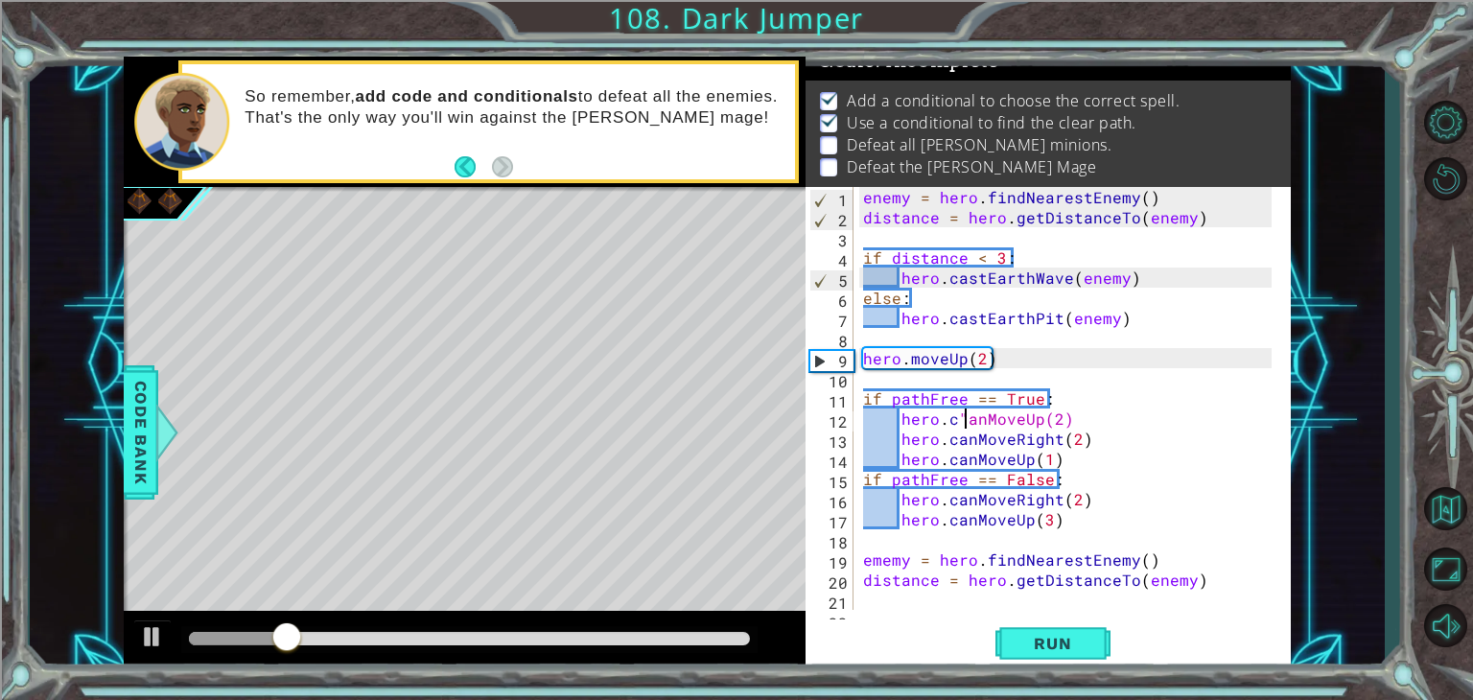
scroll to position [0, 6]
click at [967, 392] on div "enemy = hero . findNearestEnemy ( ) distance = hero . getDistanceTo ( enemy ) i…" at bounding box center [1070, 418] width 422 height 463
click at [891, 396] on div "enemy = hero . findNearestEnemy ( ) distance = hero . getDistanceTo ( enemy ) i…" at bounding box center [1070, 418] width 422 height 463
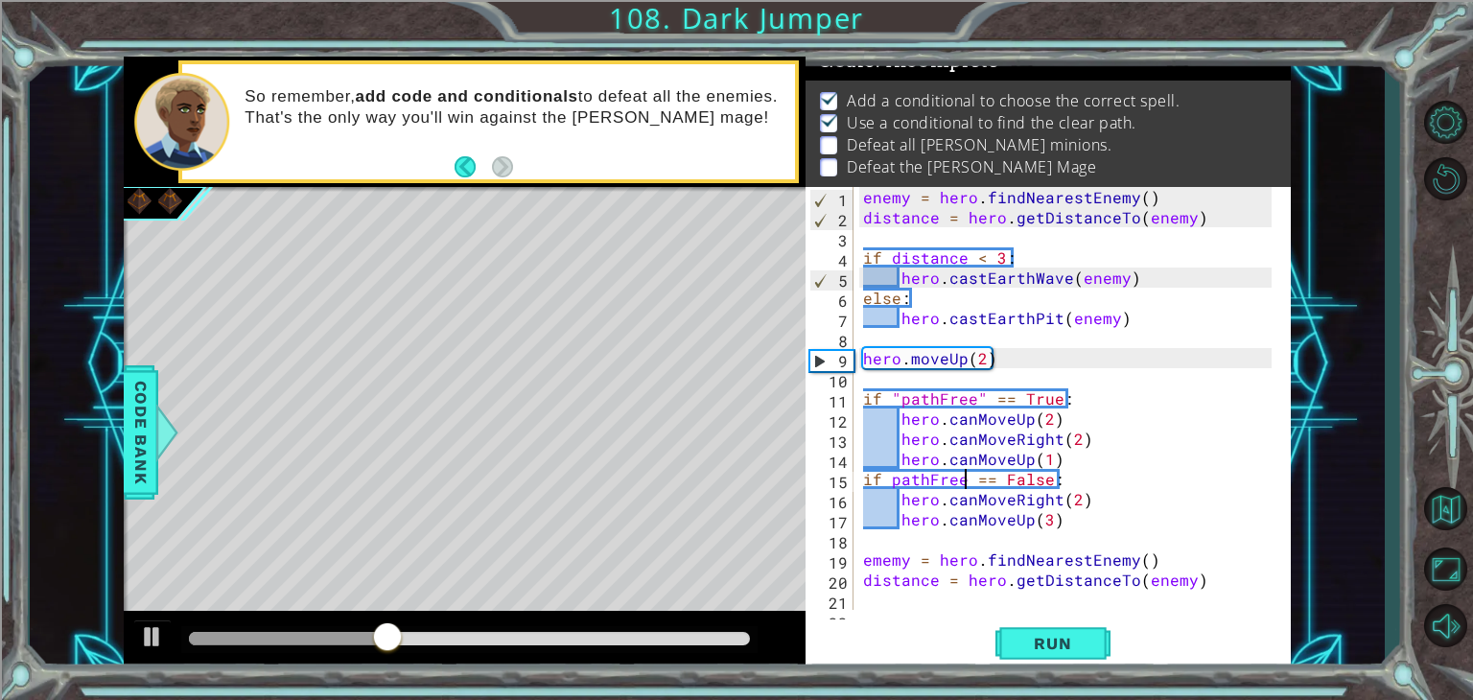
click at [963, 479] on div "enemy = hero . findNearestEnemy ( ) distance = hero . getDistanceTo ( enemy ) i…" at bounding box center [1070, 418] width 422 height 463
click at [896, 480] on div "enemy = hero . findNearestEnemy ( ) distance = hero . getDistanceTo ( enemy ) i…" at bounding box center [1070, 418] width 422 height 463
click at [887, 480] on div "enemy = hero . findNearestEnemy ( ) distance = hero . getDistanceTo ( enemy ) i…" at bounding box center [1070, 418] width 422 height 463
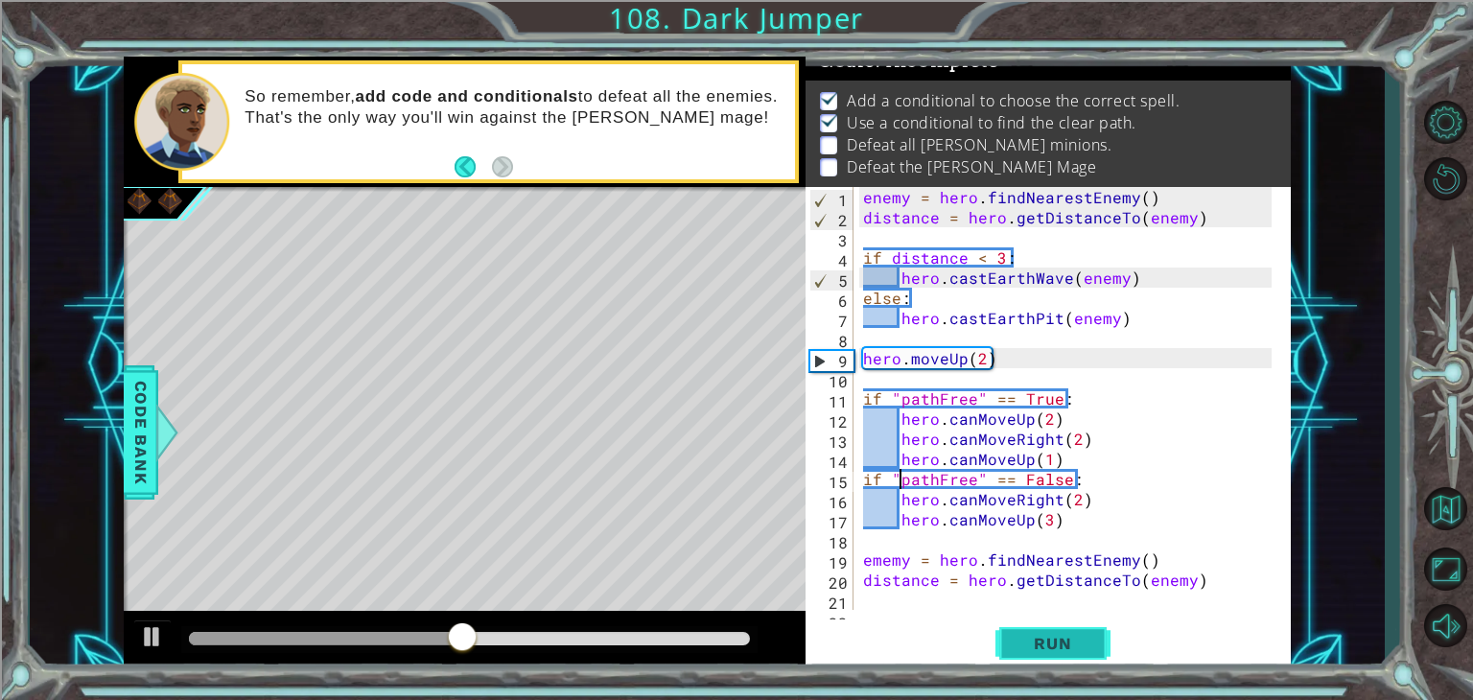
click at [1078, 647] on span "Run" at bounding box center [1053, 643] width 76 height 19
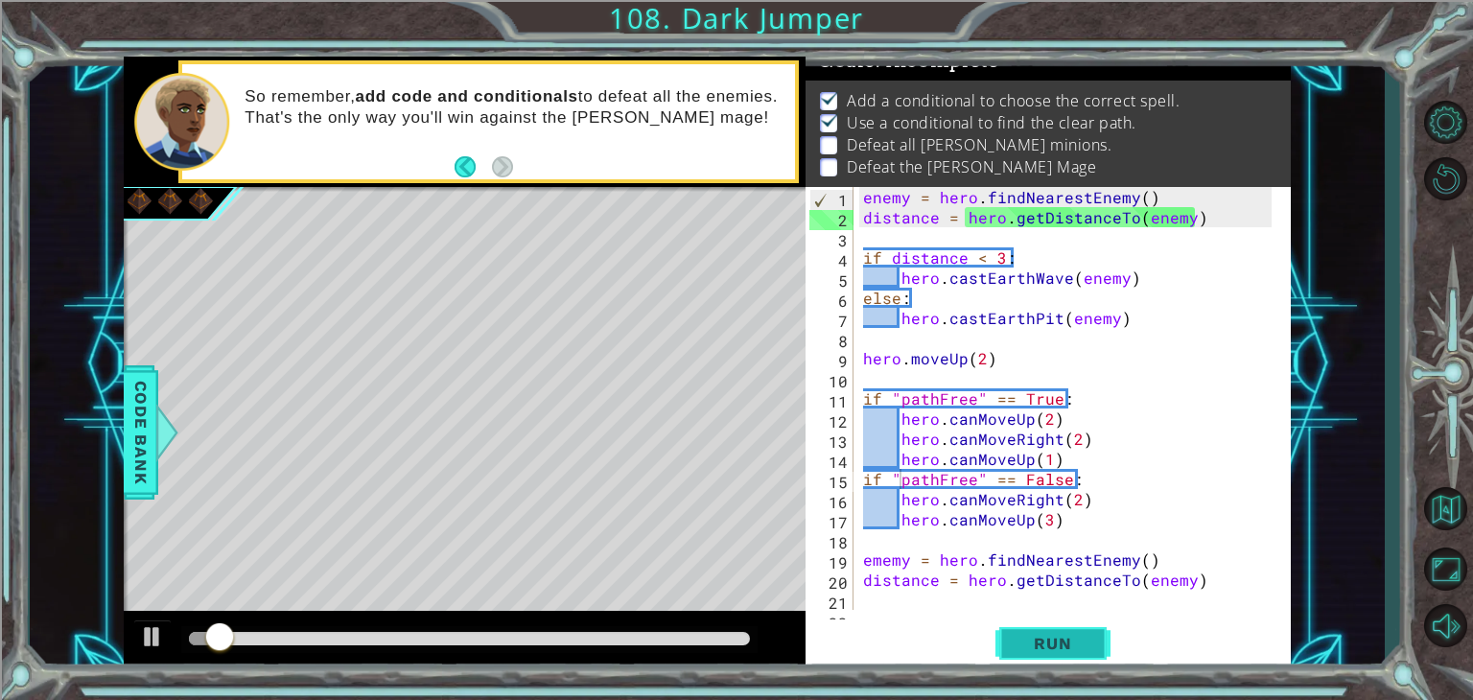
click at [1075, 646] on span "Run" at bounding box center [1053, 643] width 76 height 19
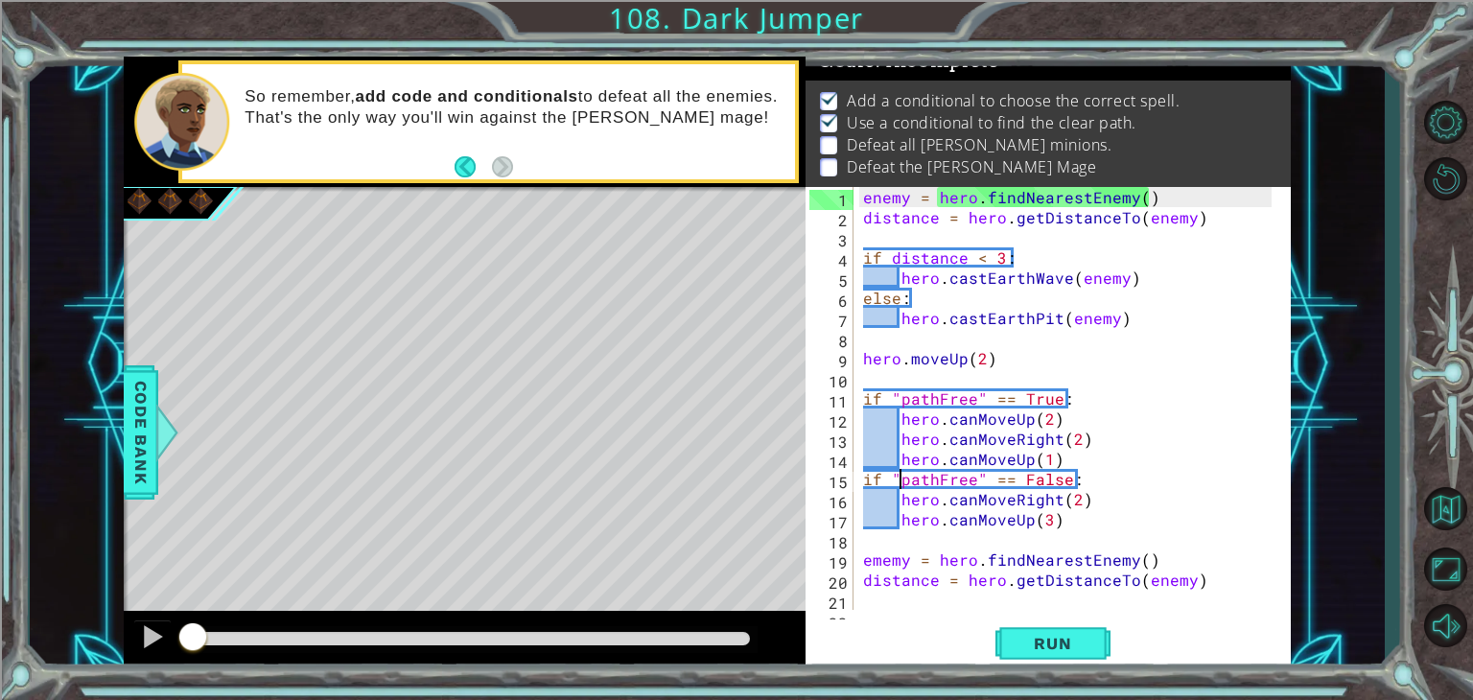
drag, startPoint x: 215, startPoint y: 632, endPoint x: 192, endPoint y: 623, distance: 24.9
click at [192, 623] on div at bounding box center [193, 639] width 35 height 35
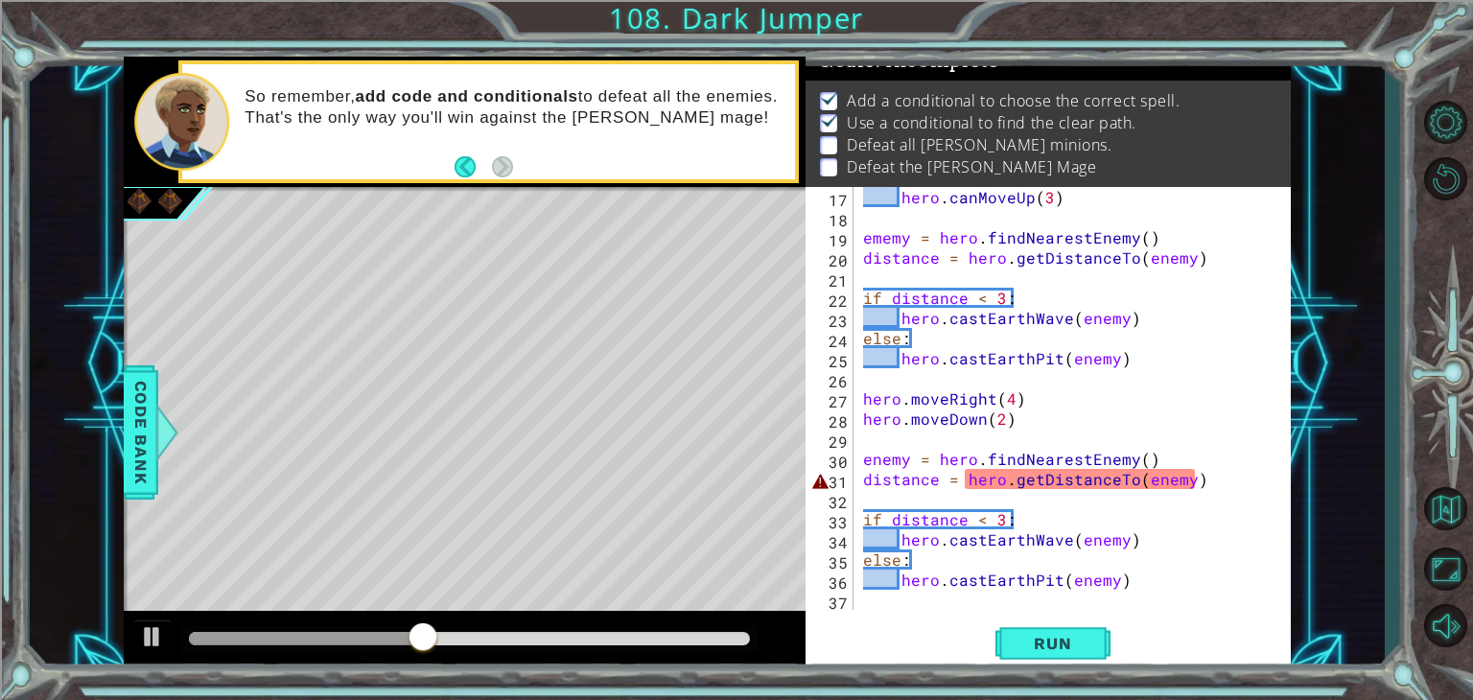
scroll to position [322, 0]
click at [978, 484] on div "hero . canMoveUp ( 3 ) ememy = hero . findNearestEnemy ( ) distance = hero . ge…" at bounding box center [1070, 418] width 422 height 463
click at [1039, 639] on span "Run" at bounding box center [1053, 643] width 76 height 19
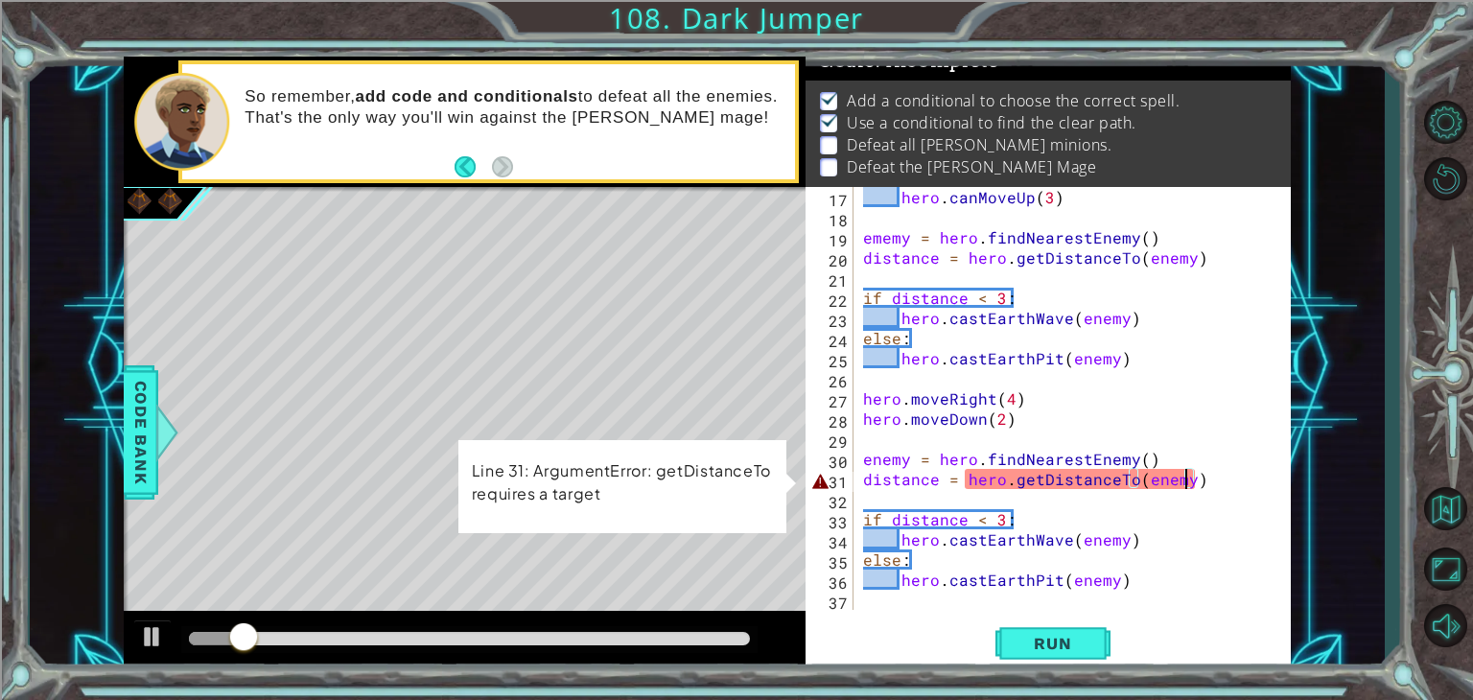
click at [1187, 482] on div "hero . canMoveUp ( 3 ) ememy = hero . findNearestEnemy ( ) distance = hero . ge…" at bounding box center [1070, 418] width 422 height 463
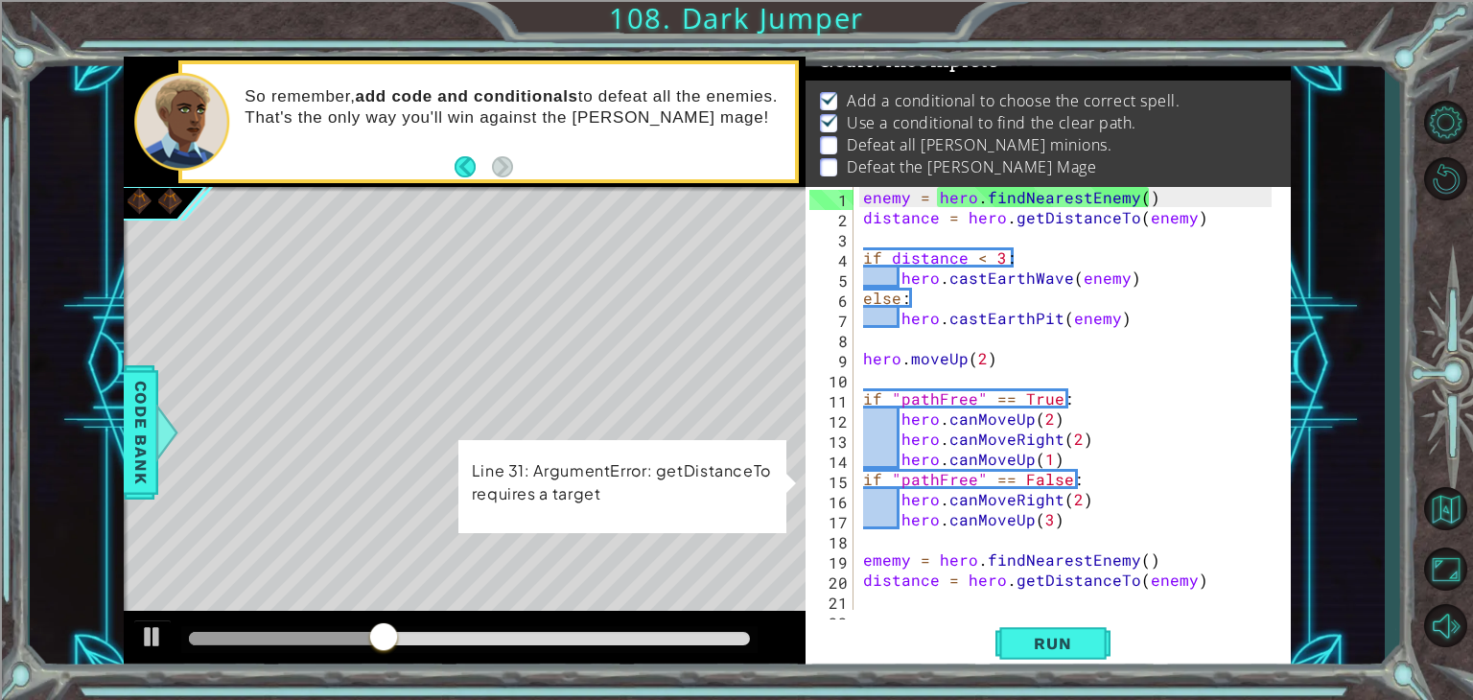
scroll to position [0, 0]
click at [1040, 436] on div "enemy = hero . findNearestEnemy ( ) distance = hero . getDistanceTo ( enemy ) i…" at bounding box center [1070, 418] width 422 height 463
type textarea "hero.canMoveRight(2)"
click at [1058, 381] on div "enemy = hero . findNearestEnemy ( ) distance = hero . getDistanceTo ( enemy ) i…" at bounding box center [1070, 418] width 422 height 463
click at [1048, 649] on span "Run" at bounding box center [1053, 643] width 76 height 19
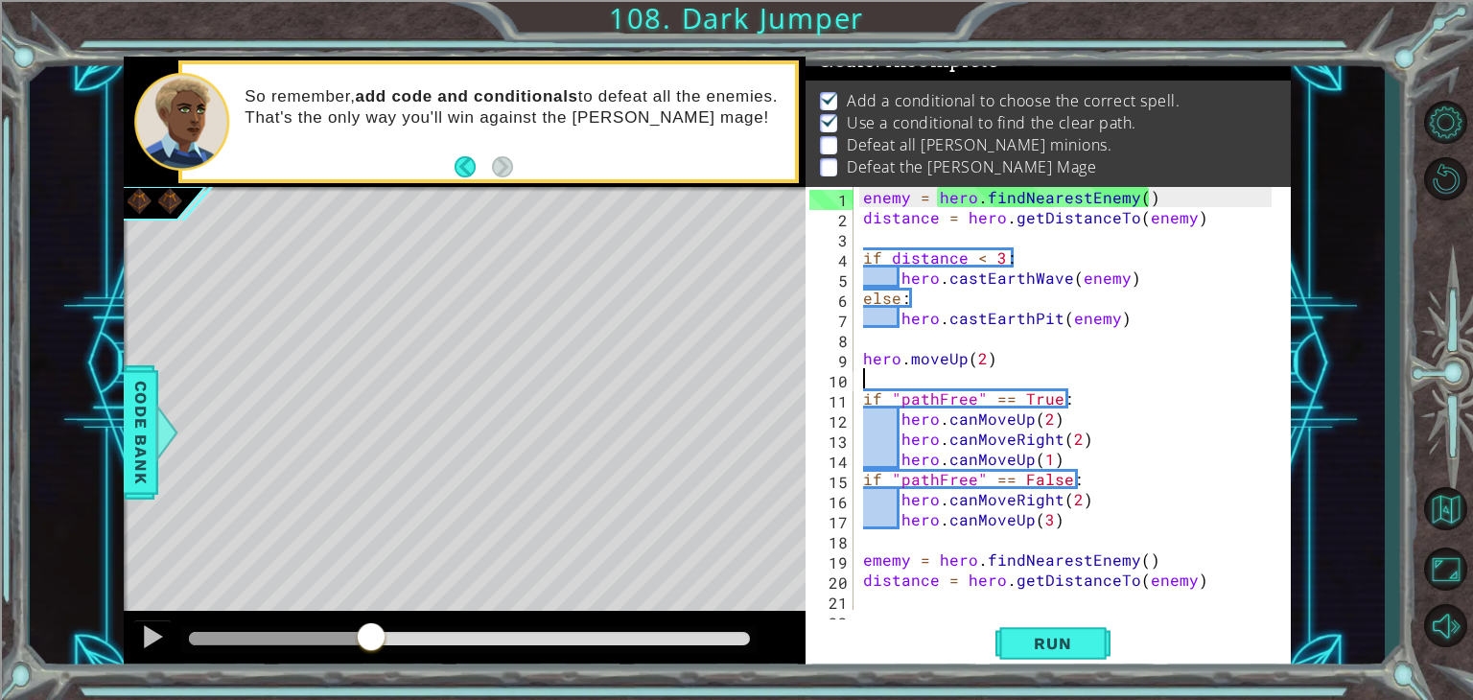
drag, startPoint x: 237, startPoint y: 641, endPoint x: 372, endPoint y: 623, distance: 136.5
click at [372, 623] on div at bounding box center [371, 639] width 35 height 35
click at [977, 404] on div "enemy = hero . findNearestEnemy ( ) distance = hero . getDistanceTo ( enemy ) i…" at bounding box center [1070, 418] width 422 height 463
click at [978, 393] on div "enemy = hero . findNearestEnemy ( ) distance = hero . getDistanceTo ( enemy ) i…" at bounding box center [1070, 418] width 422 height 463
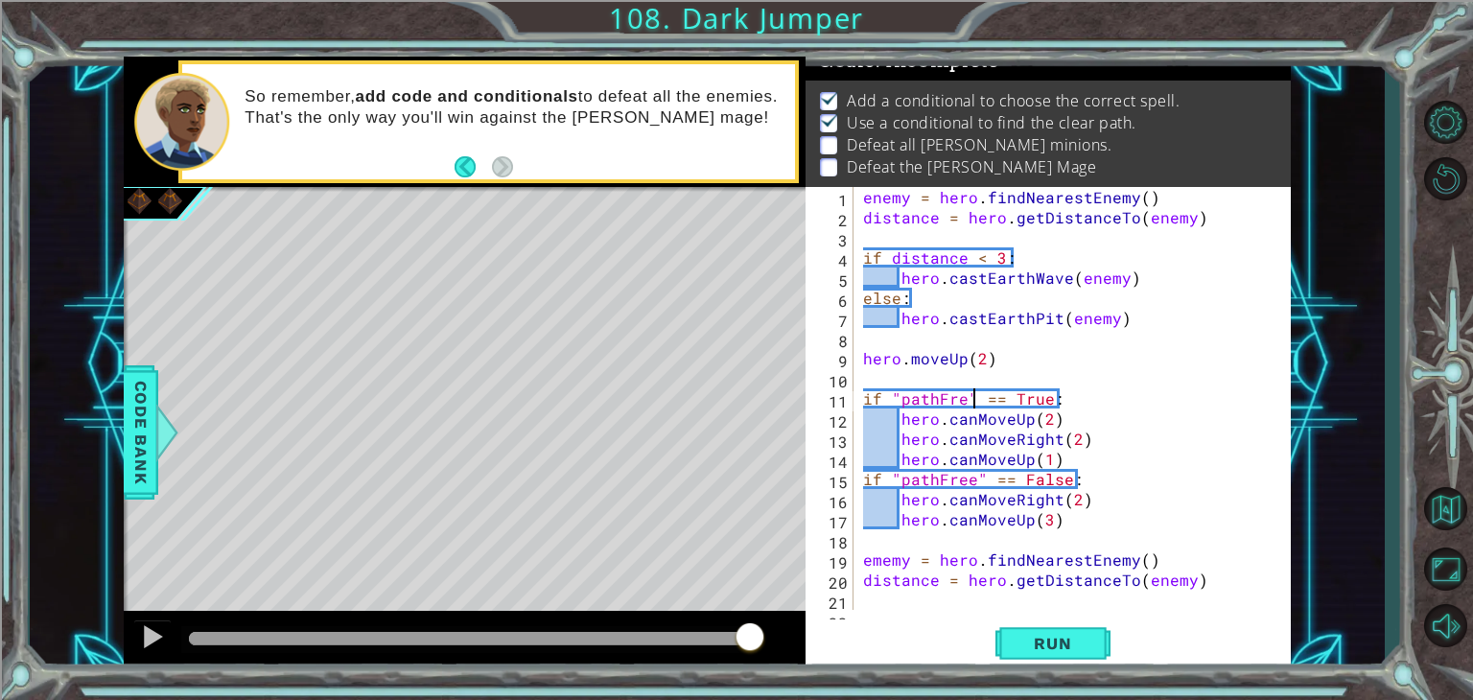
click at [975, 392] on div "enemy = hero . findNearestEnemy ( ) distance = hero . getDistanceTo ( enemy ) i…" at bounding box center [1070, 418] width 422 height 463
click at [972, 391] on div "enemy = hero . findNearestEnemy ( ) distance = hero . getDistanceTo ( enemy ) i…" at bounding box center [1070, 418] width 422 height 463
click at [966, 392] on div "enemy = hero . findNearestEnemy ( ) distance = hero . getDistanceTo ( enemy ) i…" at bounding box center [1070, 418] width 422 height 463
click at [972, 399] on div "enemy = hero . findNearestEnemy ( ) distance = hero . getDistanceTo ( enemy ) i…" at bounding box center [1070, 418] width 422 height 463
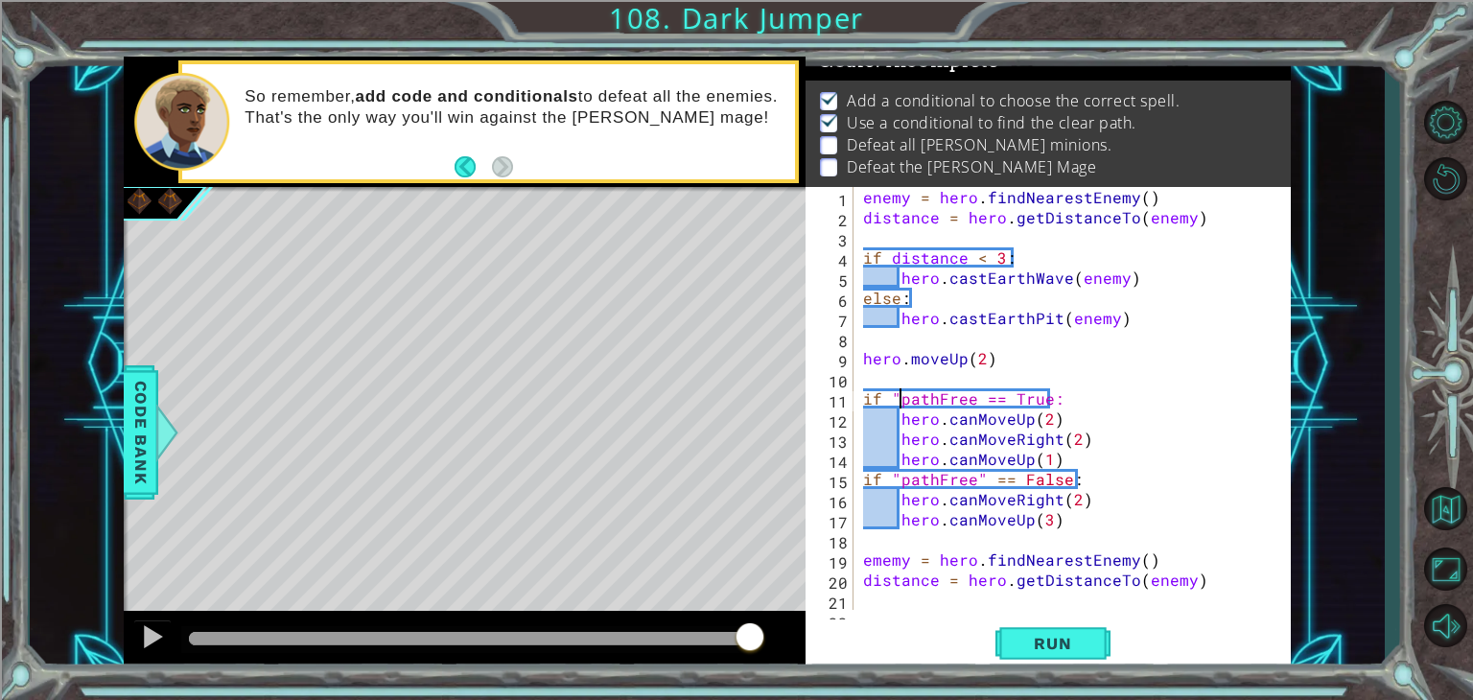
click at [904, 396] on div "enemy = hero . findNearestEnemy ( ) distance = hero . getDistanceTo ( enemy ) i…" at bounding box center [1070, 418] width 422 height 463
click at [975, 482] on div "enemy = hero . findNearestEnemy ( ) distance = hero . getDistanceTo ( enemy ) i…" at bounding box center [1070, 418] width 422 height 463
click at [980, 482] on div "enemy = hero . findNearestEnemy ( ) distance = hero . getDistanceTo ( enemy ) i…" at bounding box center [1070, 418] width 422 height 463
click at [898, 475] on div "enemy = hero . findNearestEnemy ( ) distance = hero . getDistanceTo ( enemy ) i…" at bounding box center [1070, 418] width 422 height 463
click at [1046, 636] on span "Run" at bounding box center [1053, 643] width 76 height 19
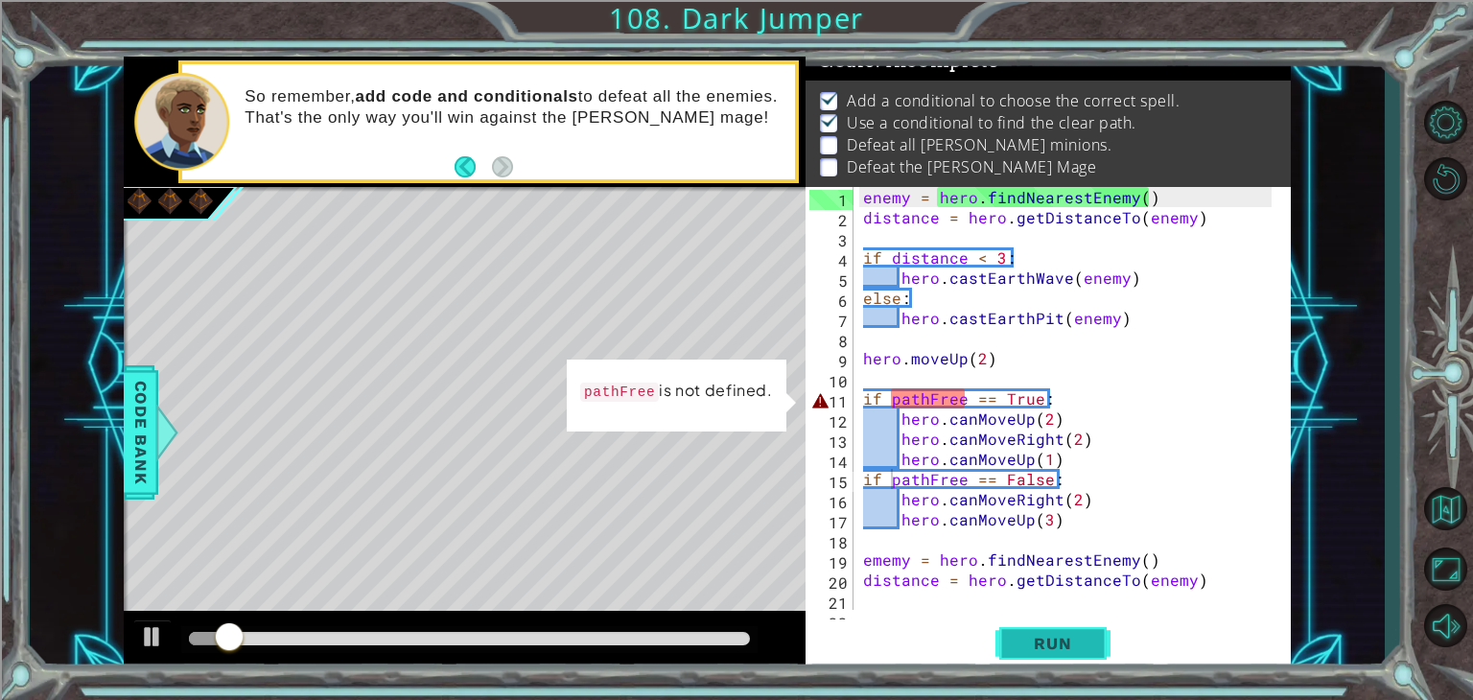
click at [1042, 648] on span "Run" at bounding box center [1053, 643] width 76 height 19
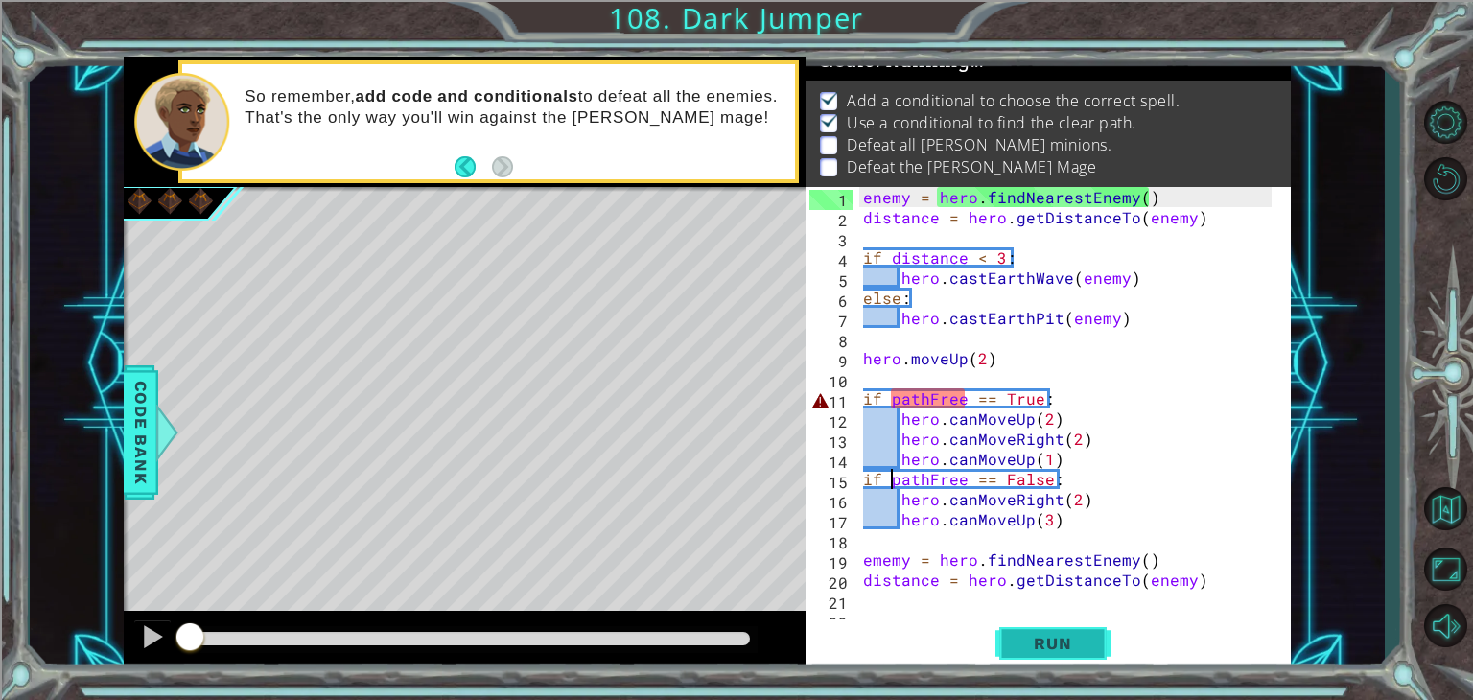
click at [1042, 648] on span "Run" at bounding box center [1053, 643] width 76 height 19
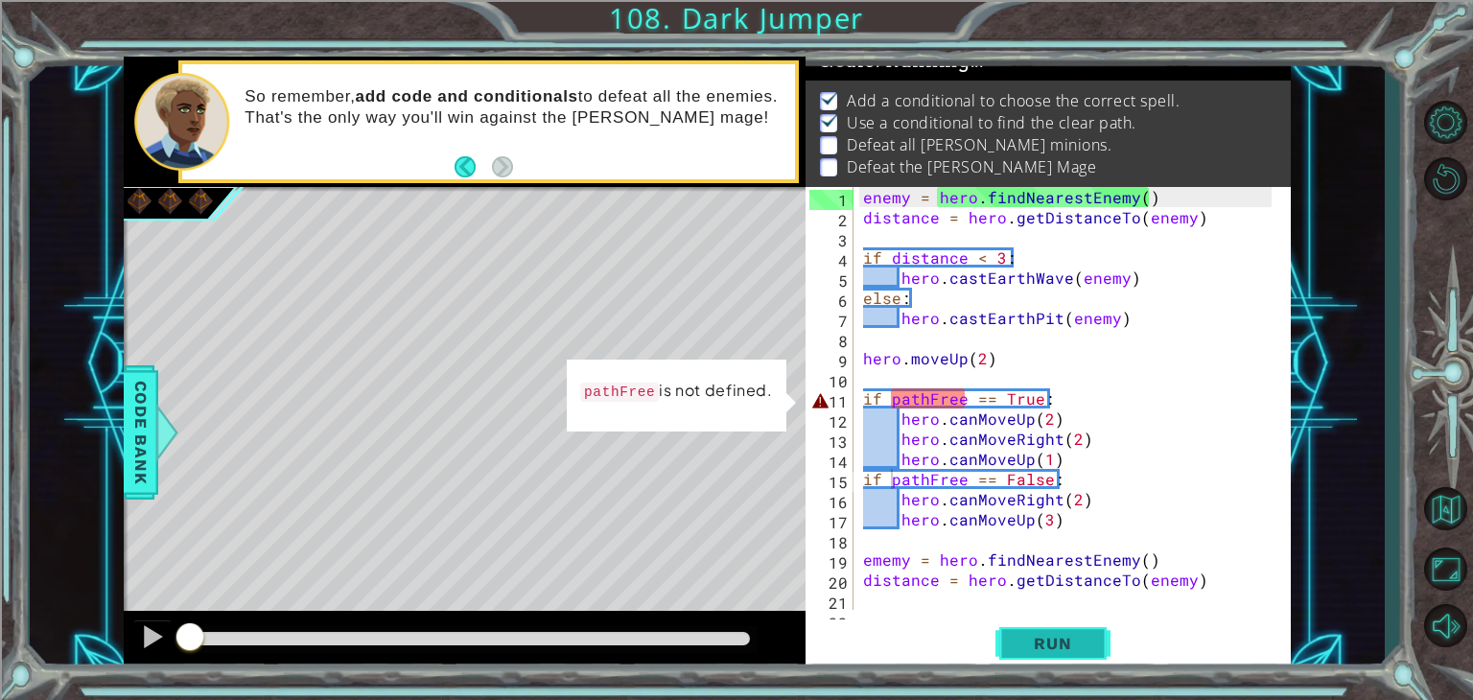
click at [1042, 648] on span "Run" at bounding box center [1053, 643] width 76 height 19
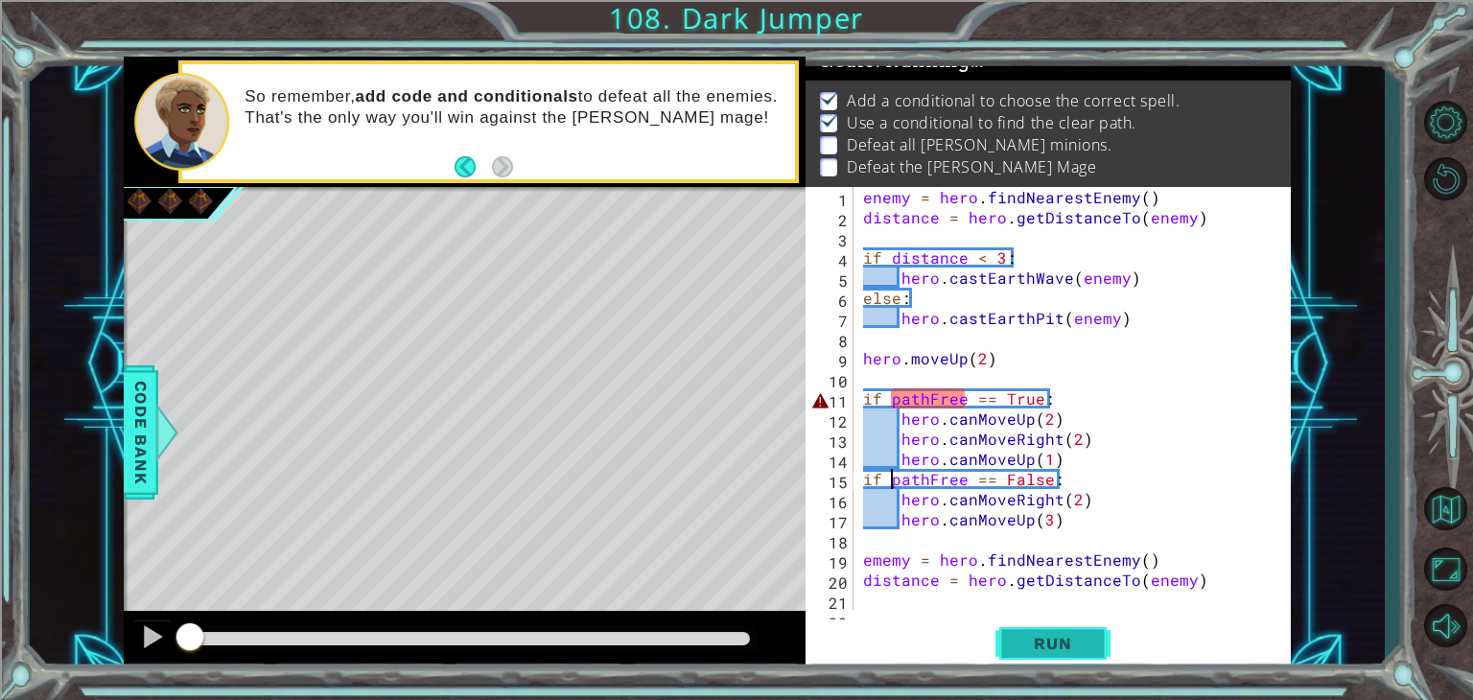
click at [1042, 648] on span "Run" at bounding box center [1053, 643] width 76 height 19
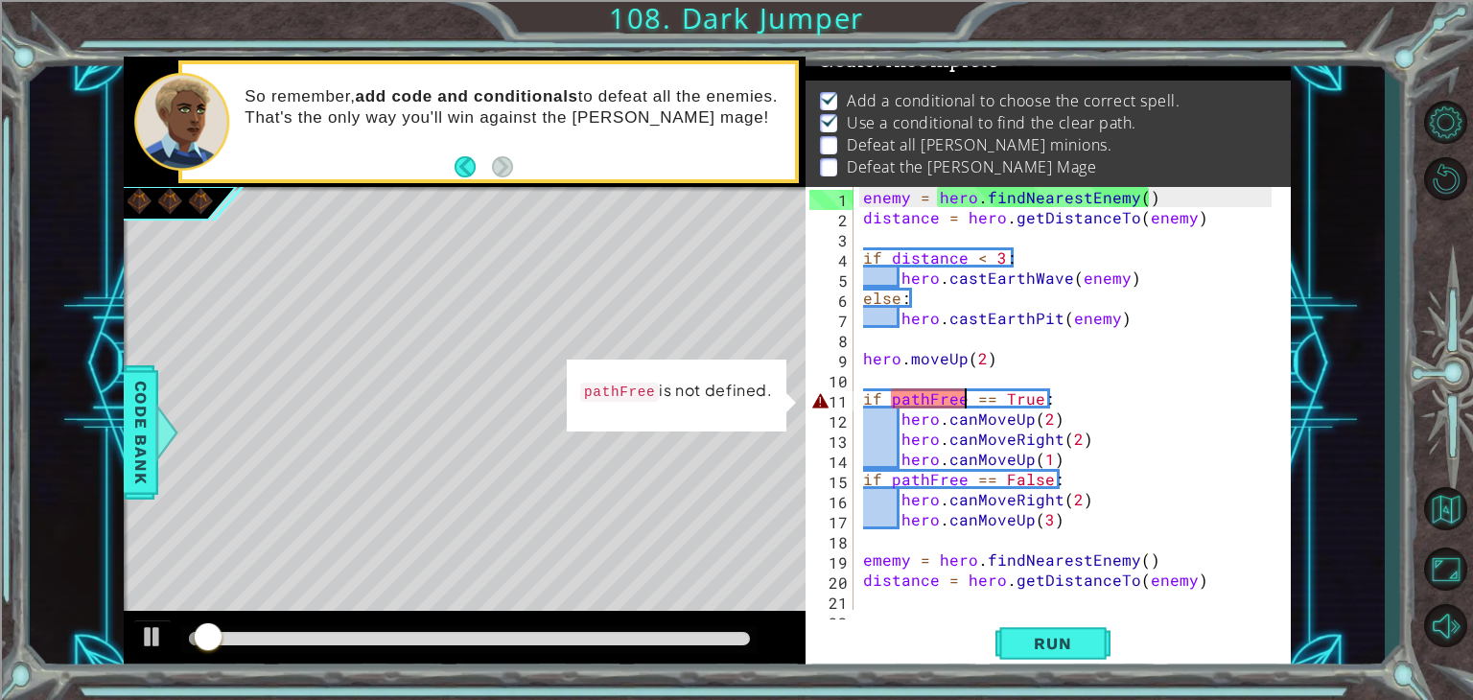
click at [961, 402] on div "enemy = hero . findNearestEnemy ( ) distance = hero . getDistanceTo ( enemy ) i…" at bounding box center [1070, 418] width 422 height 463
click at [1037, 396] on div "enemy = hero . findNearestEnemy ( ) distance = hero . getDistanceTo ( enemy ) i…" at bounding box center [1070, 418] width 422 height 463
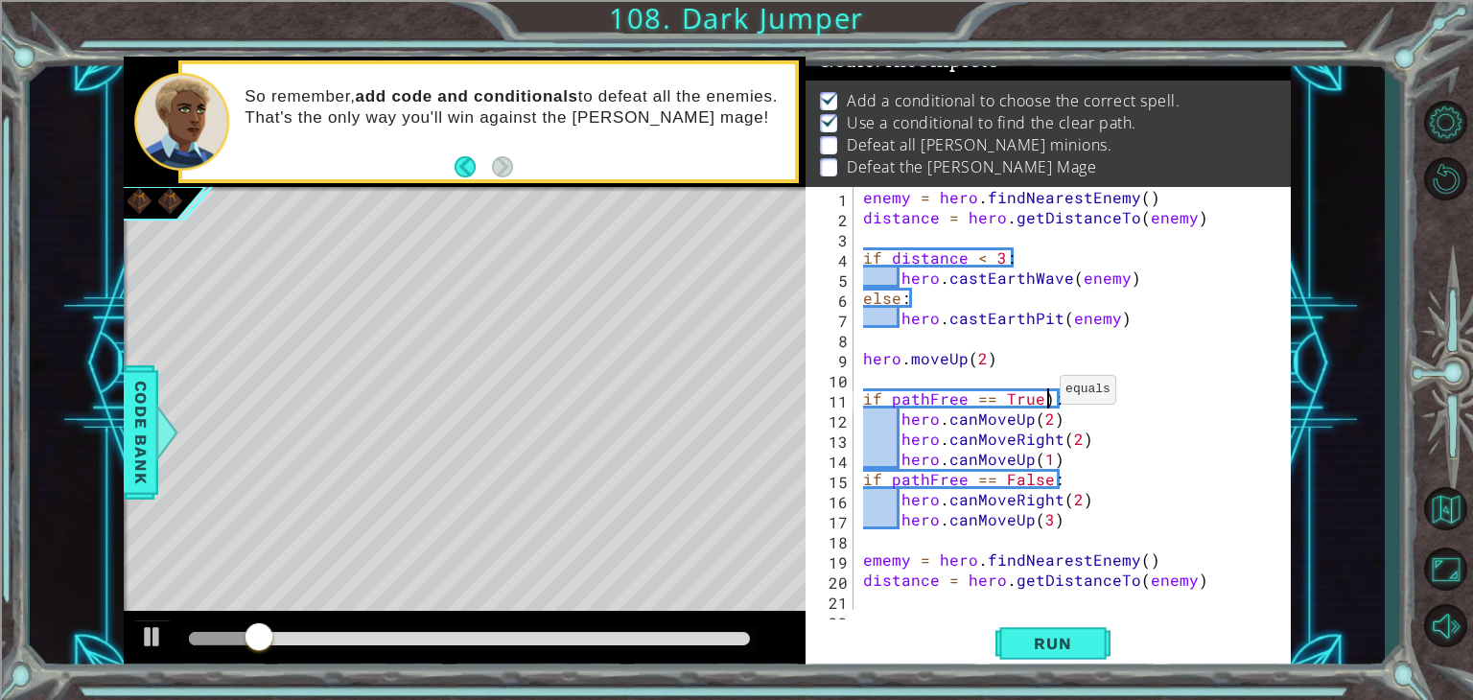
scroll to position [0, 11]
click at [871, 404] on div "enemy = hero . findNearestEnemy ( ) distance = hero . getDistanceTo ( enemy ) i…" at bounding box center [1070, 418] width 422 height 463
click at [867, 398] on div "enemy = hero . findNearestEnemy ( ) distance = hero . getDistanceTo ( enemy ) i…" at bounding box center [1070, 418] width 422 height 463
click at [1048, 626] on button "Run" at bounding box center [1053, 644] width 115 height 49
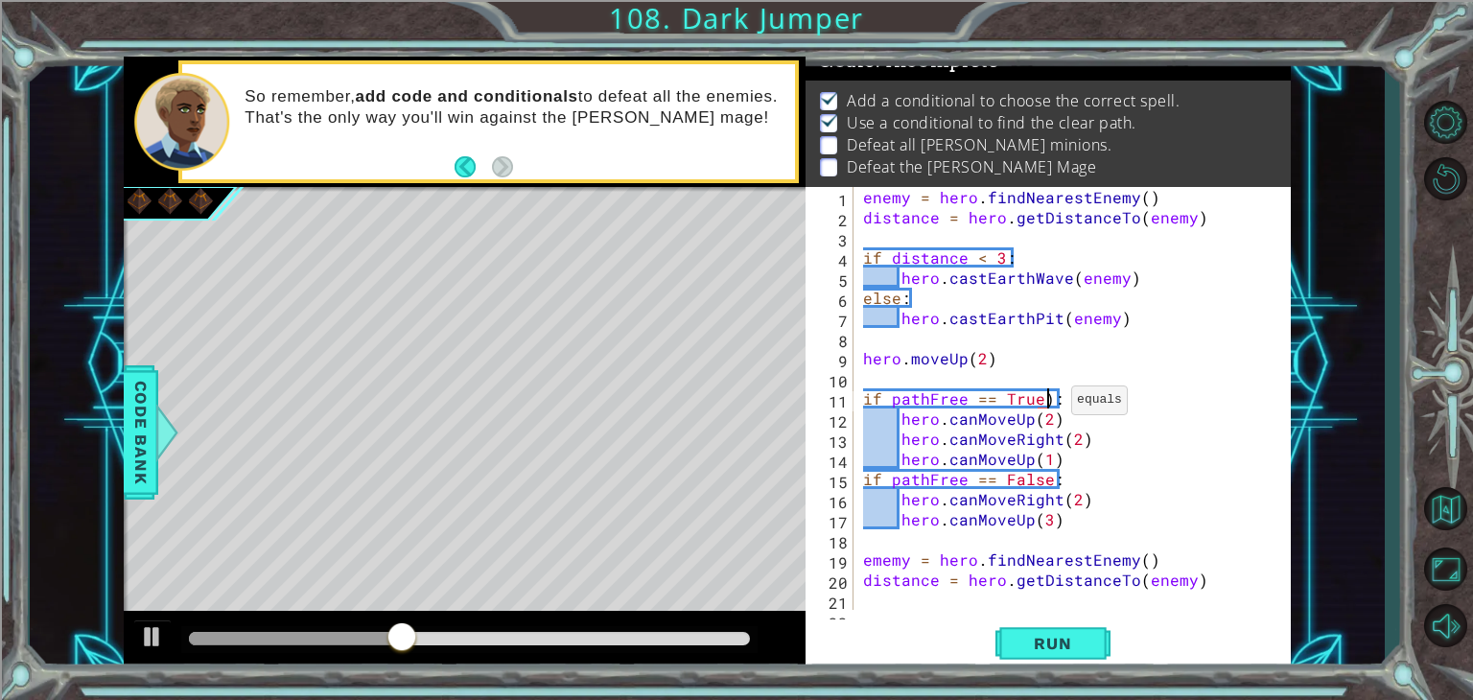
click at [1048, 404] on div "enemy = hero . findNearestEnemy ( ) distance = hero . getDistanceTo ( enemy ) i…" at bounding box center [1070, 418] width 422 height 463
click at [1045, 402] on div "enemy = hero . findNearestEnemy ( ) distance = hero . getDistanceTo ( enemy ) i…" at bounding box center [1070, 418] width 422 height 463
click at [1044, 401] on div "enemy = hero . findNearestEnemy ( ) distance = hero . getDistanceTo ( enemy ) i…" at bounding box center [1070, 418] width 422 height 463
click at [971, 400] on div "enemy = hero . findNearestEnemy ( ) distance = hero . getDistanceTo ( enemy ) i…" at bounding box center [1070, 418] width 422 height 463
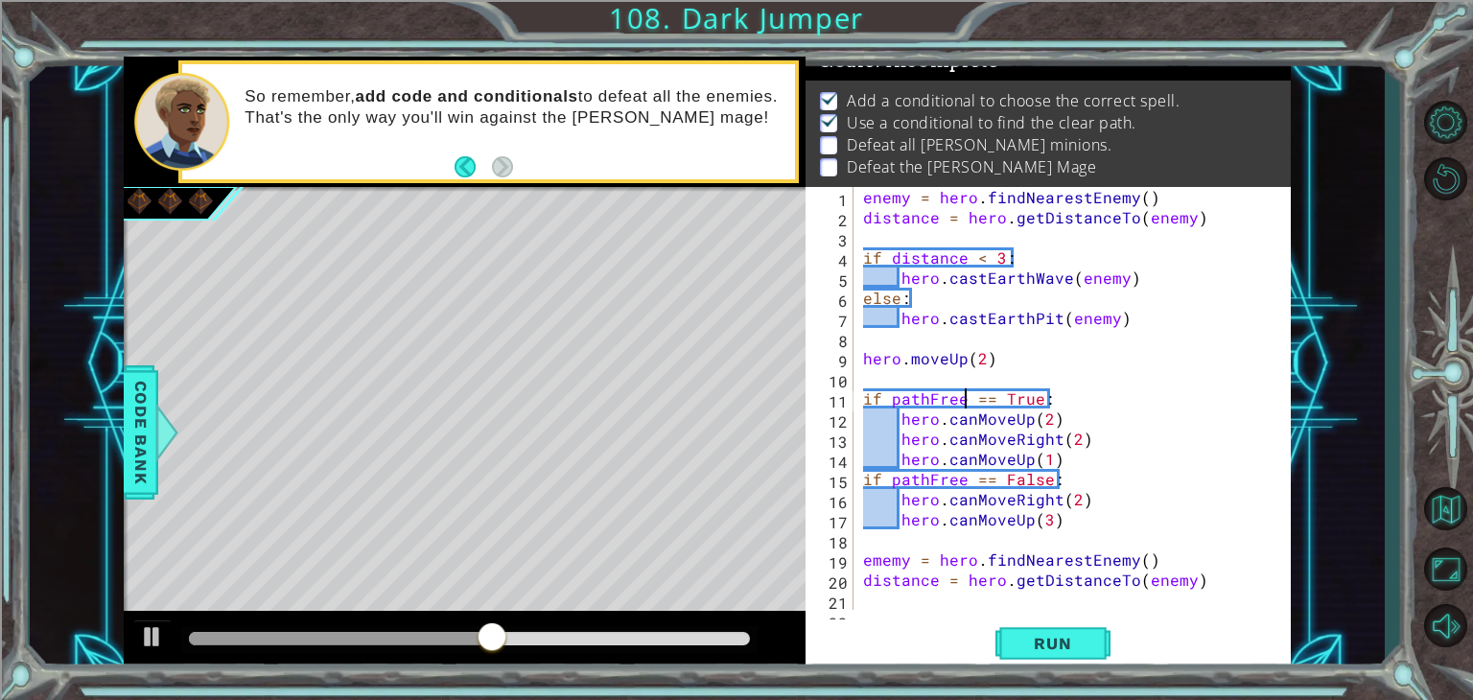
click at [966, 396] on div "enemy = hero . findNearestEnemy ( ) distance = hero . getDistanceTo ( enemy ) i…" at bounding box center [1070, 418] width 422 height 463
click at [1035, 404] on div "enemy = hero . findNearestEnemy ( ) distance = hero . getDistanceTo ( enemy ) i…" at bounding box center [1070, 418] width 422 height 463
click at [1005, 397] on div "enemy = hero . findNearestEnemy ( ) distance = hero . getDistanceTo ( enemy ) i…" at bounding box center [1070, 418] width 422 height 463
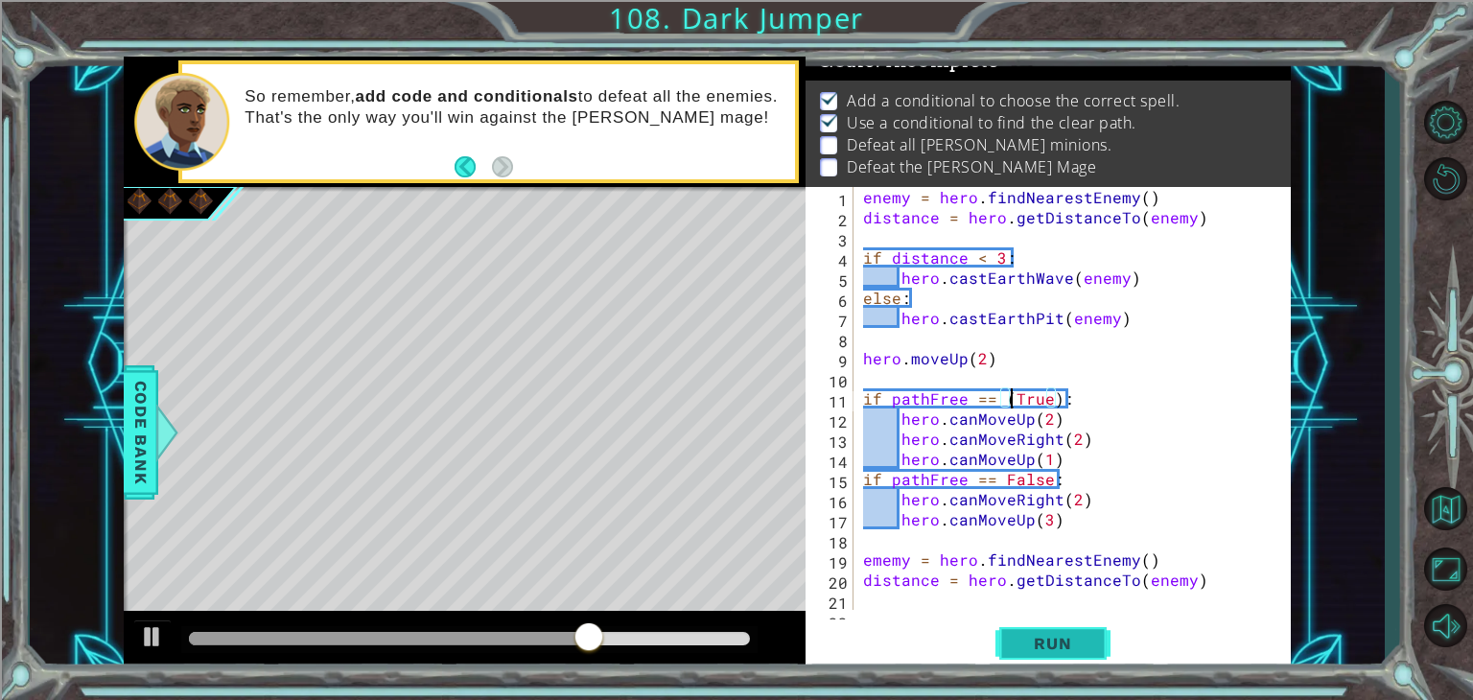
click at [1061, 644] on span "Run" at bounding box center [1053, 643] width 76 height 19
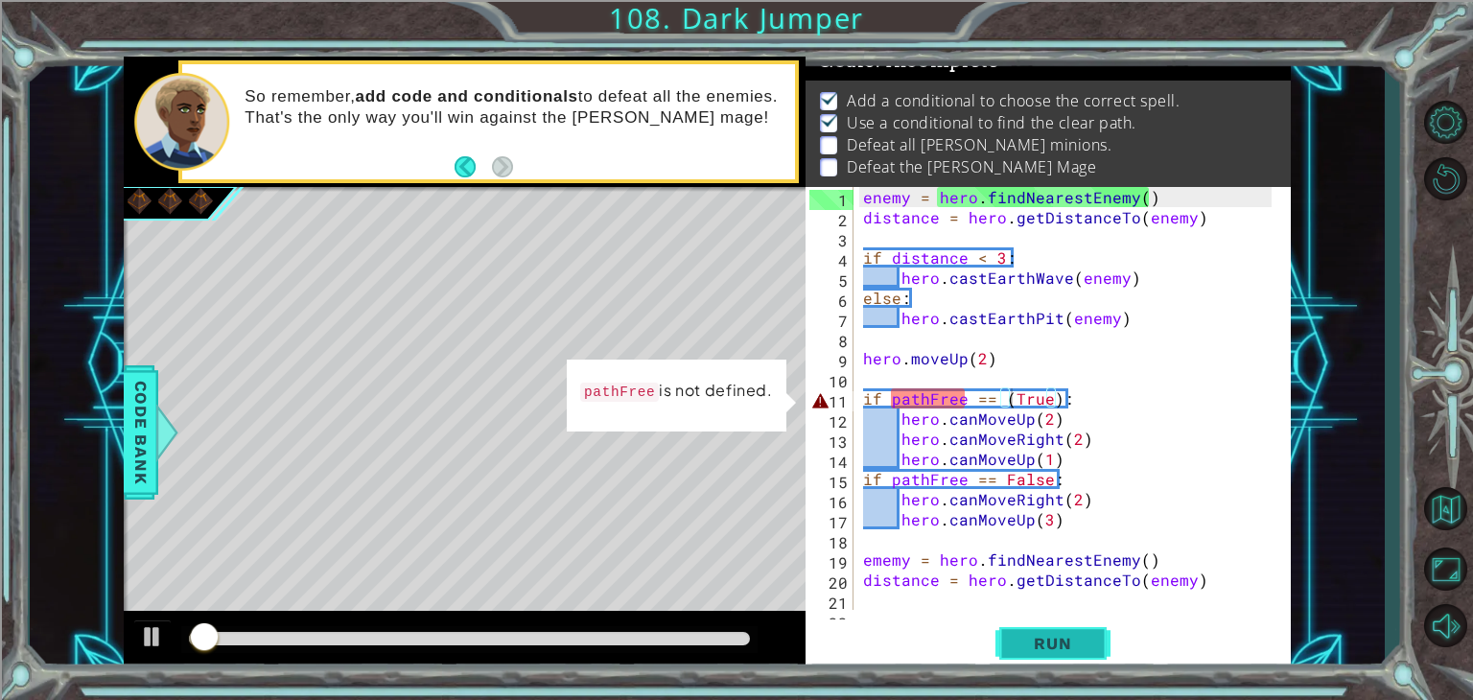
click at [1061, 641] on span "Run" at bounding box center [1053, 643] width 76 height 19
click at [965, 404] on div "enemy = hero . findNearestEnemy ( ) distance = hero . getDistanceTo ( enemy ) i…" at bounding box center [1070, 418] width 422 height 463
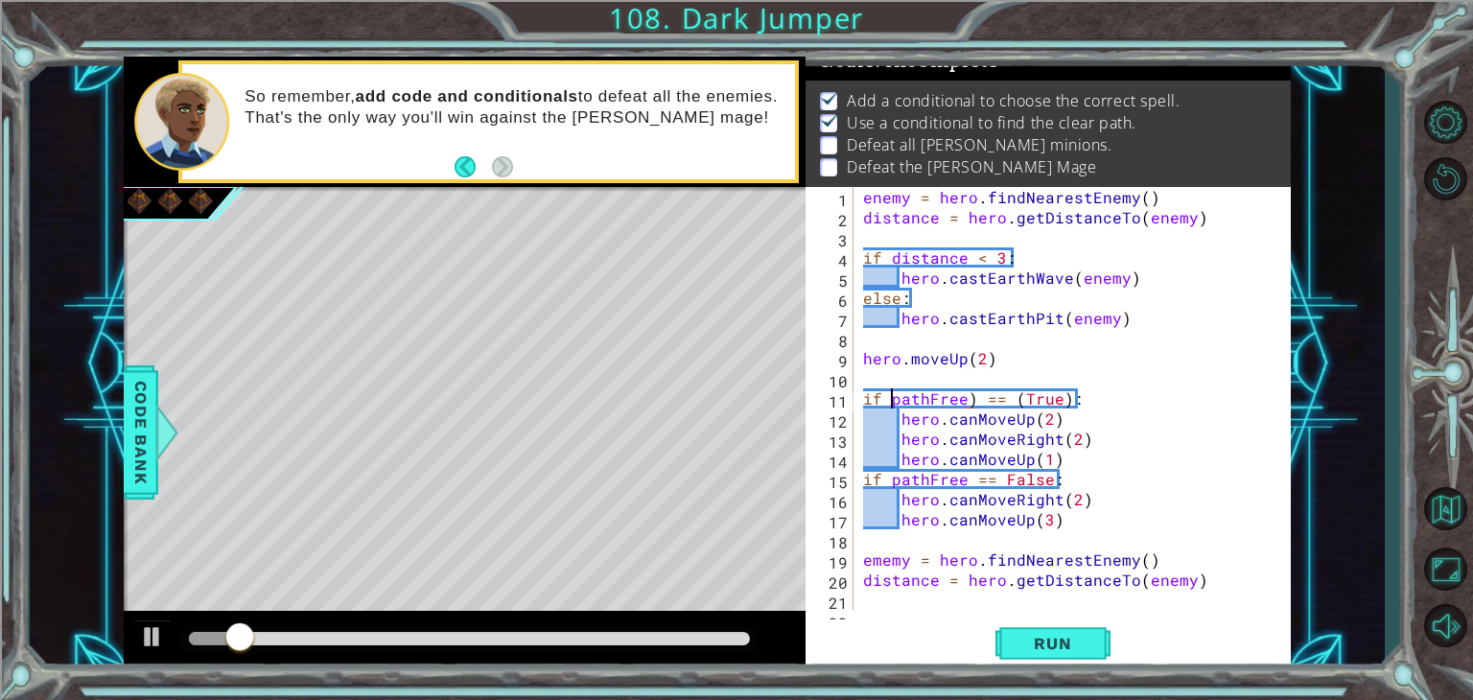
click at [892, 395] on div "enemy = hero . findNearestEnemy ( ) distance = hero . getDistanceTo ( enemy ) i…" at bounding box center [1070, 418] width 422 height 463
click at [1086, 654] on button "Run" at bounding box center [1053, 644] width 115 height 49
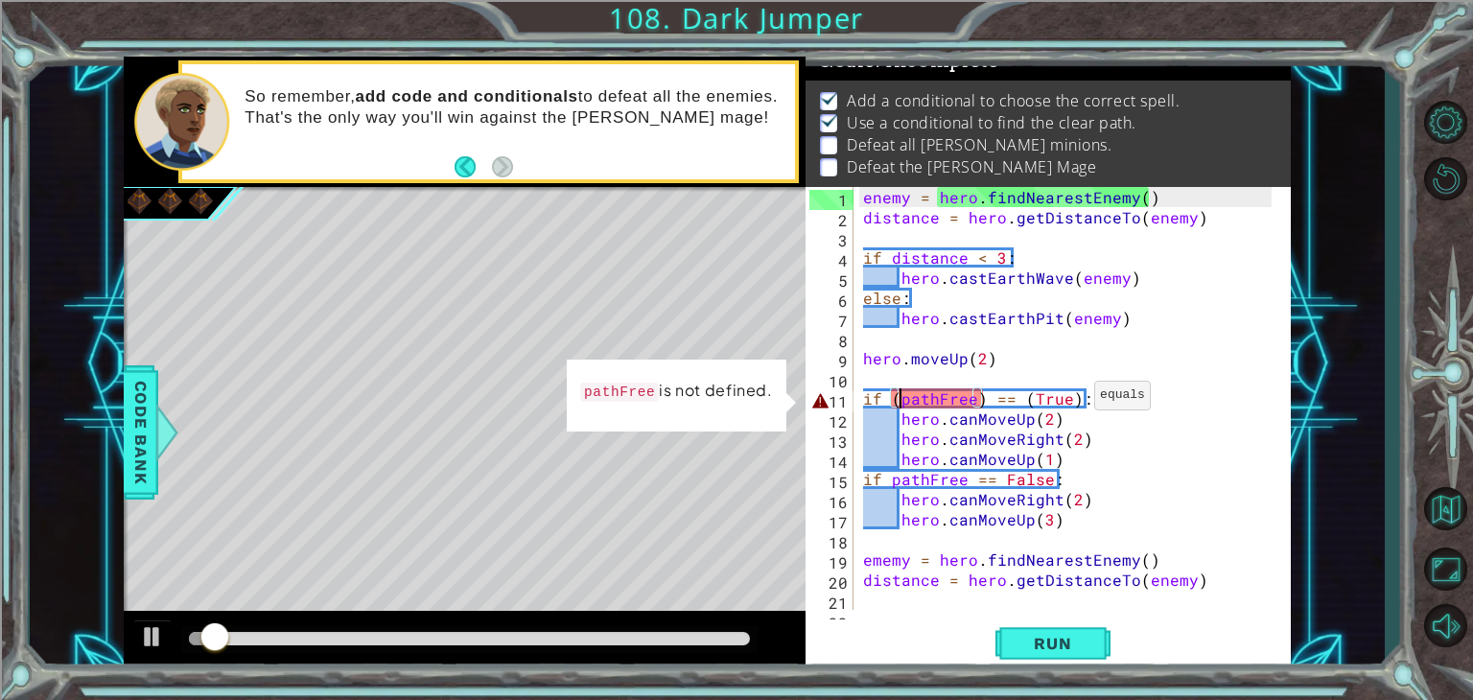
click at [1072, 401] on div "enemy = hero . findNearestEnemy ( ) distance = hero . getDistanceTo ( enemy ) i…" at bounding box center [1070, 418] width 422 height 463
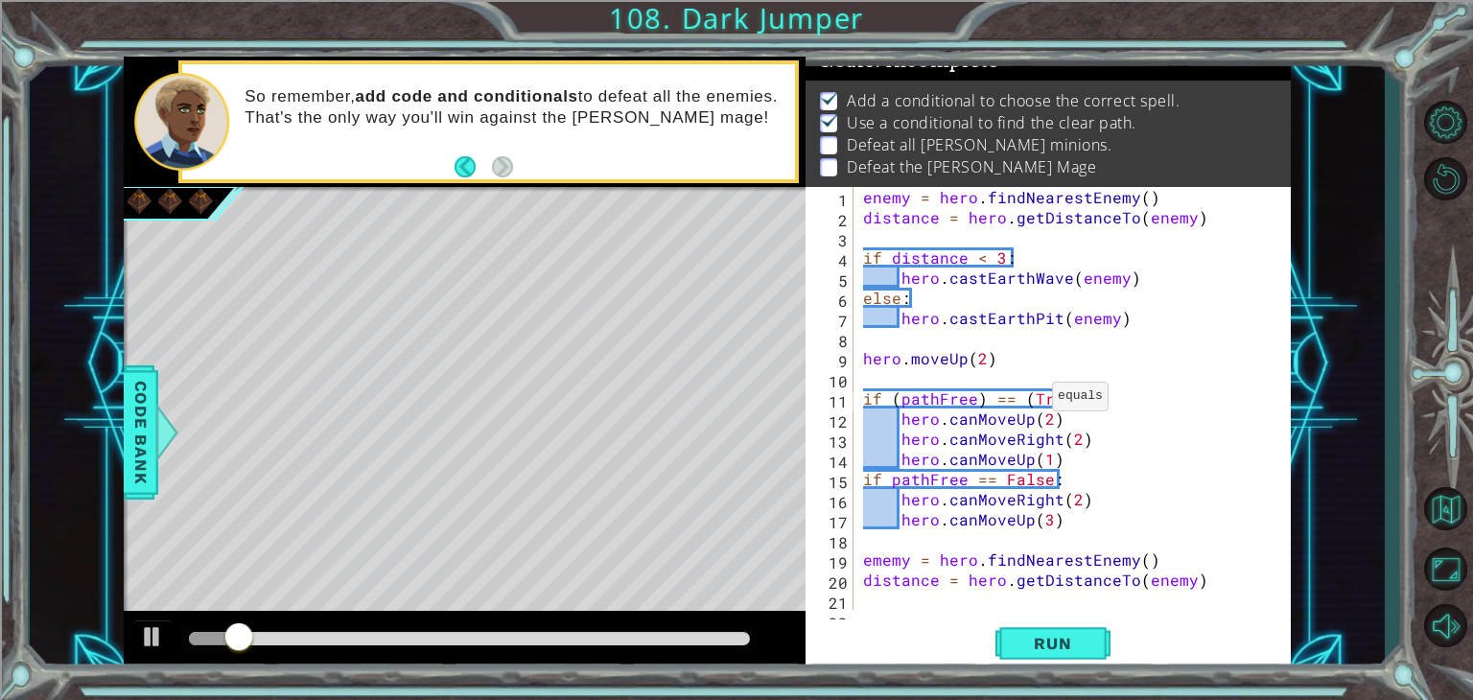
click at [1026, 401] on div "enemy = hero . findNearestEnemy ( ) distance = hero . getDistanceTo ( enemy ) i…" at bounding box center [1070, 418] width 422 height 463
click at [1035, 646] on span "Run" at bounding box center [1053, 643] width 76 height 19
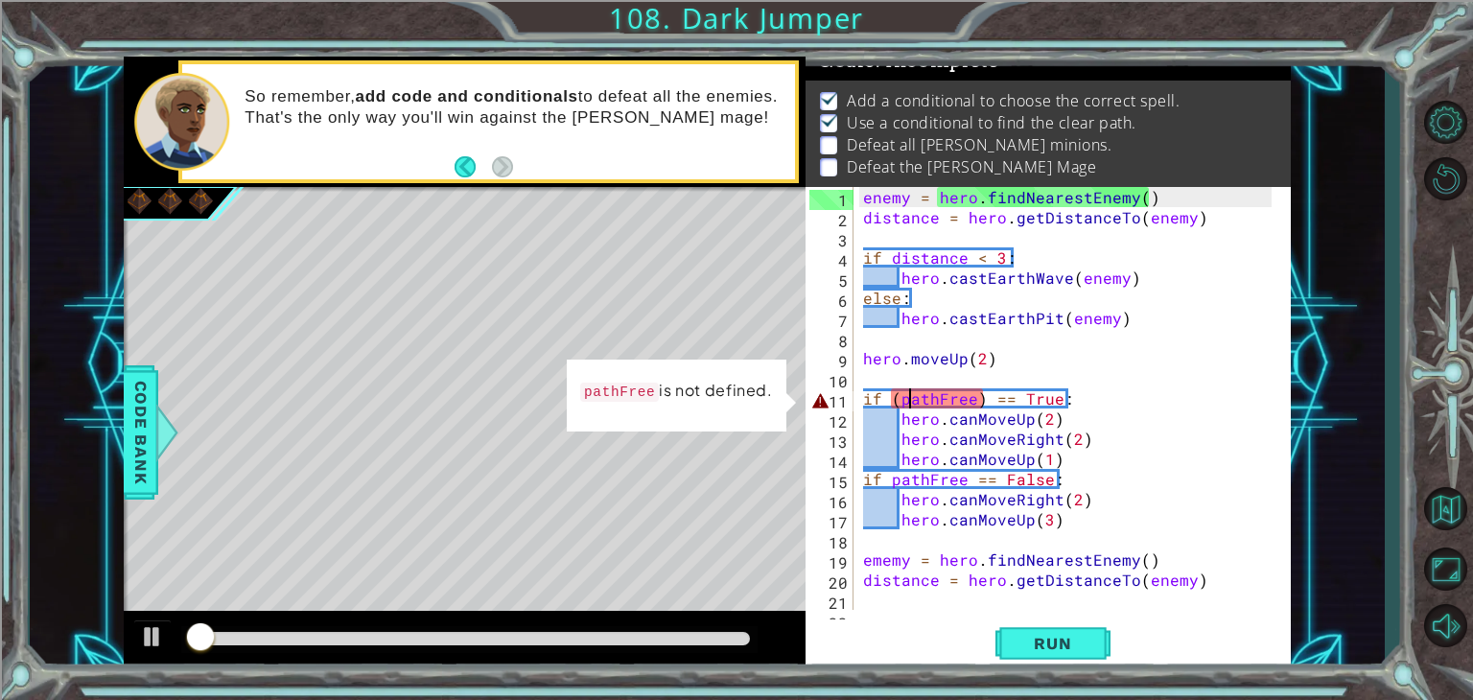
click at [905, 399] on div "enemy = hero . findNearestEnemy ( ) distance = hero . getDistanceTo ( enemy ) i…" at bounding box center [1070, 418] width 422 height 463
click at [900, 397] on div "enemy = hero . findNearestEnemy ( ) distance = hero . getDistanceTo ( enemy ) i…" at bounding box center [1070, 418] width 422 height 463
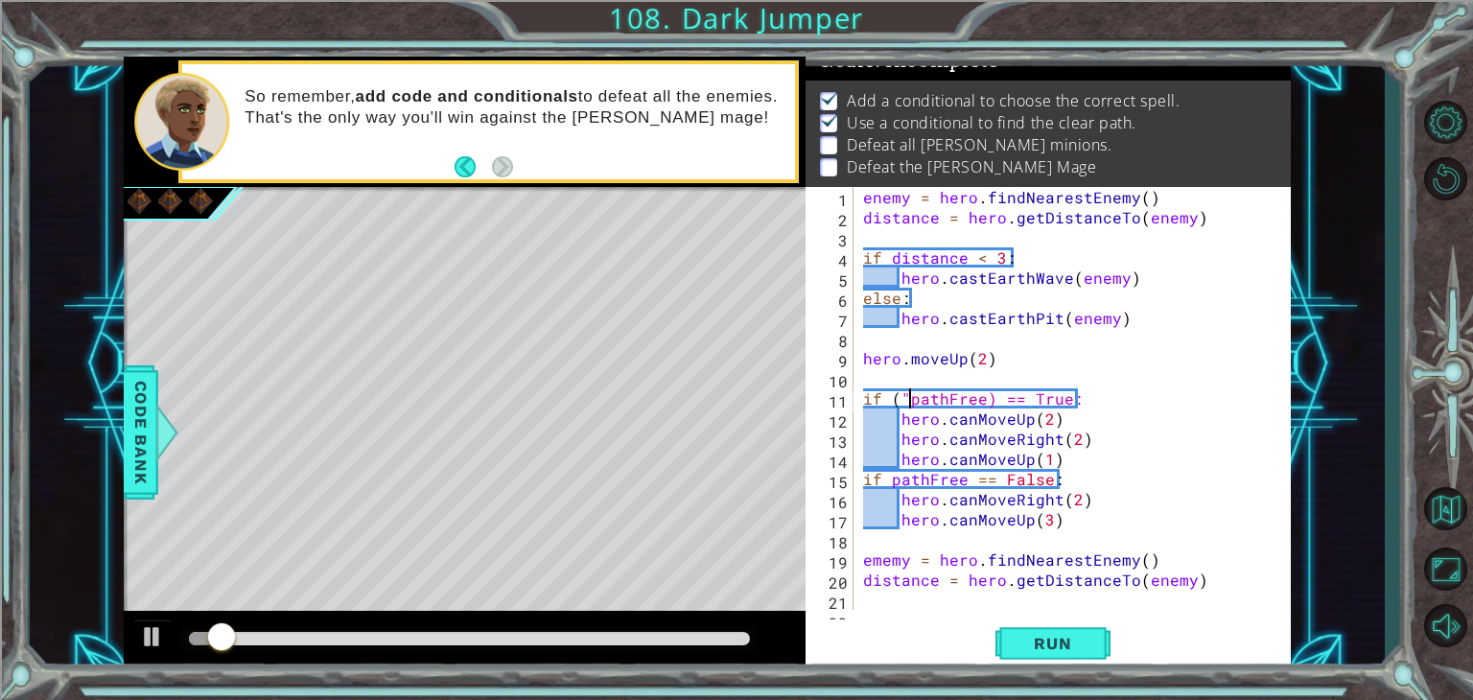
scroll to position [0, 3]
click at [979, 398] on div "enemy = hero . findNearestEnemy ( ) distance = hero . getDistanceTo ( enemy ) i…" at bounding box center [1070, 418] width 422 height 463
click at [1074, 630] on button "Run" at bounding box center [1053, 644] width 115 height 49
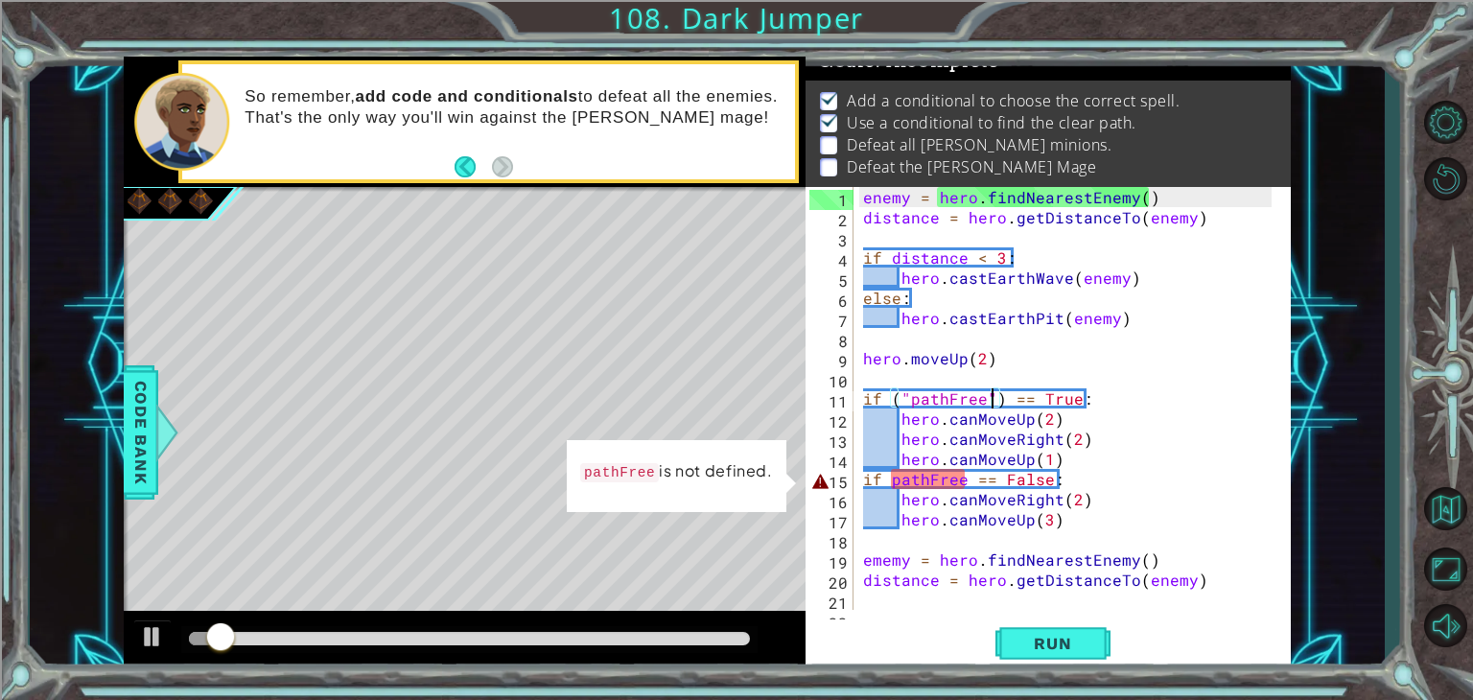
click at [960, 491] on div "enemy = hero . findNearestEnemy ( ) distance = hero . getDistanceTo ( enemy ) i…" at bounding box center [1070, 418] width 422 height 463
click at [961, 460] on div "enemy = hero . findNearestEnemy ( ) distance = hero . getDistanceTo ( enemy ) i…" at bounding box center [1070, 418] width 422 height 463
click at [967, 473] on div "enemy = hero . findNearestEnemy ( ) distance = hero . getDistanceTo ( enemy ) i…" at bounding box center [1070, 418] width 422 height 463
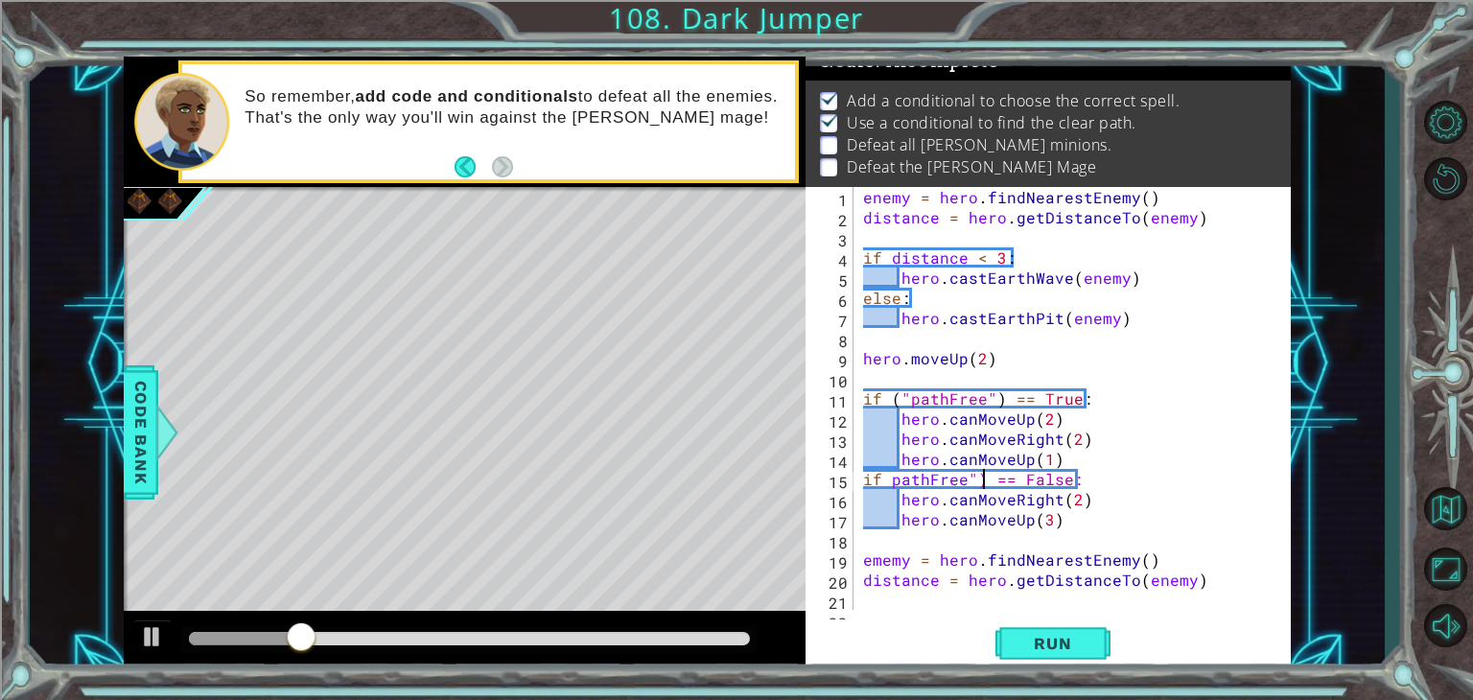
click at [894, 482] on div "enemy = hero . findNearestEnemy ( ) distance = hero . getDistanceTo ( enemy ) i…" at bounding box center [1070, 418] width 422 height 463
click at [892, 479] on div "enemy = hero . findNearestEnemy ( ) distance = hero . getDistanceTo ( enemy ) i…" at bounding box center [1070, 418] width 422 height 463
click at [1087, 624] on button "Run" at bounding box center [1053, 644] width 115 height 49
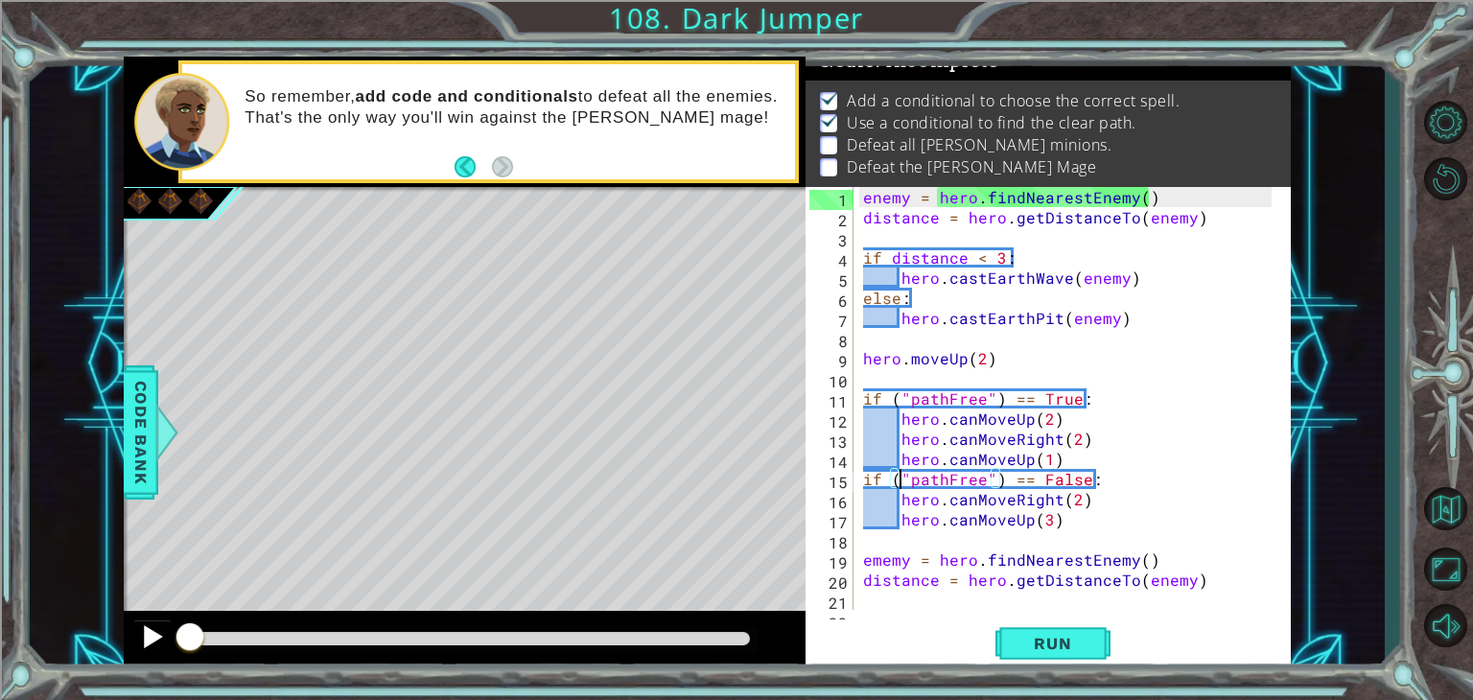
drag, startPoint x: 226, startPoint y: 640, endPoint x: 169, endPoint y: 642, distance: 57.6
click at [169, 642] on div at bounding box center [465, 641] width 682 height 61
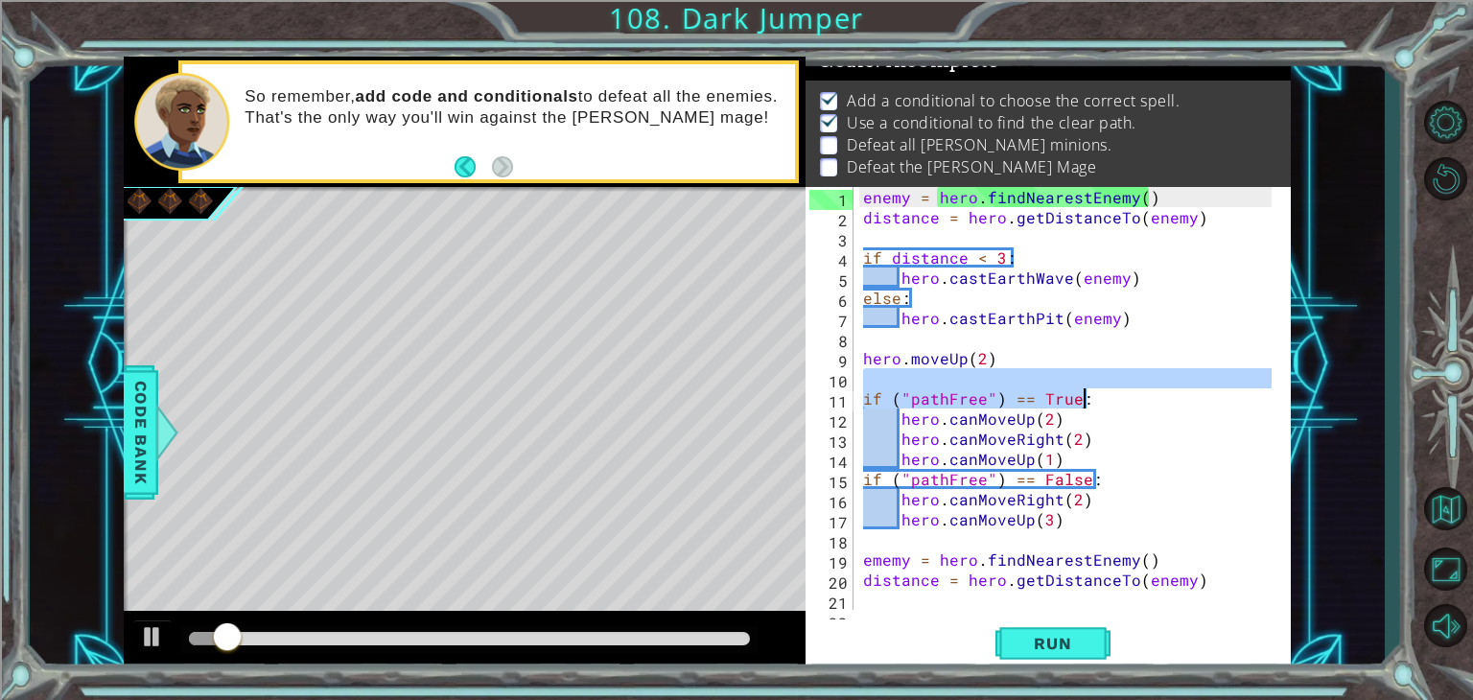
drag, startPoint x: 1270, startPoint y: 385, endPoint x: 1270, endPoint y: 399, distance: 14.4
click at [1270, 399] on div at bounding box center [1276, 559] width 19 height 745
click at [1191, 322] on div "enemy = hero . findNearestEnemy ( ) distance = hero . getDistanceTo ( enemy ) i…" at bounding box center [1070, 418] width 422 height 463
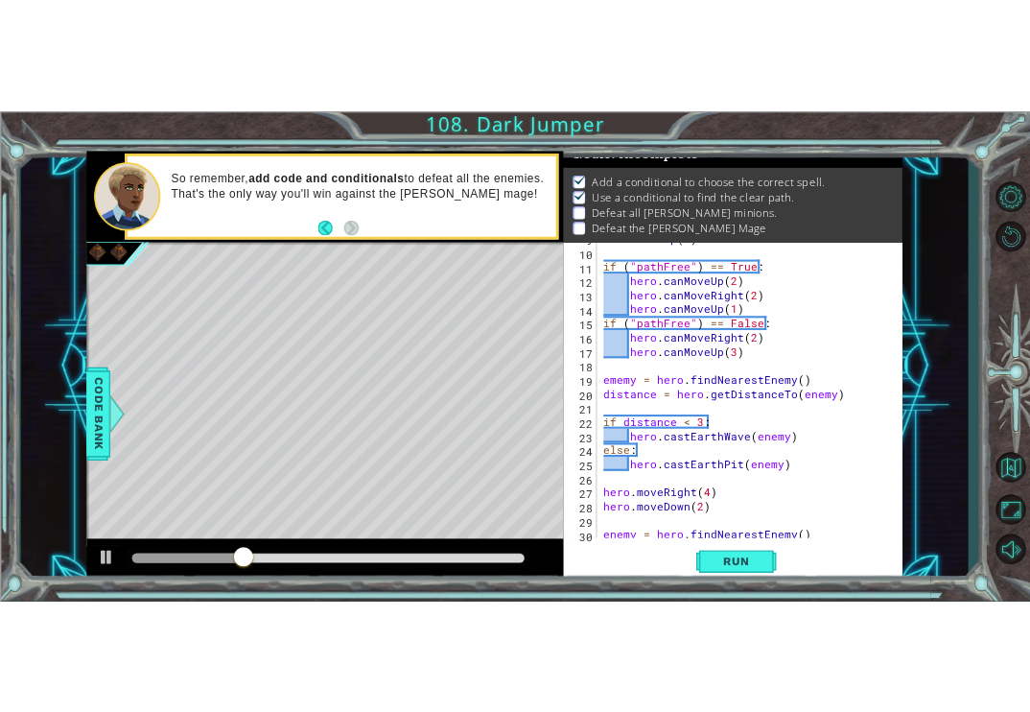
scroll to position [0, 0]
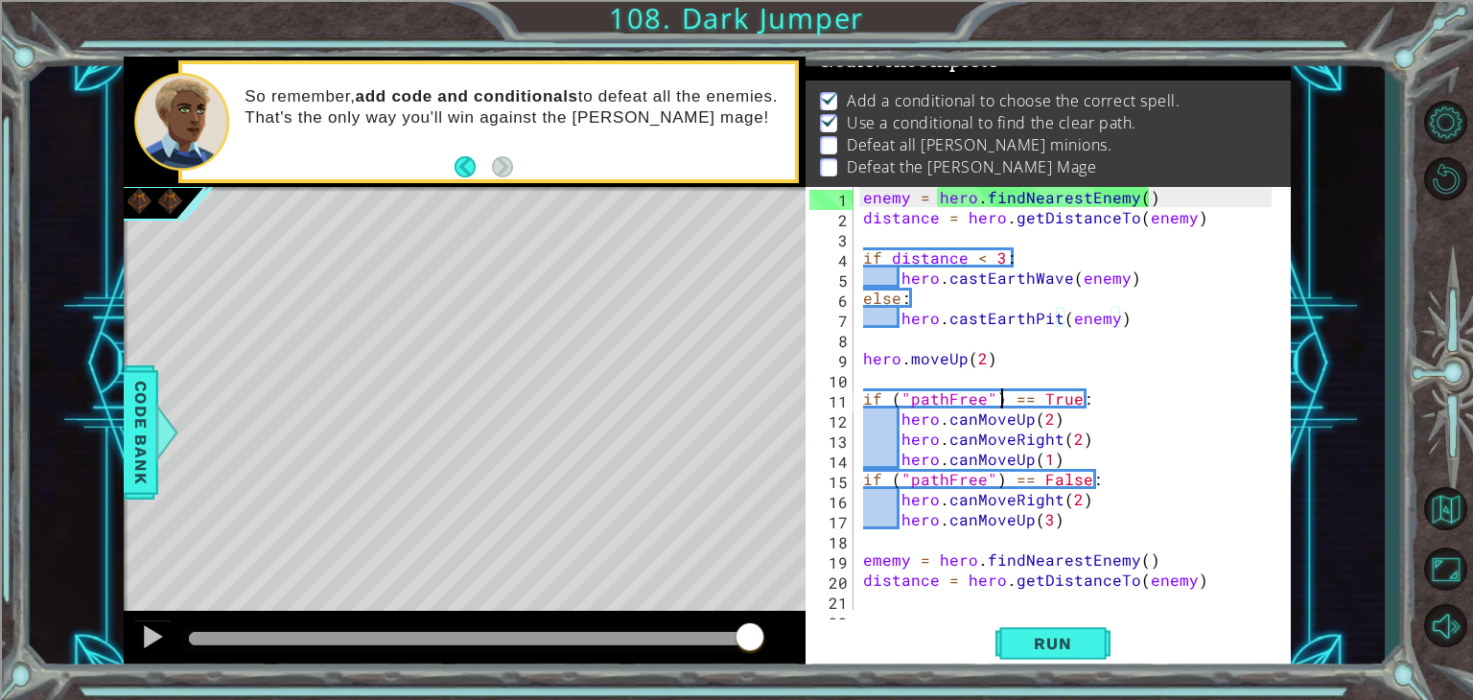
click at [1001, 408] on div "enemy = hero . findNearestEnemy ( ) distance = hero . getDistanceTo ( enemy ) i…" at bounding box center [1070, 418] width 422 height 463
click at [1047, 653] on span "Run" at bounding box center [1053, 643] width 76 height 19
drag, startPoint x: 229, startPoint y: 647, endPoint x: 588, endPoint y: 676, distance: 359.9
click at [588, 676] on div "1 ההההההההההההההההההההההההההההההההההההההההההההההההההההההההההההההההההההההההההההה…" at bounding box center [736, 350] width 1473 height 700
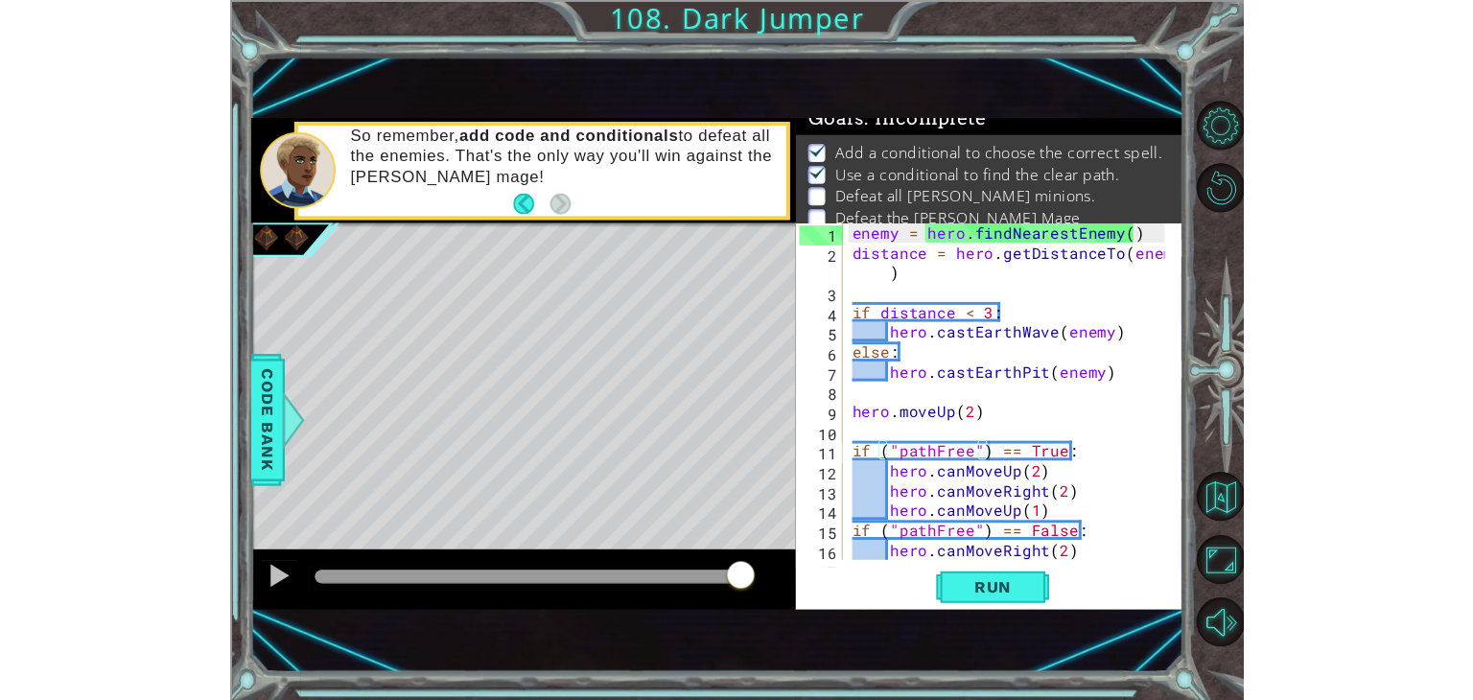
scroll to position [9, 0]
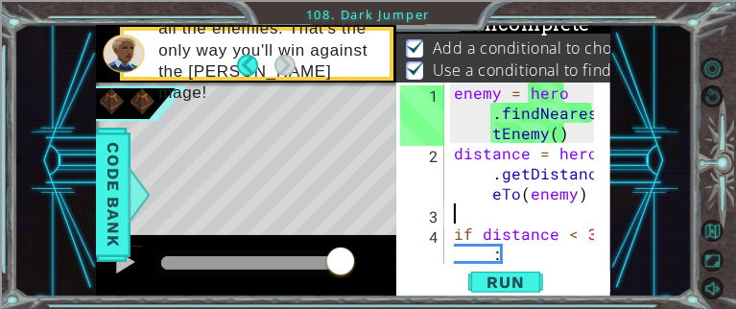
drag, startPoint x: 591, startPoint y: 204, endPoint x: 626, endPoint y: 253, distance: 60.4
click at [626, 253] on div "1 ההההההההההההההההההההההההההההההההההההההההההההההההההההההההההההההההההההההההההההה…" at bounding box center [352, 160] width 677 height 271
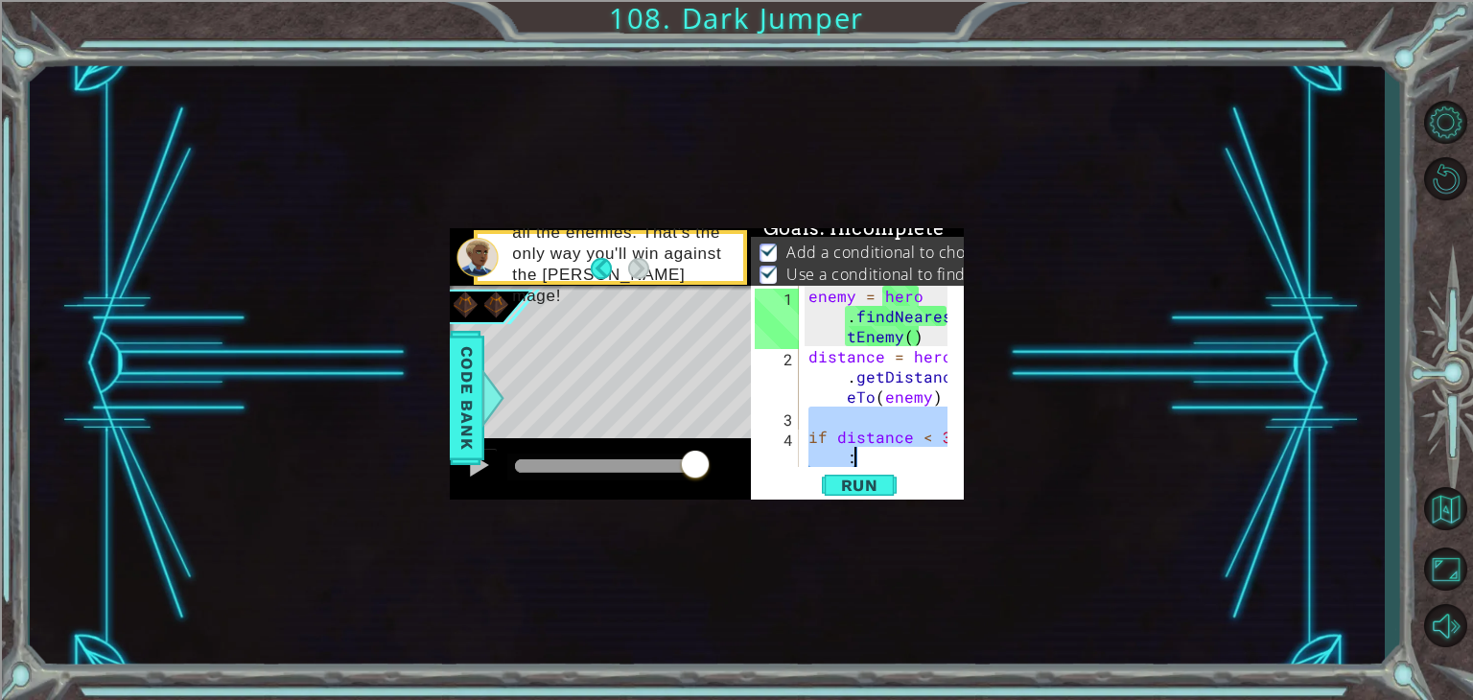
scroll to position [19, 0]
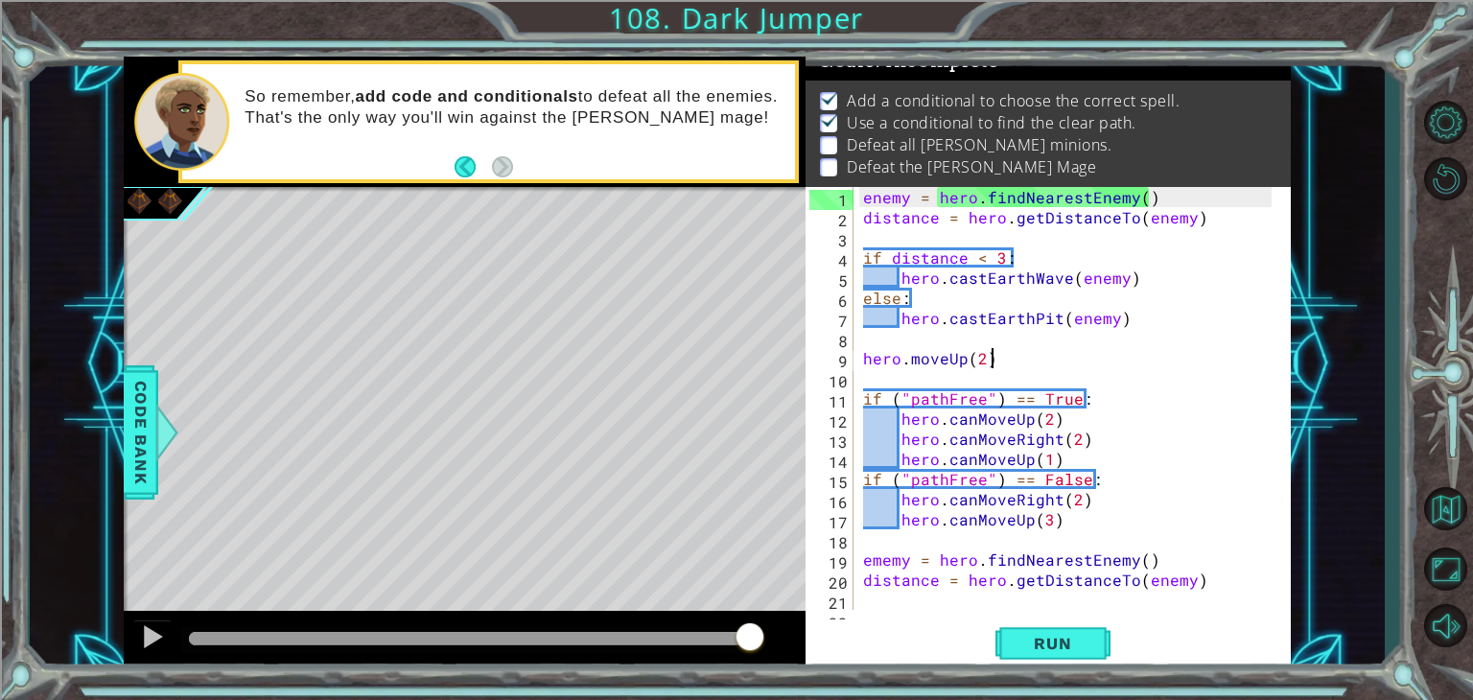
click at [1173, 368] on div "enemy = hero . findNearestEnemy ( ) distance = hero . getDistanceTo ( enemy ) i…" at bounding box center [1070, 418] width 422 height 463
type textarea "hero.moveUp(2)"
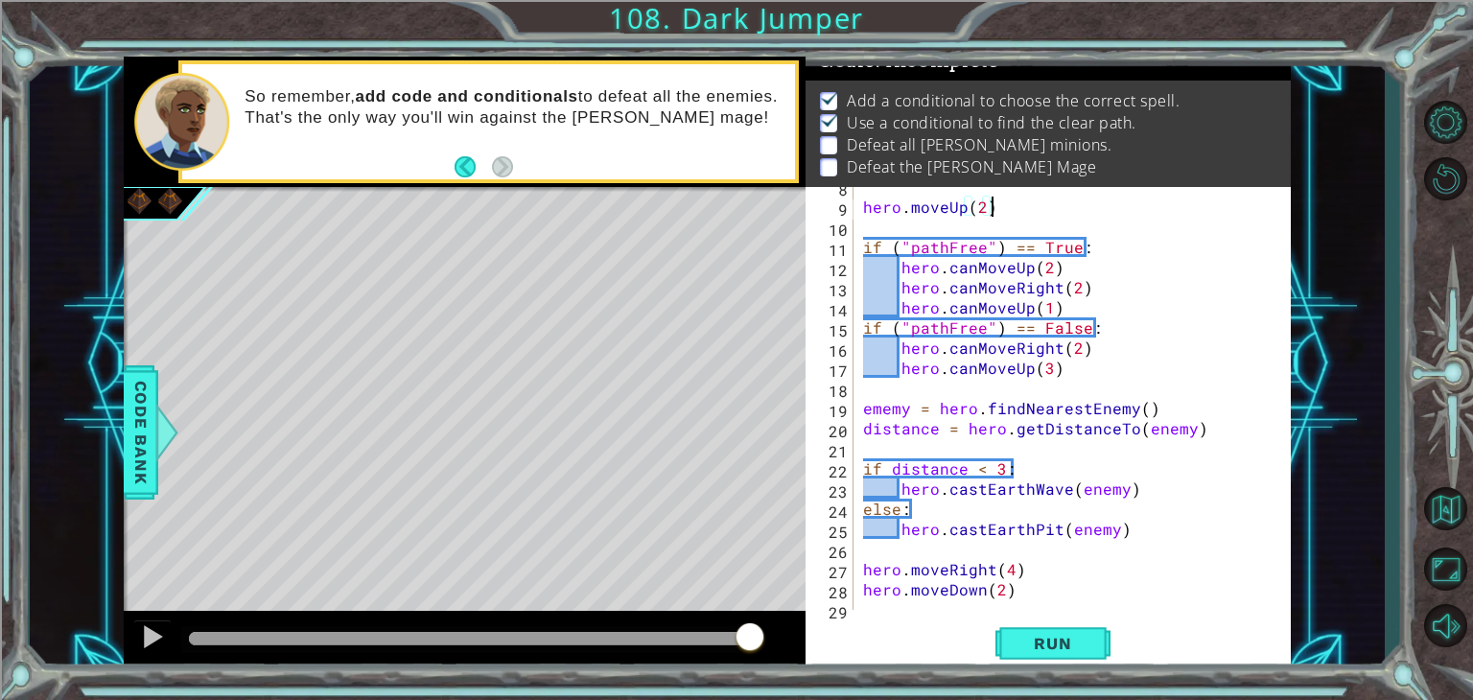
scroll to position [0, 0]
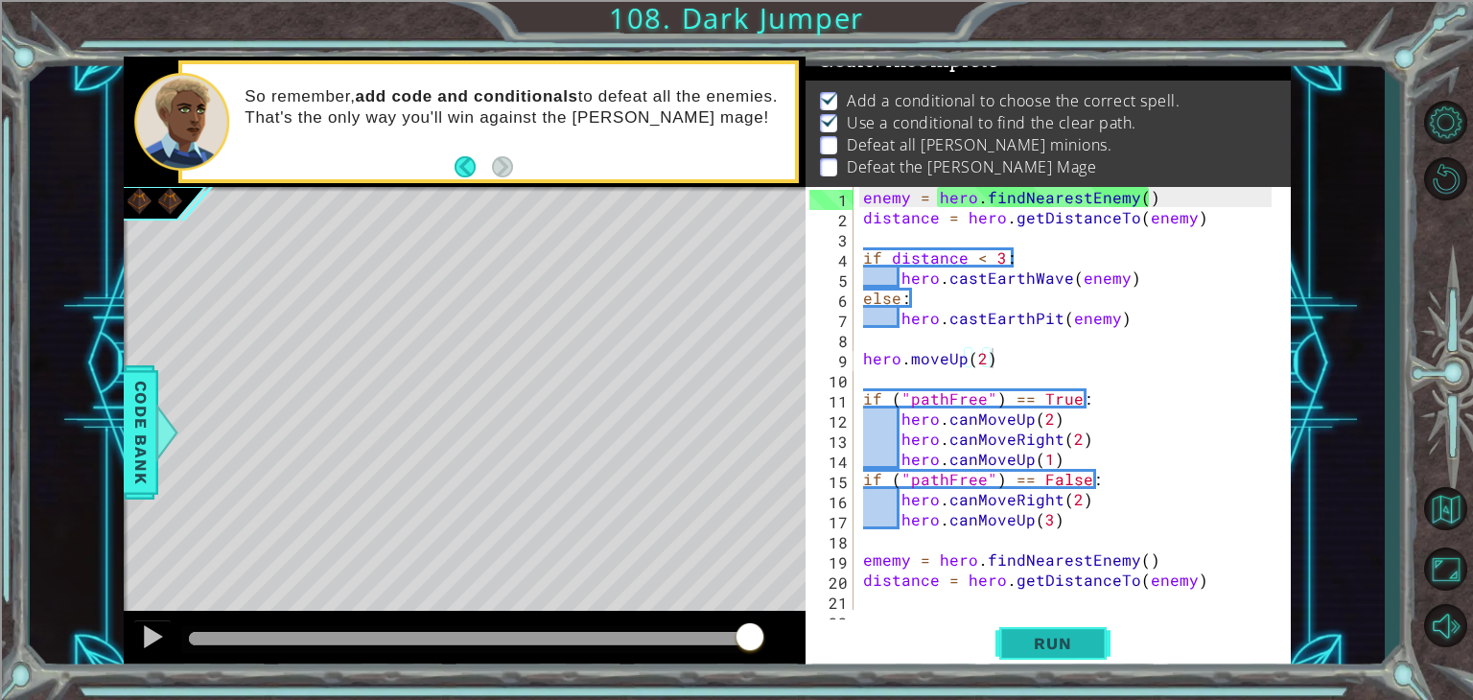
click at [1051, 654] on button "Run" at bounding box center [1053, 644] width 115 height 49
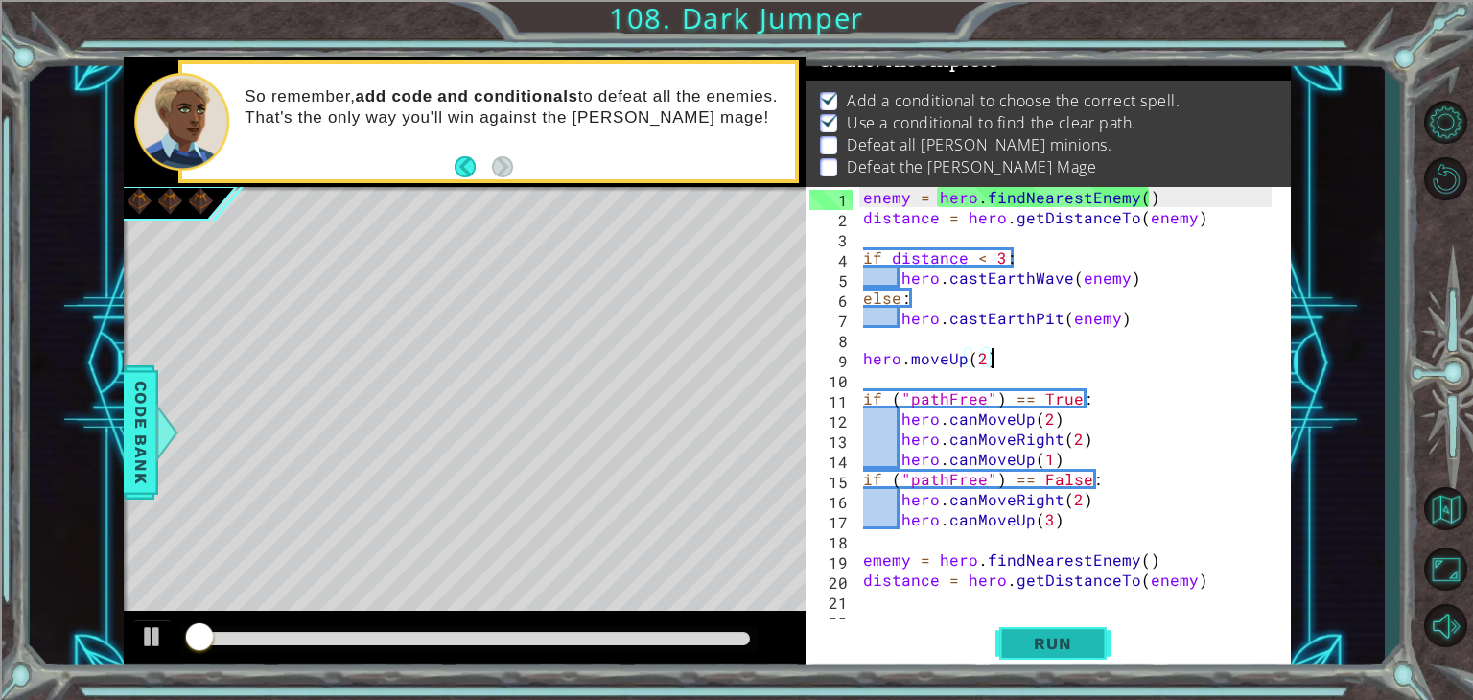
click at [1050, 643] on span "Run" at bounding box center [1053, 643] width 76 height 19
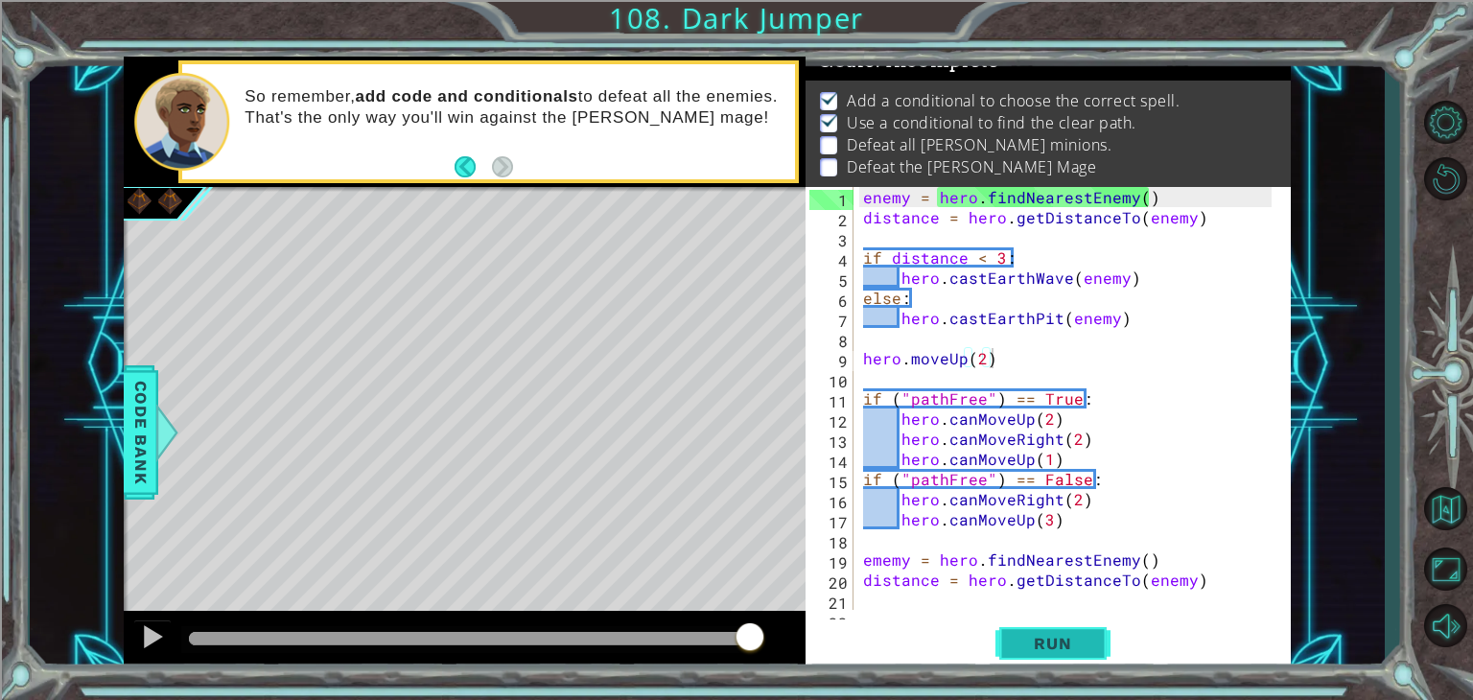
click at [1044, 627] on button "Run" at bounding box center [1053, 644] width 115 height 49
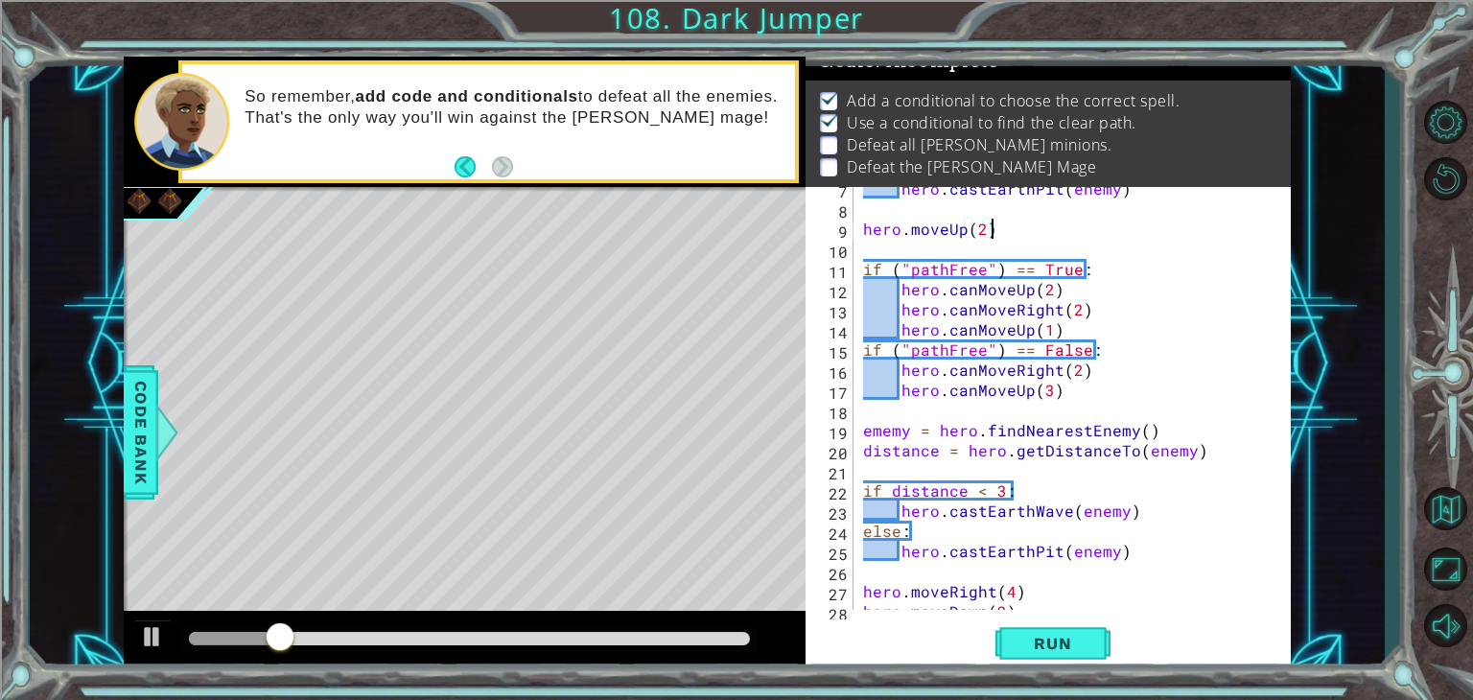
scroll to position [134, 0]
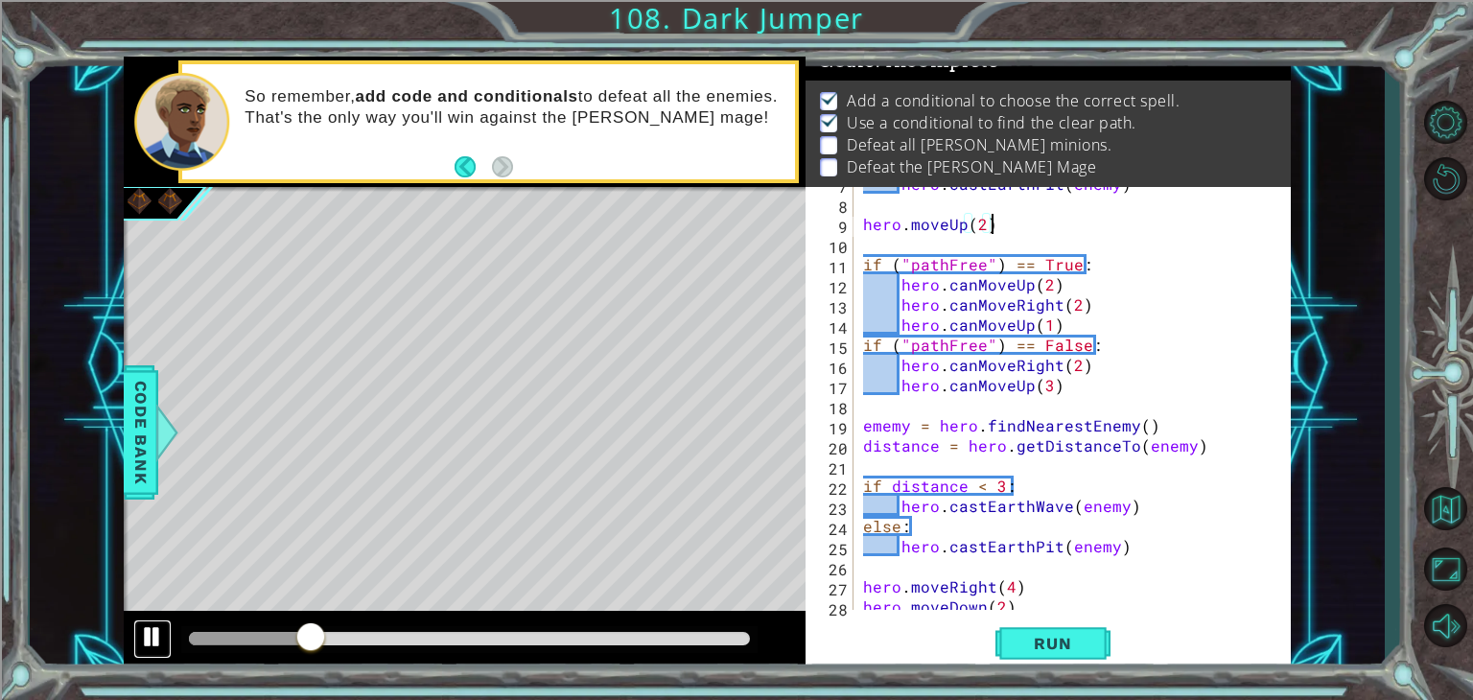
click at [155, 629] on div at bounding box center [152, 636] width 25 height 25
click at [170, 647] on button at bounding box center [152, 639] width 38 height 39
click at [917, 467] on div "hero . castEarthPit ( enemy ) hero . moveUp ( 2 ) if ( "pathFree" ) == True : h…" at bounding box center [1070, 405] width 422 height 463
click at [875, 404] on div "hero . castEarthPit ( enemy ) hero . moveUp ( 2 ) if ( "pathFree" ) == True : h…" at bounding box center [1070, 405] width 422 height 463
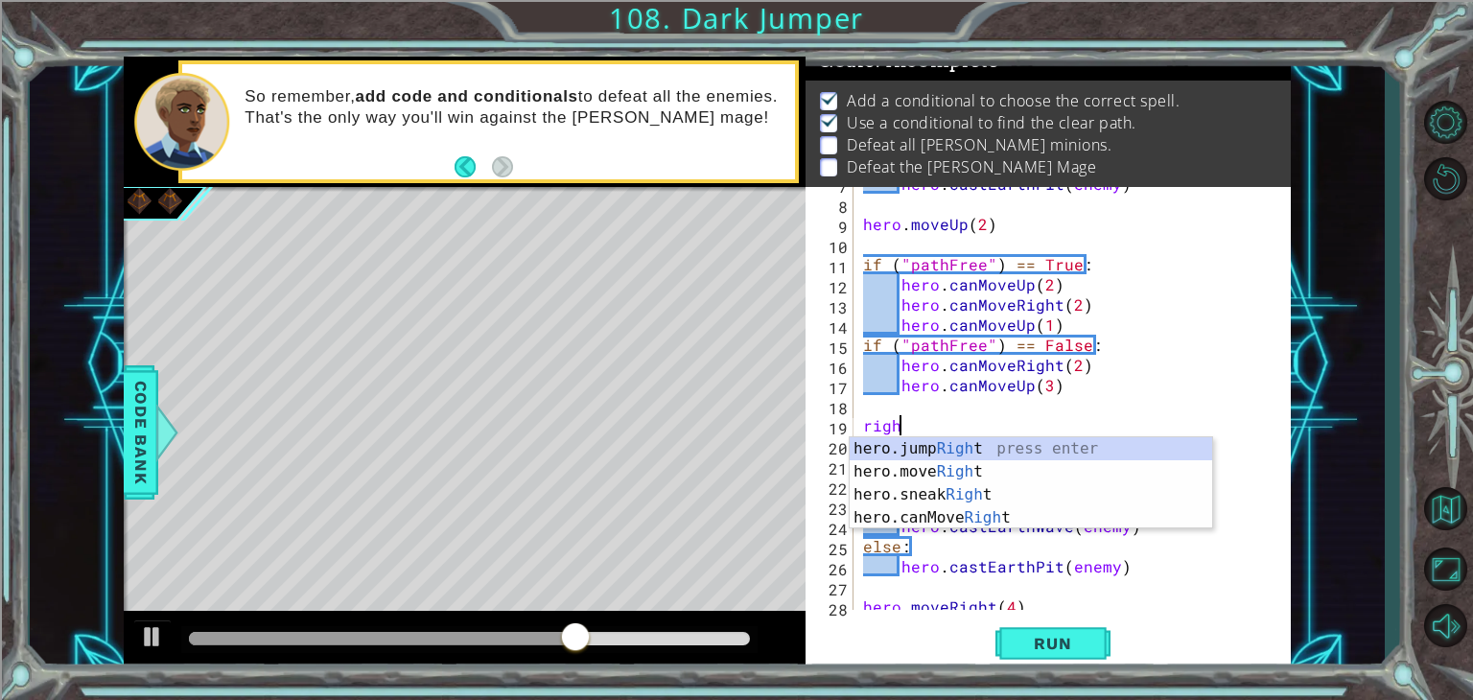
scroll to position [0, 1]
click at [907, 473] on div "hero.jump Right press enter hero.move Right press enter hero.sneak Right press …" at bounding box center [1031, 506] width 363 height 138
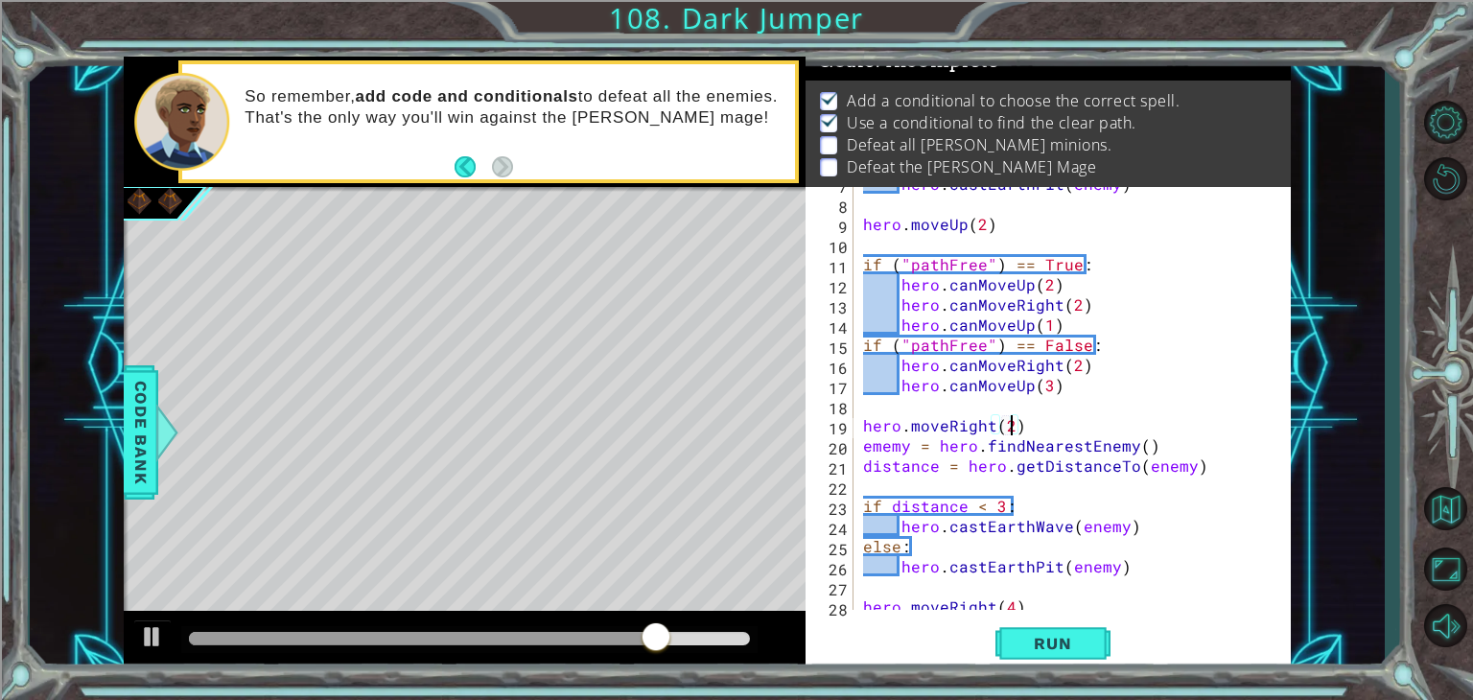
scroll to position [0, 8]
click at [1046, 437] on div "hero . castEarthPit ( enemy ) hero . moveUp ( 2 ) if ( "pathFree" ) == True : h…" at bounding box center [1070, 405] width 422 height 463
click at [1035, 427] on div "hero . castEarthPit ( enemy ) hero . moveUp ( 2 ) if ( "pathFree" ) == True : h…" at bounding box center [1070, 405] width 422 height 463
type textarea "hero.moveRight(2)"
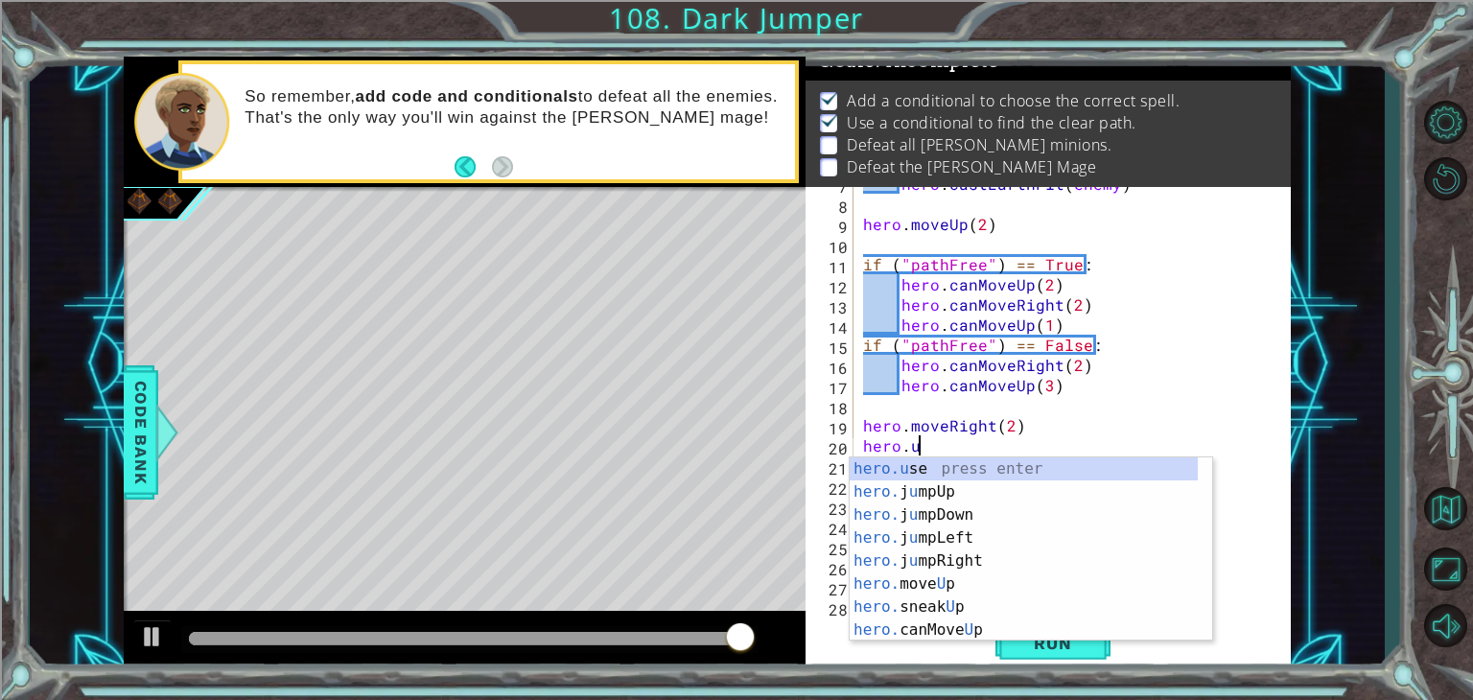
scroll to position [0, 3]
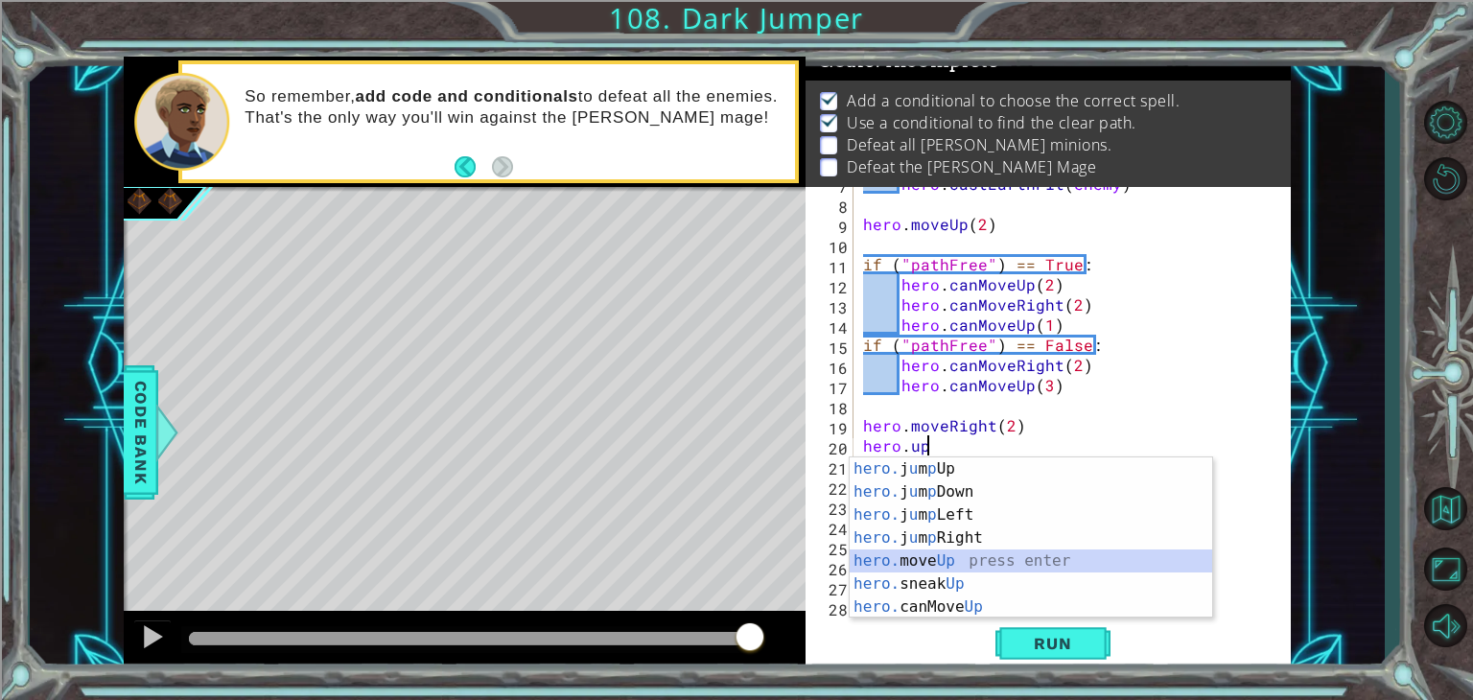
click at [979, 559] on div "hero. j u m p Up press enter hero. j u m p Down press enter hero. j u m p Left …" at bounding box center [1031, 561] width 363 height 207
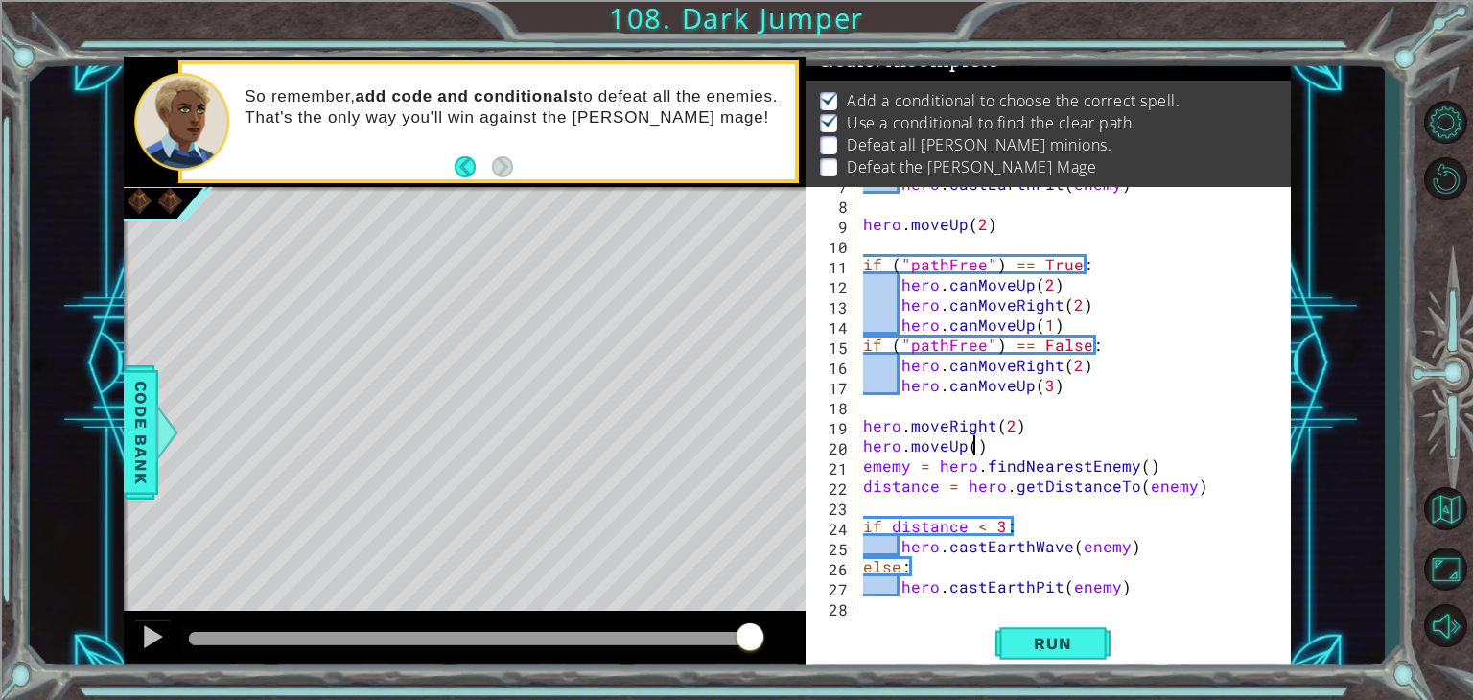
scroll to position [0, 7]
type textarea "hero.moveUp(3)"
click at [1045, 628] on button "Run" at bounding box center [1053, 644] width 115 height 49
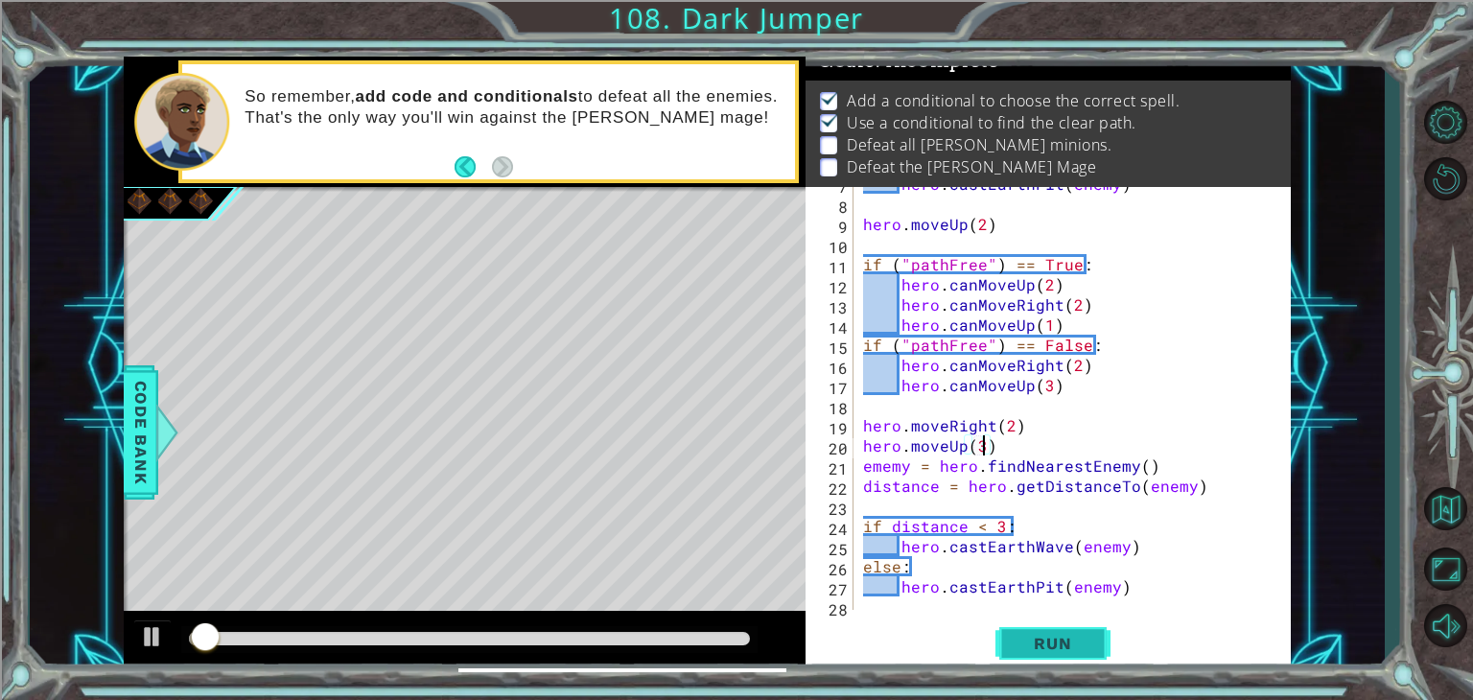
click at [1046, 630] on button "Run" at bounding box center [1053, 644] width 115 height 49
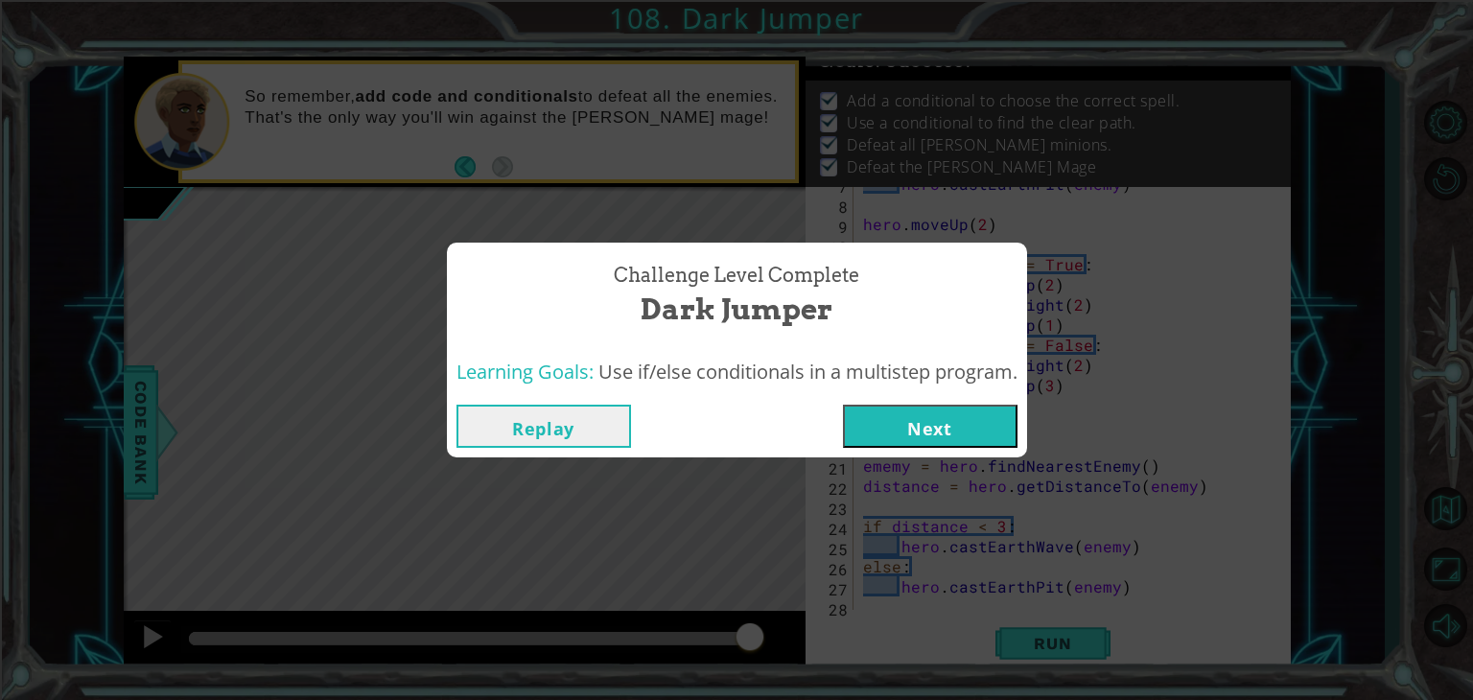
click at [911, 419] on button "Next" at bounding box center [930, 426] width 175 height 43
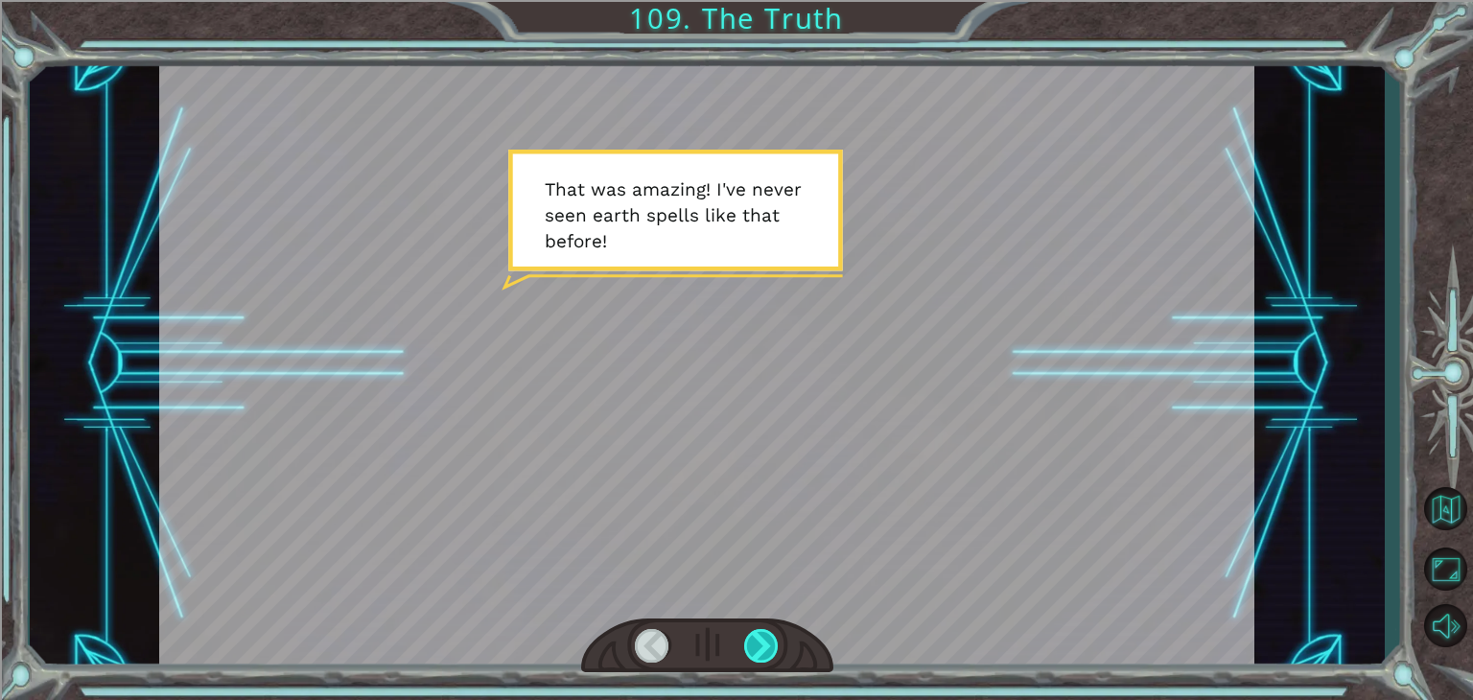
click at [770, 630] on div at bounding box center [761, 646] width 35 height 34
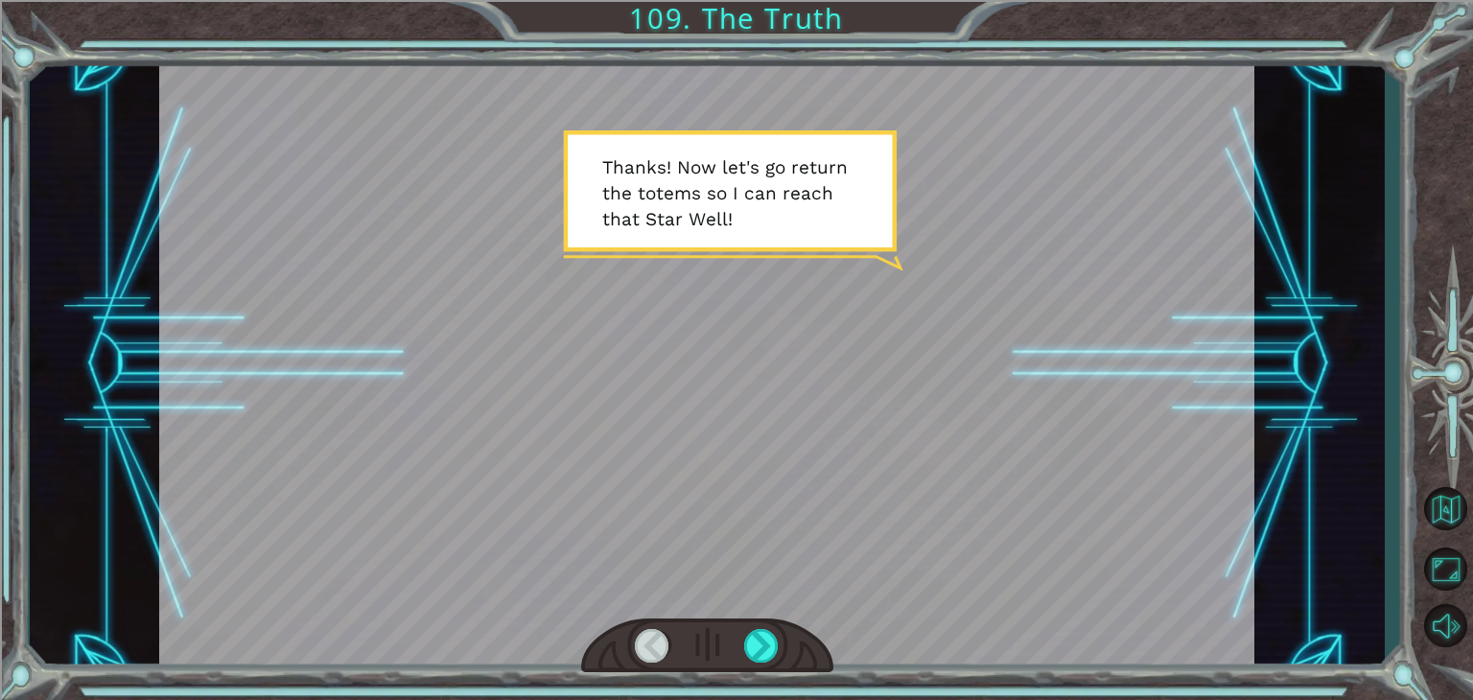
click at [760, 628] on div at bounding box center [707, 647] width 252 height 56
click at [770, 644] on div at bounding box center [761, 646] width 35 height 34
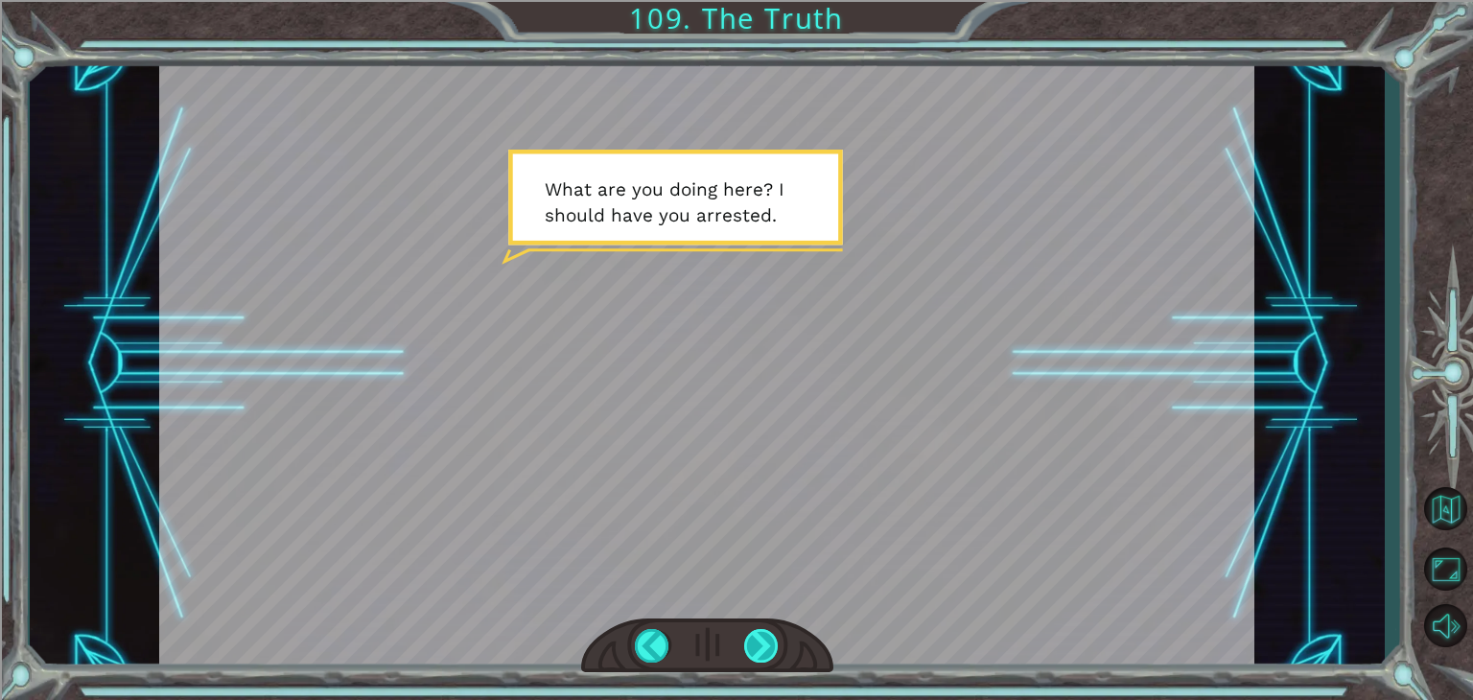
click at [774, 646] on div at bounding box center [761, 646] width 35 height 34
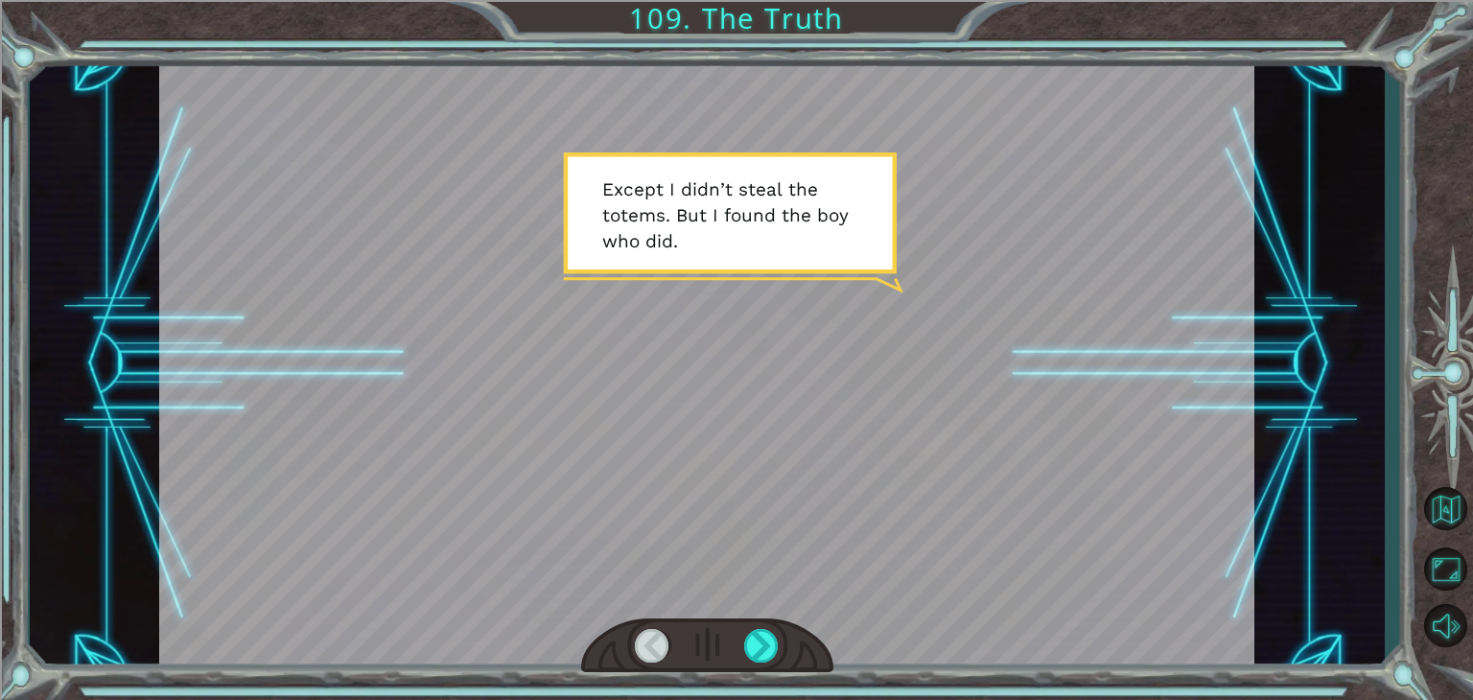
click at [779, 656] on div at bounding box center [707, 647] width 252 height 56
click at [764, 643] on div at bounding box center [761, 646] width 35 height 34
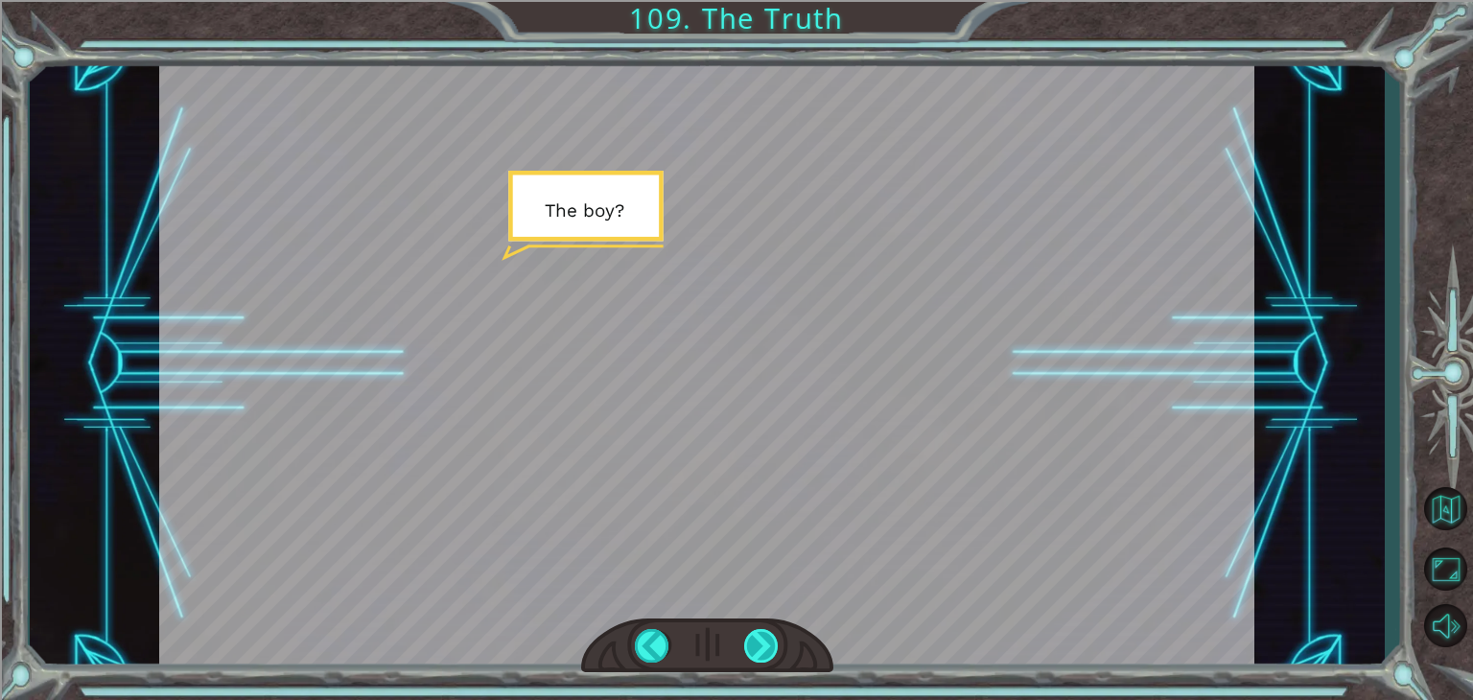
click at [764, 644] on div at bounding box center [761, 646] width 35 height 34
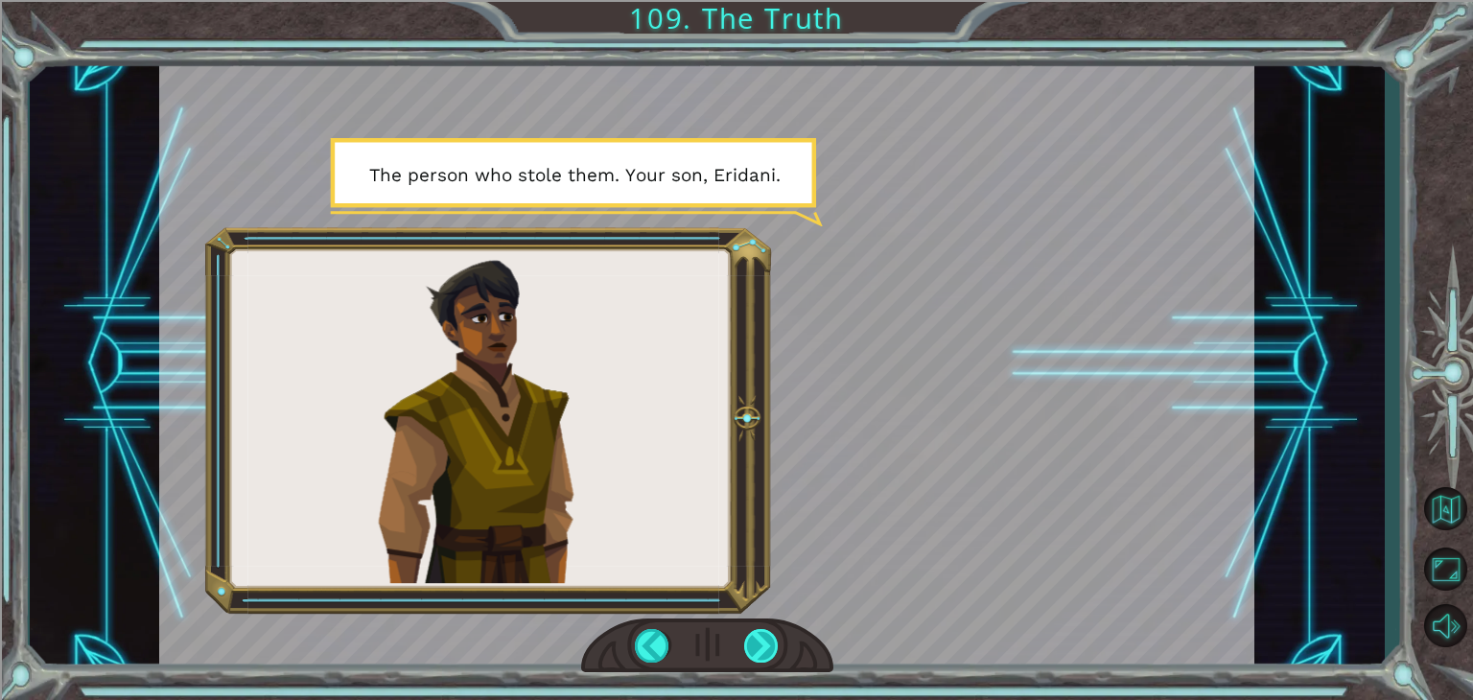
click at [760, 641] on div at bounding box center [761, 646] width 35 height 34
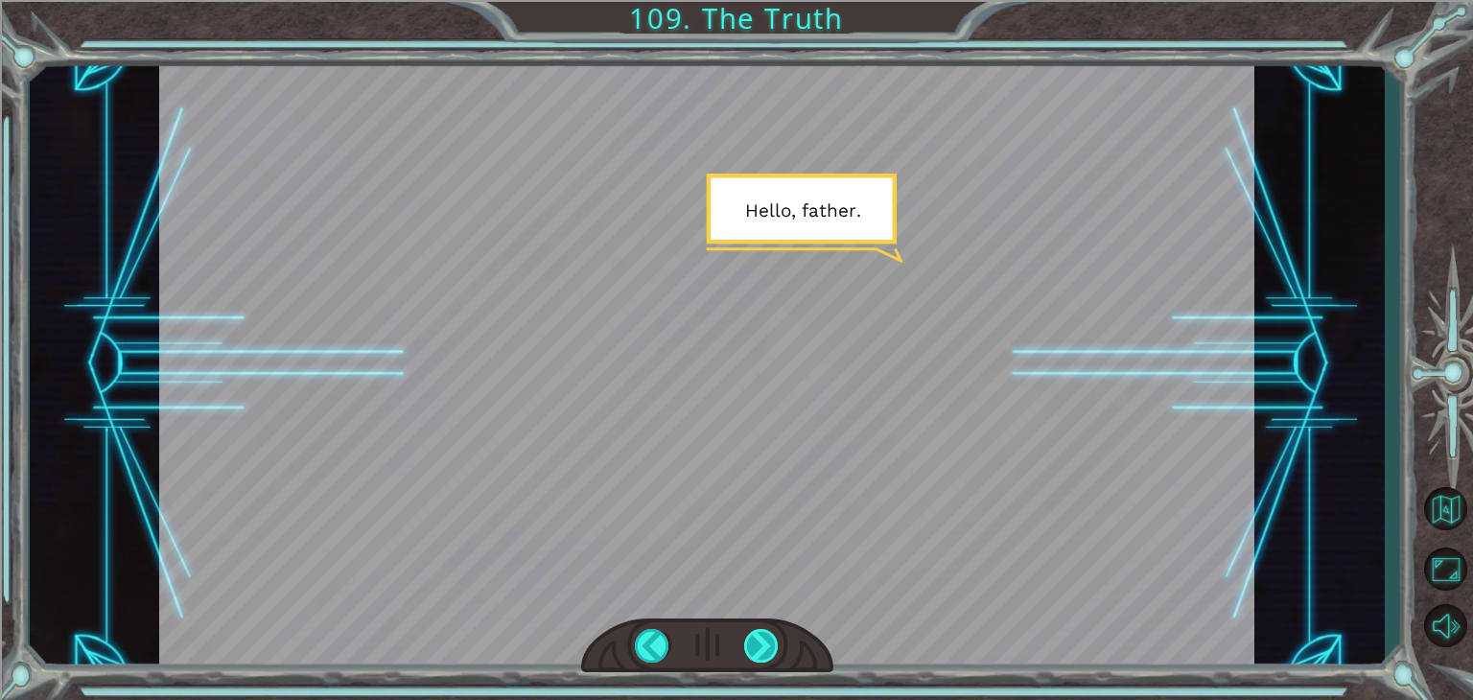
click at [752, 638] on div at bounding box center [761, 646] width 35 height 34
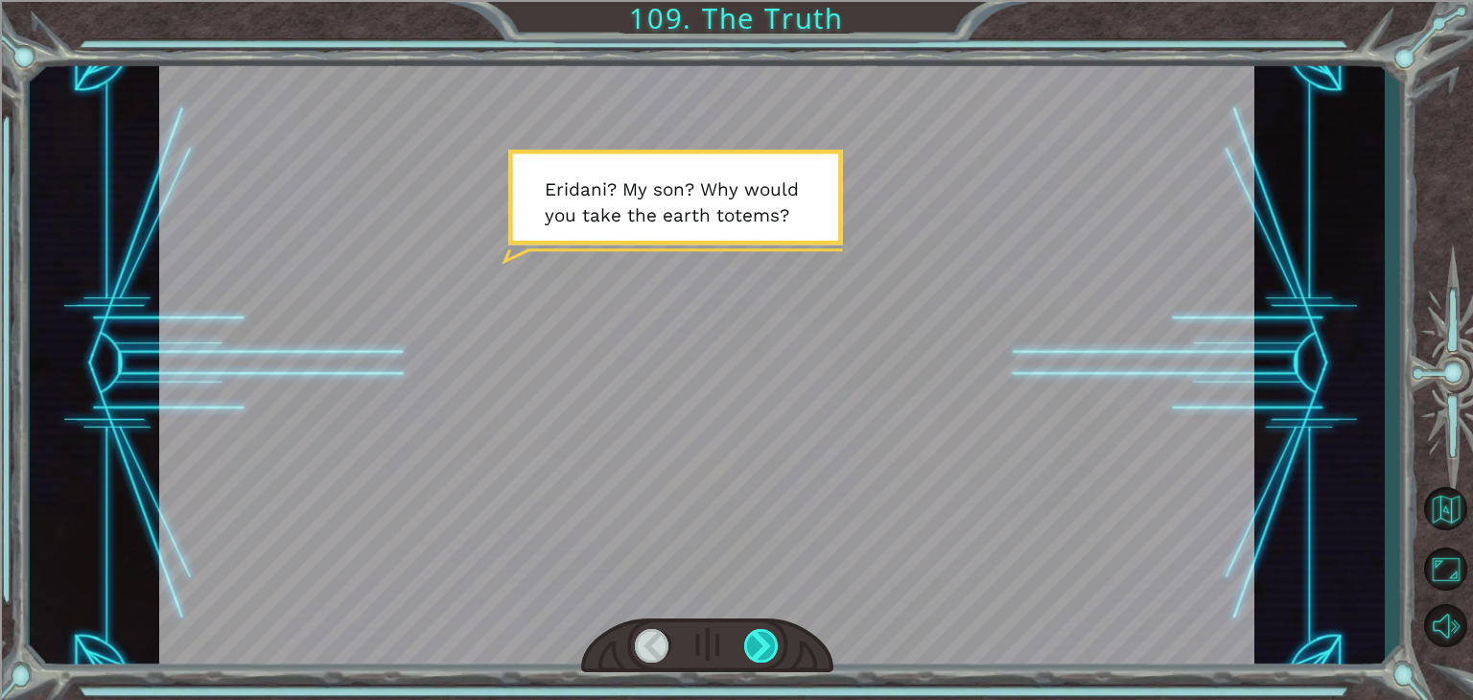
click at [750, 641] on div at bounding box center [761, 646] width 35 height 34
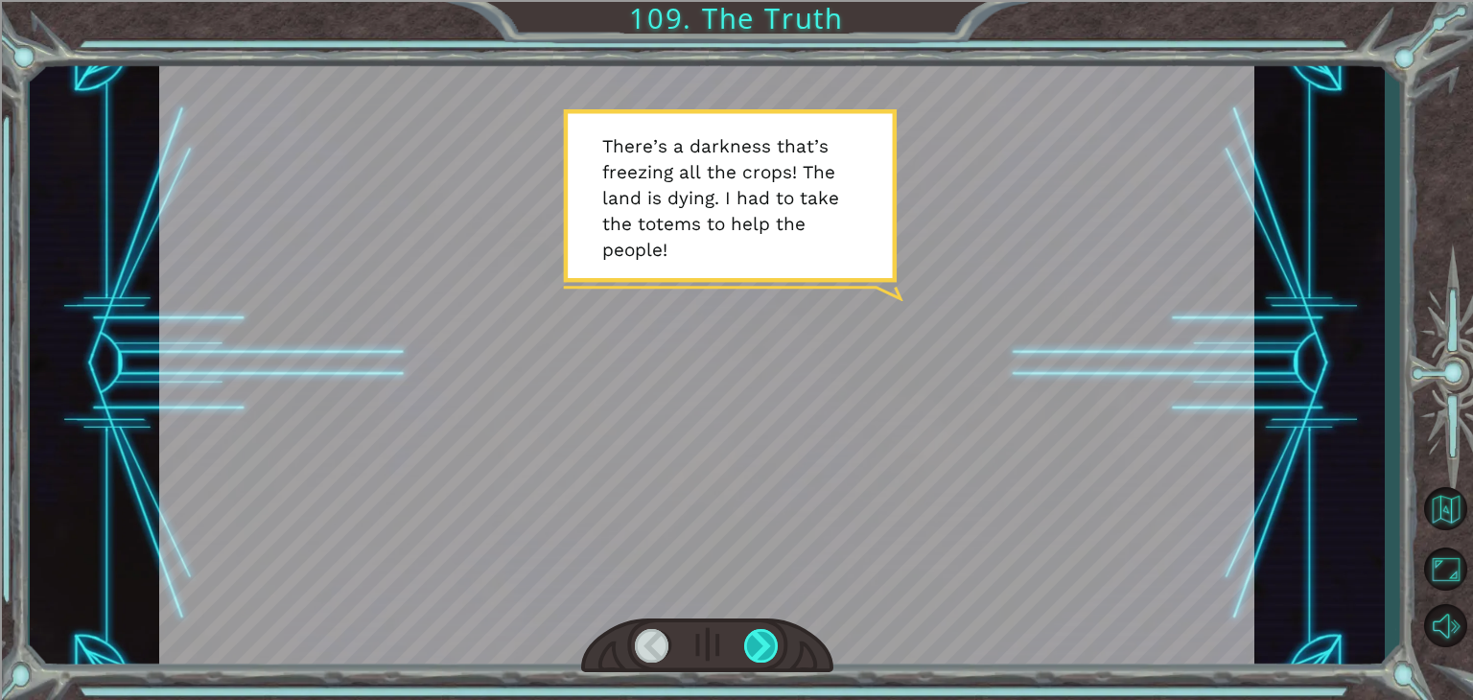
click at [750, 643] on div at bounding box center [761, 646] width 35 height 34
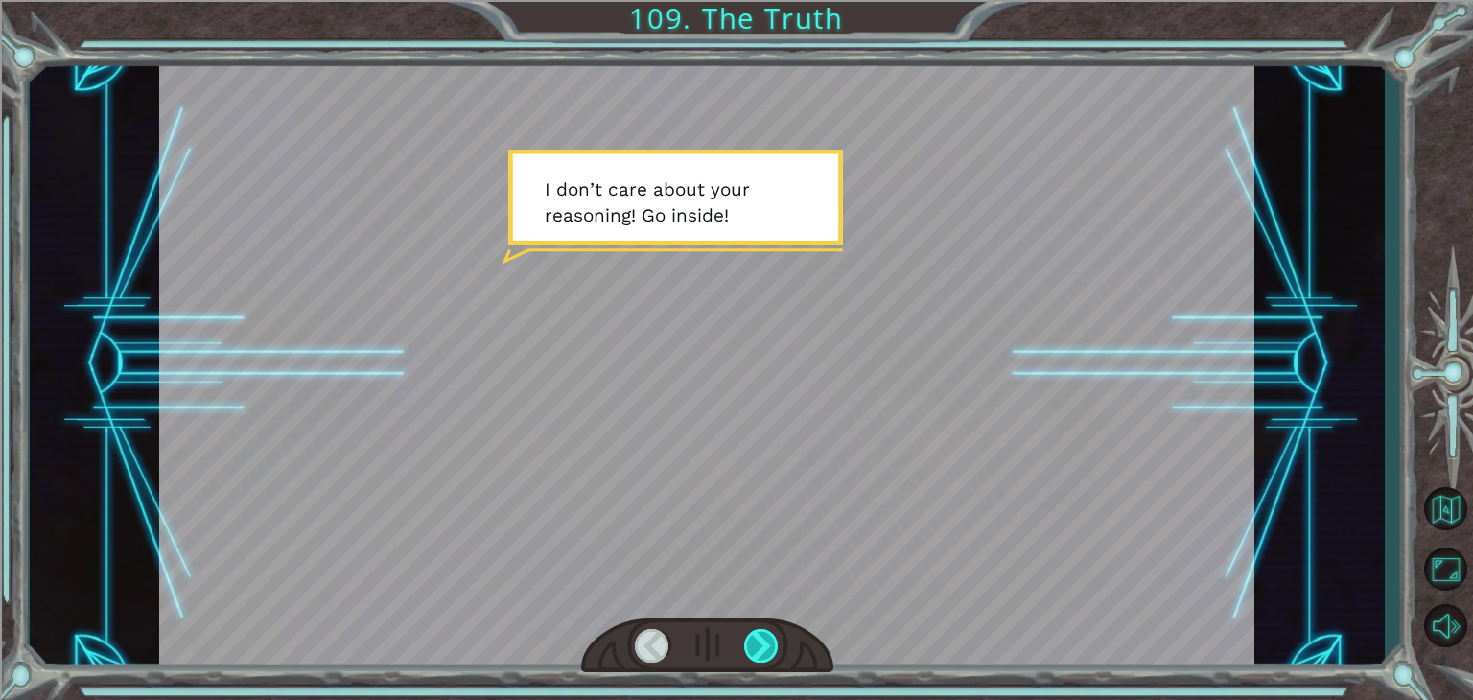
click at [752, 646] on div at bounding box center [761, 646] width 35 height 34
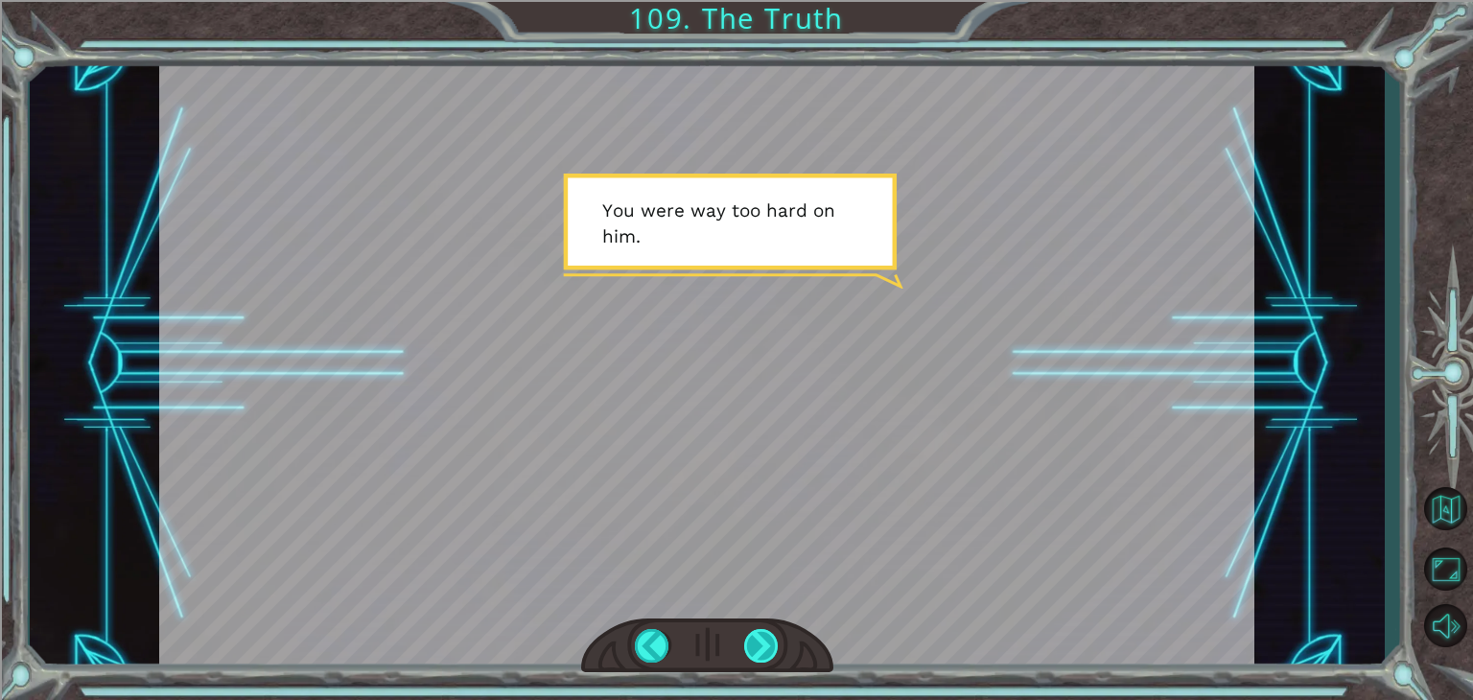
click at [759, 650] on div at bounding box center [761, 646] width 35 height 34
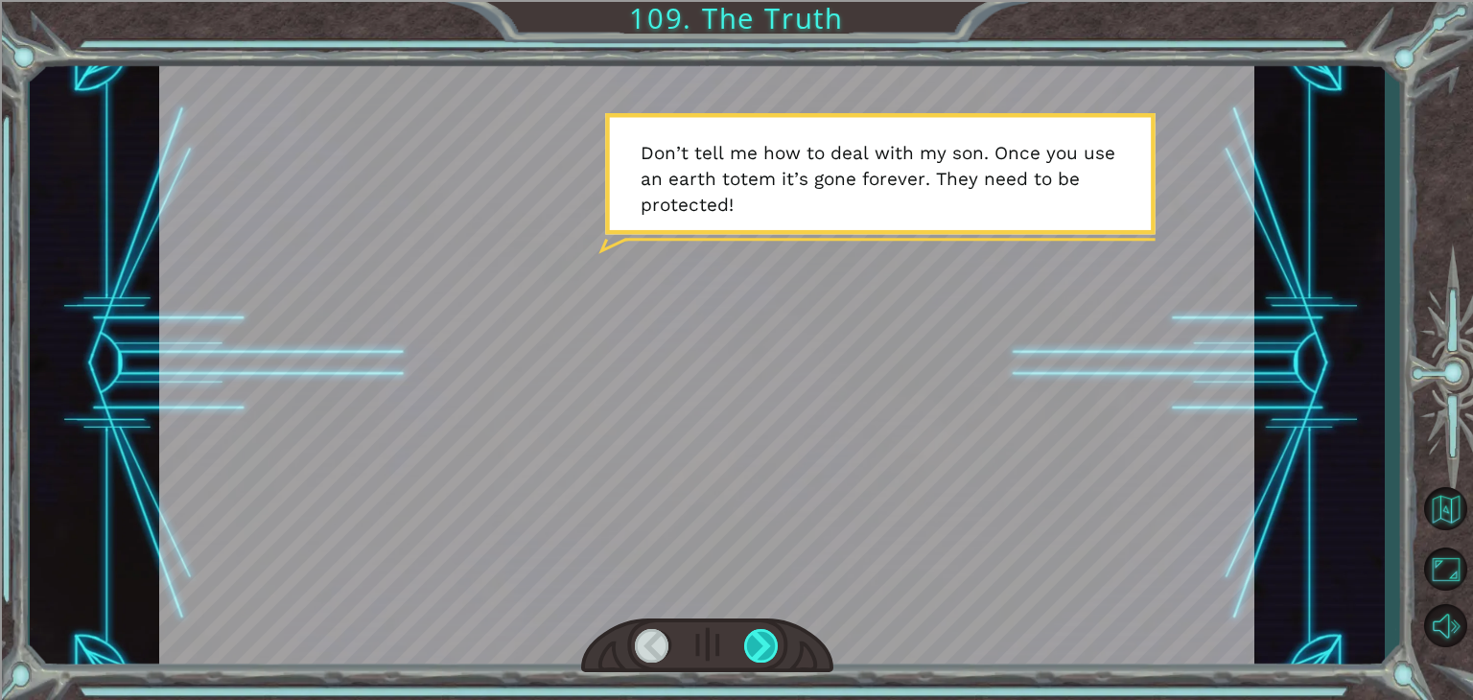
click at [763, 657] on div at bounding box center [761, 646] width 35 height 34
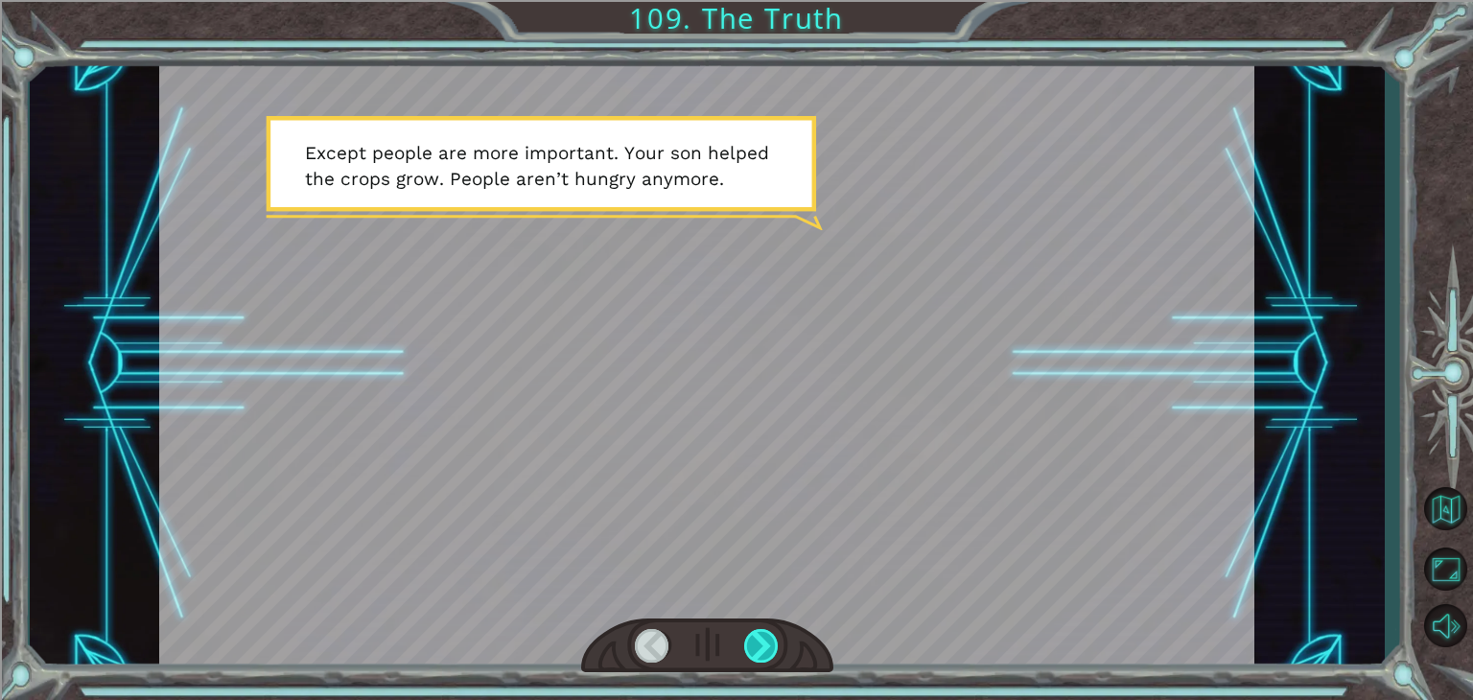
click at [763, 657] on div at bounding box center [761, 646] width 35 height 34
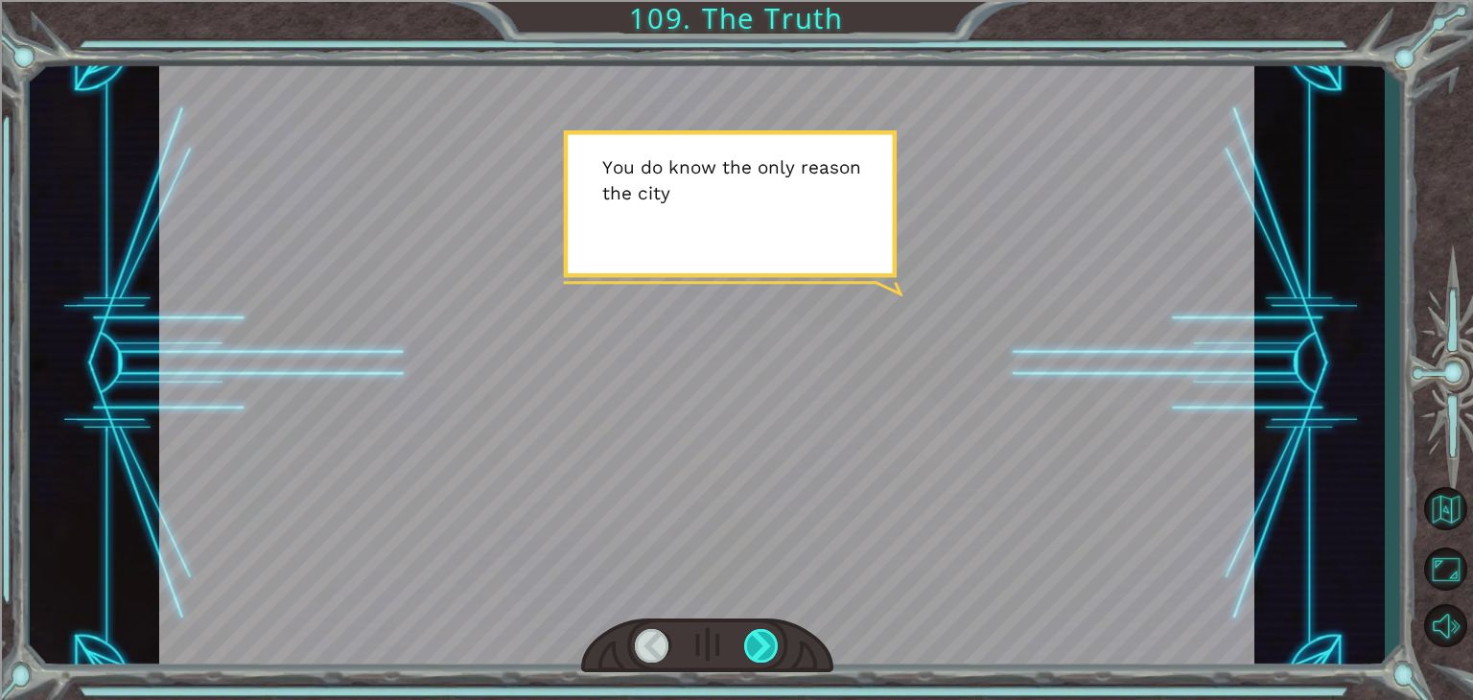
click at [763, 657] on div at bounding box center [761, 646] width 35 height 34
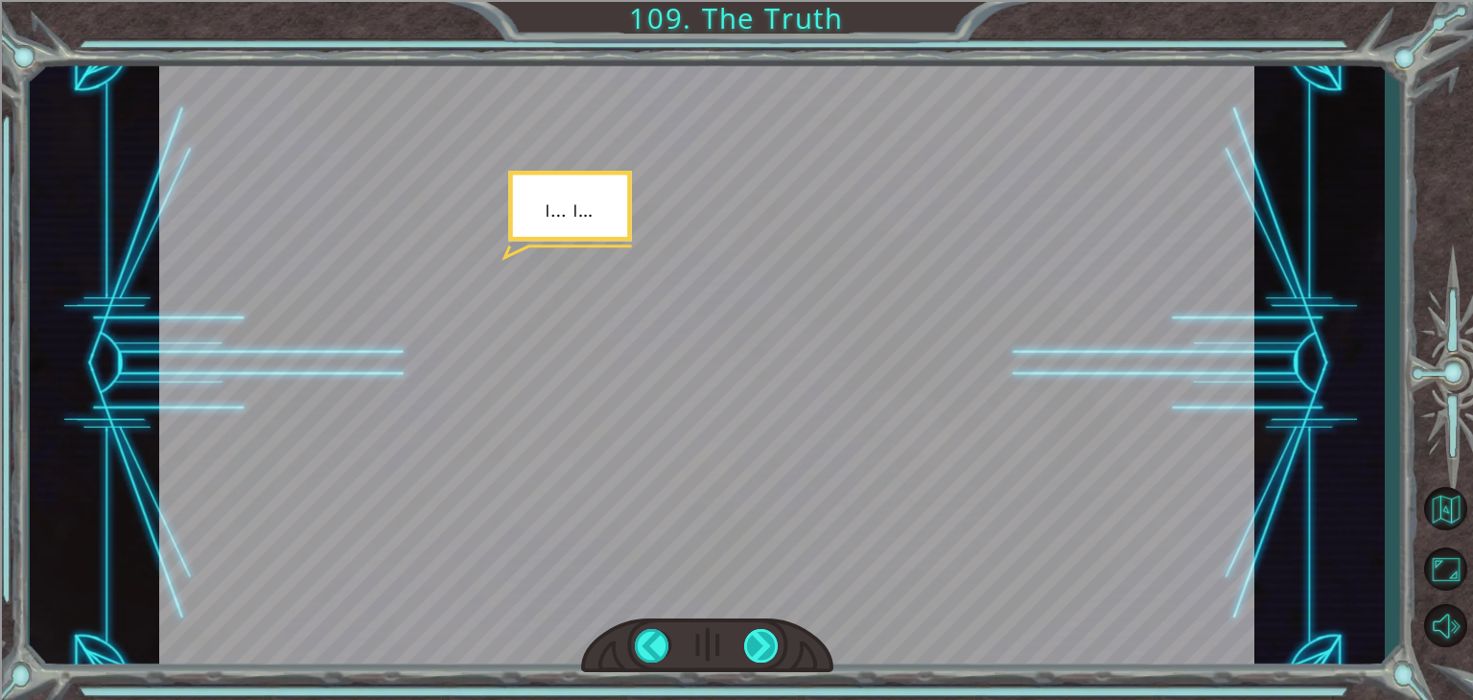
click at [763, 657] on div at bounding box center [761, 646] width 35 height 34
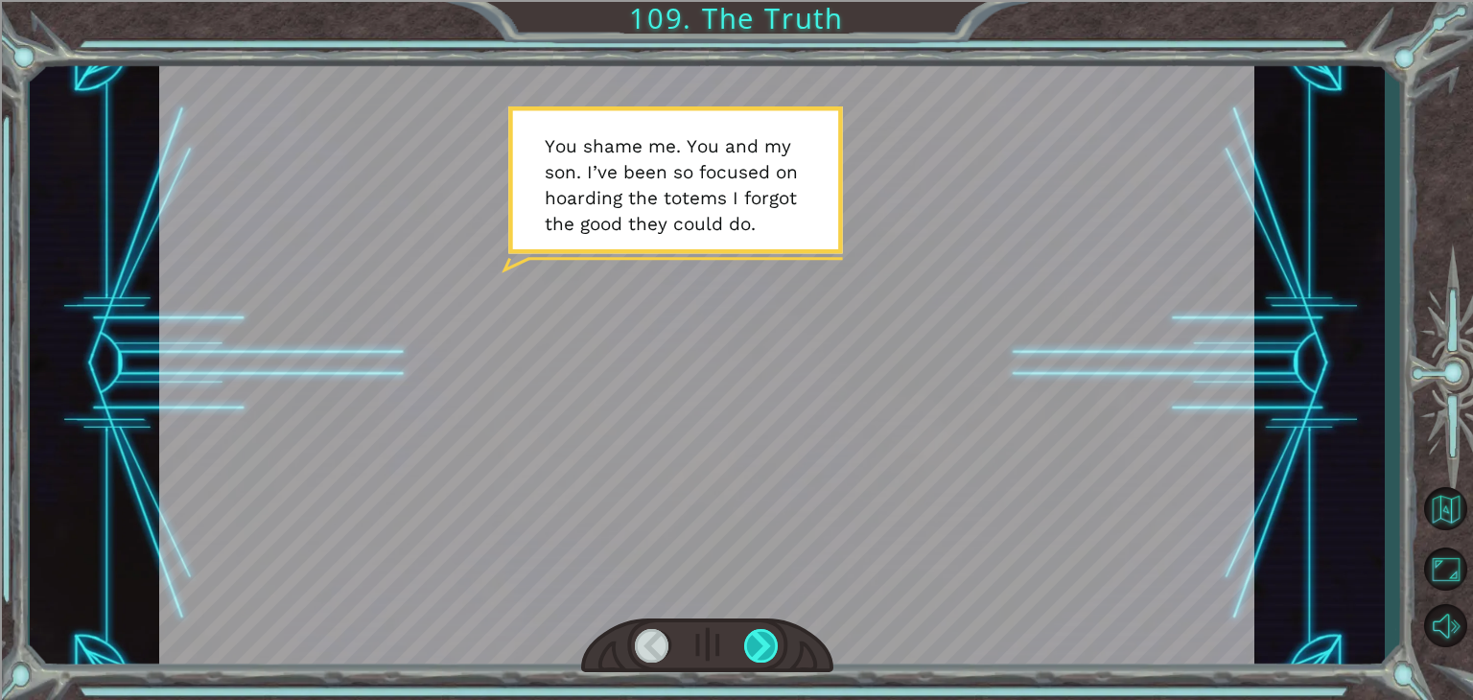
click at [763, 657] on div at bounding box center [761, 646] width 35 height 34
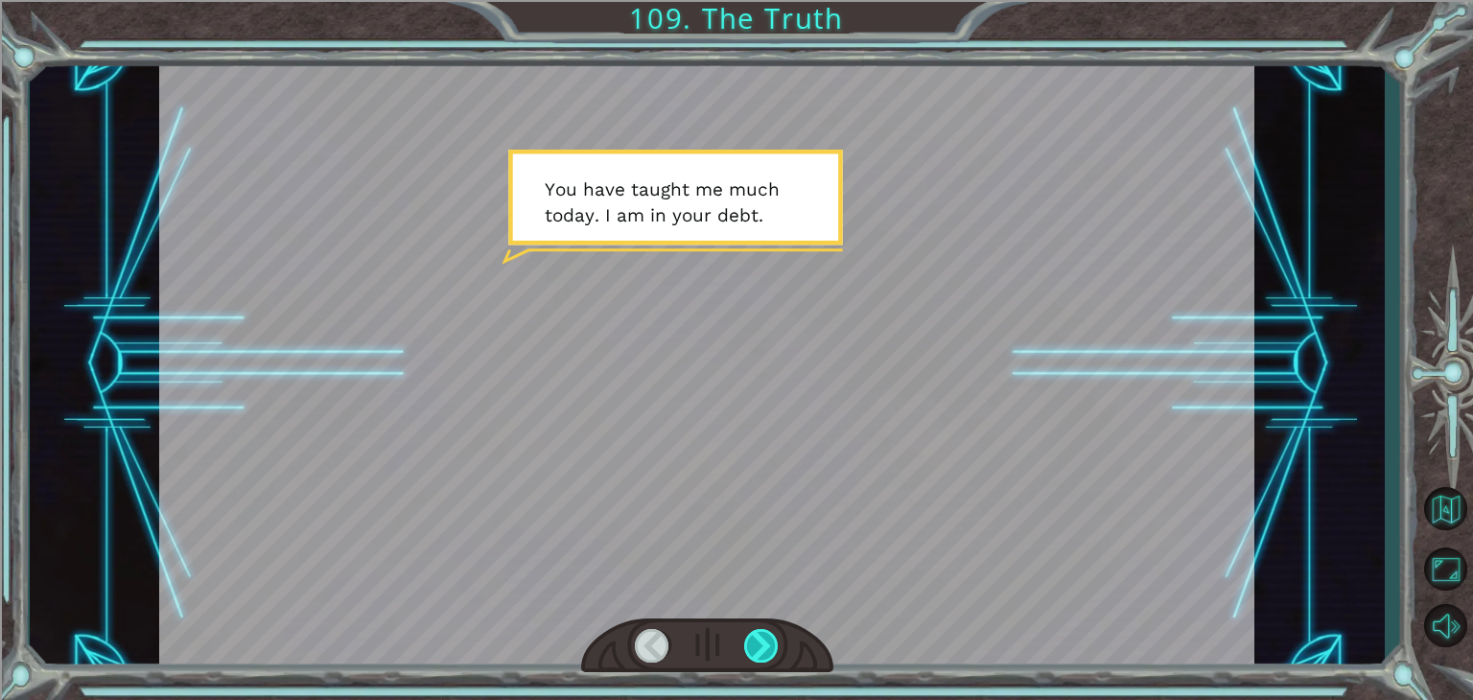
click at [763, 657] on div at bounding box center [761, 646] width 35 height 34
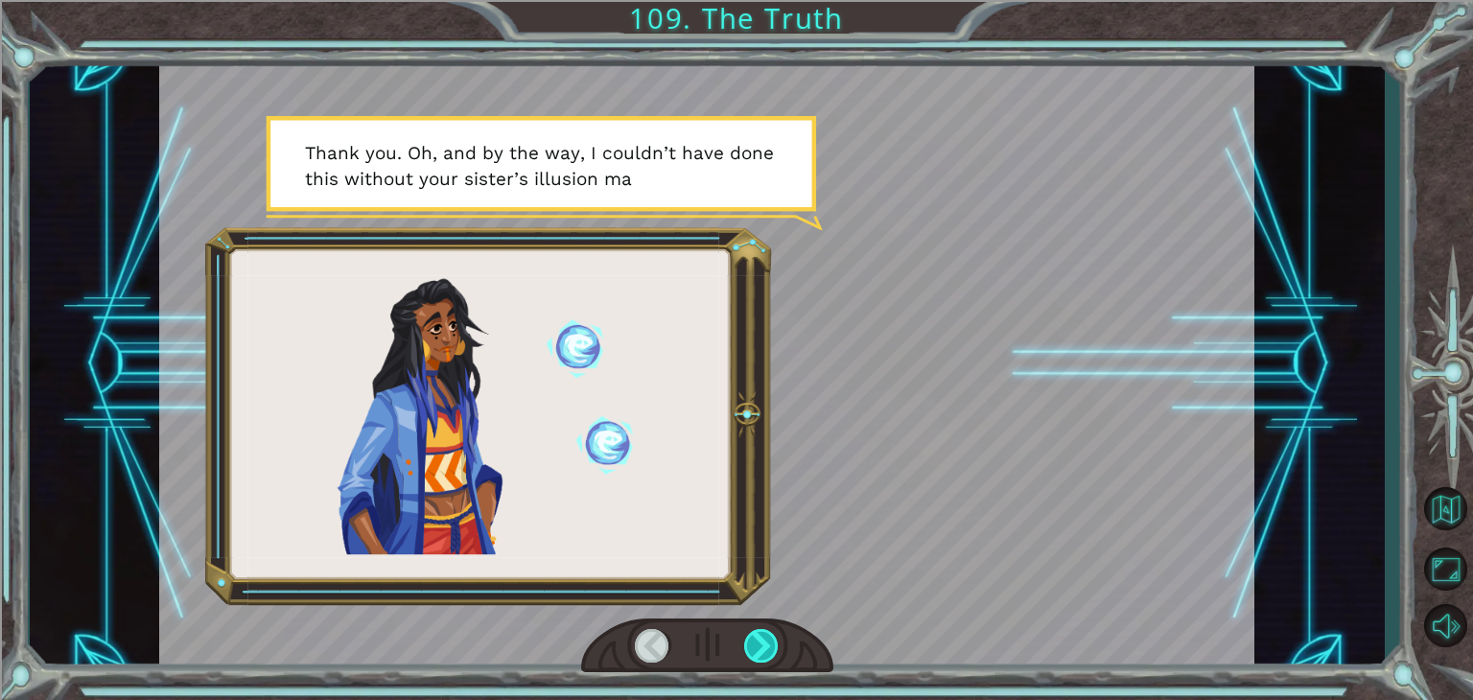
click at [763, 657] on div at bounding box center [761, 646] width 35 height 34
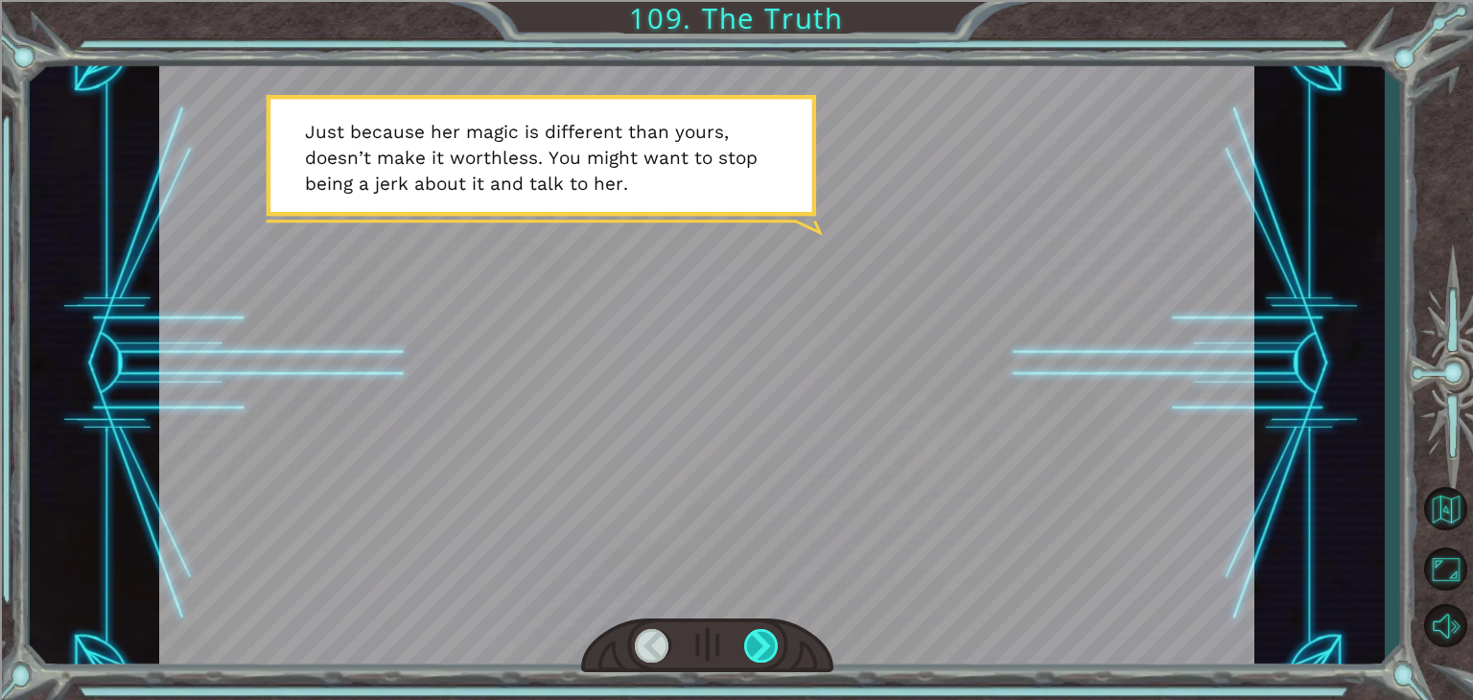
click at [763, 657] on div at bounding box center [761, 646] width 35 height 34
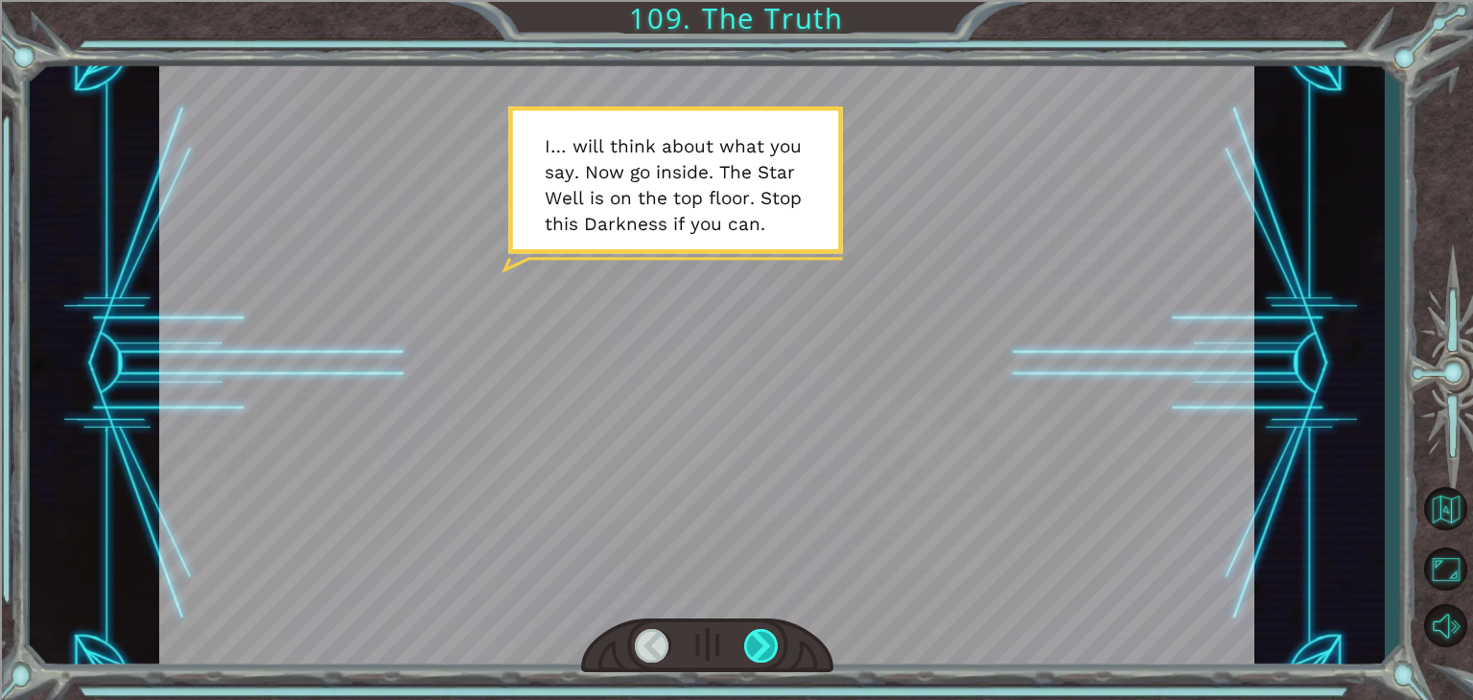
click at [763, 657] on div at bounding box center [761, 646] width 35 height 34
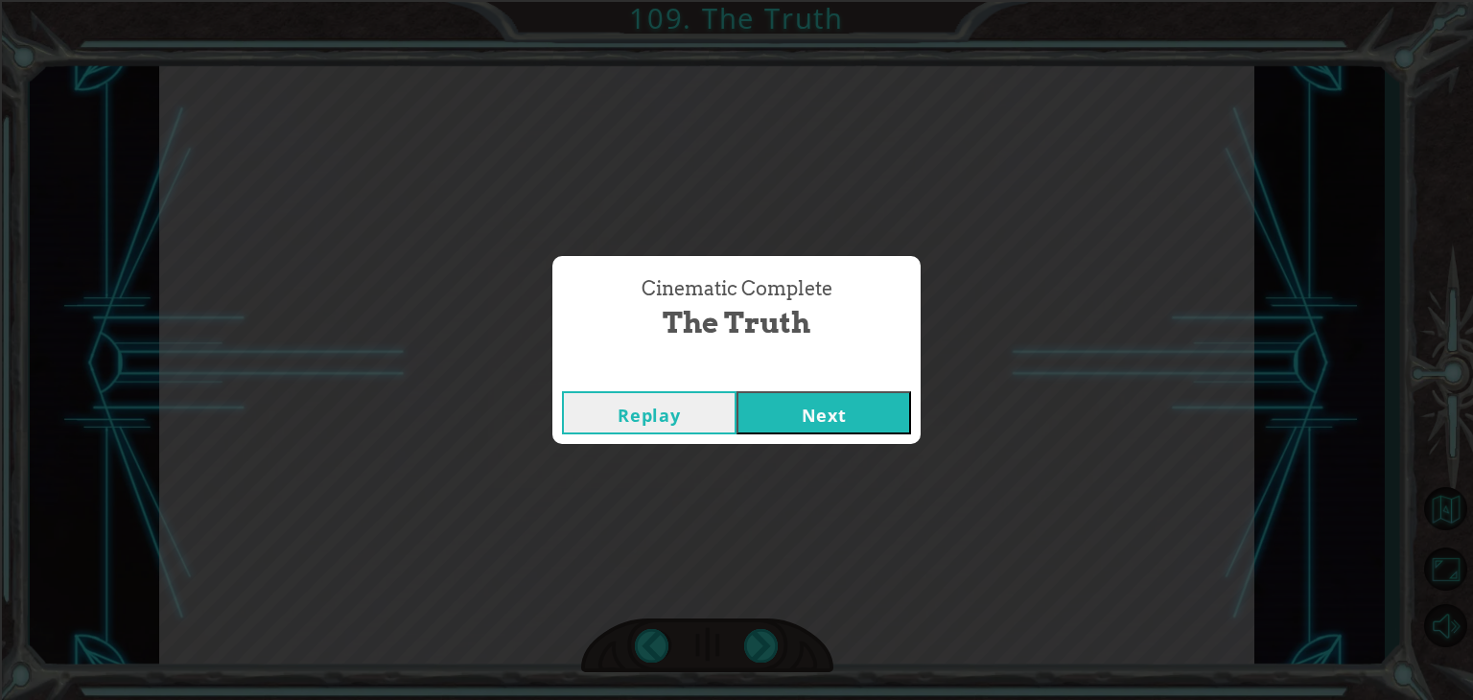
click at [790, 407] on button "Next" at bounding box center [824, 412] width 175 height 43
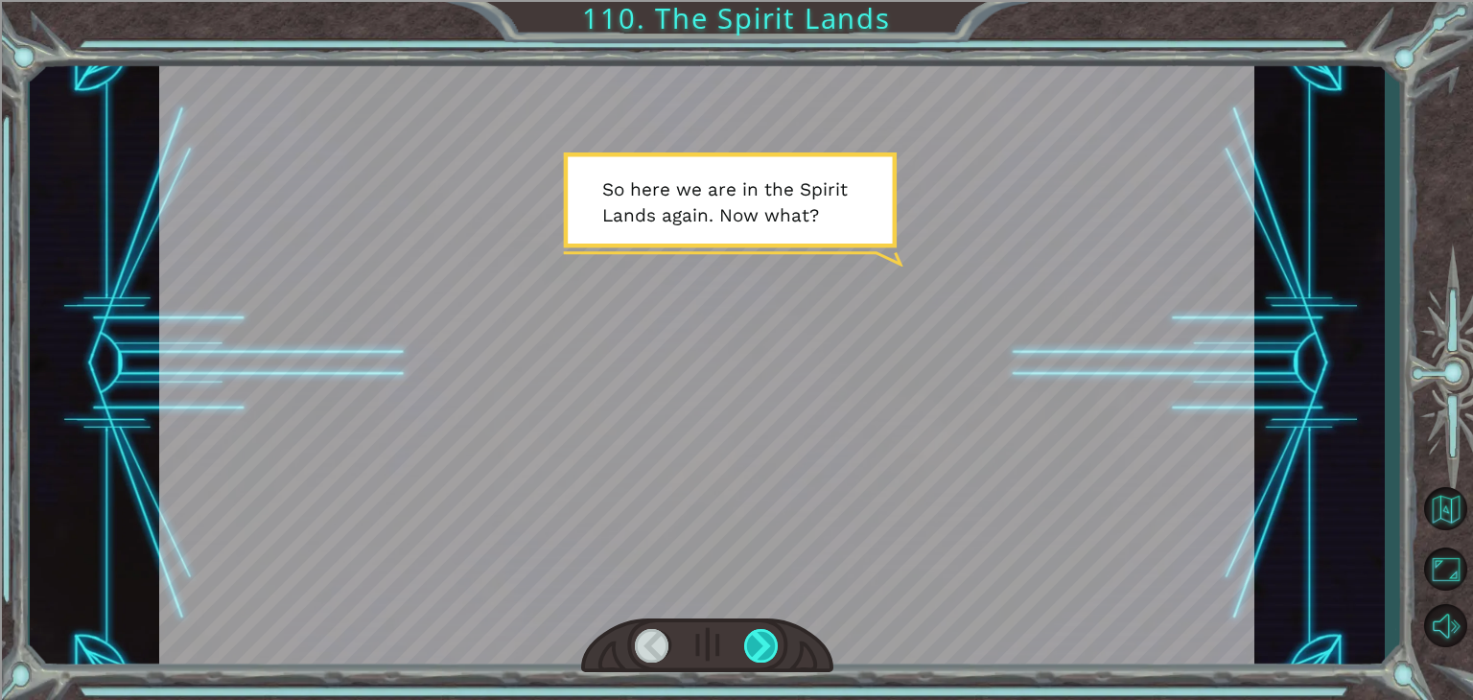
click at [766, 649] on div at bounding box center [761, 646] width 35 height 34
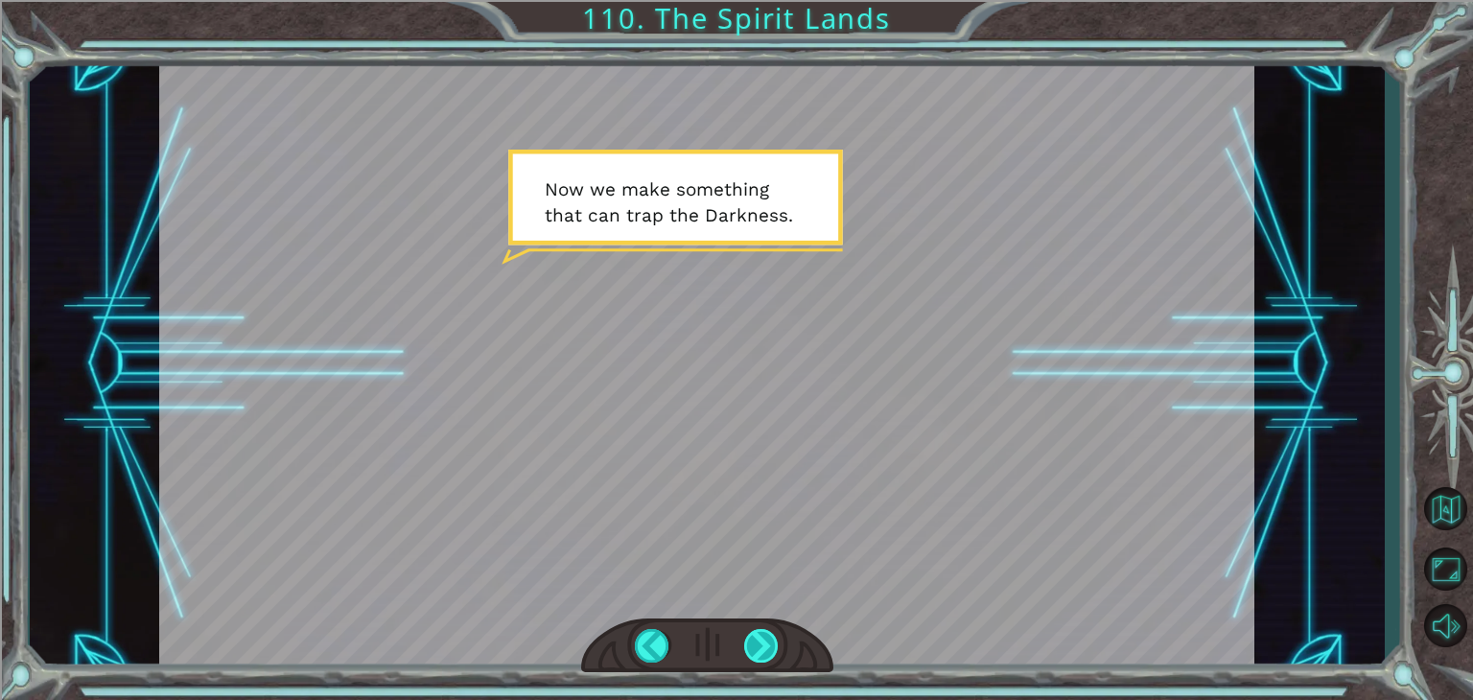
click at [768, 650] on div at bounding box center [761, 646] width 35 height 34
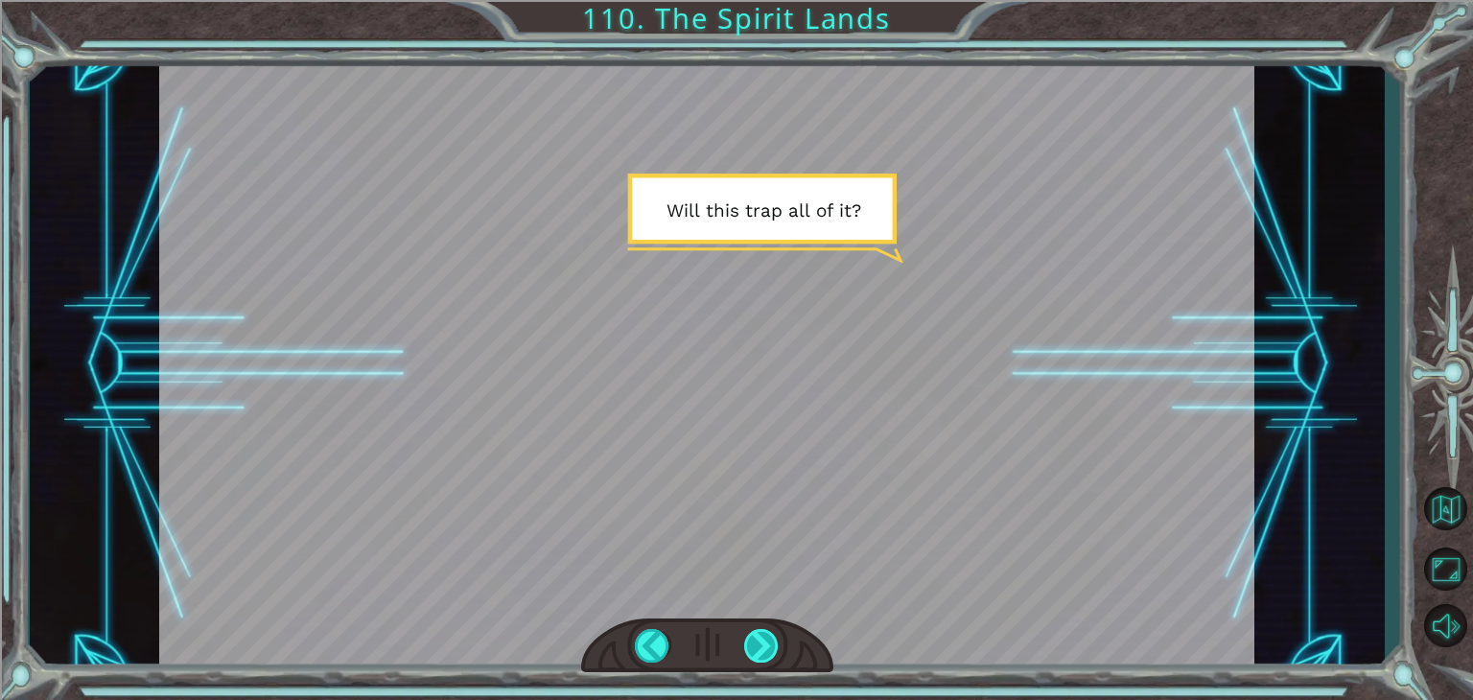
click at [768, 650] on div at bounding box center [761, 646] width 35 height 34
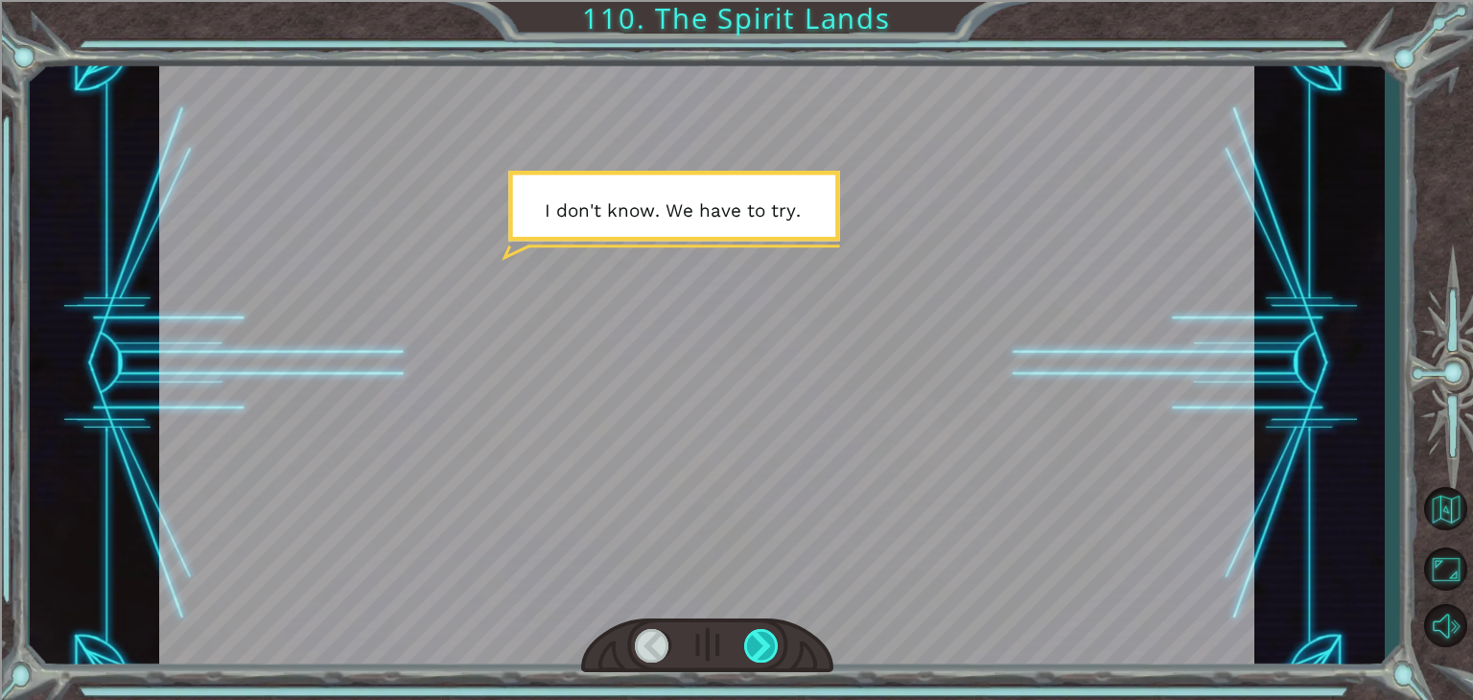
click at [768, 650] on div at bounding box center [761, 646] width 35 height 34
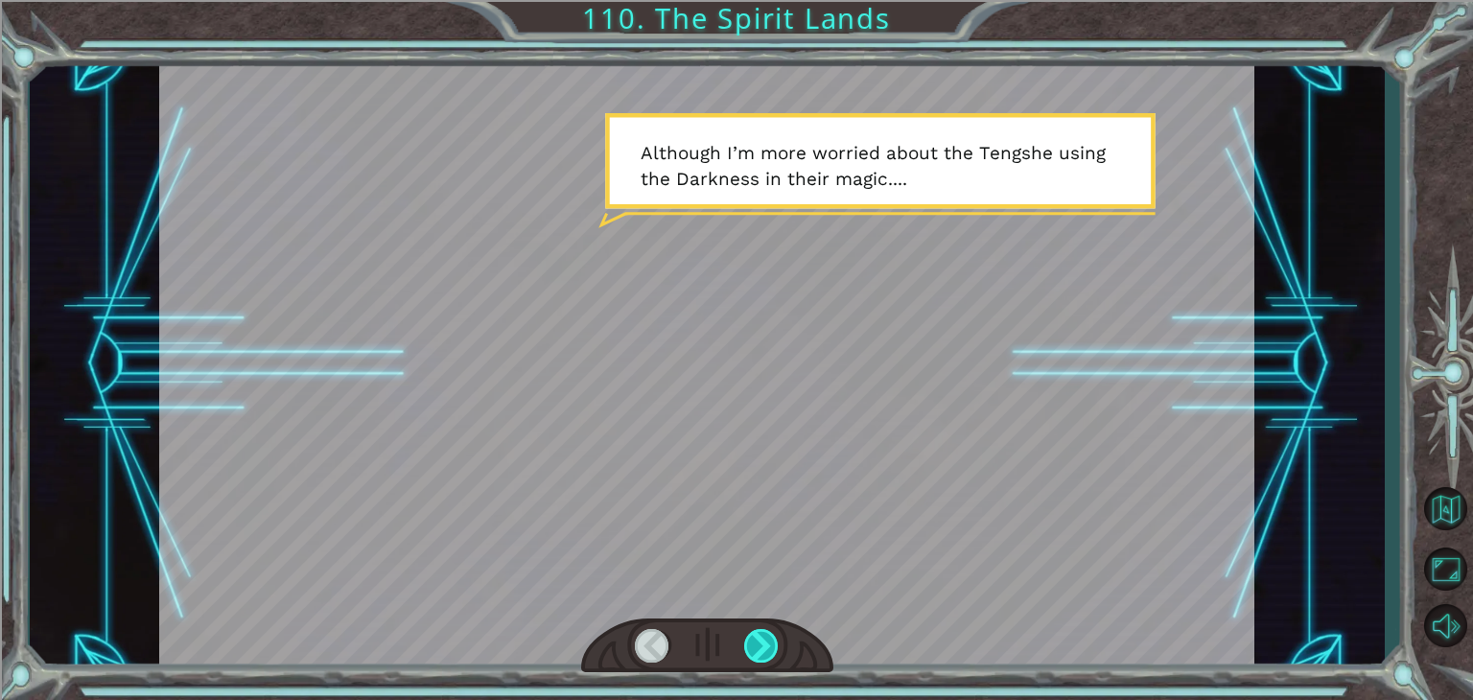
click at [775, 648] on div at bounding box center [761, 646] width 35 height 34
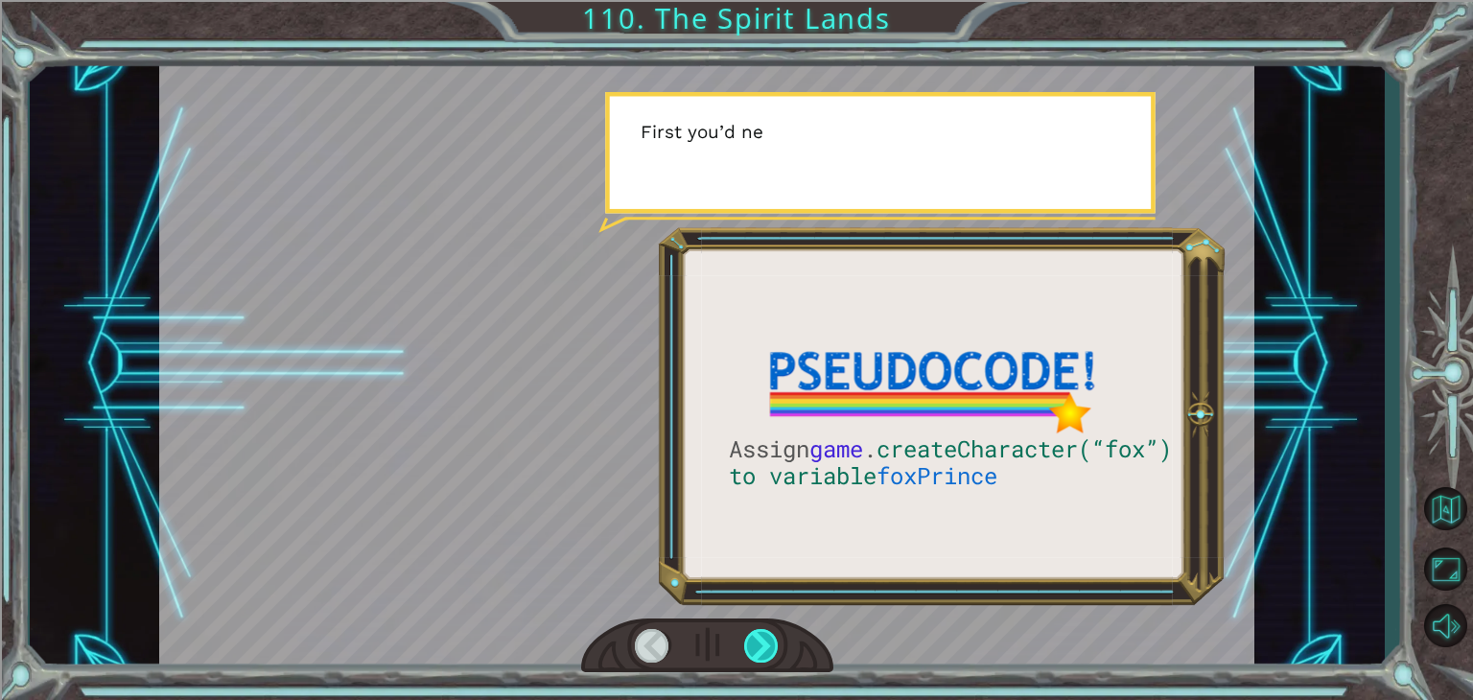
click at [775, 648] on div at bounding box center [761, 646] width 35 height 34
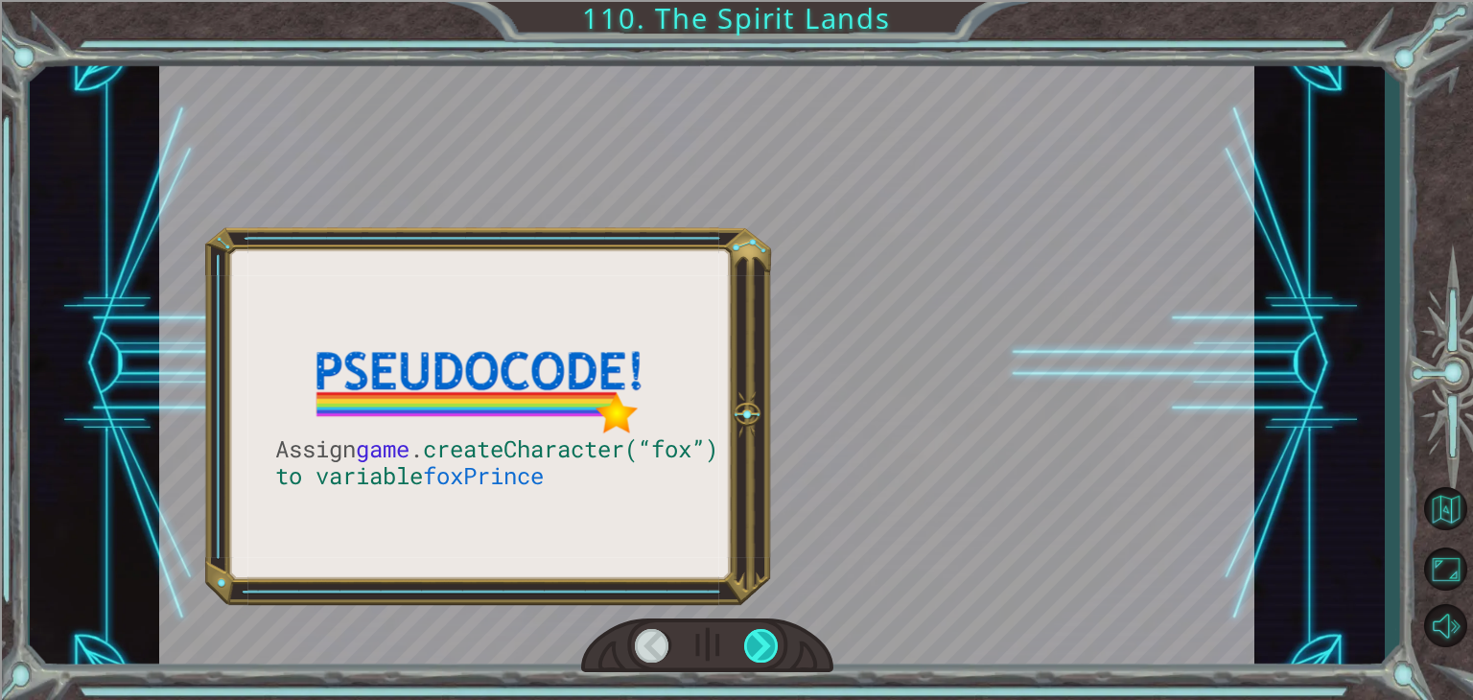
click at [775, 648] on div at bounding box center [761, 646] width 35 height 34
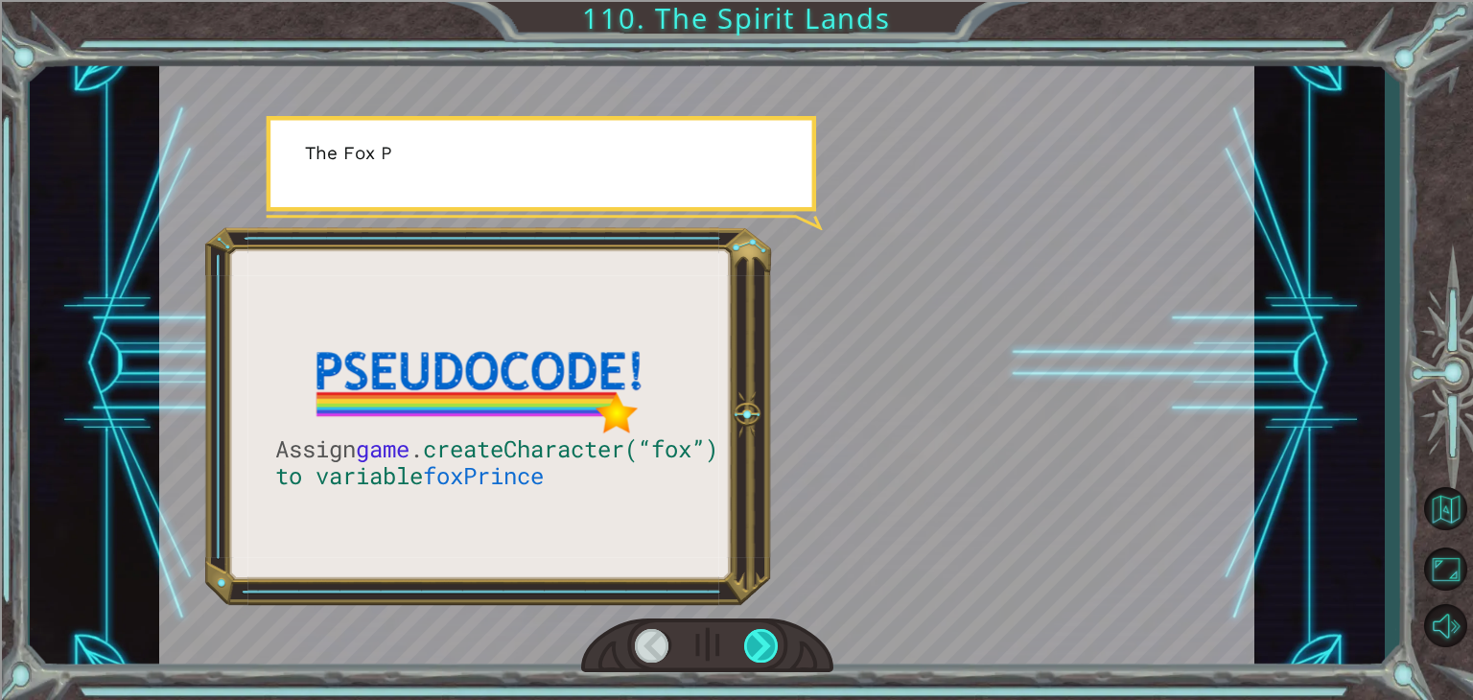
click at [775, 648] on div at bounding box center [761, 646] width 35 height 34
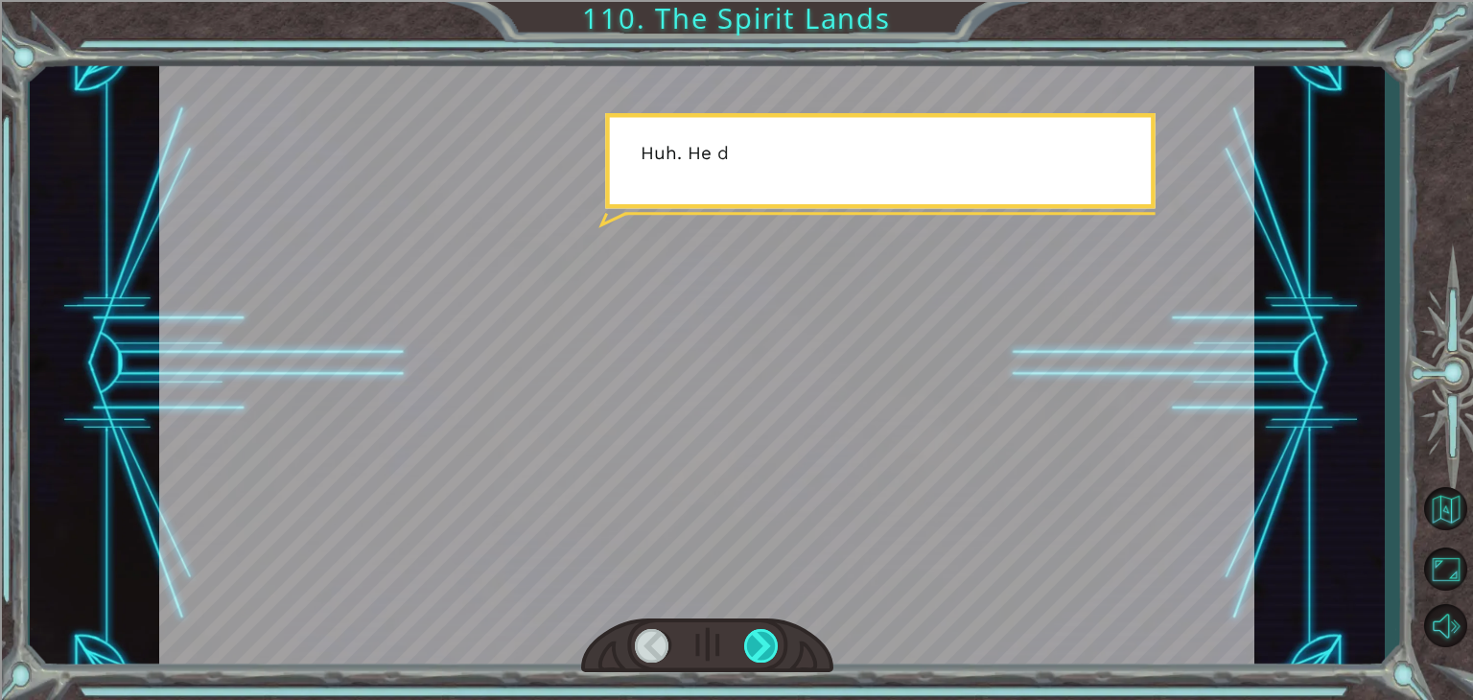
click at [775, 648] on div at bounding box center [761, 646] width 35 height 34
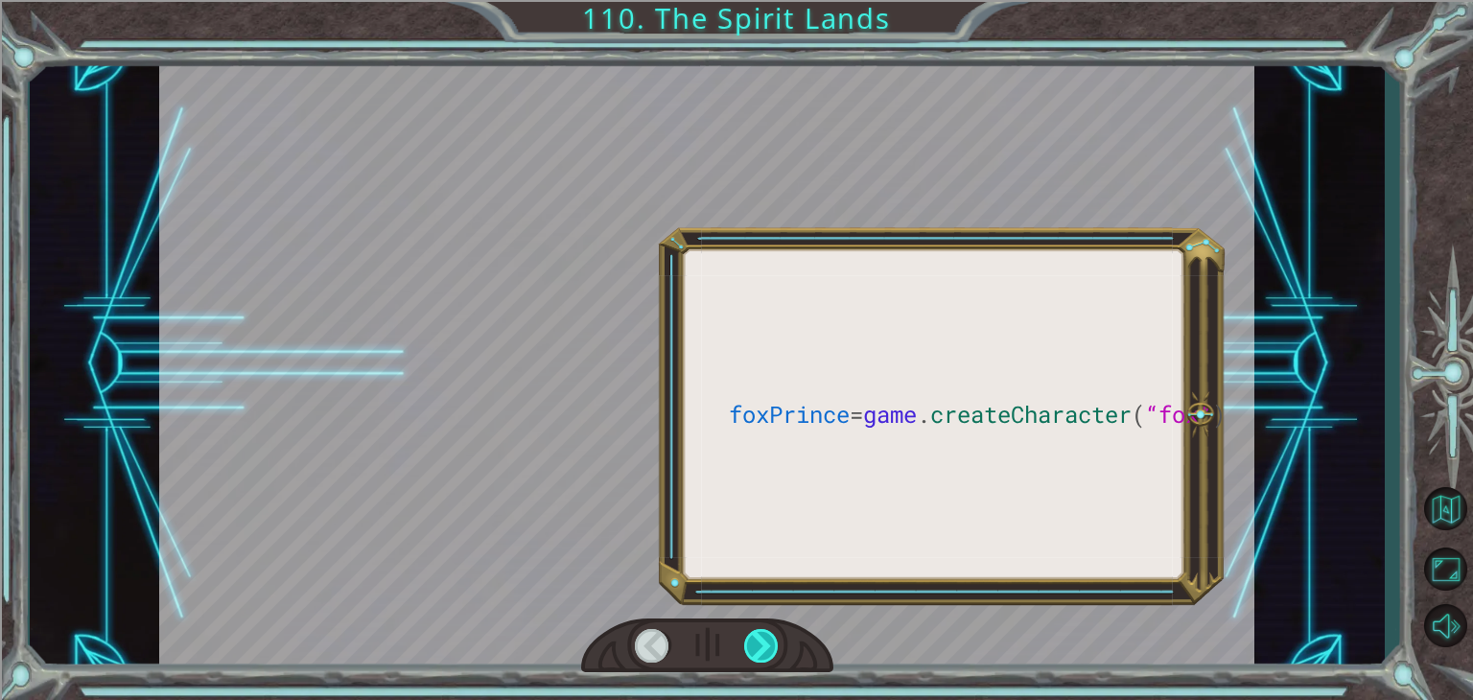
click at [775, 648] on div at bounding box center [761, 646] width 35 height 34
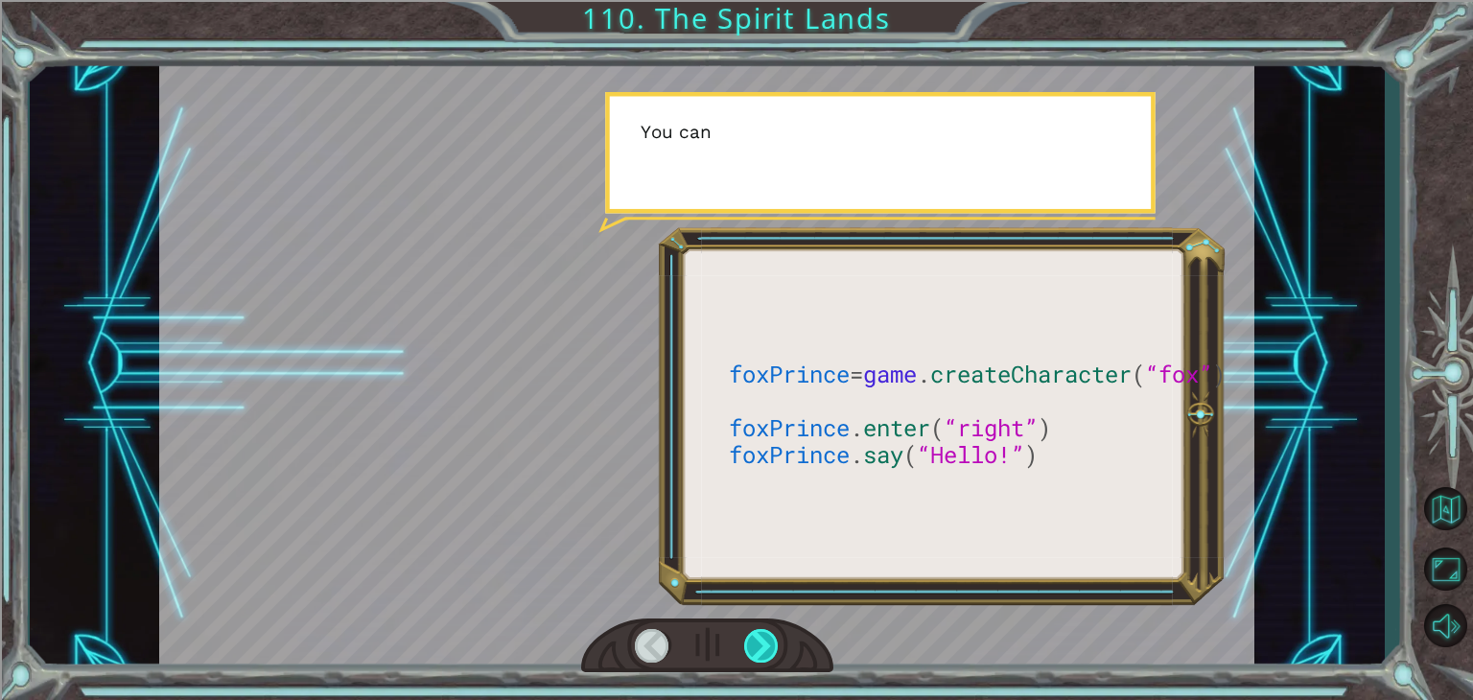
click at [775, 648] on div at bounding box center [761, 646] width 35 height 34
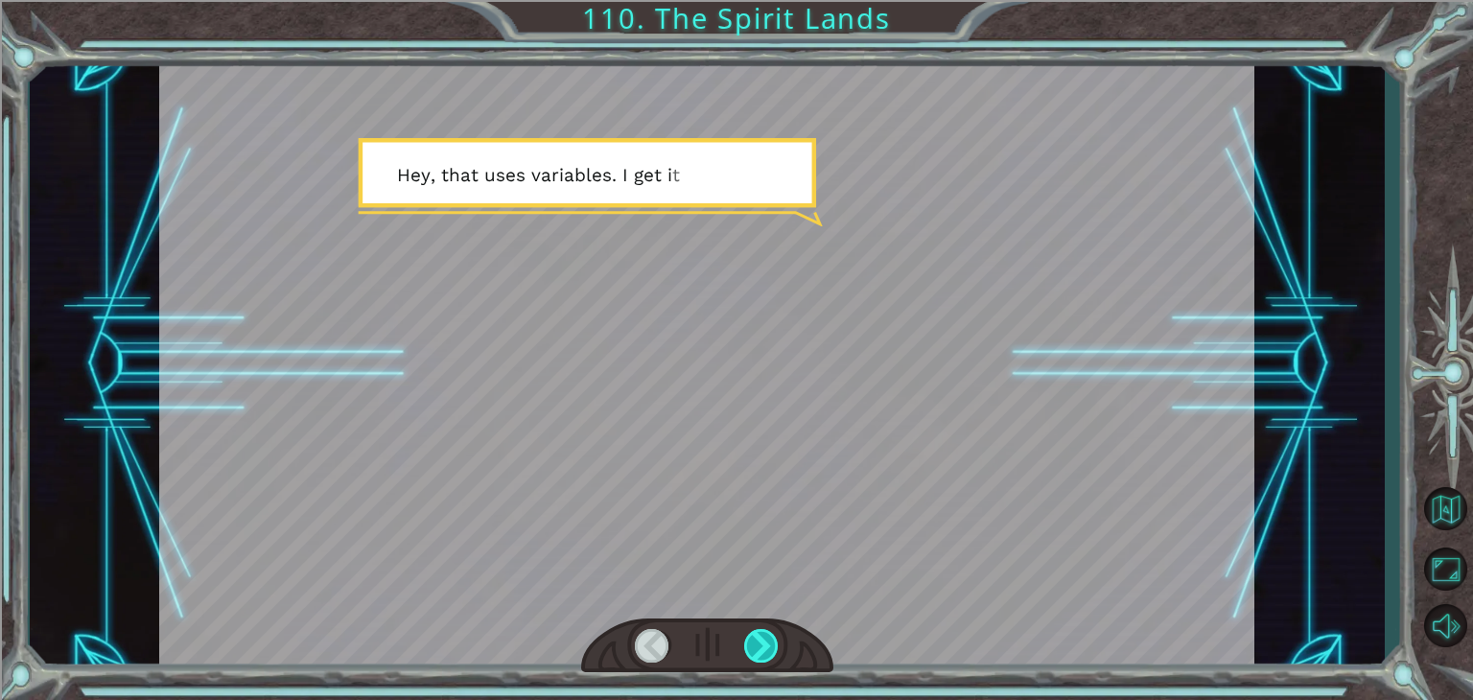
click at [775, 648] on div at bounding box center [761, 646] width 35 height 34
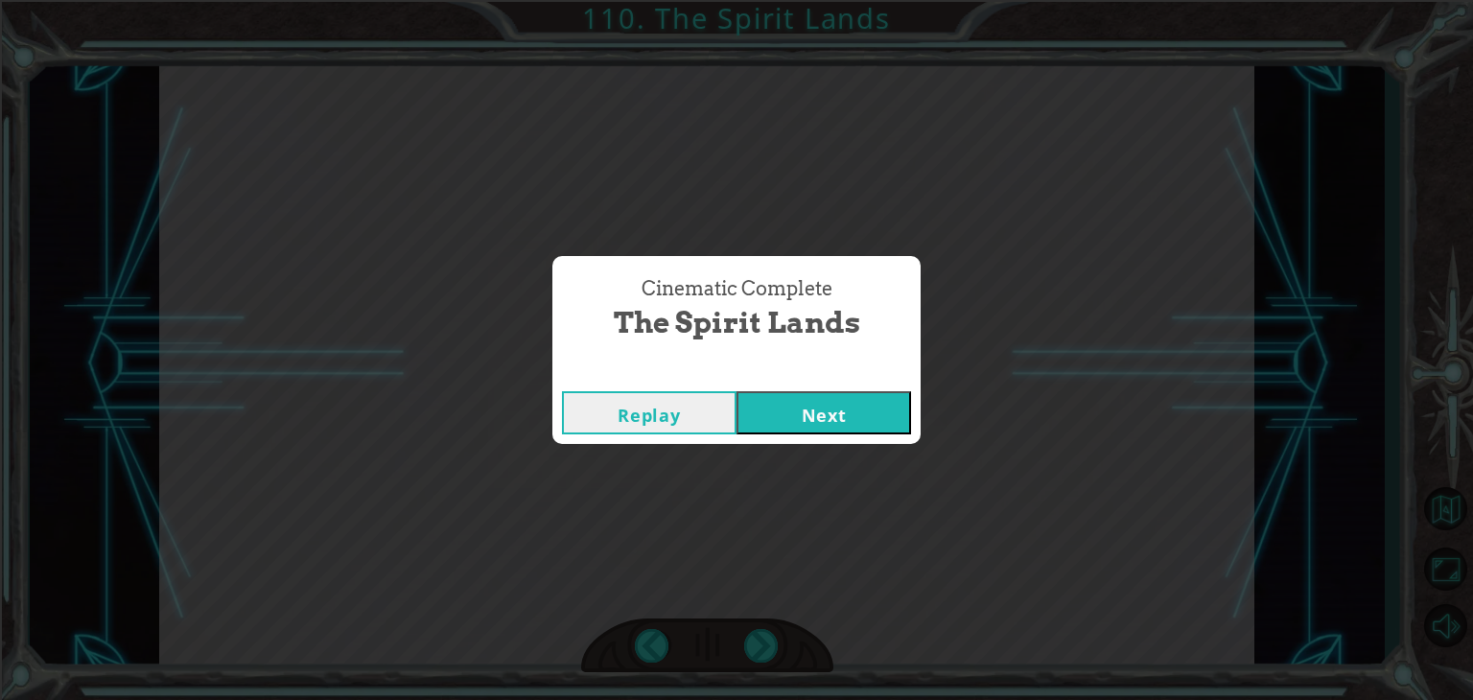
click at [846, 438] on div "Replay Next" at bounding box center [736, 413] width 368 height 62
click at [833, 423] on button "Next" at bounding box center [824, 412] width 175 height 43
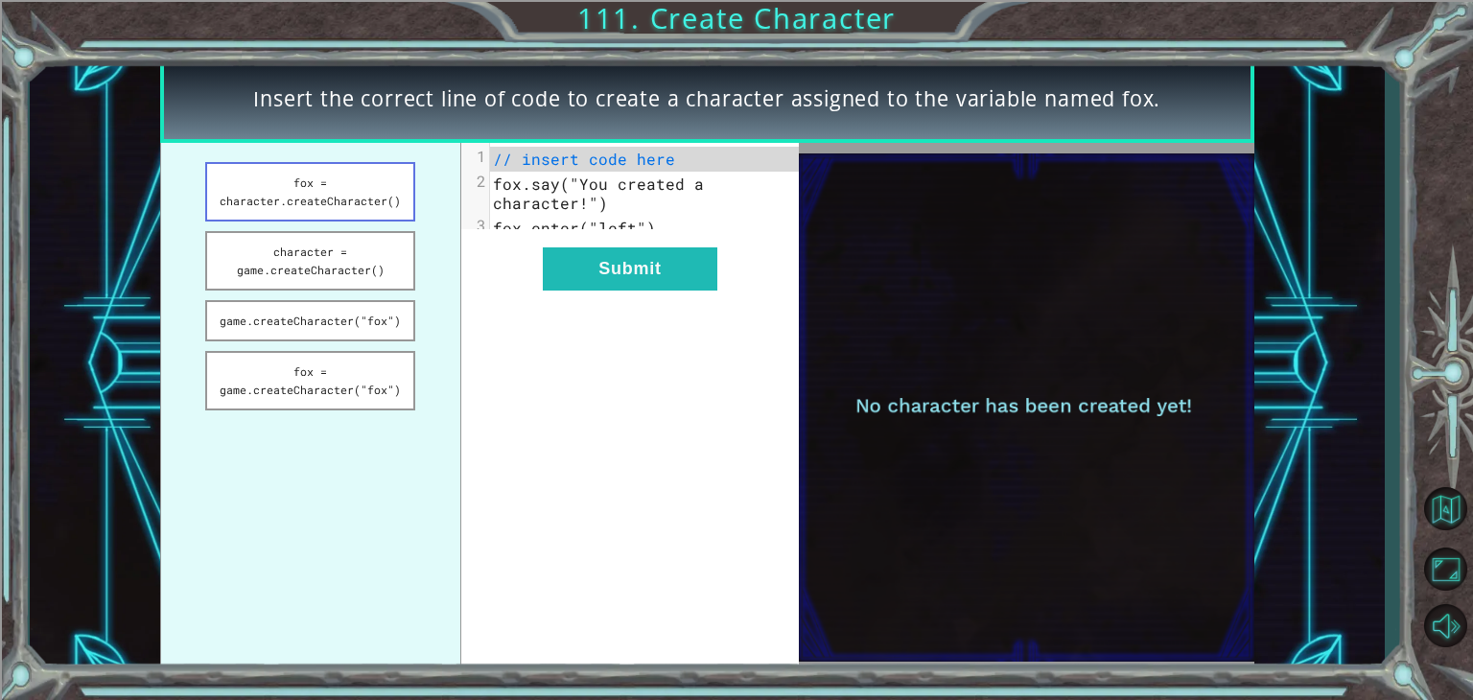
click at [355, 179] on button "fox = character.createCharacter()" at bounding box center [310, 191] width 210 height 59
click at [622, 307] on div "xxxxxxxxxx 3 1 fox = character.createCharacter() 2 fox.say("You created a chara…" at bounding box center [630, 407] width 338 height 529
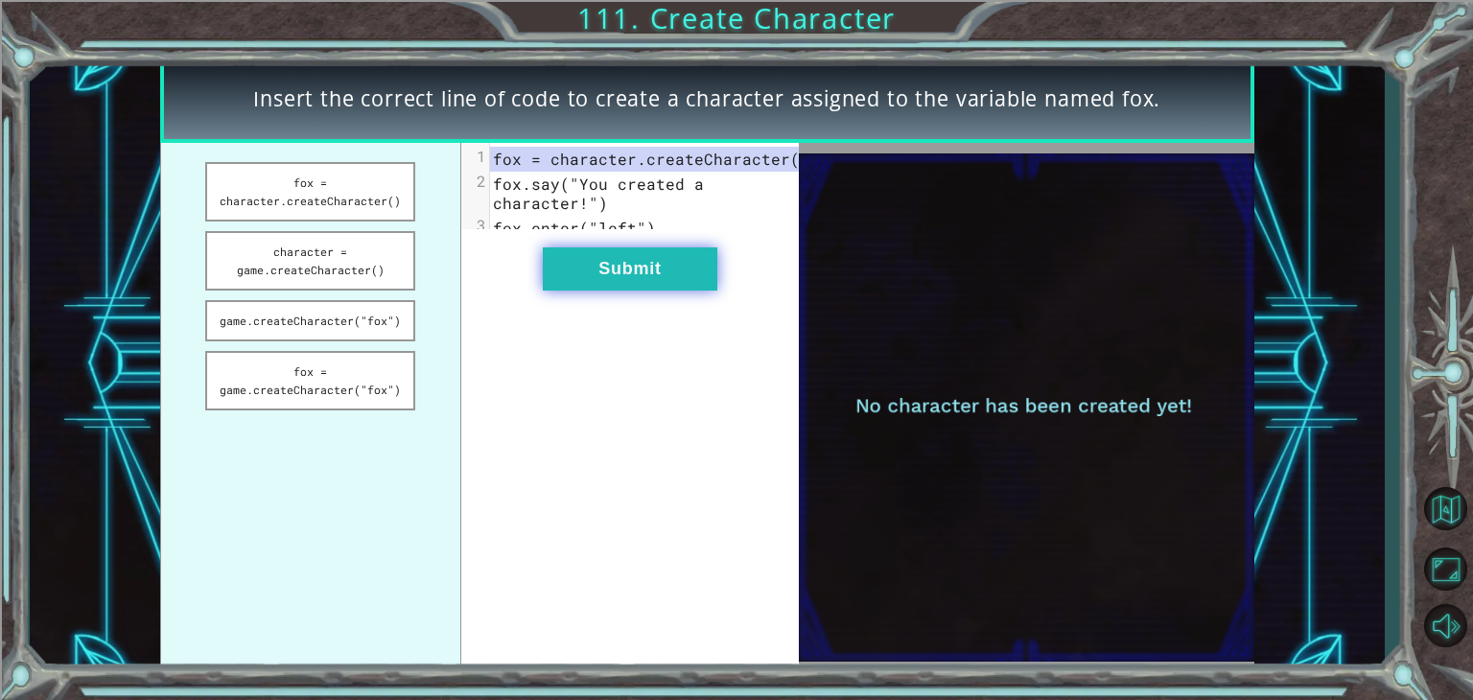
click at [585, 278] on button "Submit" at bounding box center [630, 268] width 175 height 43
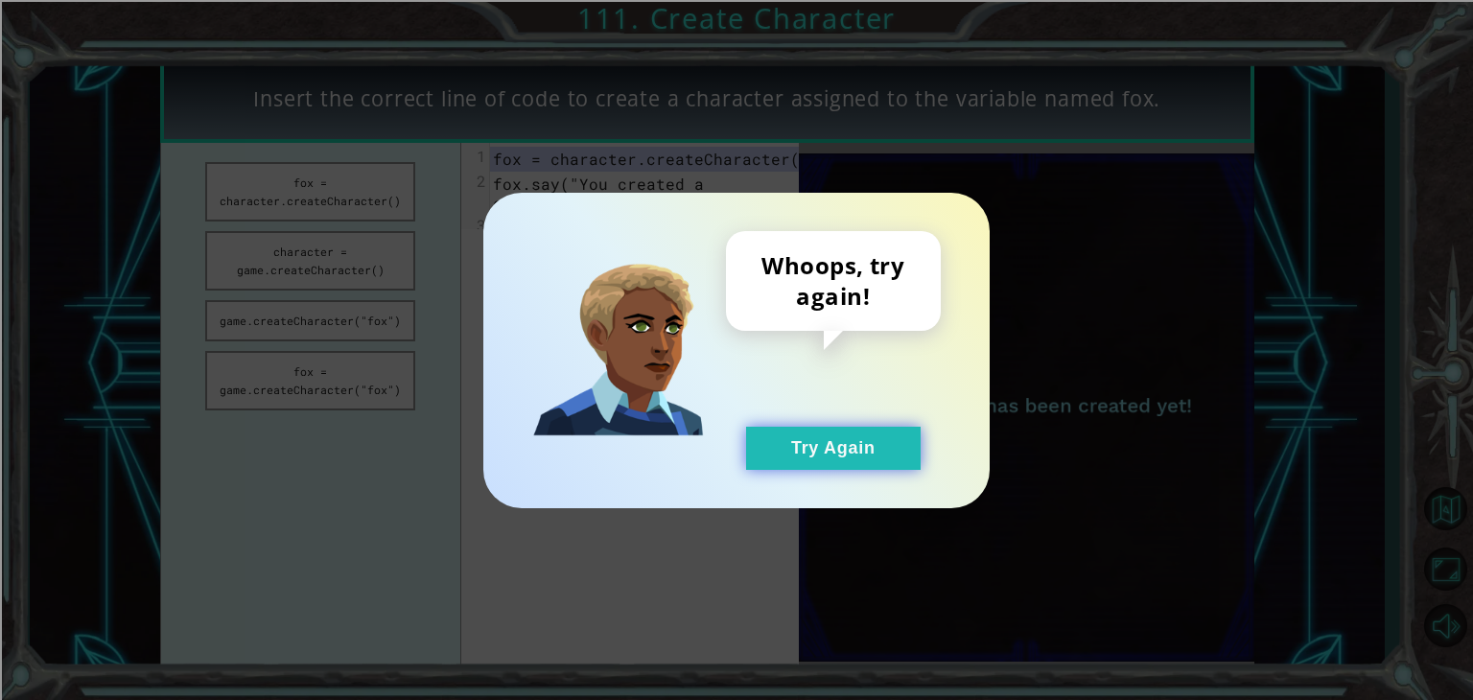
click at [804, 442] on button "Try Again" at bounding box center [833, 448] width 175 height 43
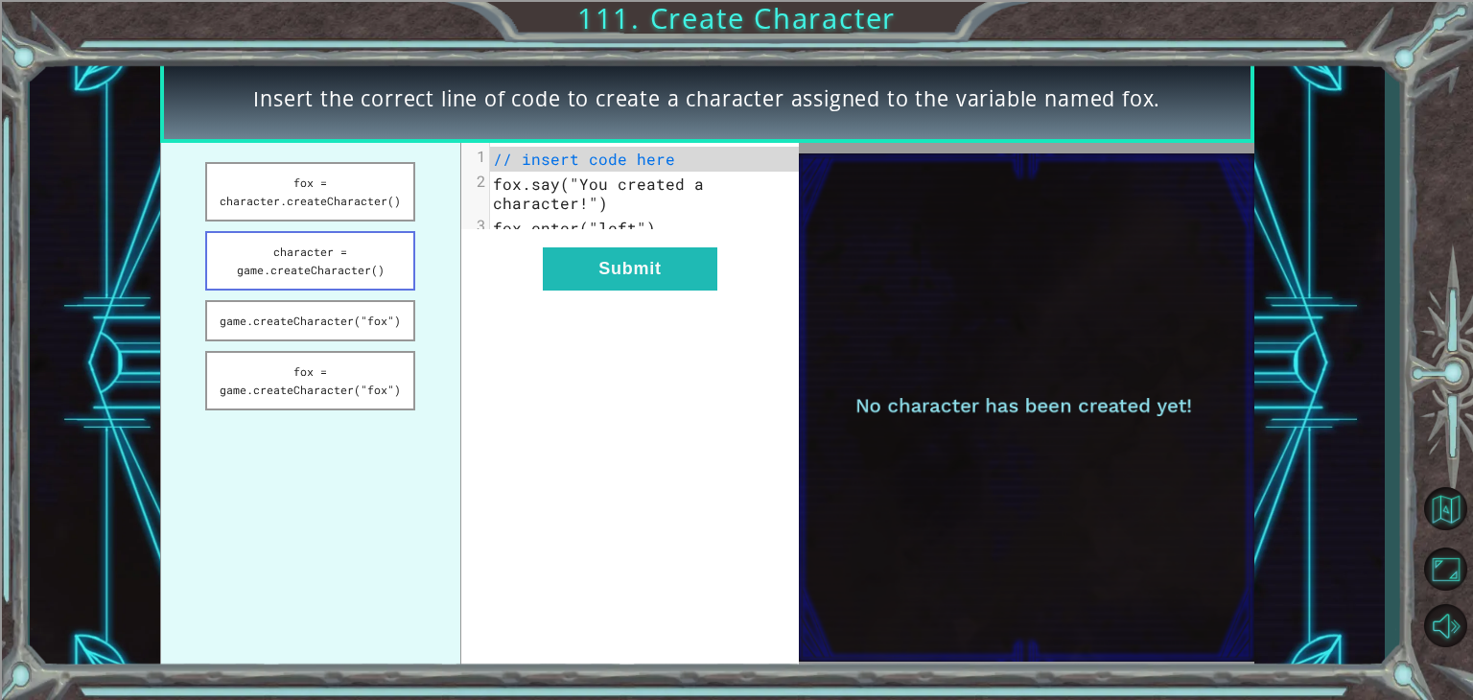
click at [388, 284] on button "character = game.createCharacter()" at bounding box center [310, 260] width 210 height 59
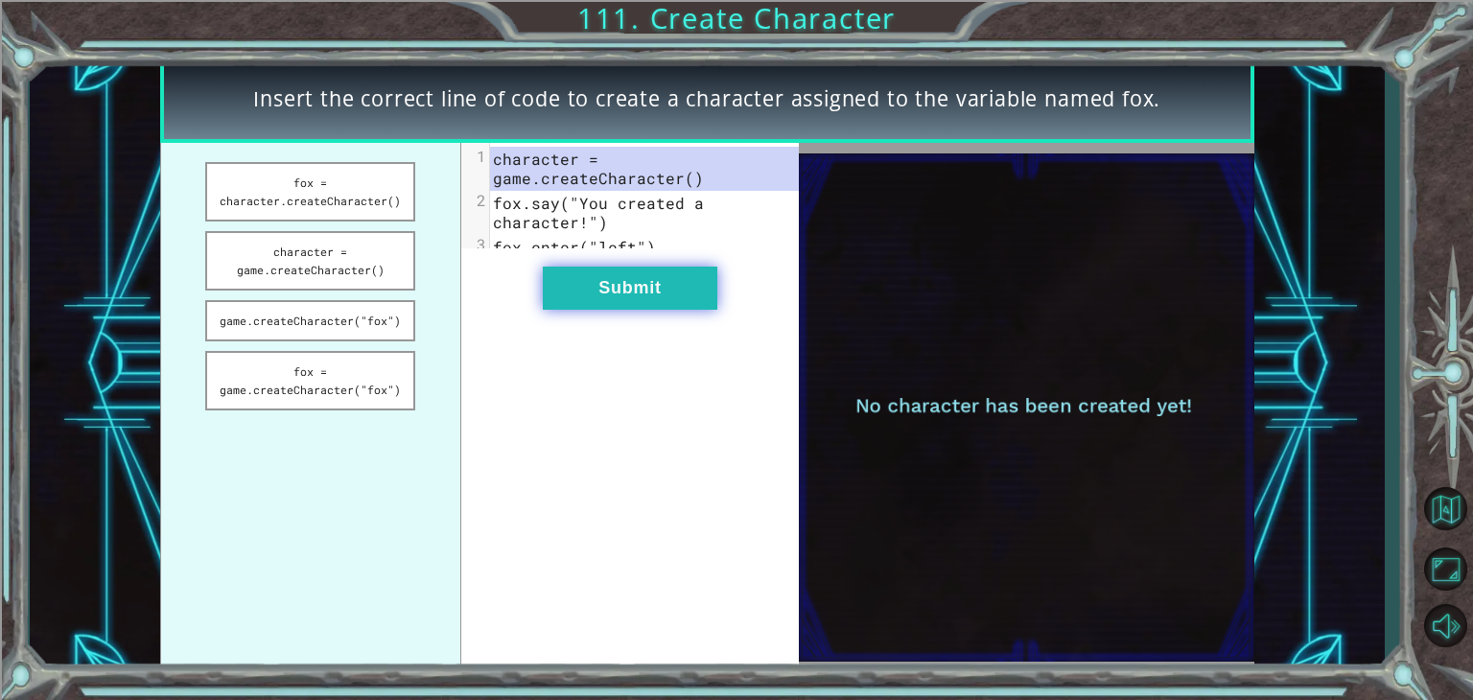
click at [607, 304] on button "Submit" at bounding box center [630, 288] width 175 height 43
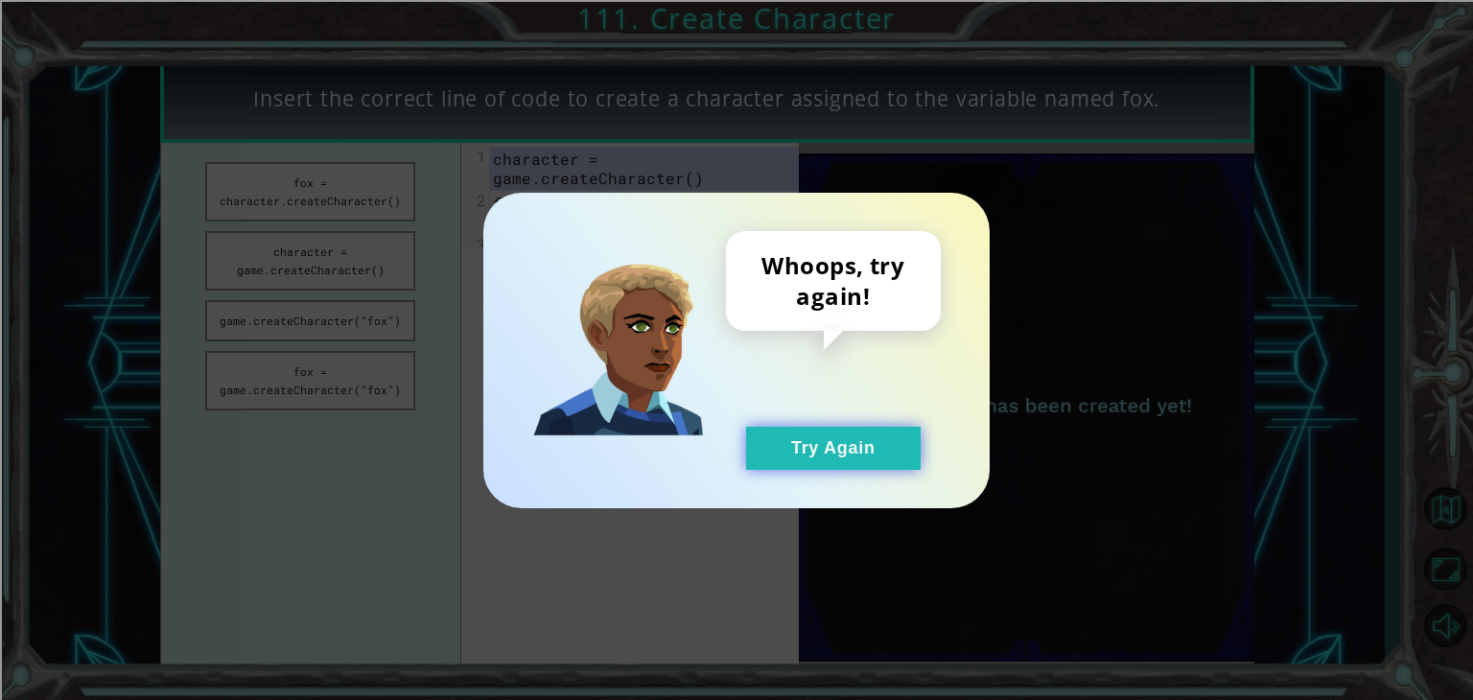
click at [836, 446] on button "Try Again" at bounding box center [833, 448] width 175 height 43
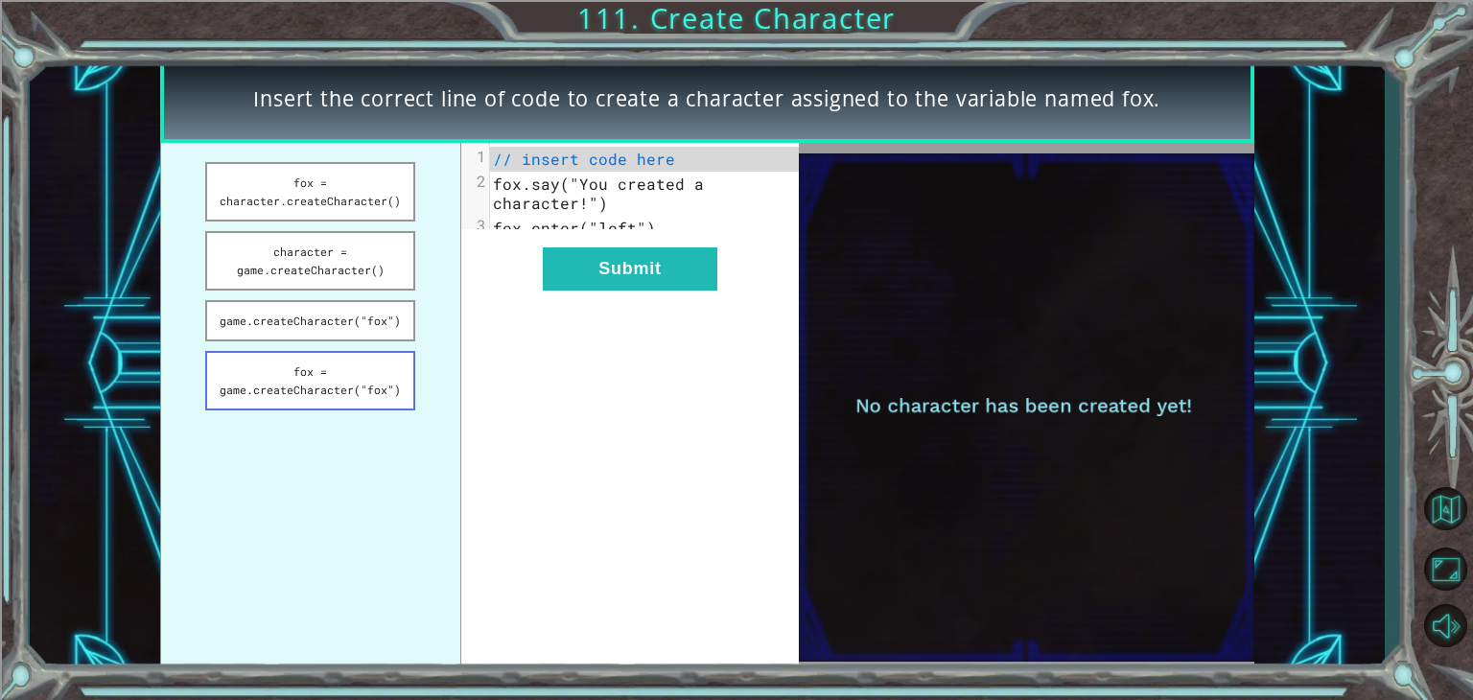
click at [376, 375] on button "fox = game.createCharacter("fox")" at bounding box center [310, 380] width 210 height 59
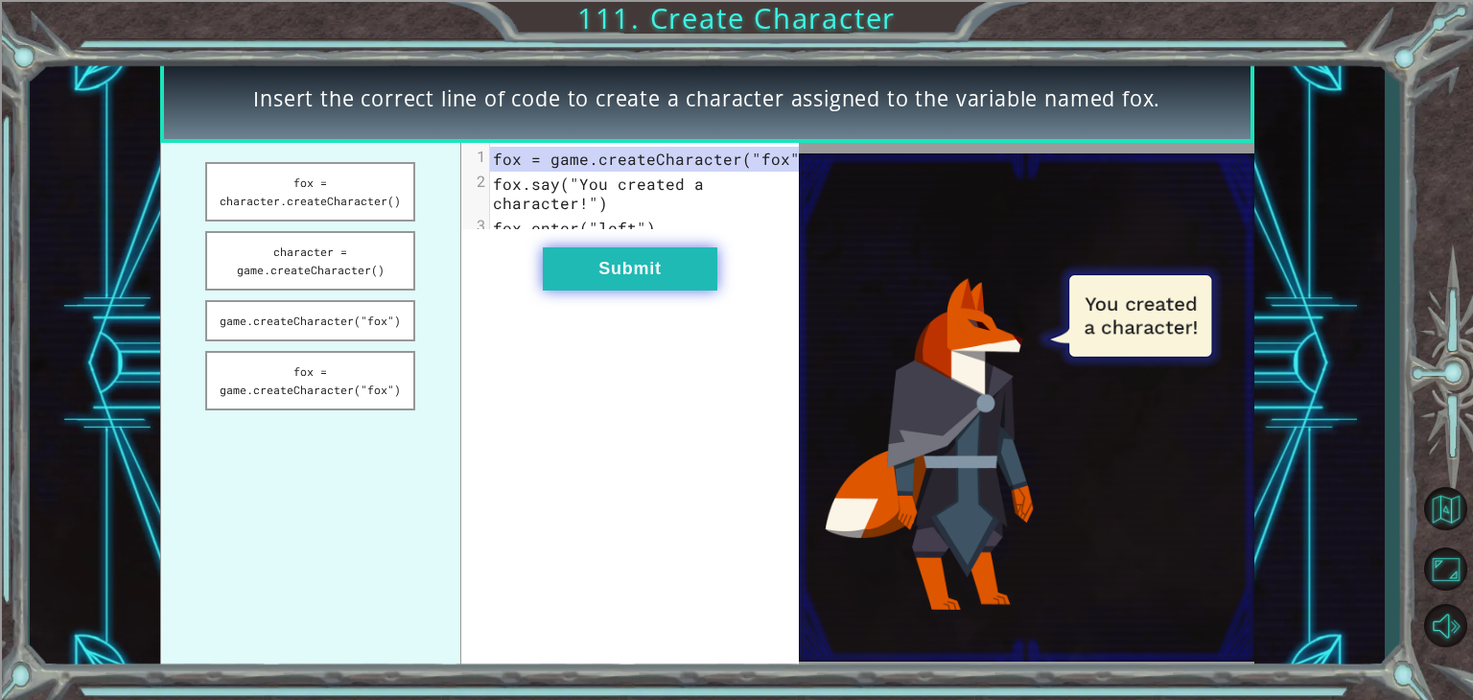
click at [592, 291] on button "Submit" at bounding box center [630, 268] width 175 height 43
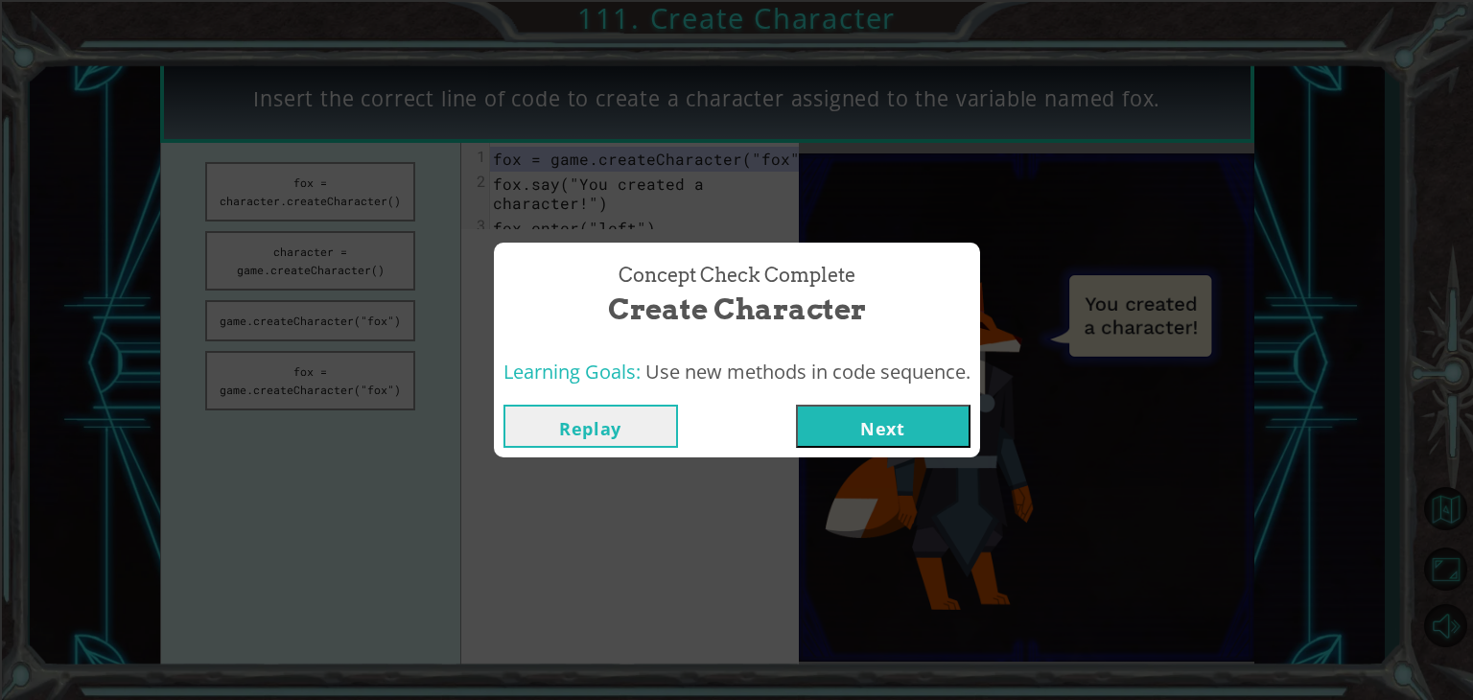
click at [878, 446] on button "Next" at bounding box center [883, 426] width 175 height 43
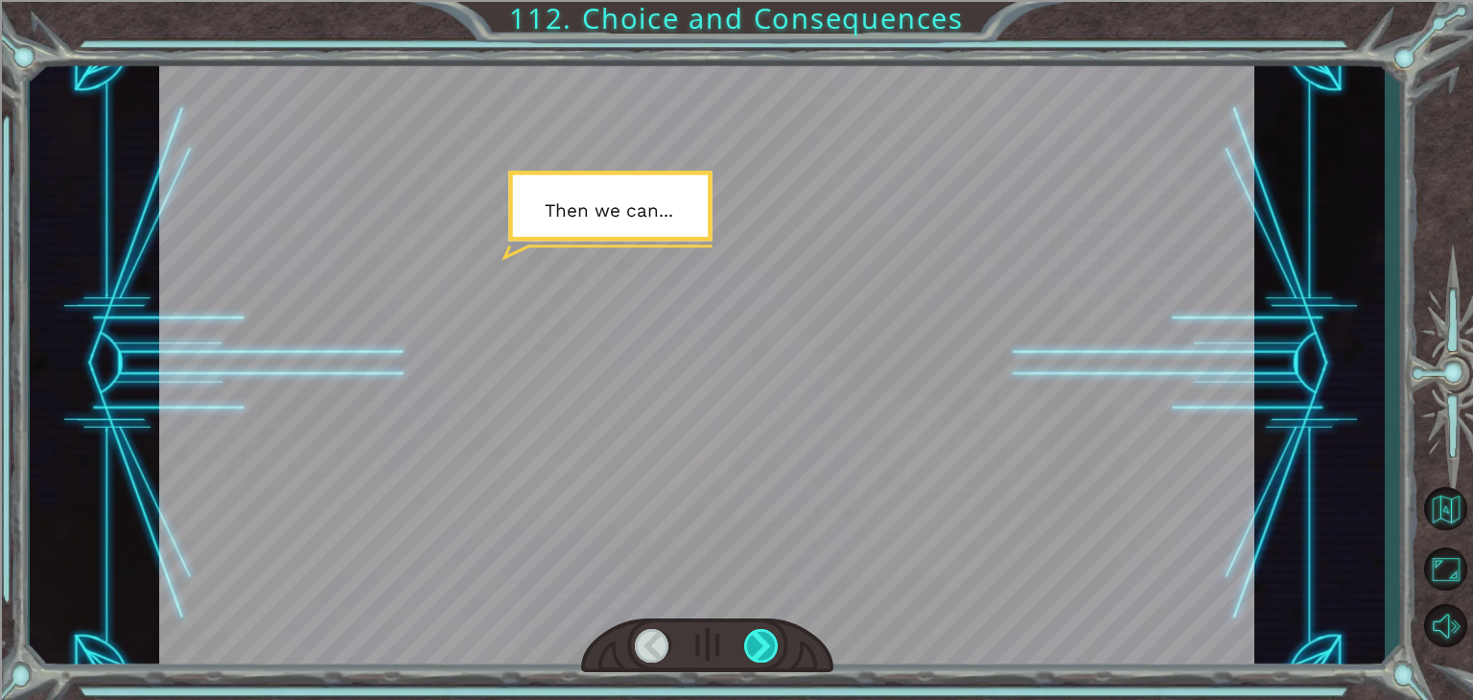
click at [767, 630] on div at bounding box center [761, 646] width 35 height 34
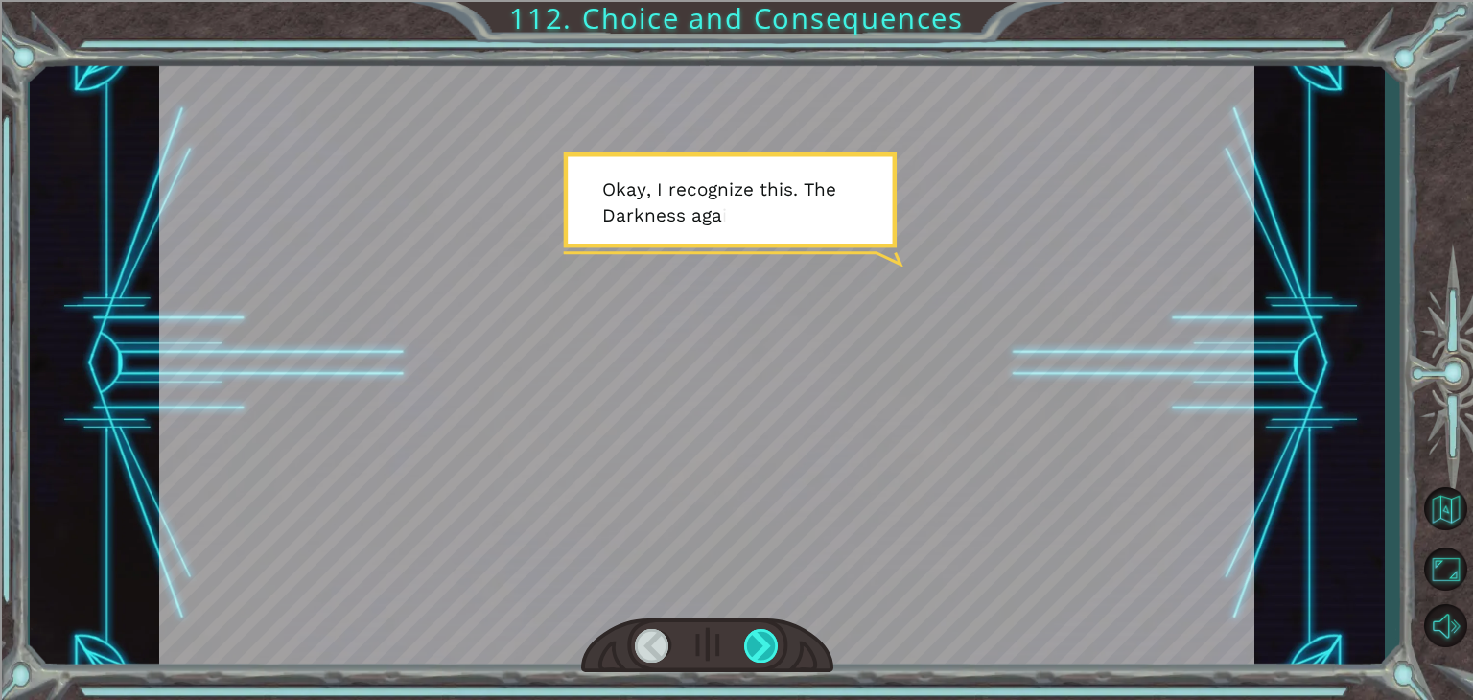
click at [771, 636] on div at bounding box center [761, 646] width 35 height 34
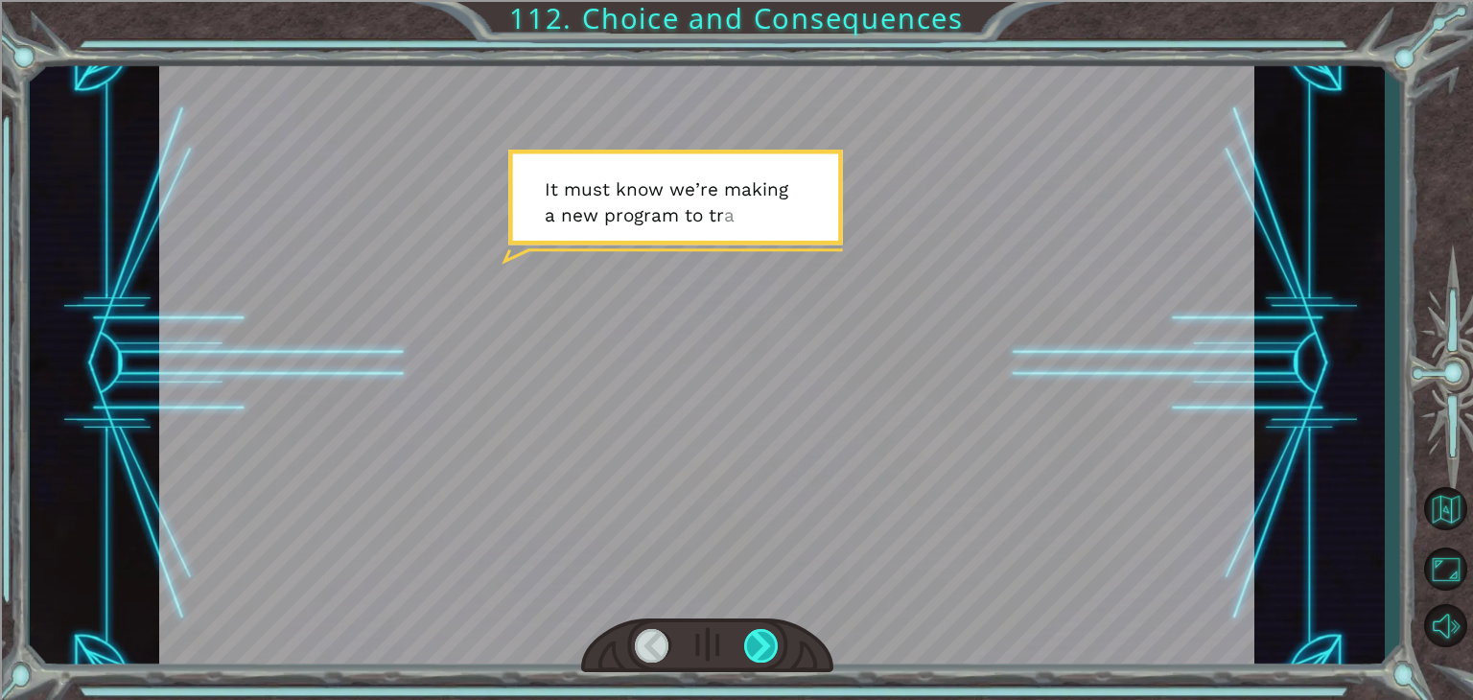
click at [769, 634] on div at bounding box center [761, 646] width 35 height 34
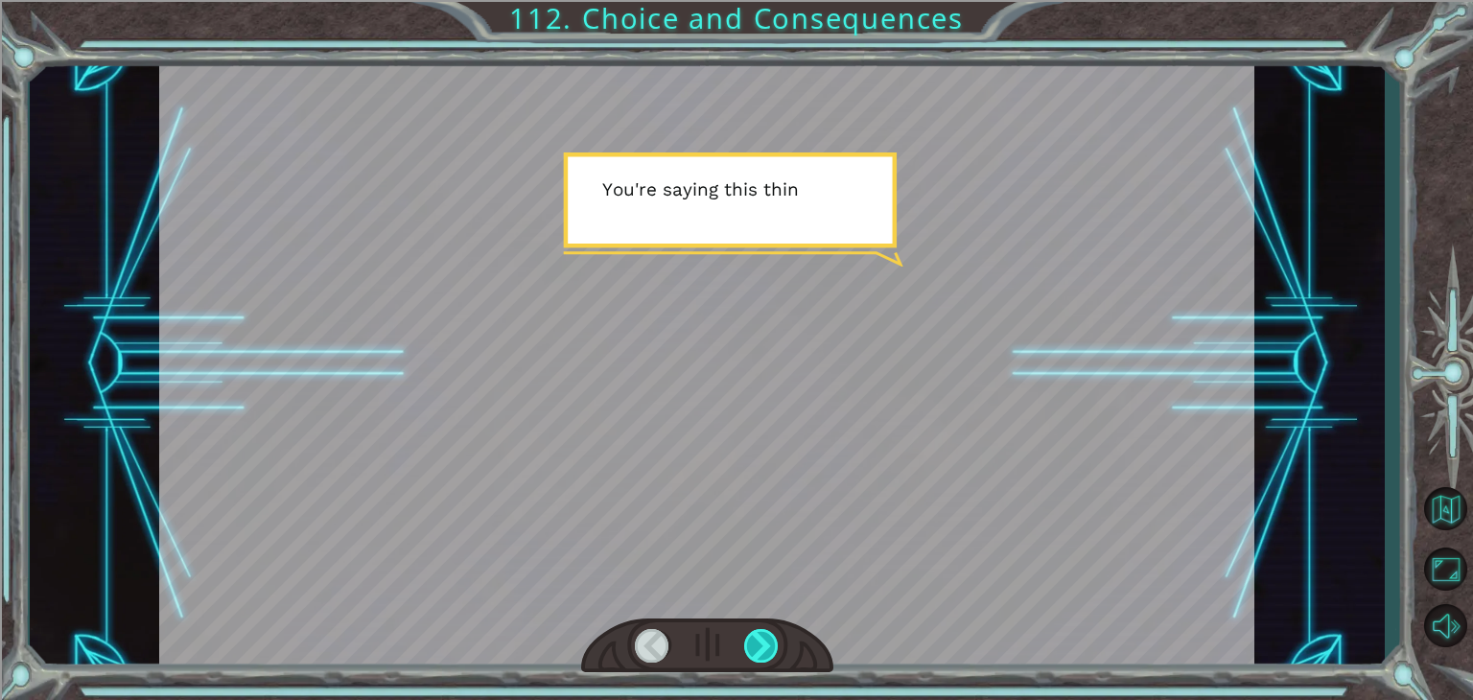
click at [769, 634] on div at bounding box center [761, 646] width 35 height 34
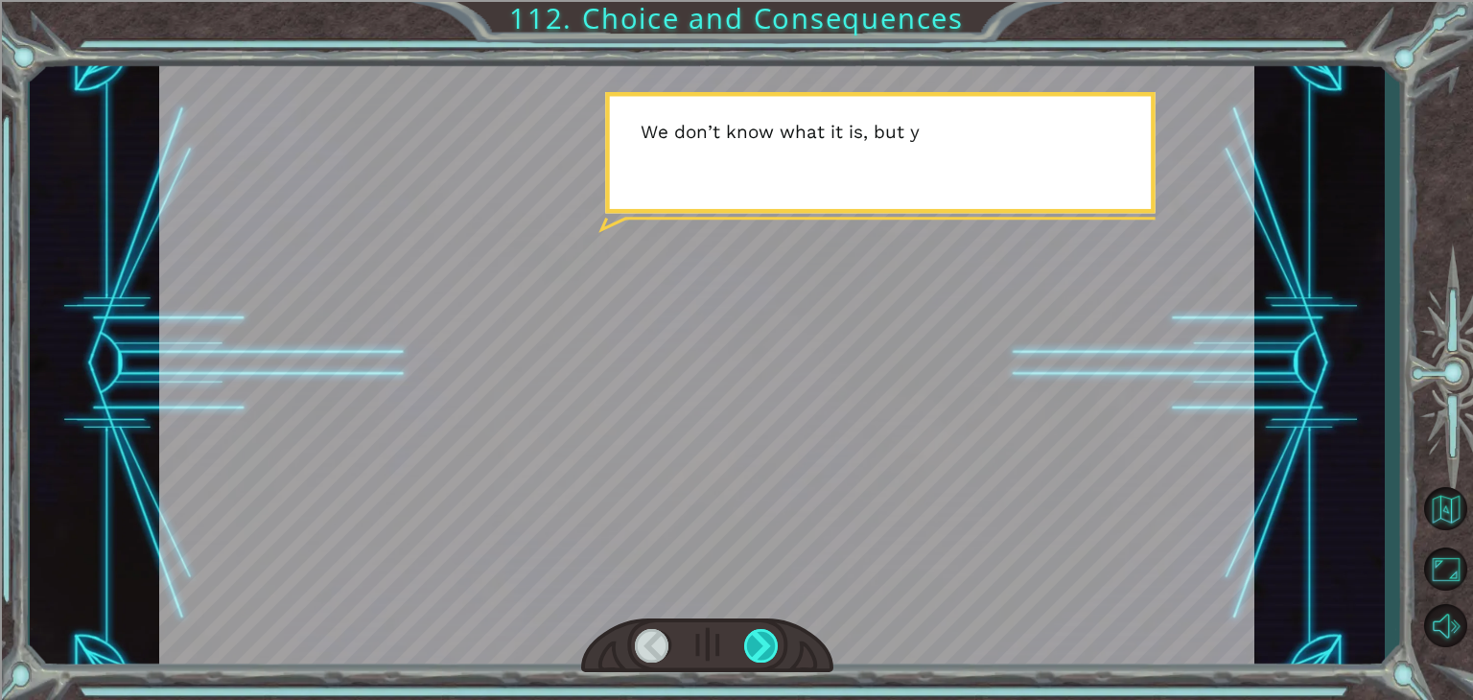
click at [769, 634] on div at bounding box center [761, 646] width 35 height 34
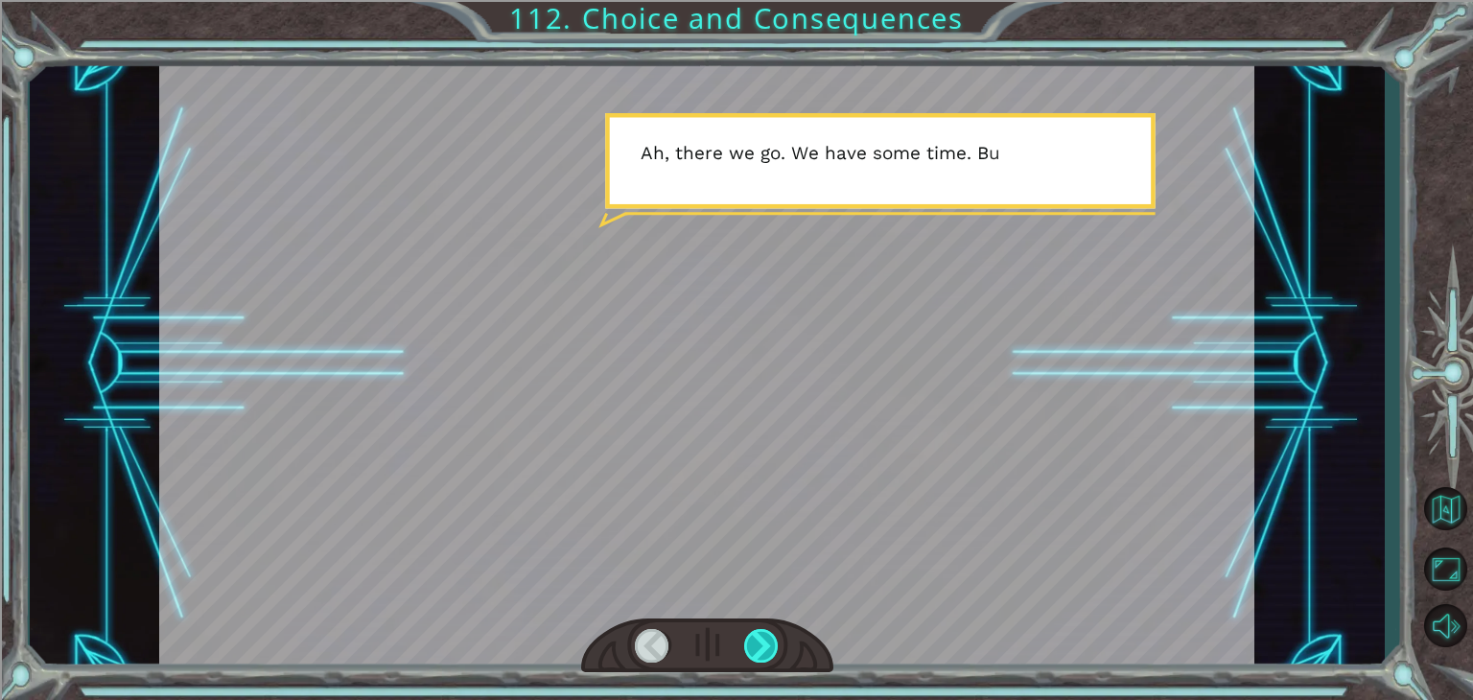
click at [769, 634] on div at bounding box center [761, 646] width 35 height 34
click at [759, 648] on div at bounding box center [761, 646] width 35 height 34
click at [767, 657] on div at bounding box center [761, 646] width 35 height 34
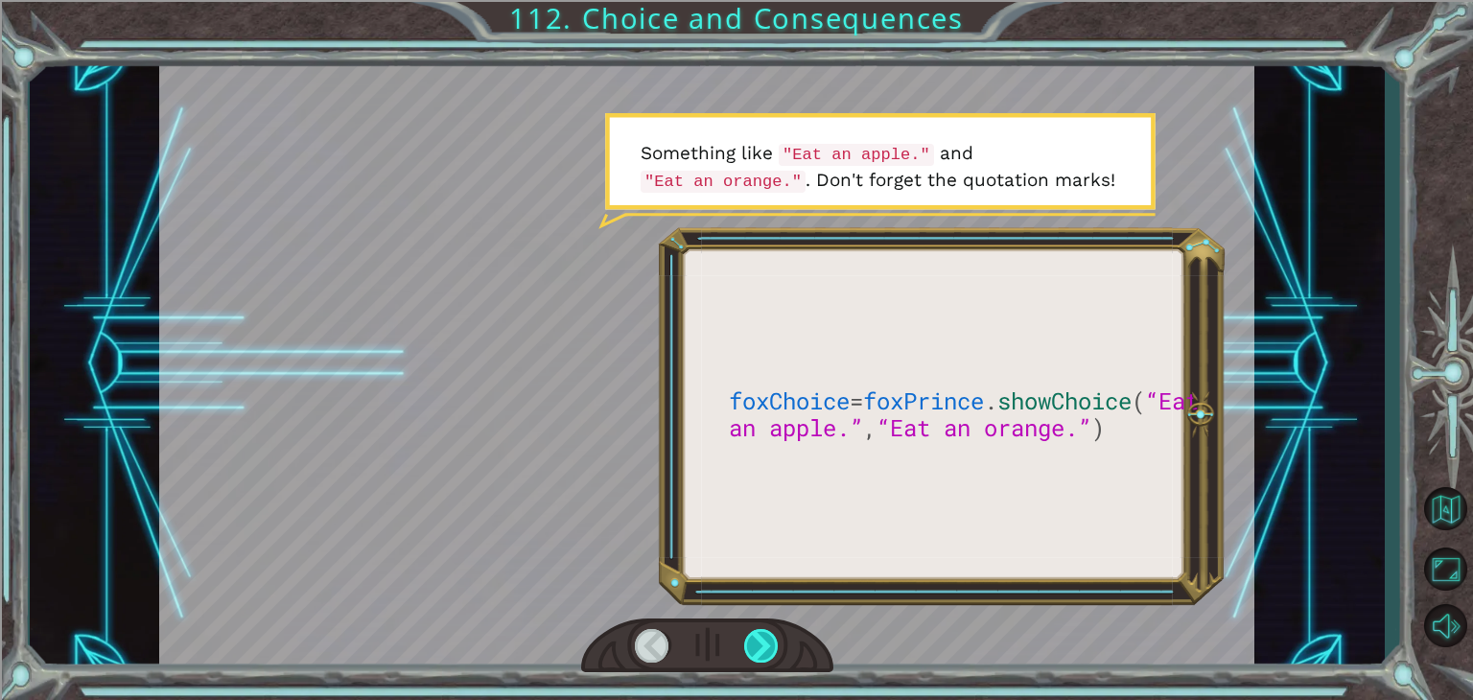
click at [764, 653] on div at bounding box center [761, 646] width 35 height 34
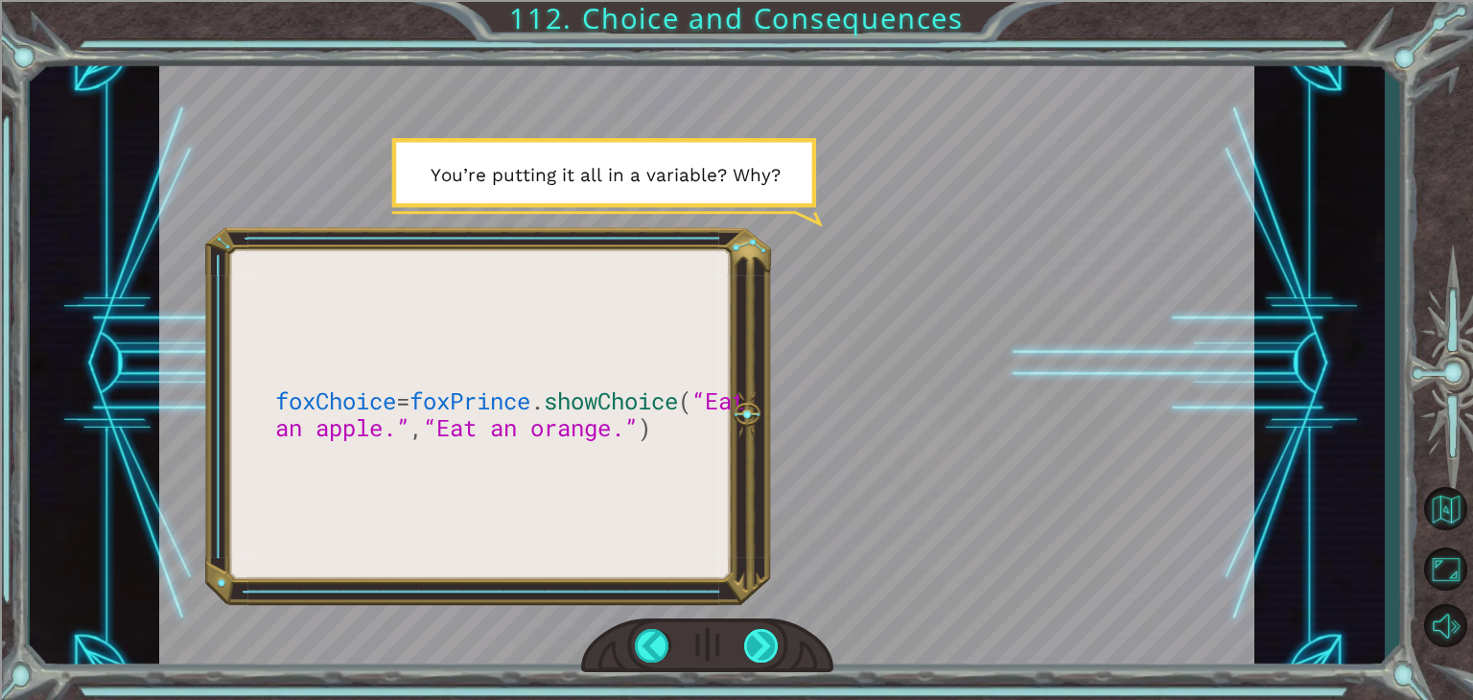
click at [764, 653] on div at bounding box center [761, 646] width 35 height 34
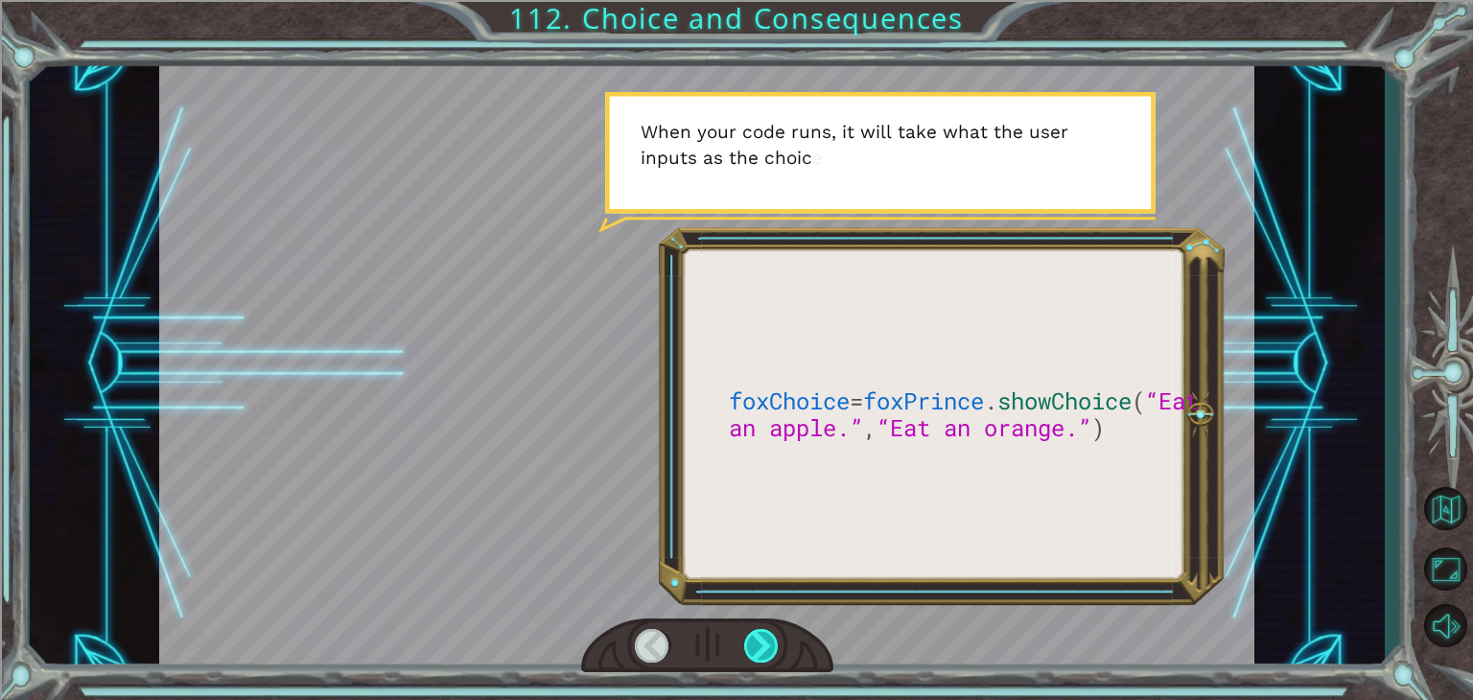
click at [764, 653] on div at bounding box center [761, 646] width 35 height 34
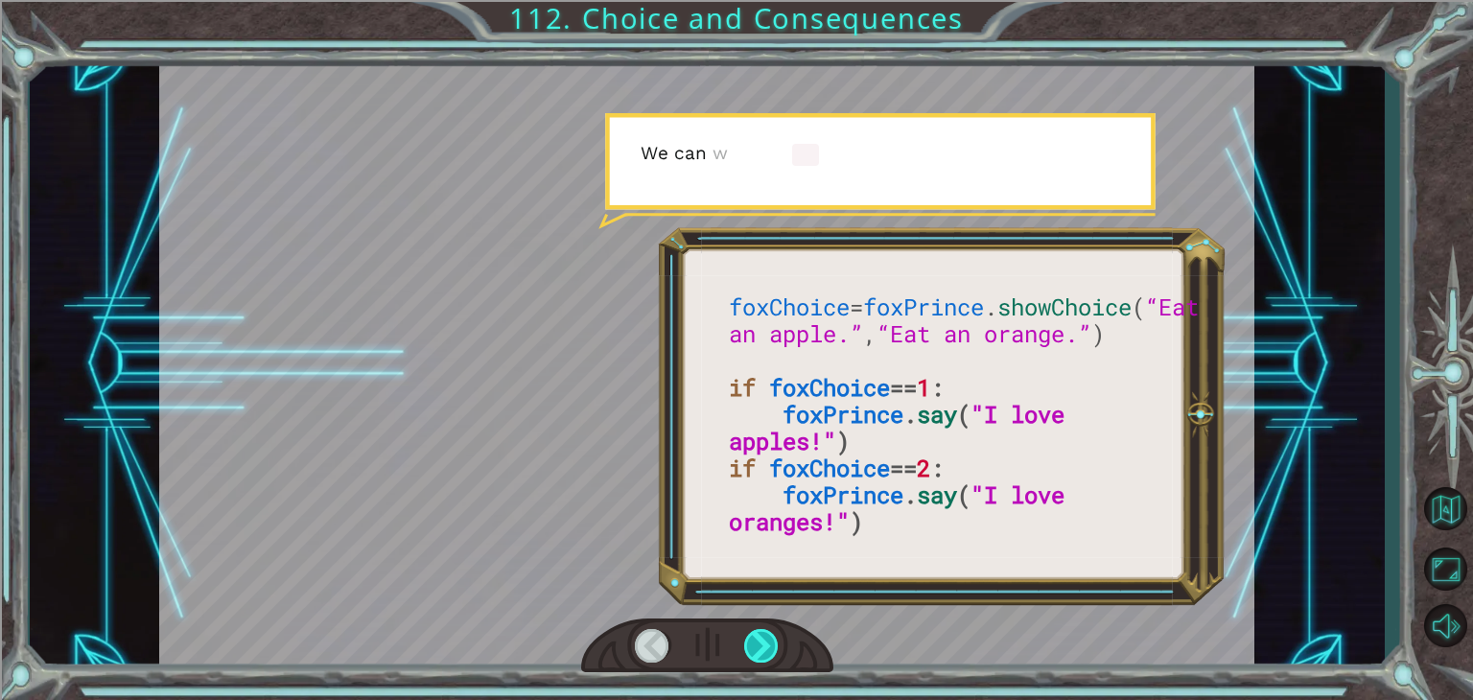
click at [764, 653] on div at bounding box center [761, 646] width 35 height 34
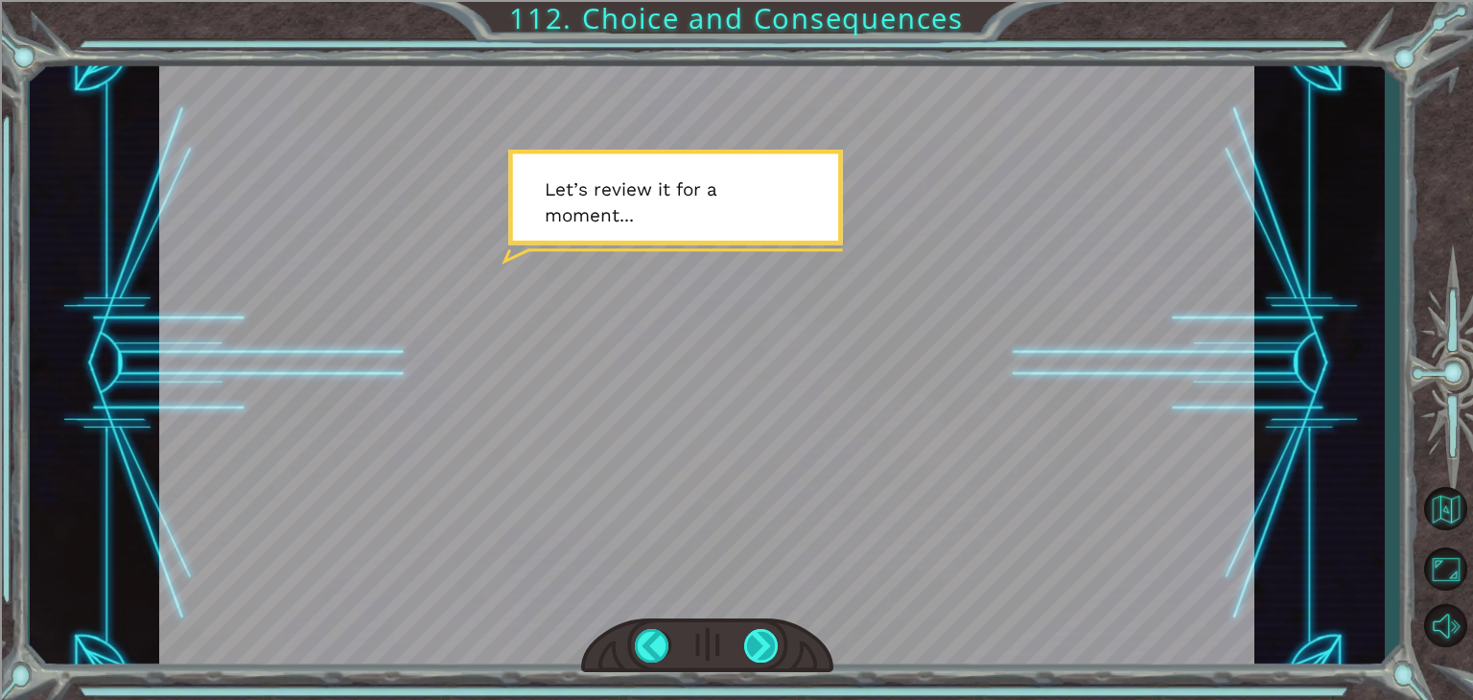
click at [764, 653] on div at bounding box center [761, 646] width 35 height 34
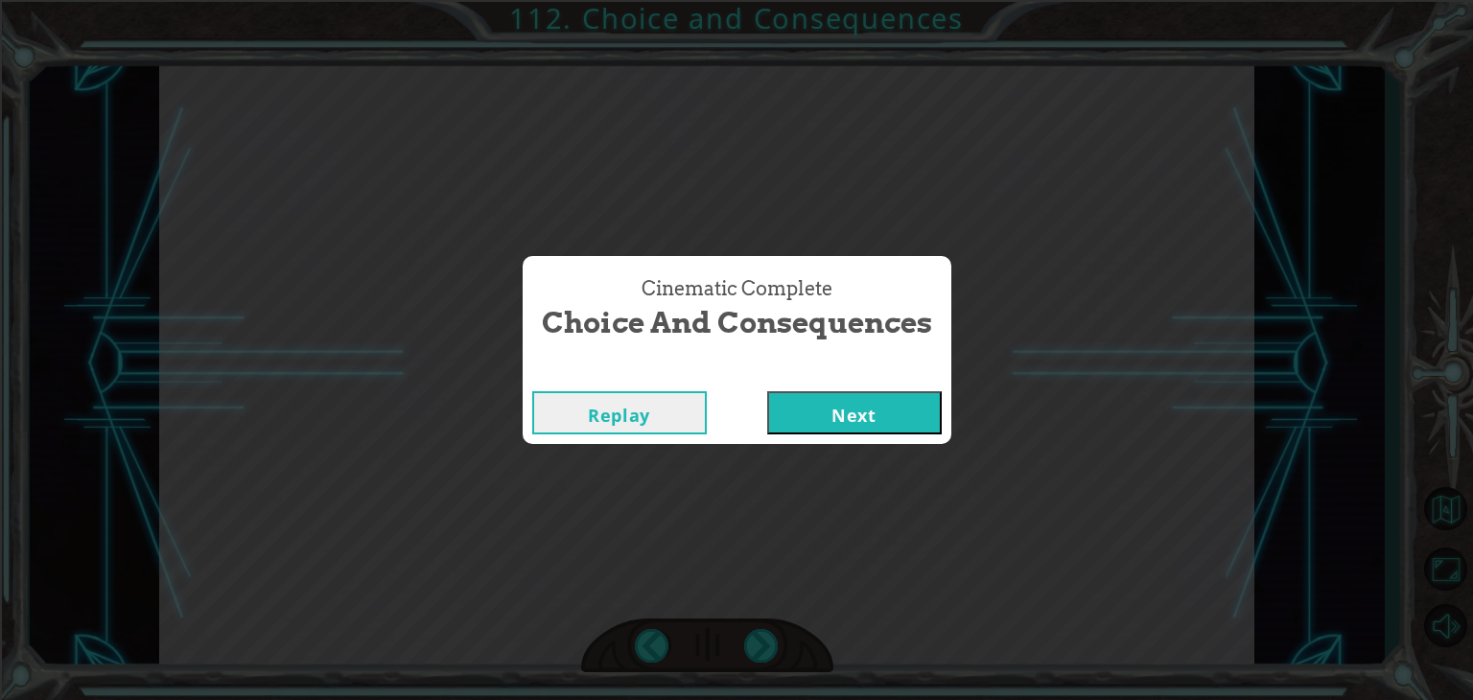
click at [804, 412] on button "Next" at bounding box center [854, 412] width 175 height 43
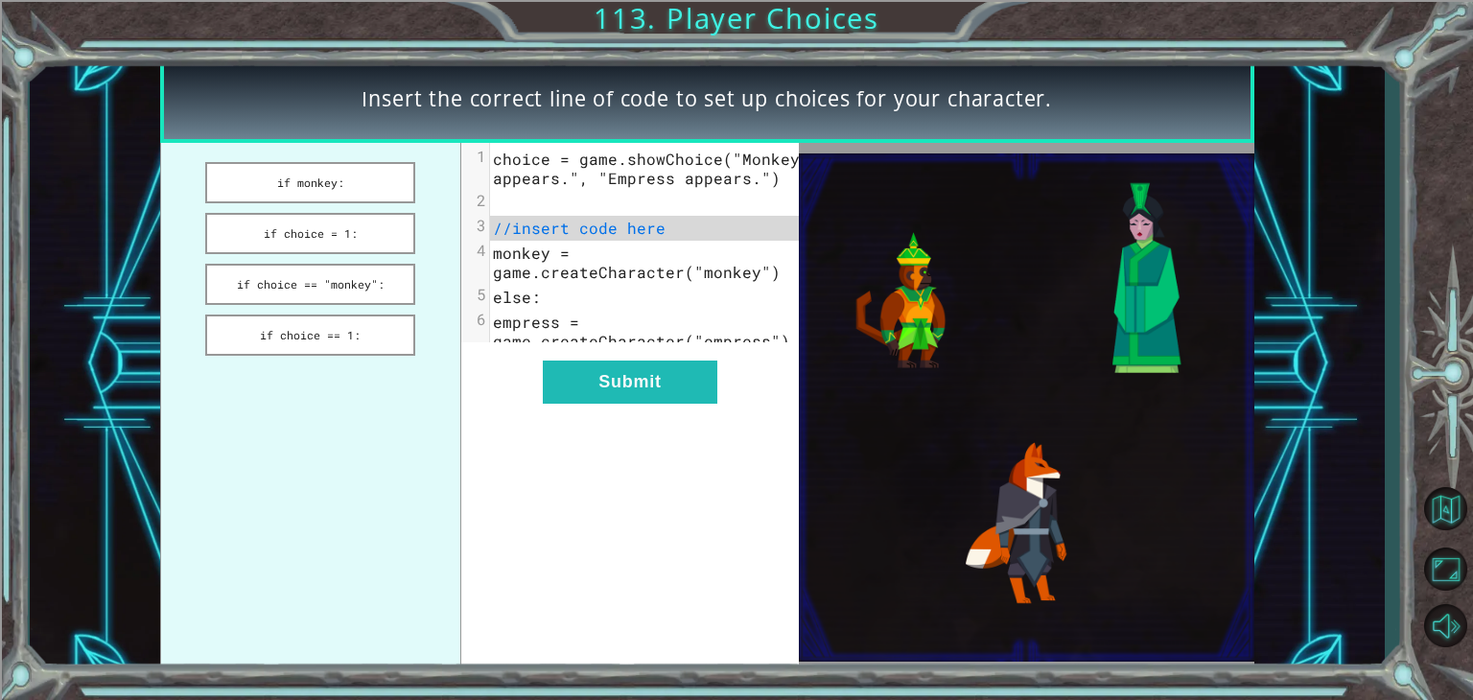
click at [449, 285] on ul "if monkey: if choice = 1: if choice == "monkey": if choice == 1:" at bounding box center [310, 407] width 301 height 529
click at [380, 331] on button "if choice == 1:" at bounding box center [310, 335] width 210 height 41
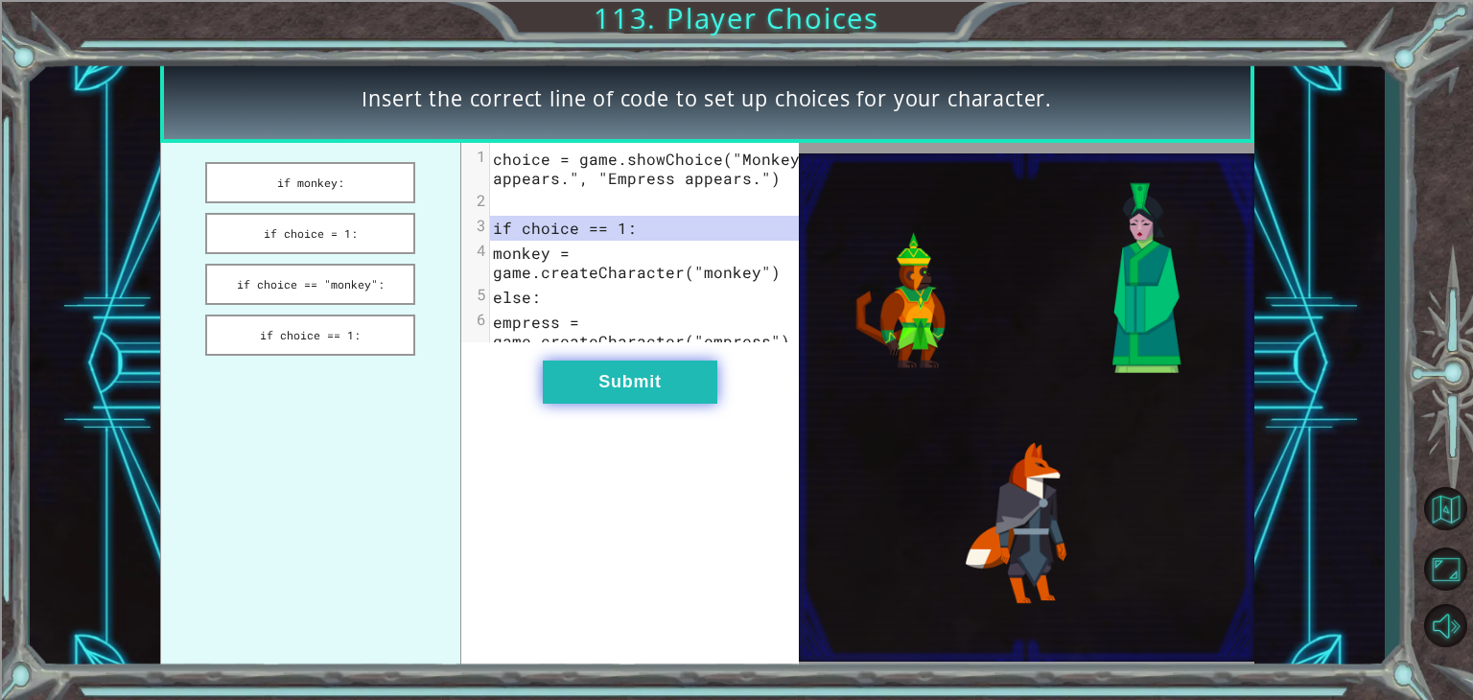
click at [610, 384] on button "Submit" at bounding box center [630, 382] width 175 height 43
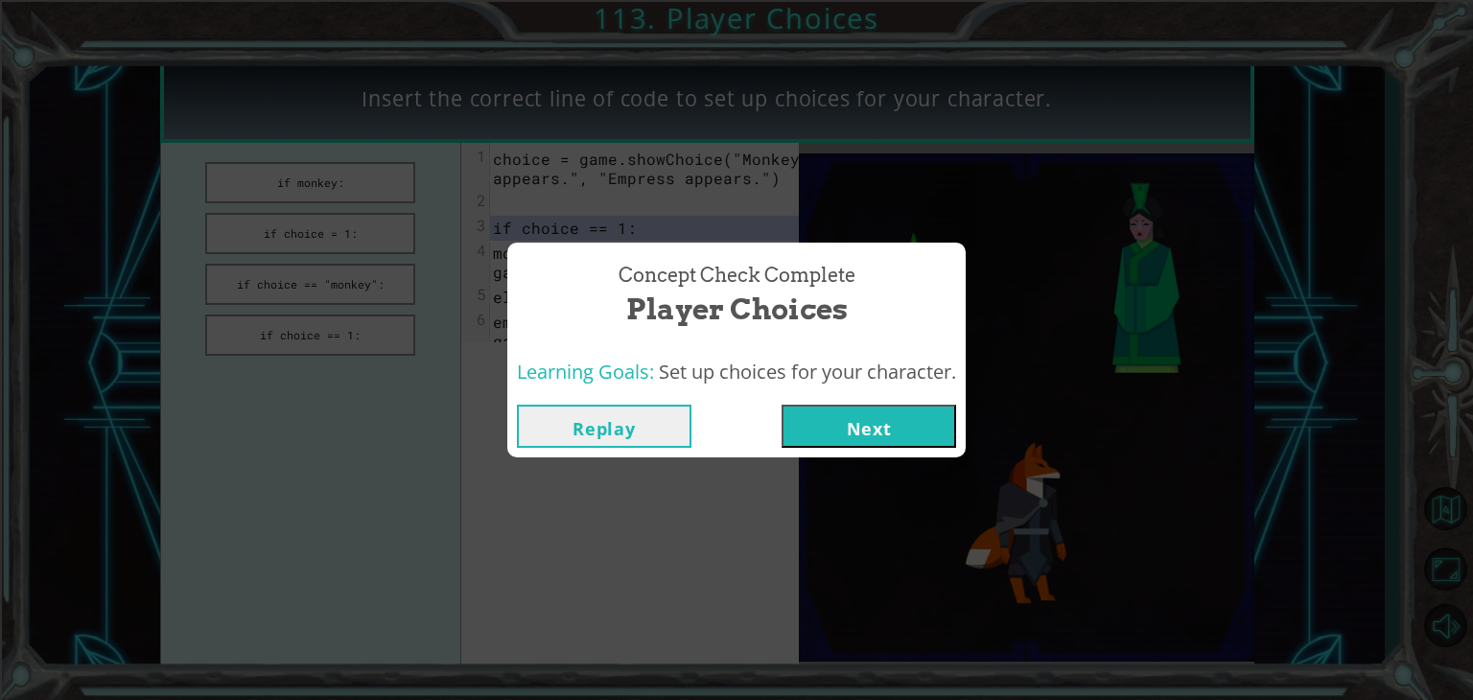
click at [856, 419] on button "Next" at bounding box center [869, 426] width 175 height 43
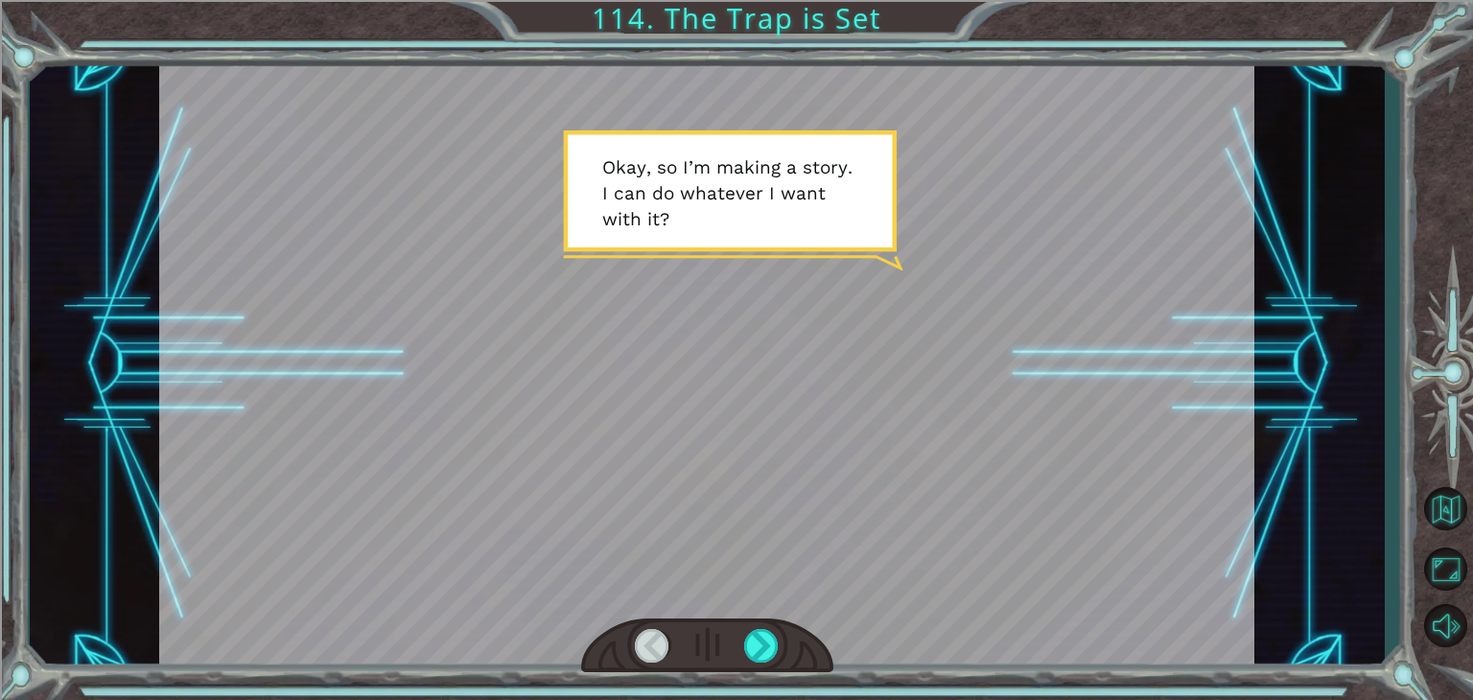
click at [849, 410] on div at bounding box center [706, 365] width 1095 height 616
click at [771, 649] on div at bounding box center [761, 646] width 35 height 34
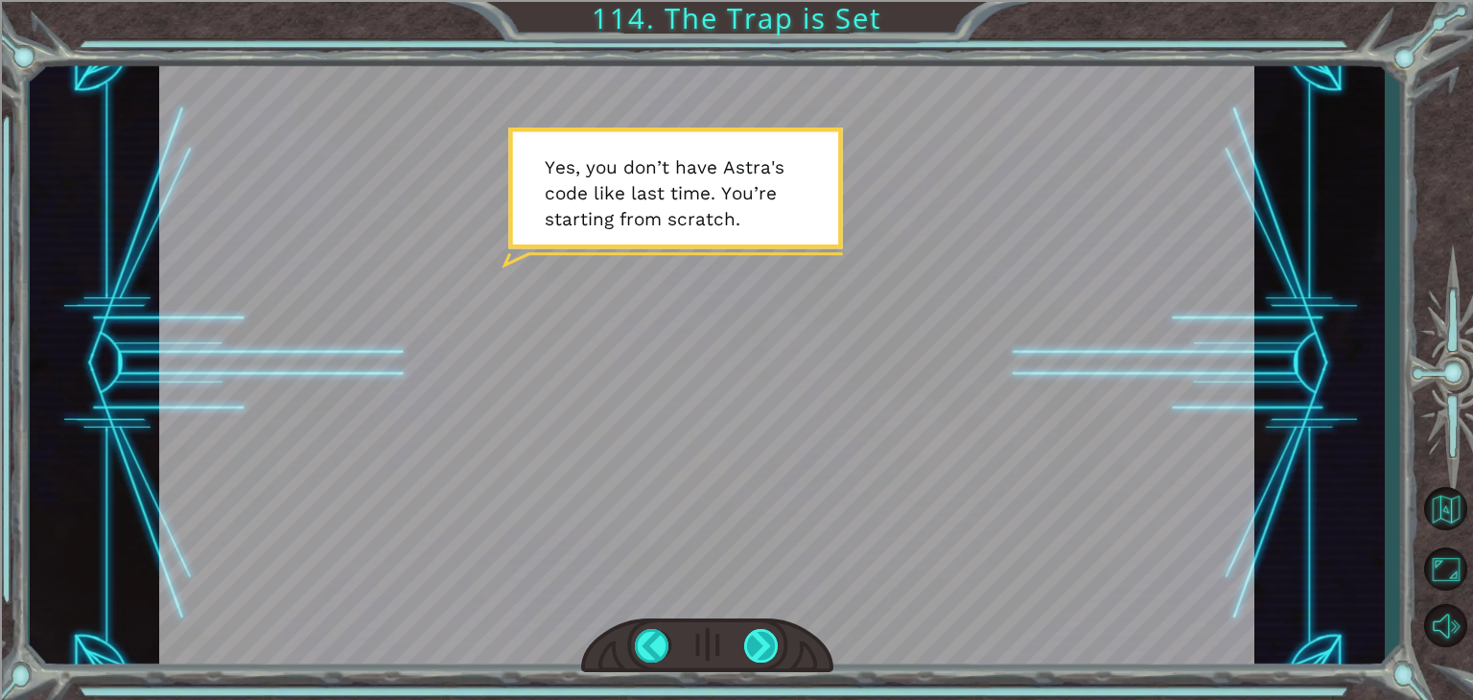
click at [756, 647] on div at bounding box center [761, 646] width 35 height 34
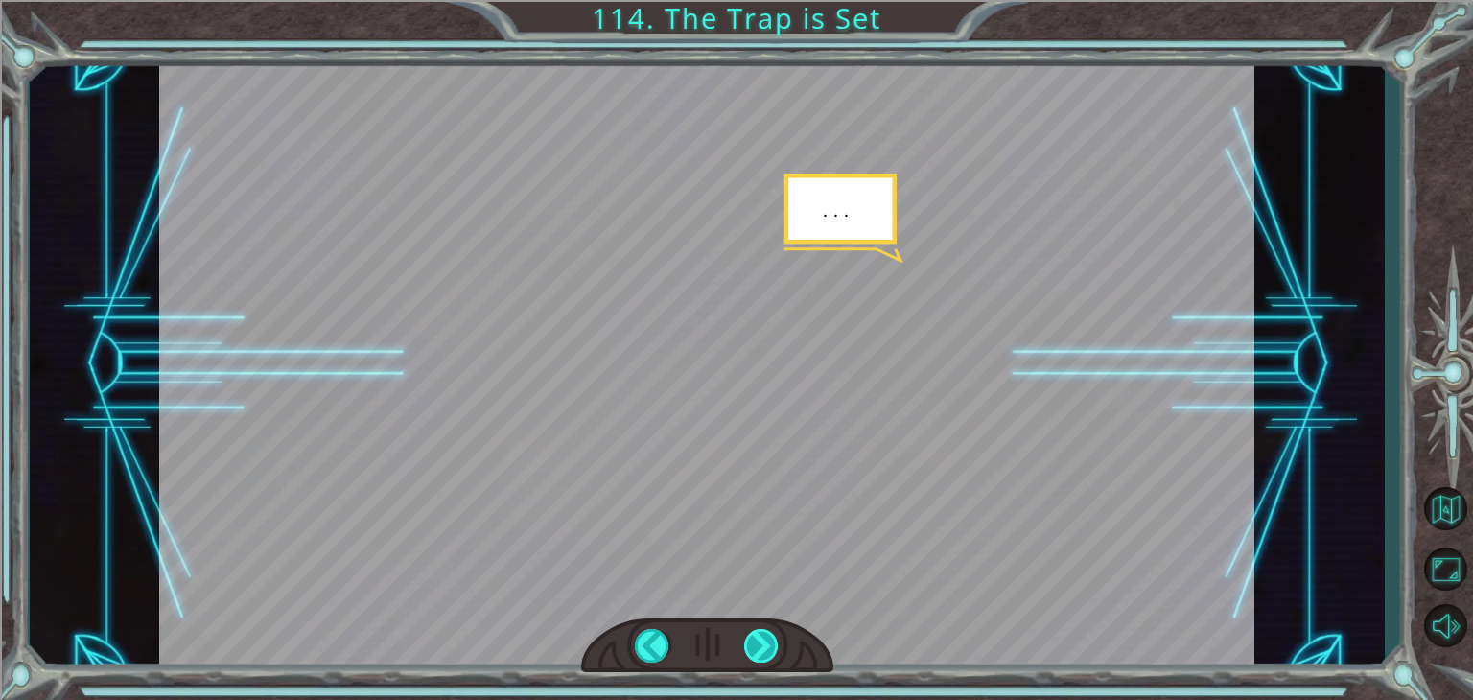
click at [752, 643] on div at bounding box center [761, 646] width 35 height 34
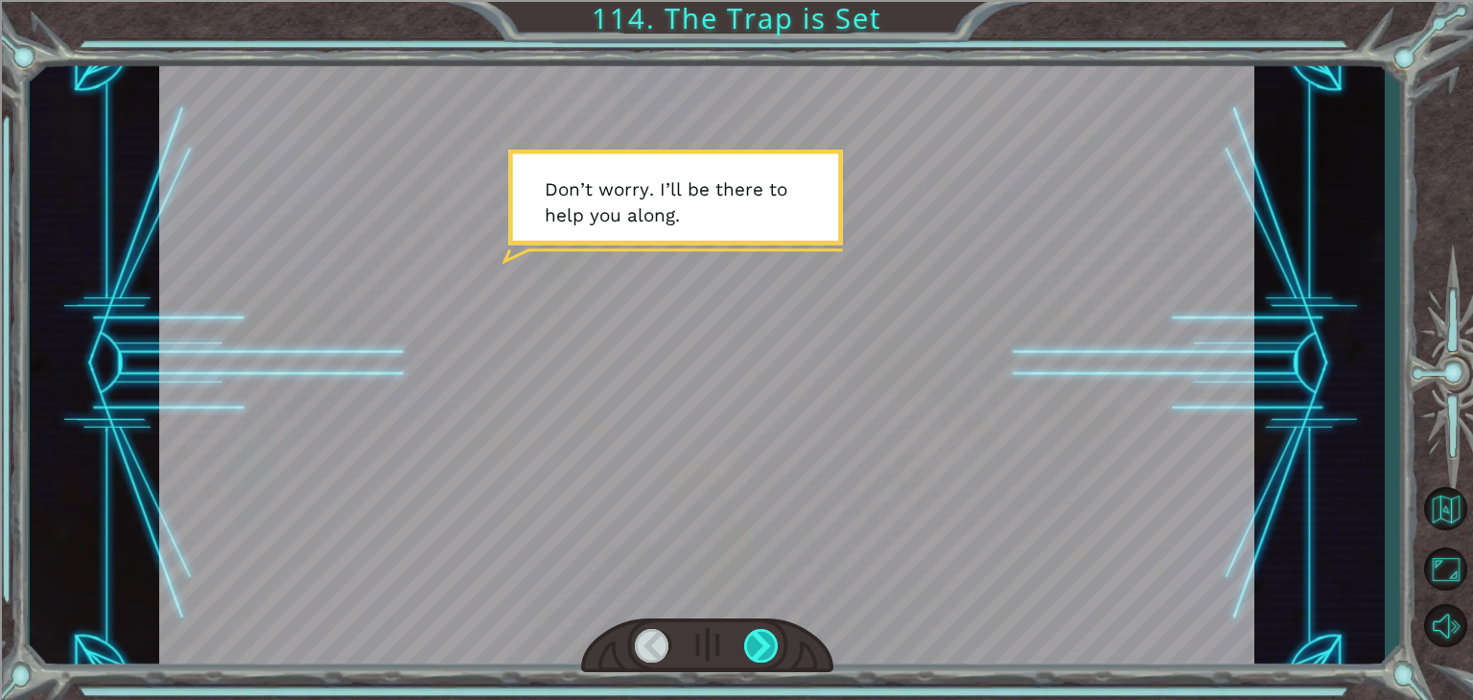
click at [756, 646] on div at bounding box center [761, 646] width 35 height 34
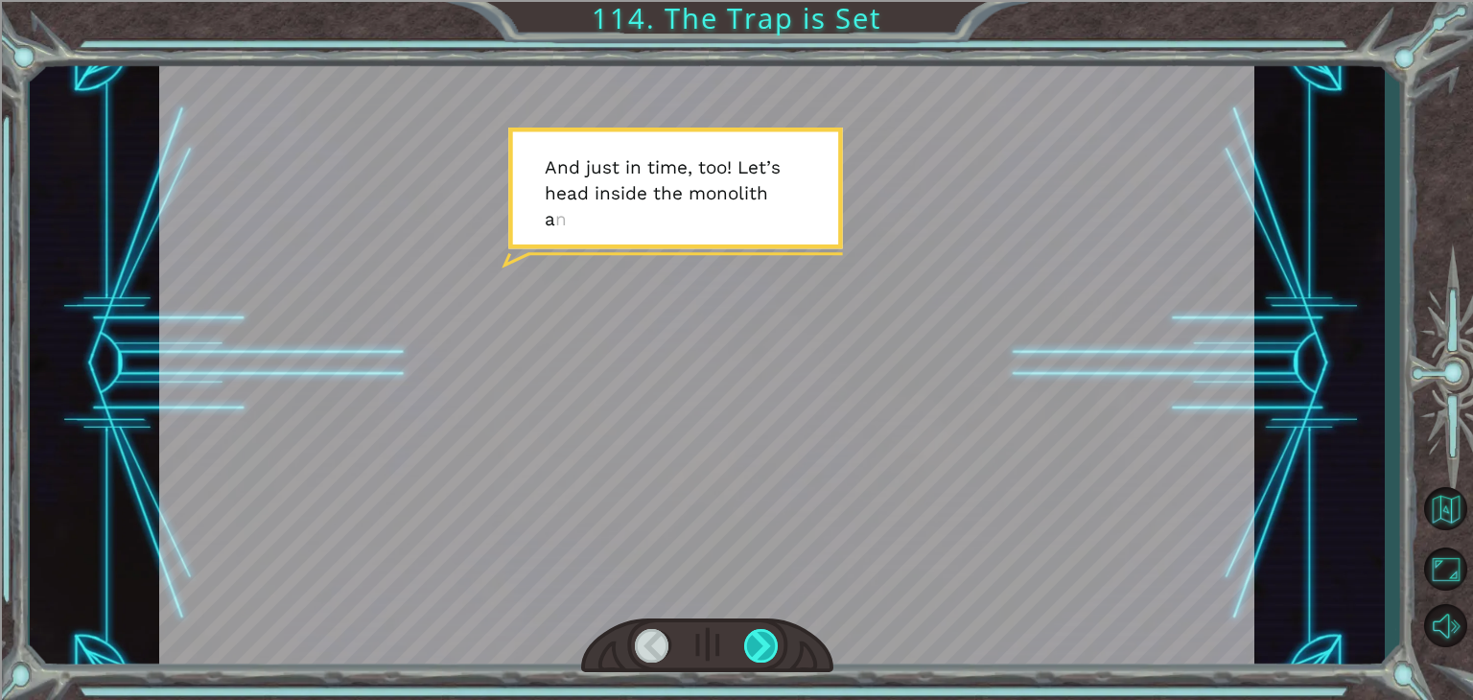
click at [756, 646] on div at bounding box center [761, 646] width 35 height 34
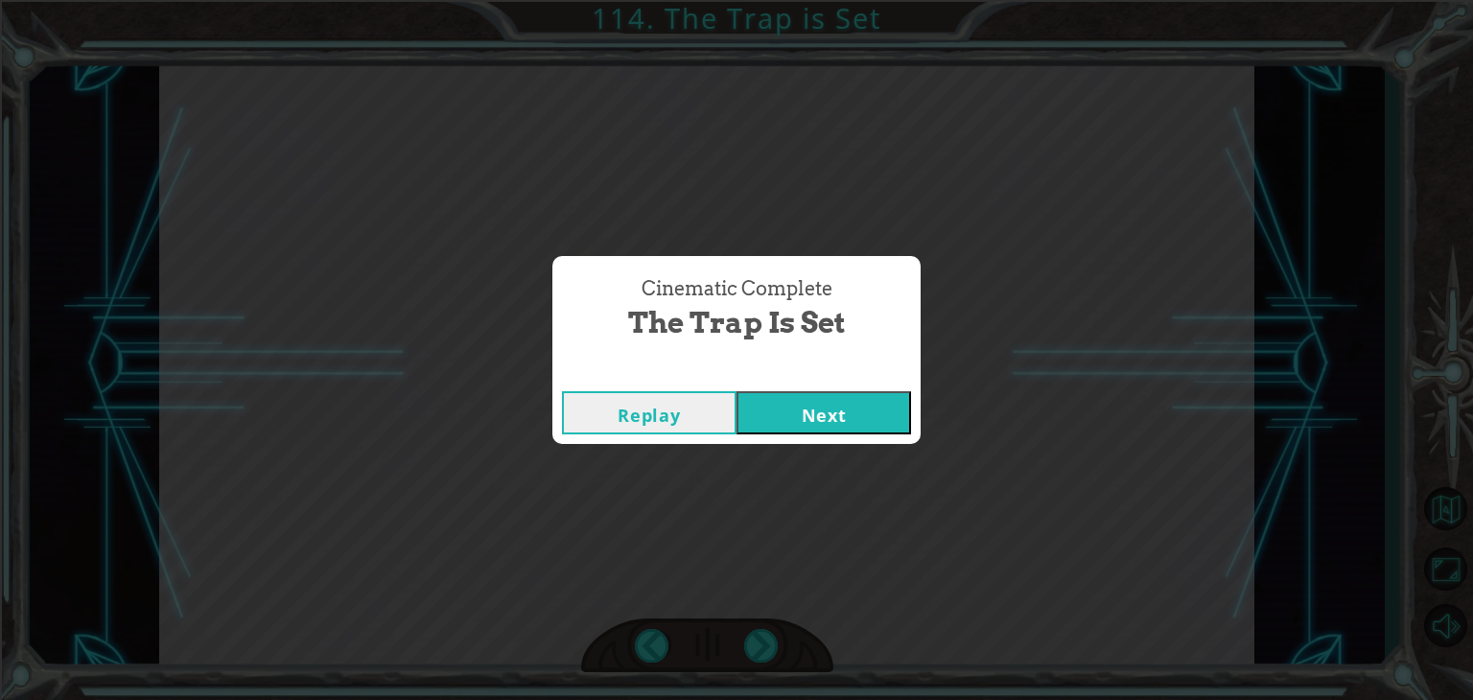
click at [810, 447] on div "Cinematic Complete The Trap is Set Replay Next" at bounding box center [736, 350] width 1473 height 700
click at [796, 423] on button "Next" at bounding box center [824, 412] width 175 height 43
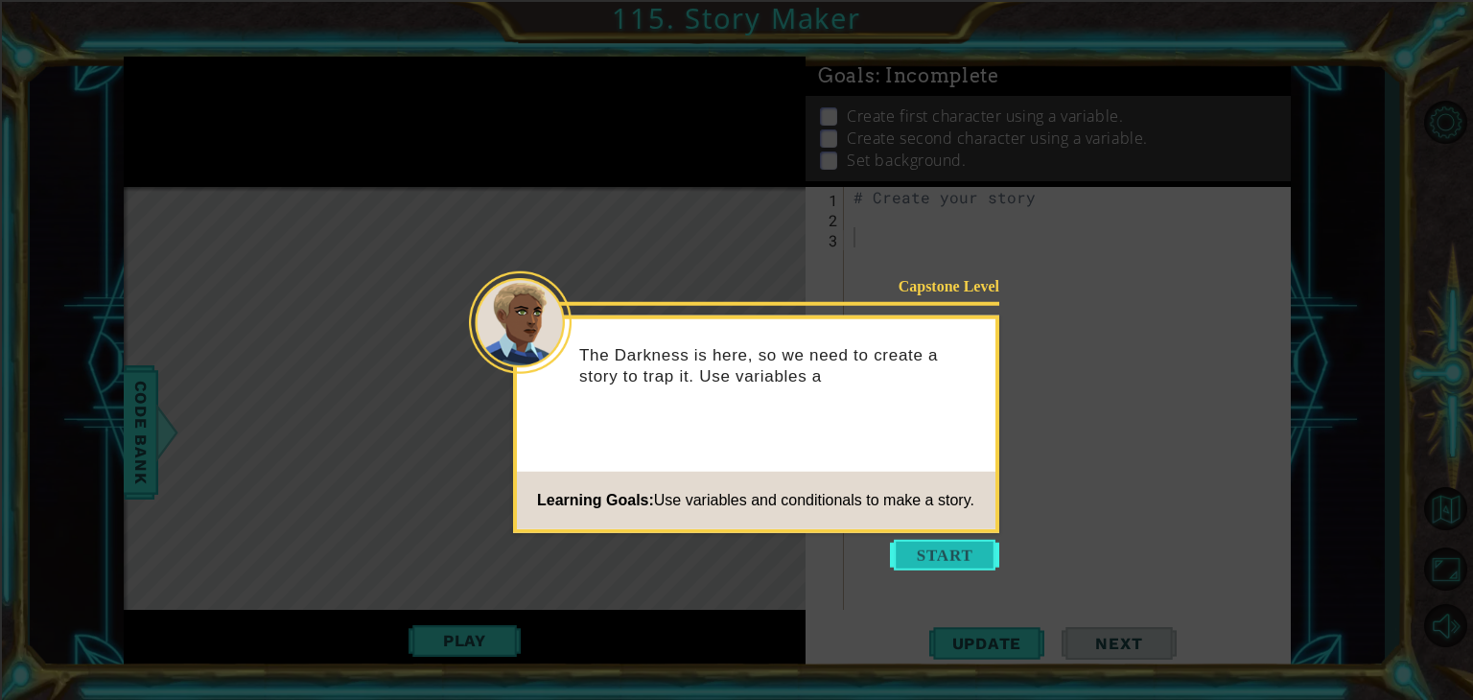
click at [934, 553] on button "Start" at bounding box center [944, 555] width 109 height 31
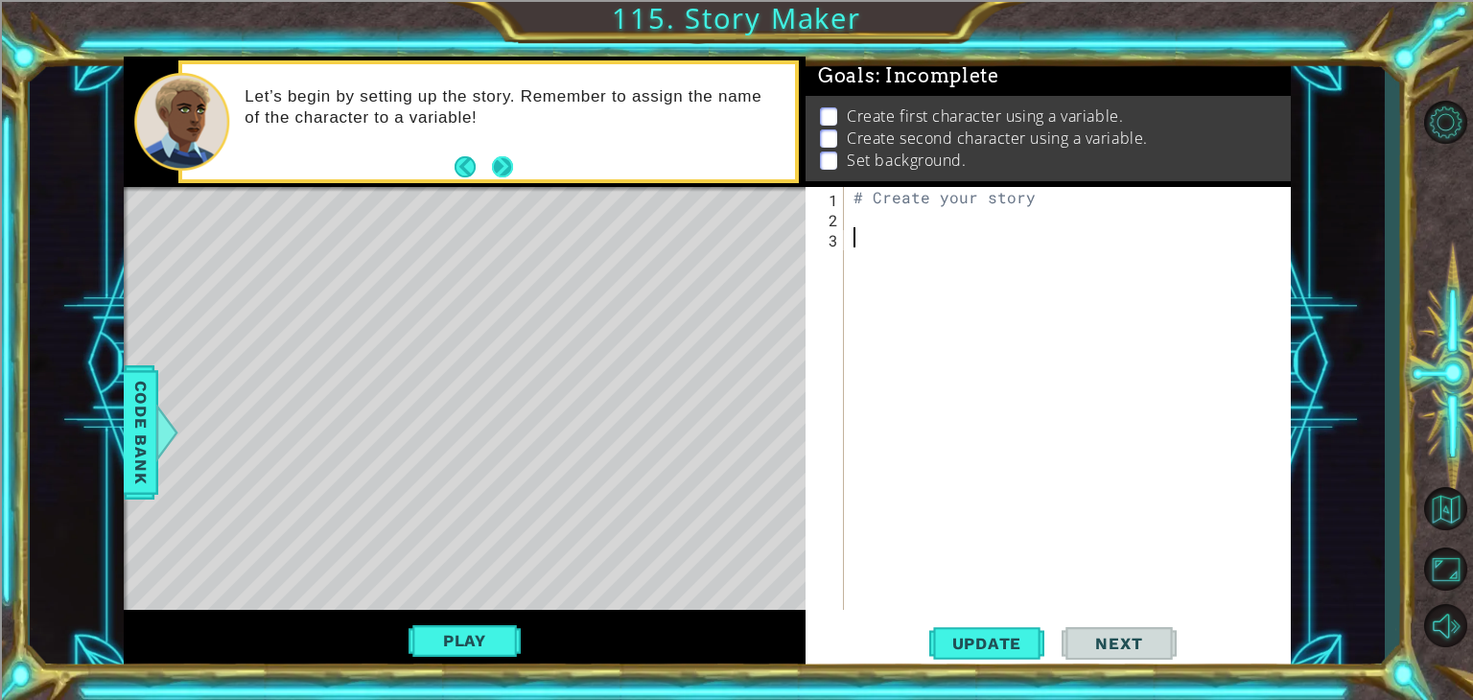
click at [510, 162] on button "Next" at bounding box center [502, 165] width 21 height 21
click at [103, 463] on div "1 ההההההההההההההההההההההההההההההההההההההההההההההההההההההההההההההההההההההההההההה…" at bounding box center [707, 364] width 1355 height 616
click at [153, 430] on span "Code Bank" at bounding box center [141, 432] width 31 height 117
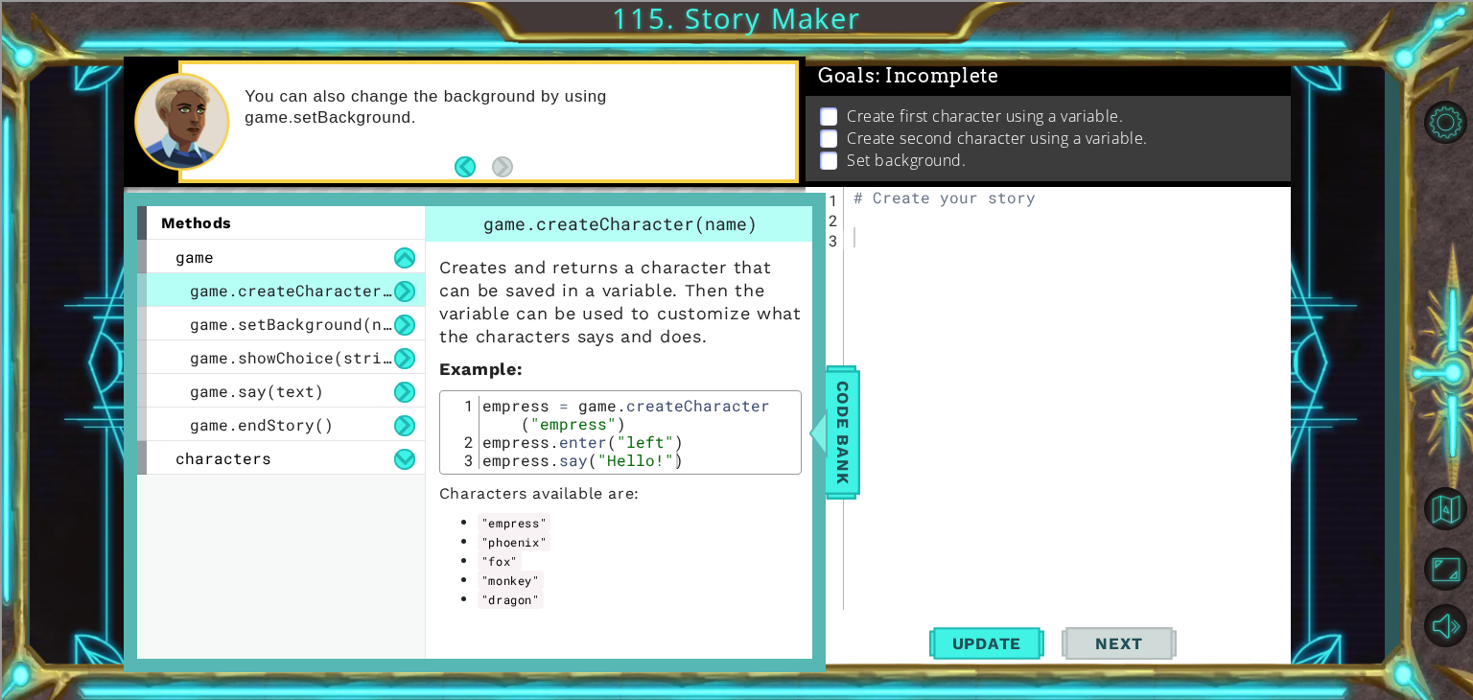
click at [313, 291] on span "game.createCharacter(name)" at bounding box center [314, 290] width 249 height 20
click at [902, 543] on div "# Create your story" at bounding box center [1073, 418] width 446 height 463
click at [345, 410] on div "game.endStory()" at bounding box center [281, 425] width 288 height 34
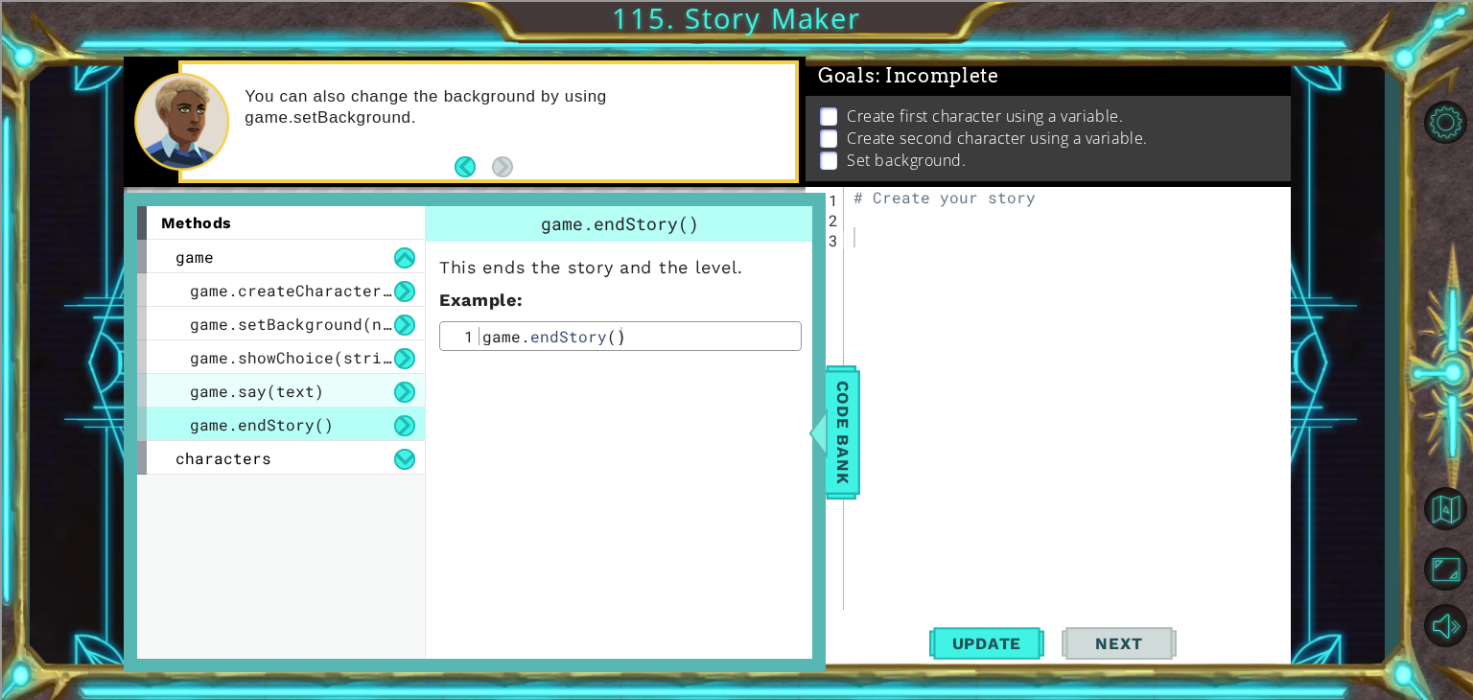
click at [338, 396] on div "game.say(text)" at bounding box center [281, 391] width 288 height 34
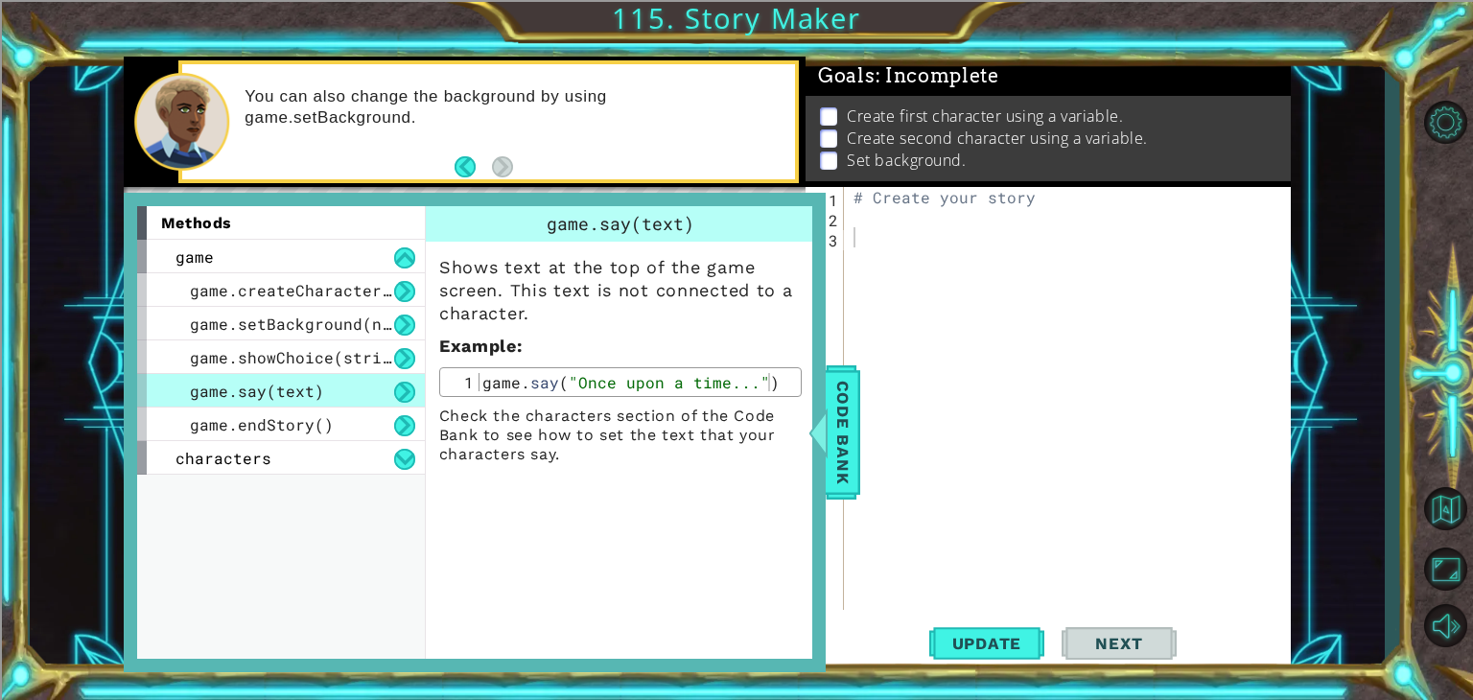
click at [326, 378] on div "game.say(text)" at bounding box center [281, 391] width 288 height 34
